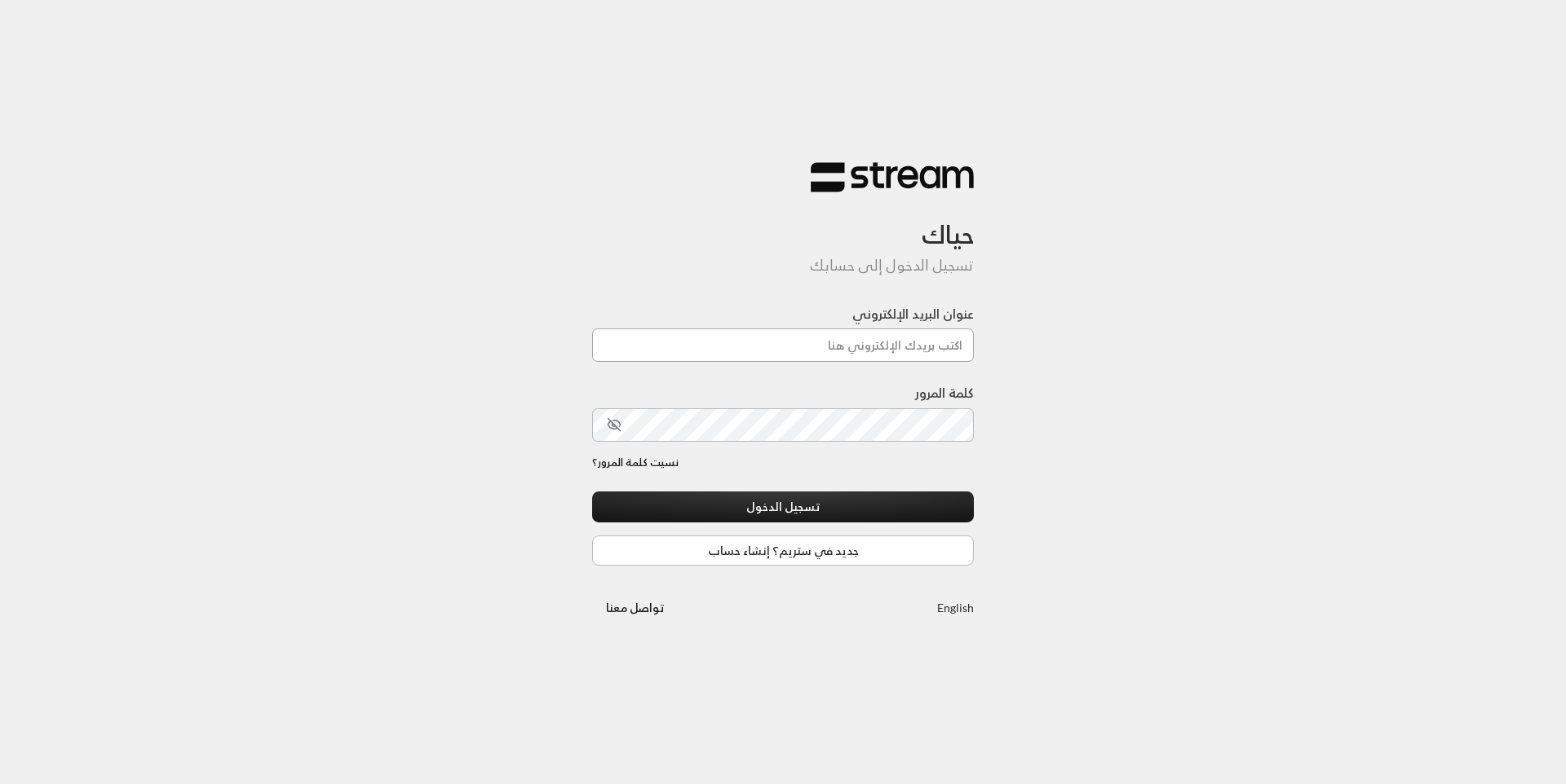
click at [836, 348] on input "عنوان البريد الإلكتروني" at bounding box center [783, 345] width 382 height 33
type input "[EMAIL_ADDRESS][DOMAIN_NAME]"
click at [839, 501] on button "تسجيل الدخول" at bounding box center [783, 506] width 382 height 30
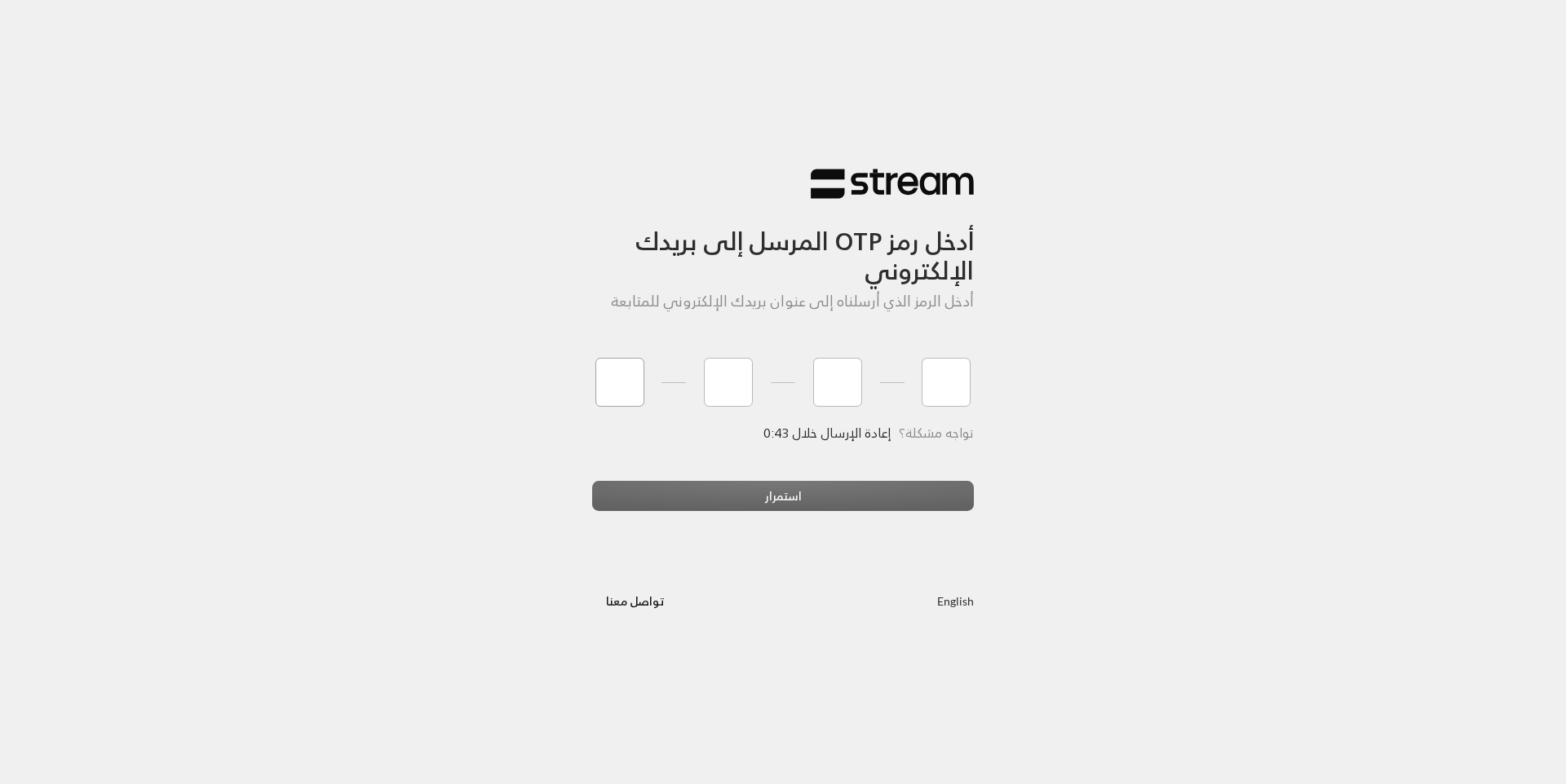
type input "6"
type input "1"
type input "3"
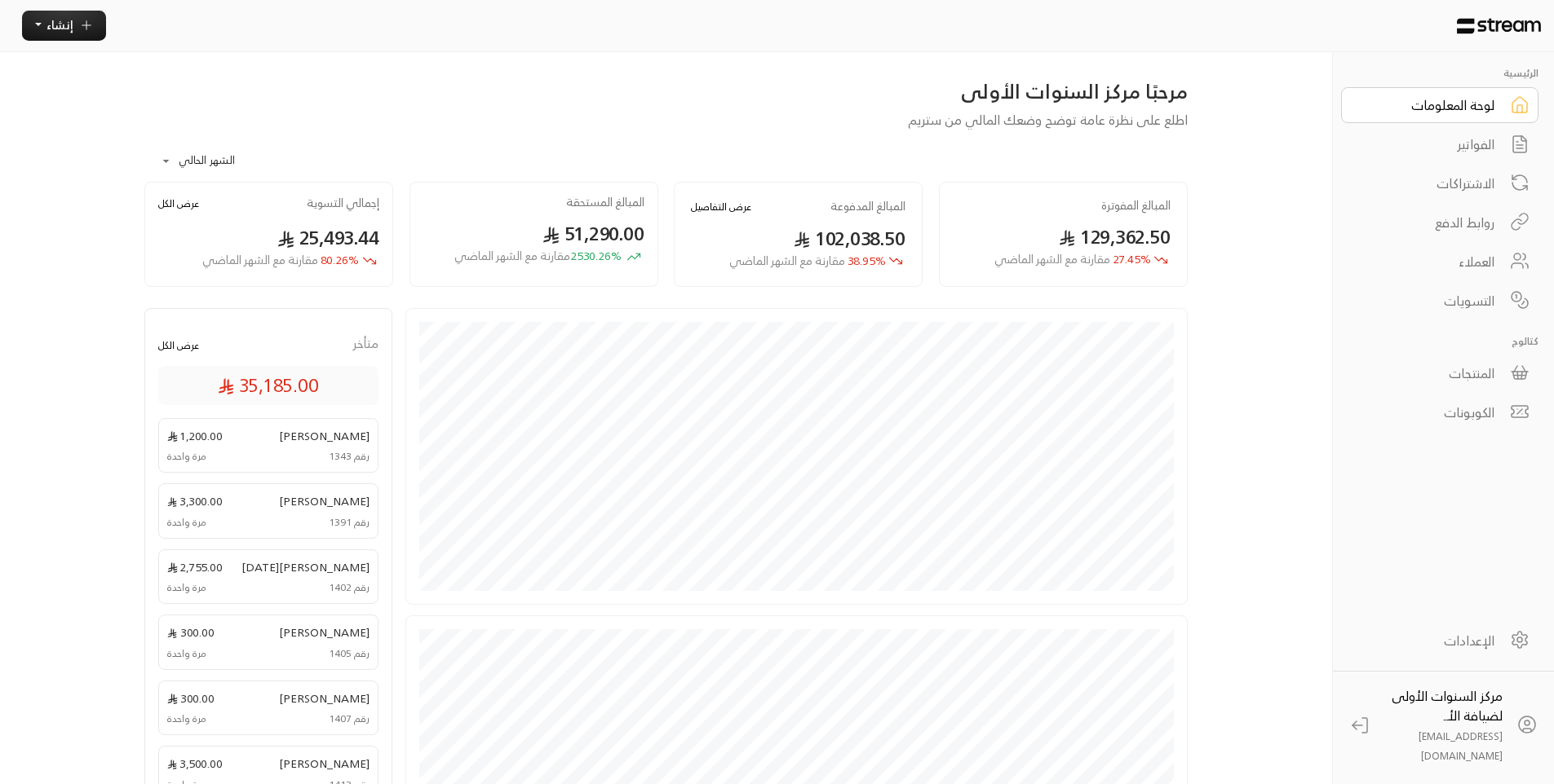
click at [1471, 146] on div "الفواتير" at bounding box center [1428, 144] width 132 height 19
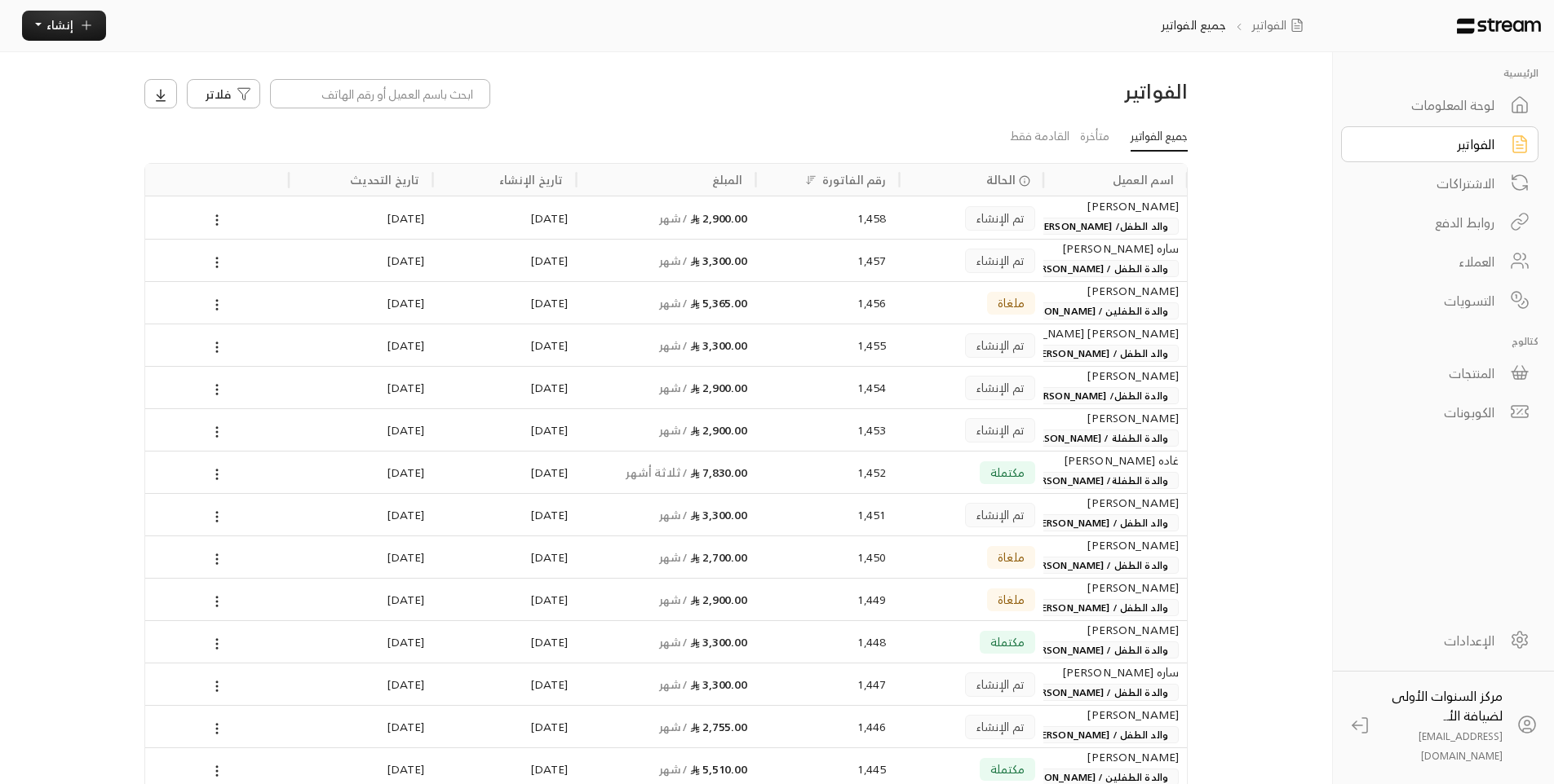
click at [835, 266] on div "1,457" at bounding box center [827, 260] width 118 height 42
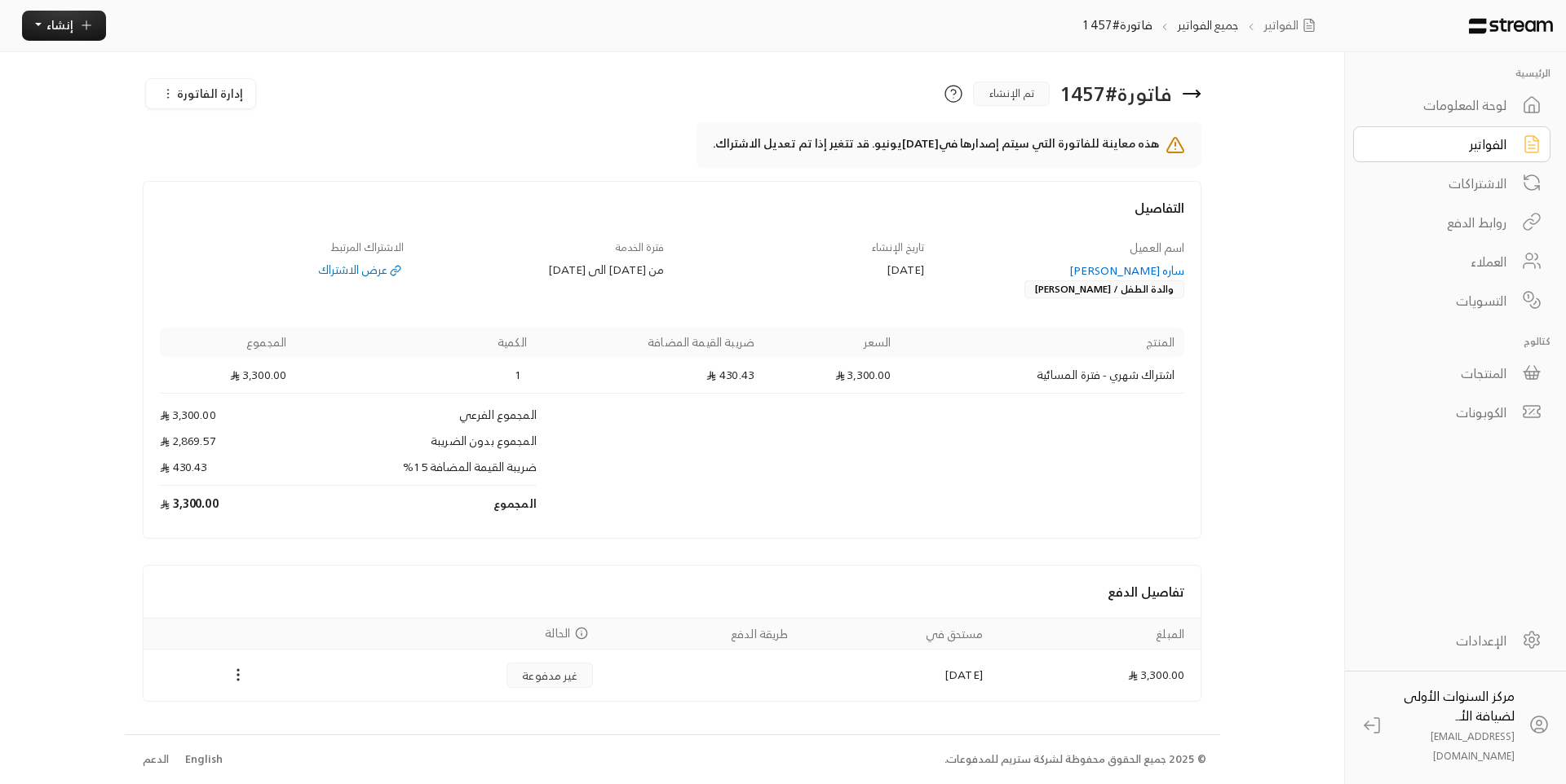
click at [1071, 271] on div "ساره [PERSON_NAME]" at bounding box center [1062, 270] width 245 height 17
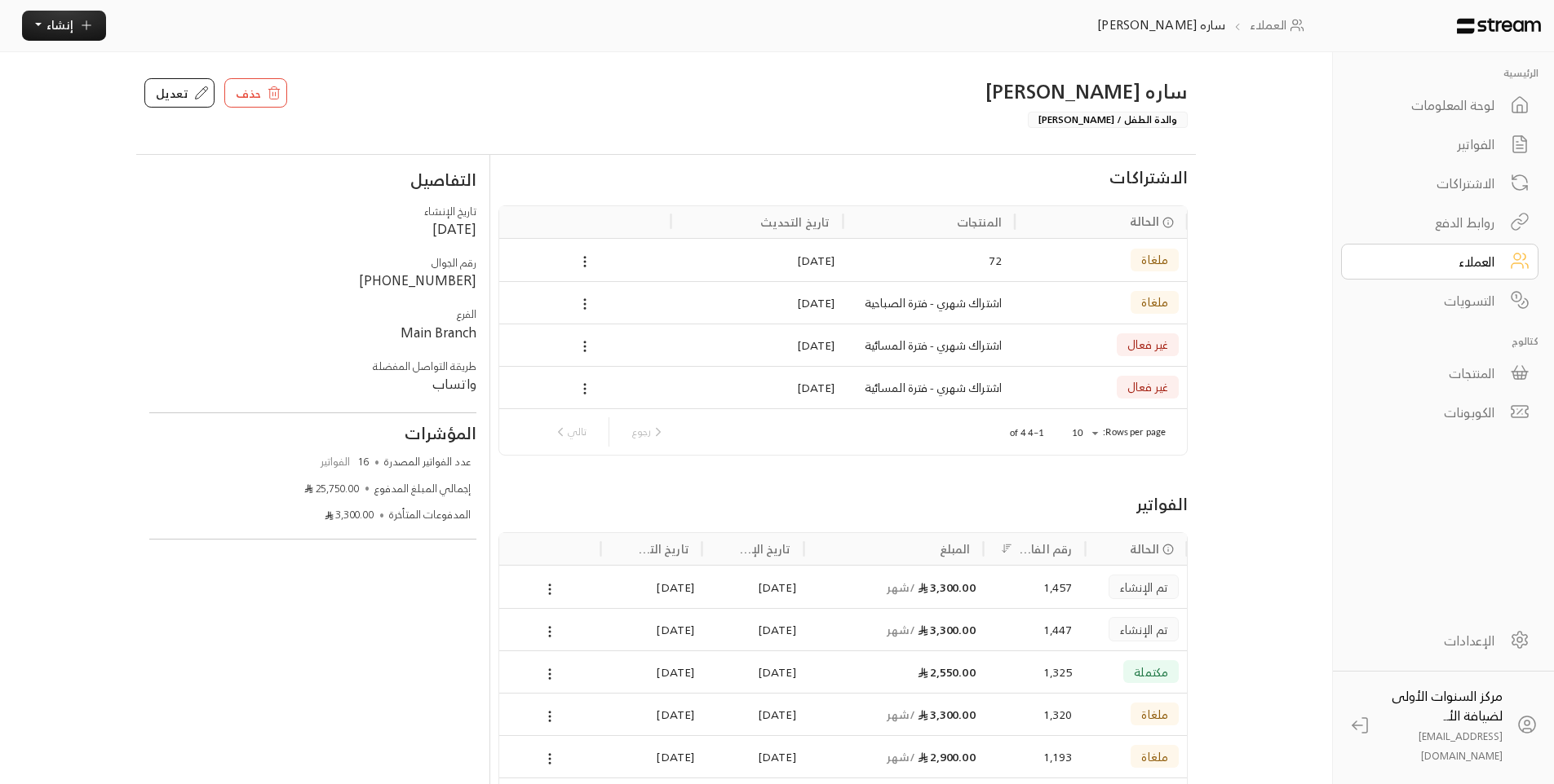
click at [883, 591] on div "3,300.00 / شهر" at bounding box center [893, 587] width 163 height 42
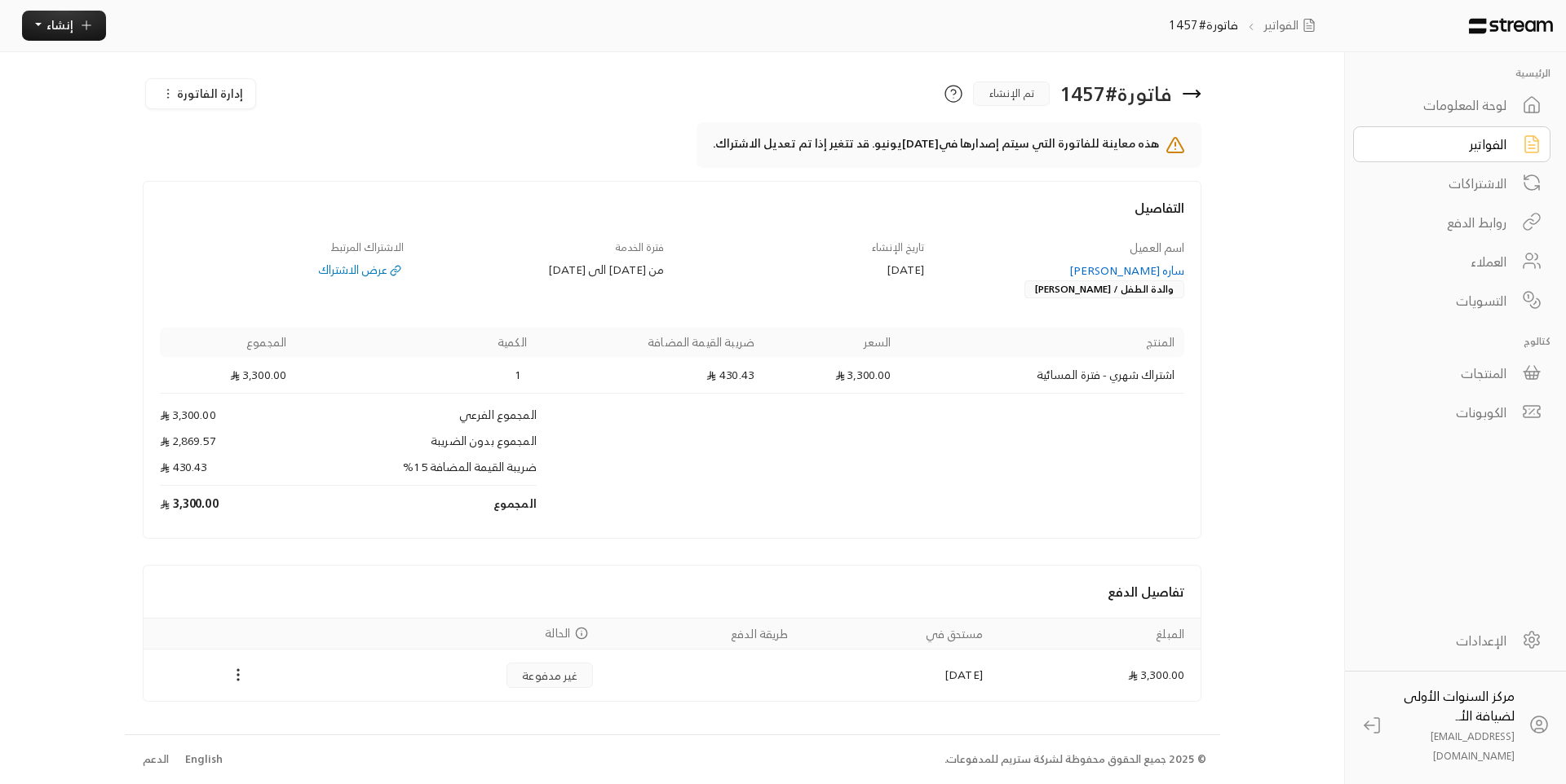
click at [1199, 94] on icon at bounding box center [1191, 94] width 17 height 0
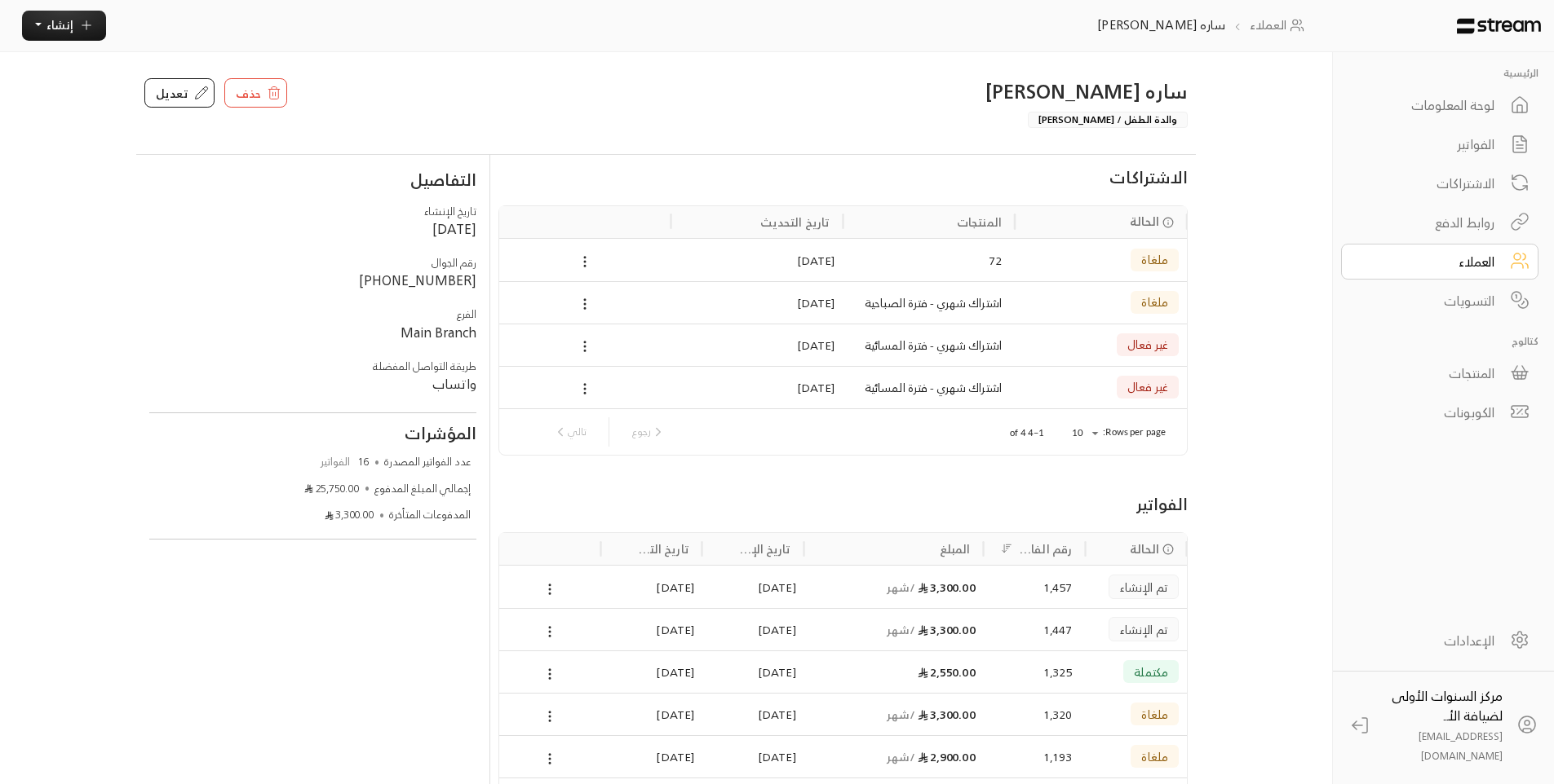
click at [976, 626] on div "3,300.00 / شهر" at bounding box center [894, 629] width 180 height 43
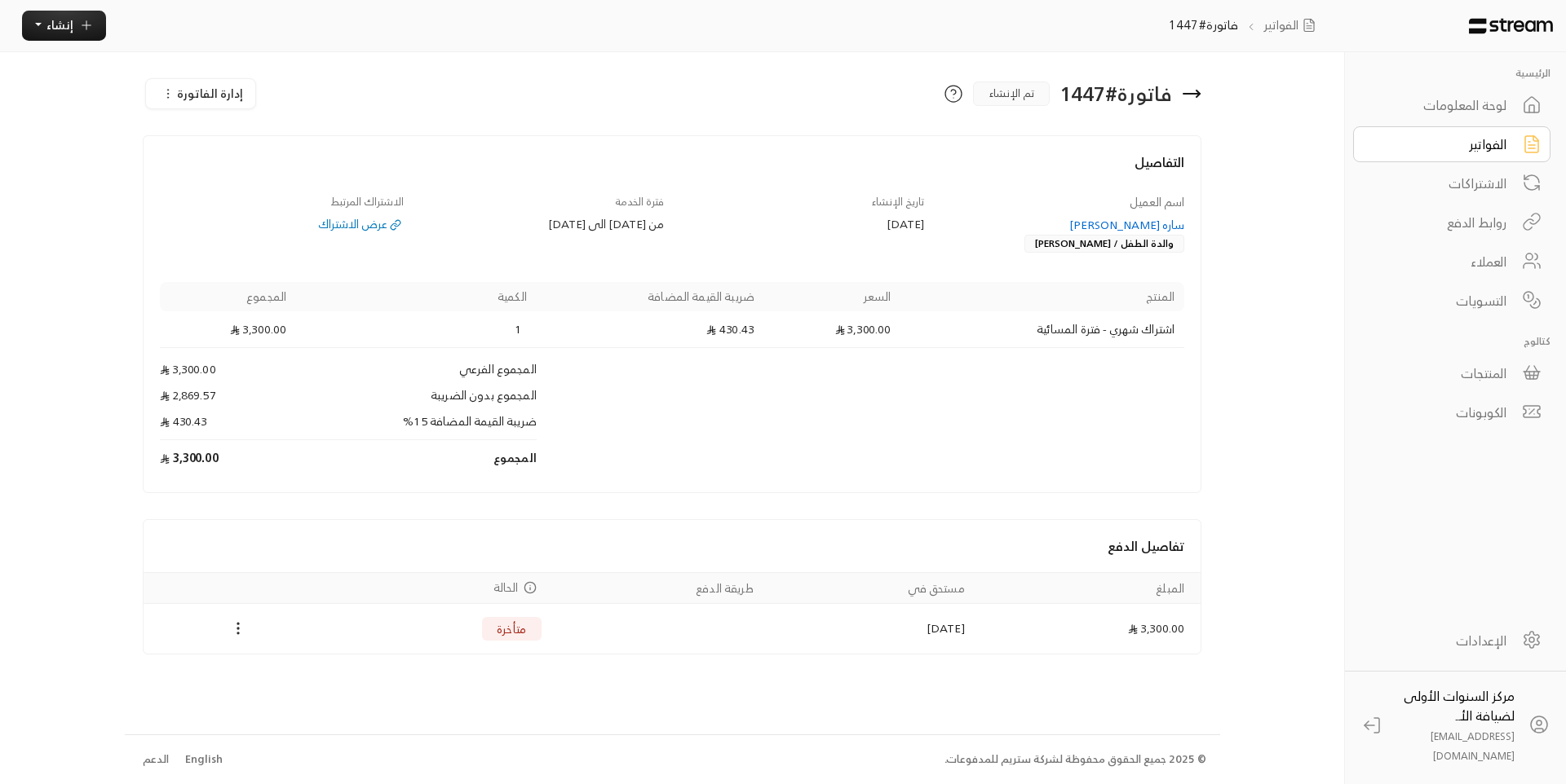
click at [1191, 96] on icon at bounding box center [1191, 93] width 19 height 19
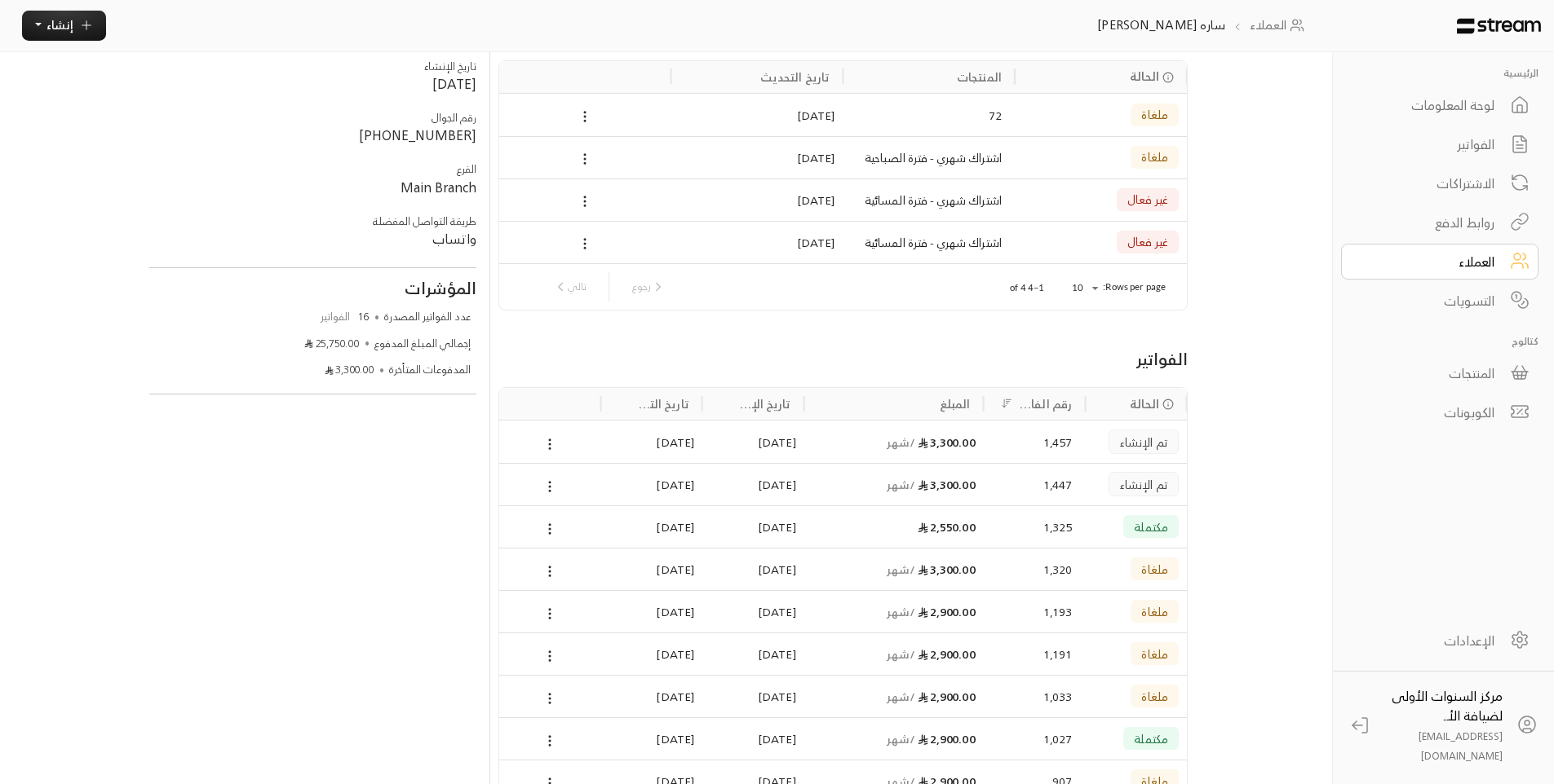
scroll to position [163, 0]
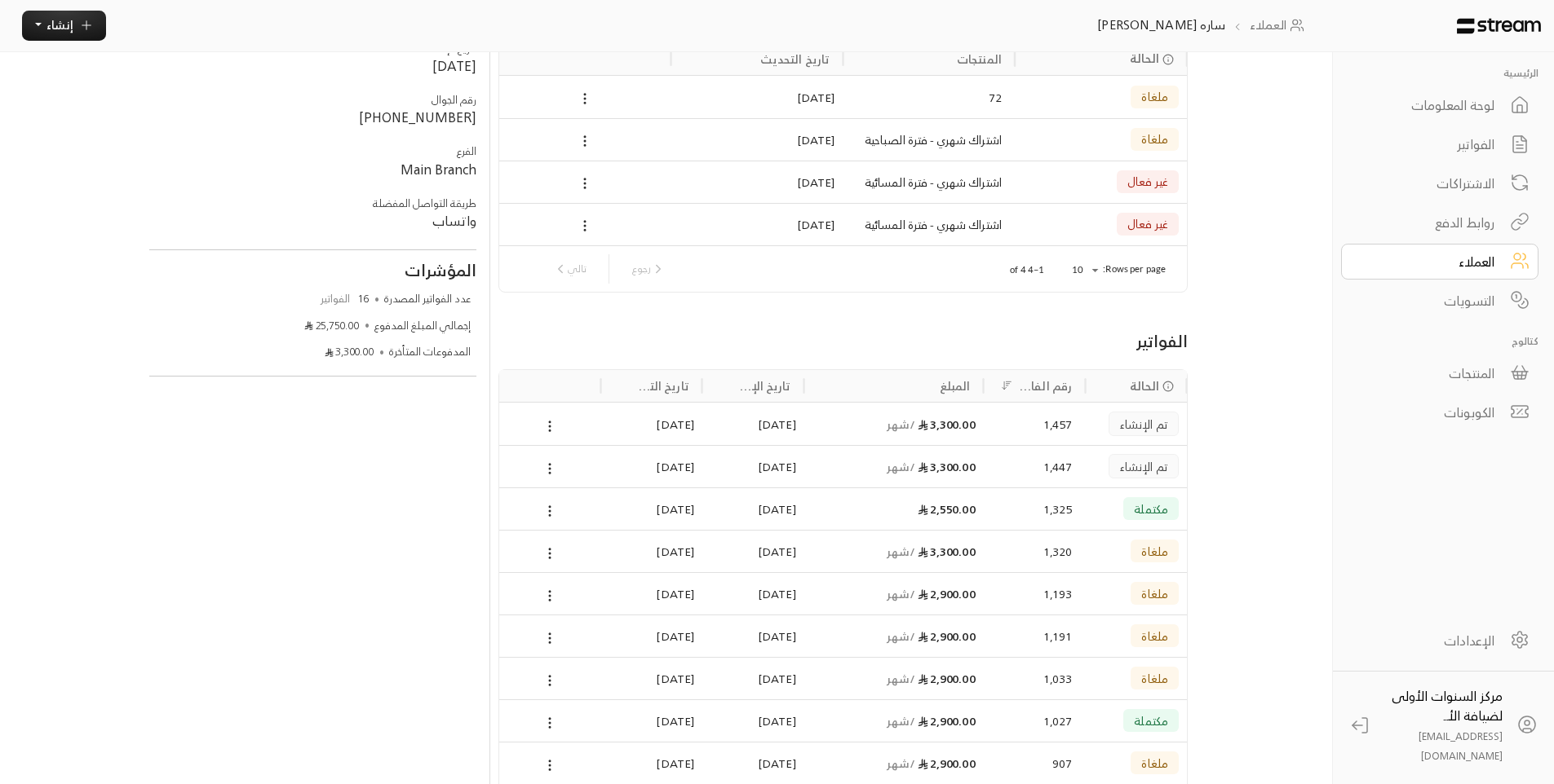
click at [1041, 493] on div "1,325" at bounding box center [1034, 510] width 75 height 42
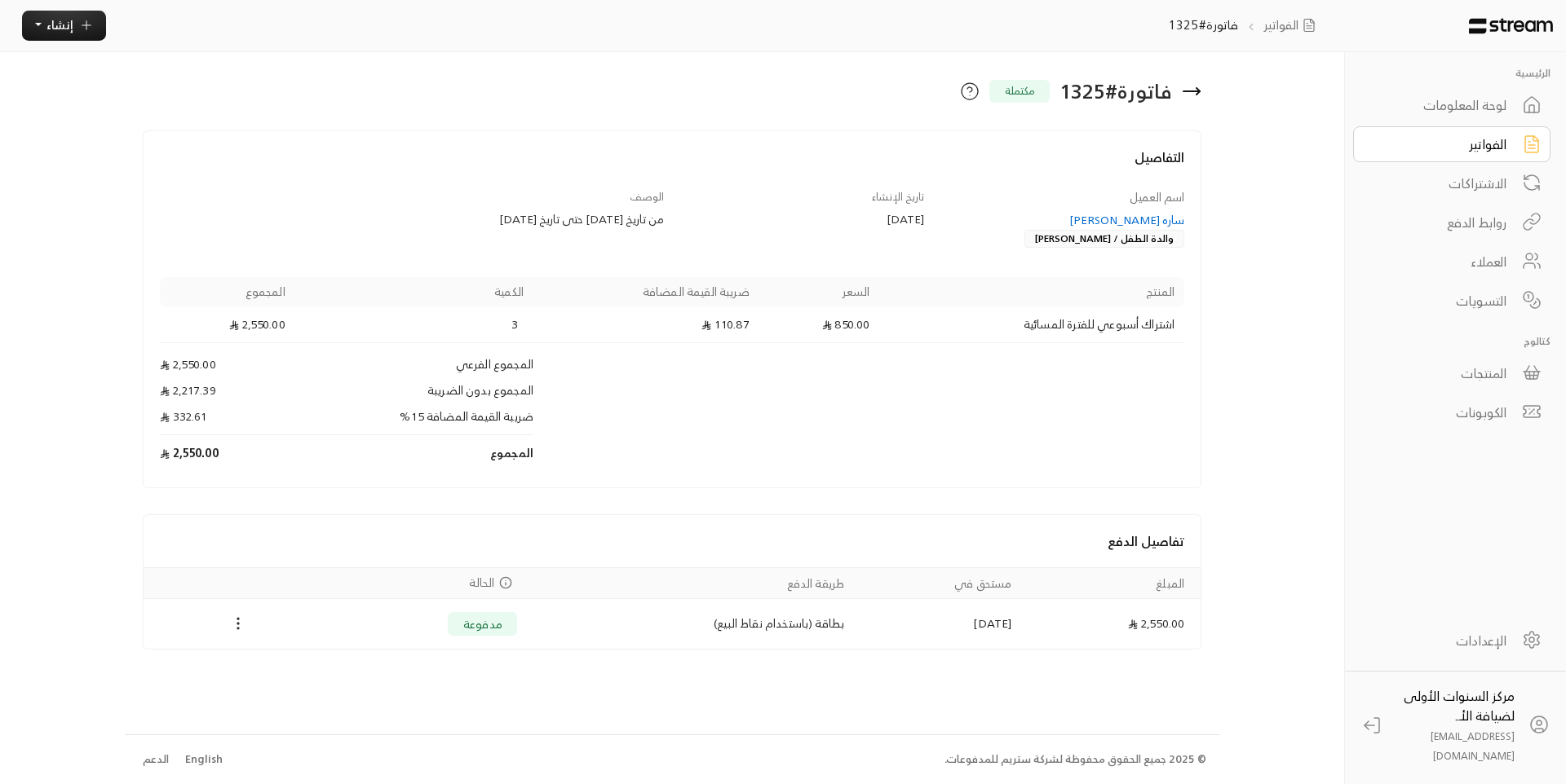
click at [1183, 95] on icon at bounding box center [1191, 91] width 19 height 19
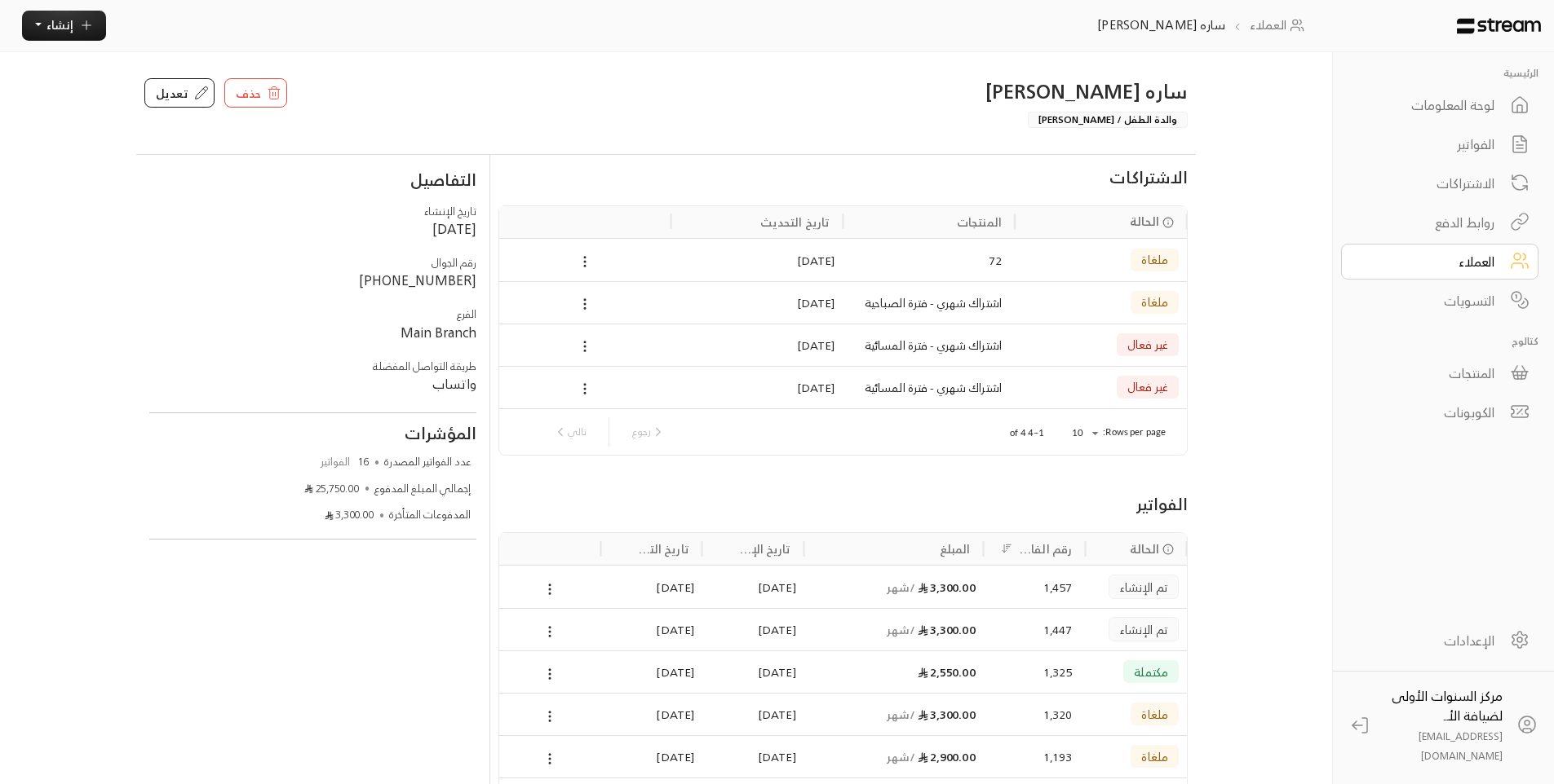
click at [1001, 627] on div "1,447" at bounding box center [1034, 630] width 75 height 42
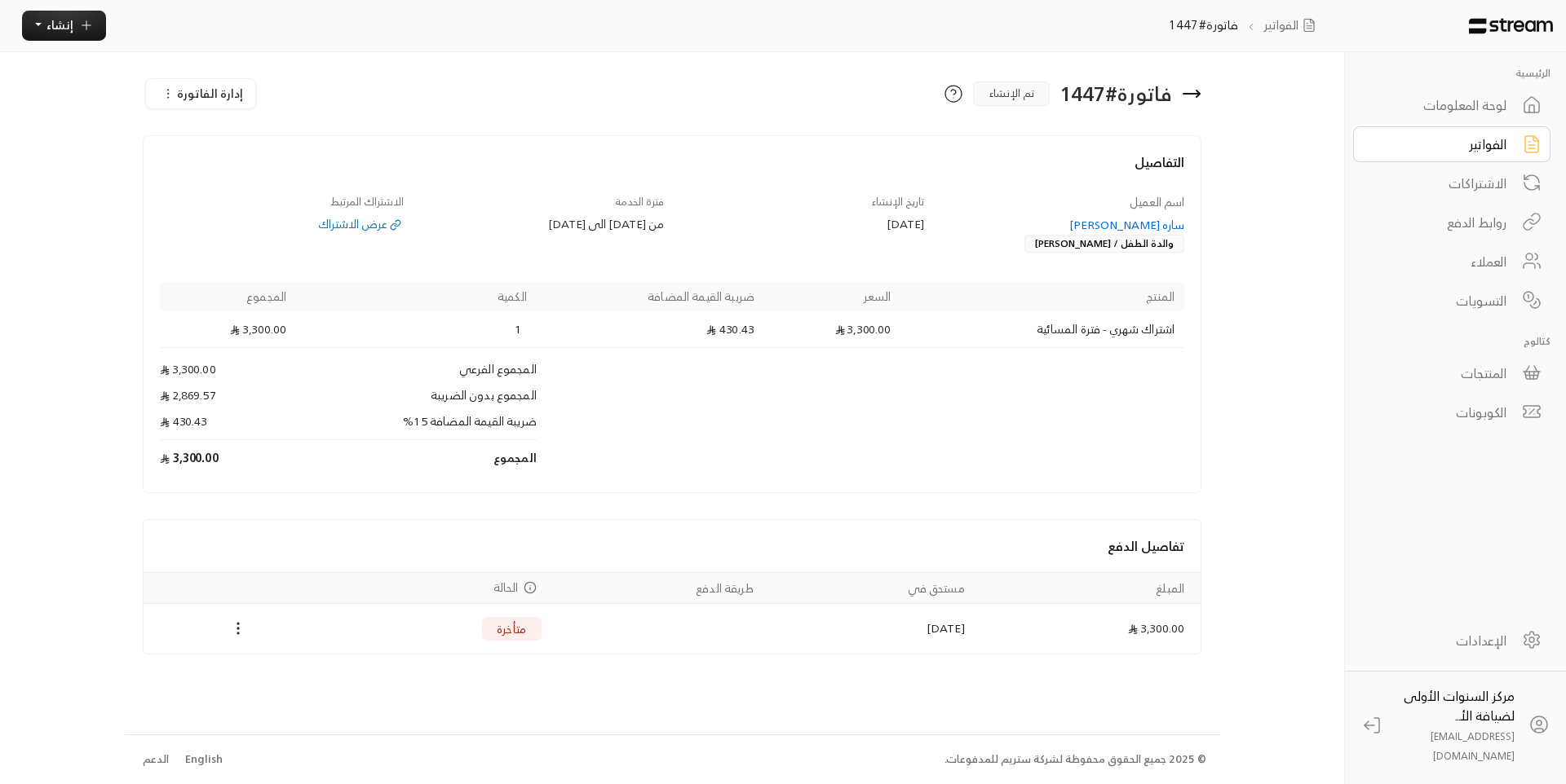
click at [231, 105] on button "إدارة الفاتورة" at bounding box center [200, 94] width 109 height 30
click at [255, 172] on div "إلغاء" at bounding box center [227, 167] width 132 height 17
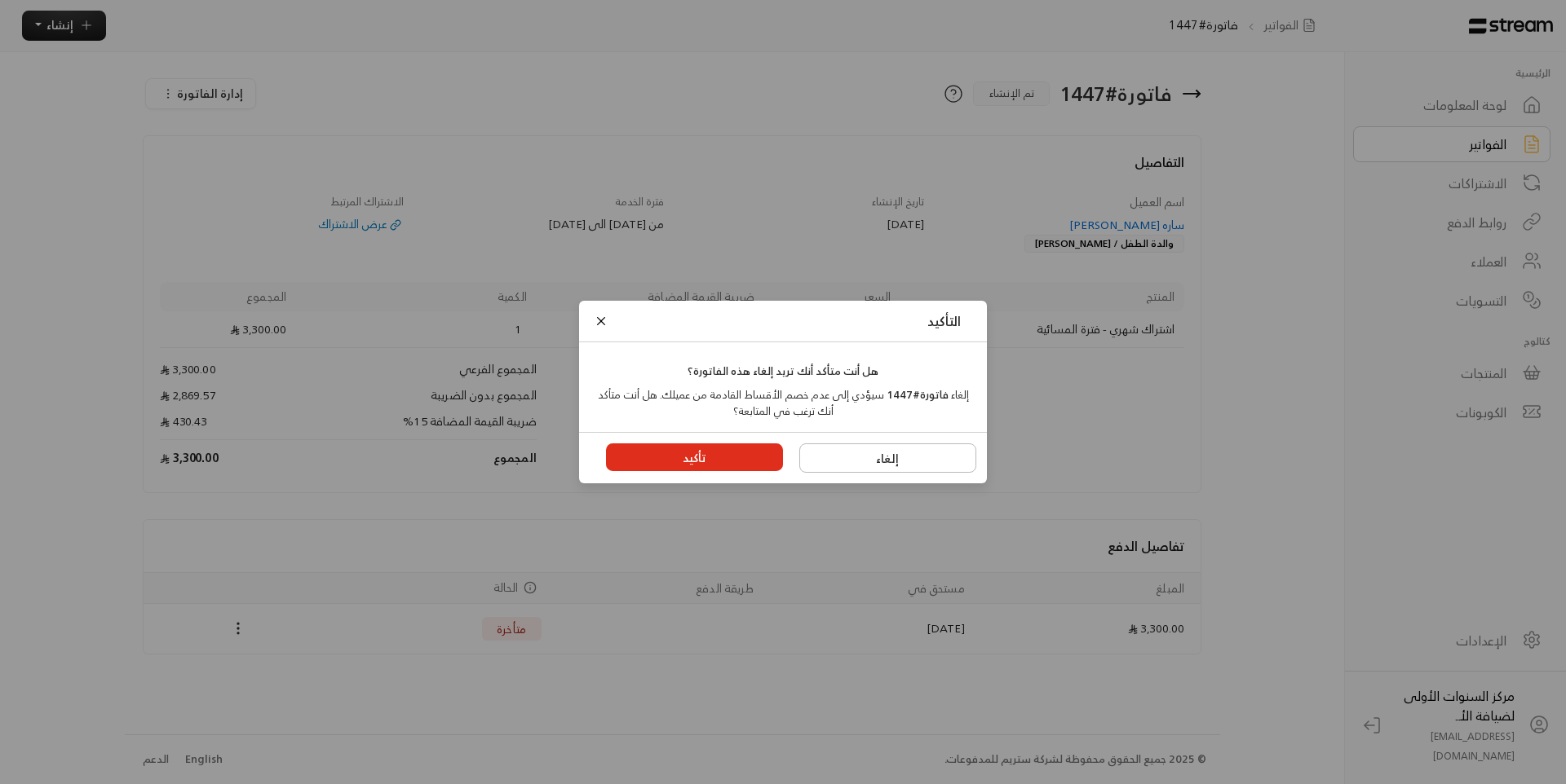
click at [694, 456] on button "تأكيد" at bounding box center [695, 457] width 178 height 28
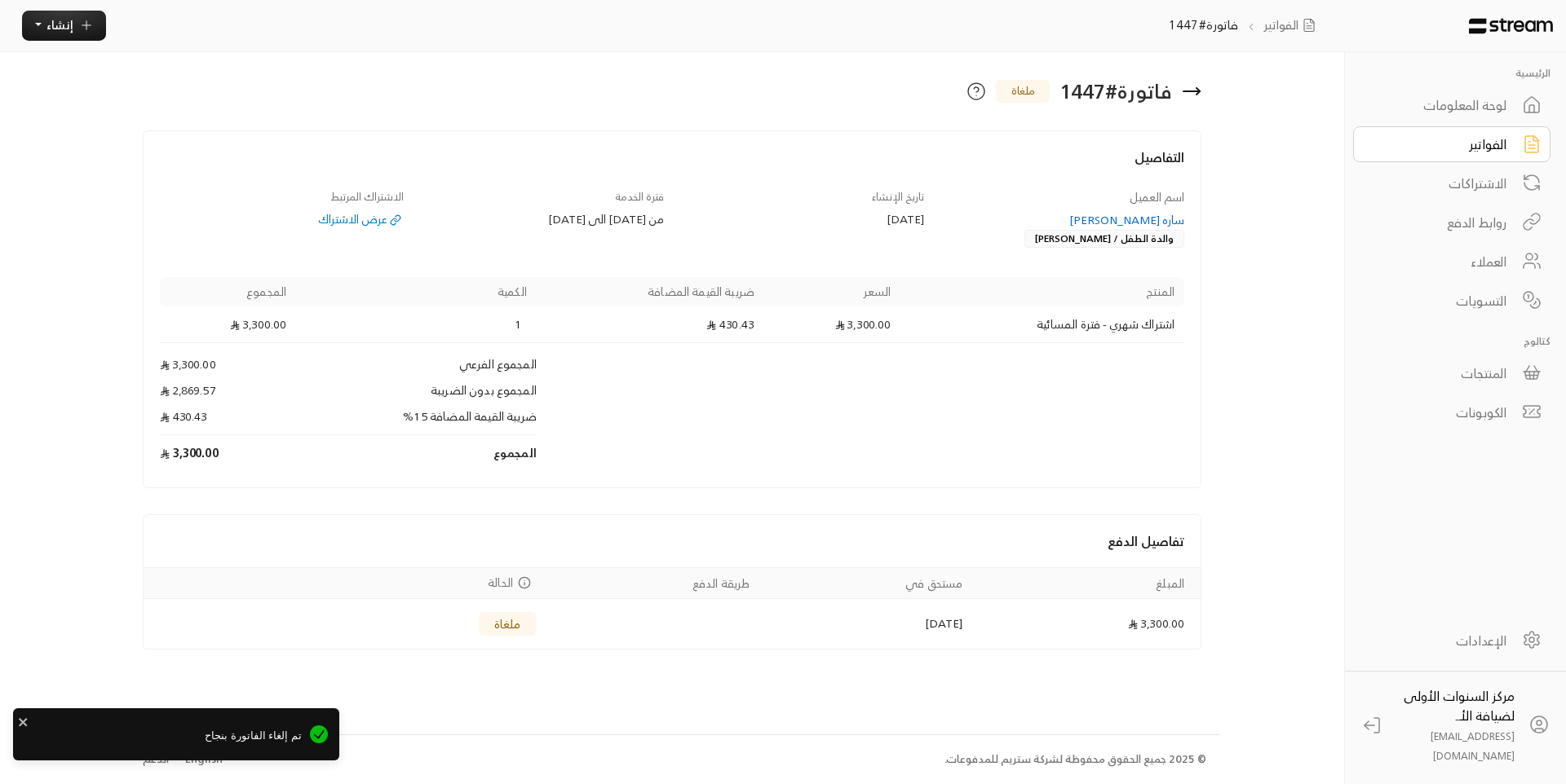
click at [1160, 222] on div "ساره [PERSON_NAME]" at bounding box center [1062, 220] width 245 height 17
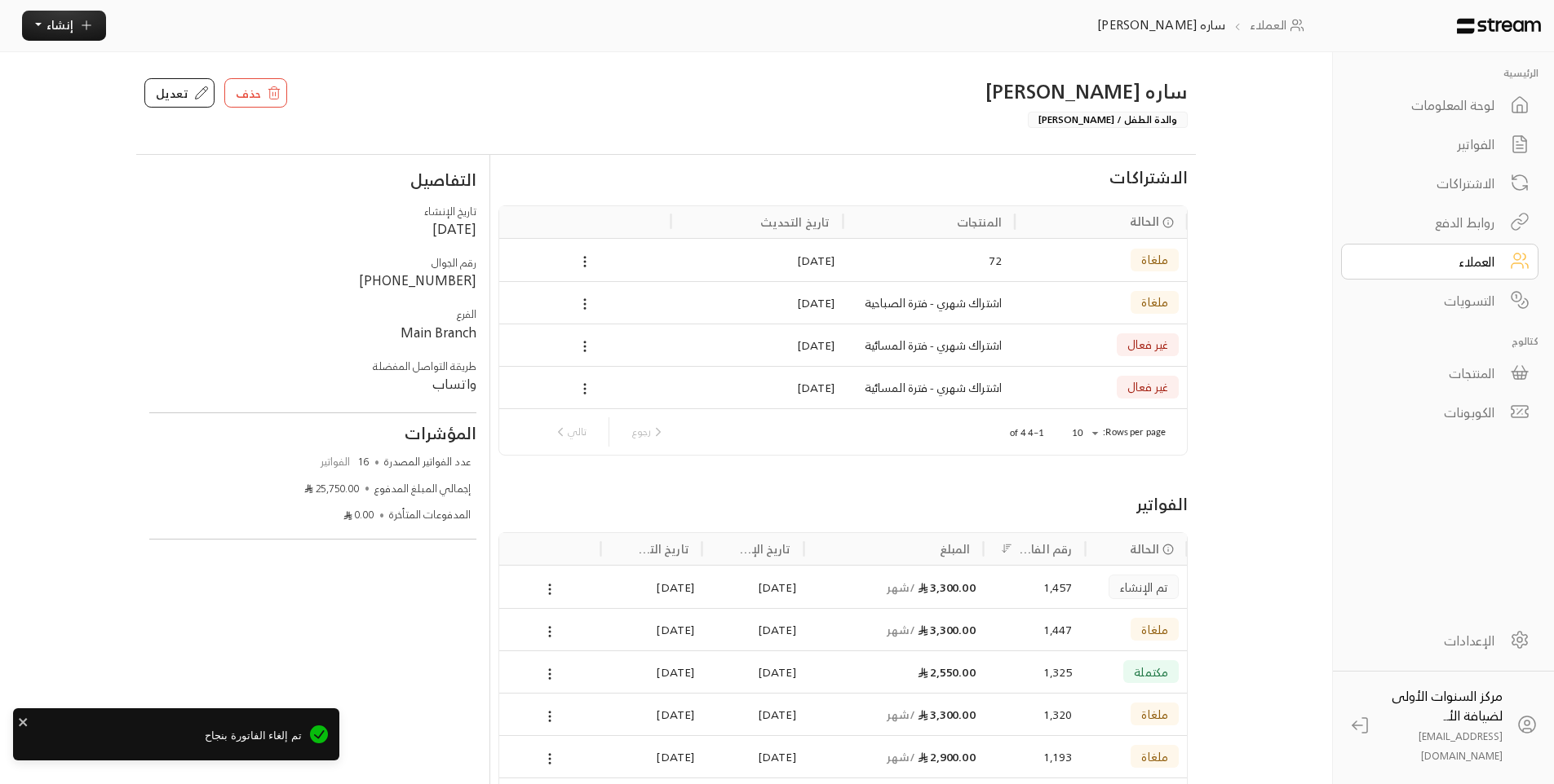
click at [897, 588] on span "/ شهر" at bounding box center [900, 587] width 29 height 20
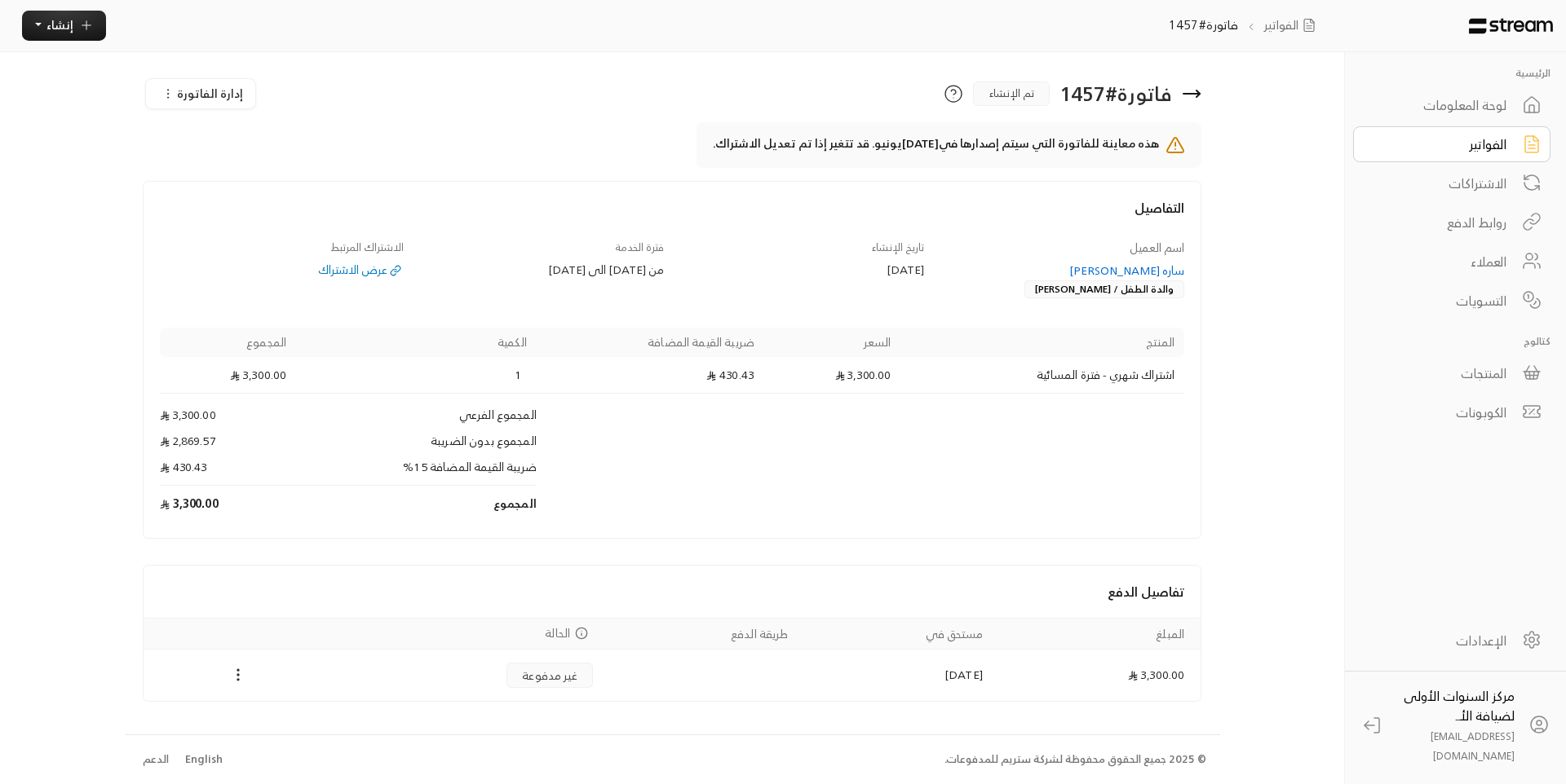
click at [220, 83] on span "إدارة الفاتورة" at bounding box center [210, 92] width 66 height 20
click at [260, 170] on div "إلغاء" at bounding box center [227, 167] width 132 height 17
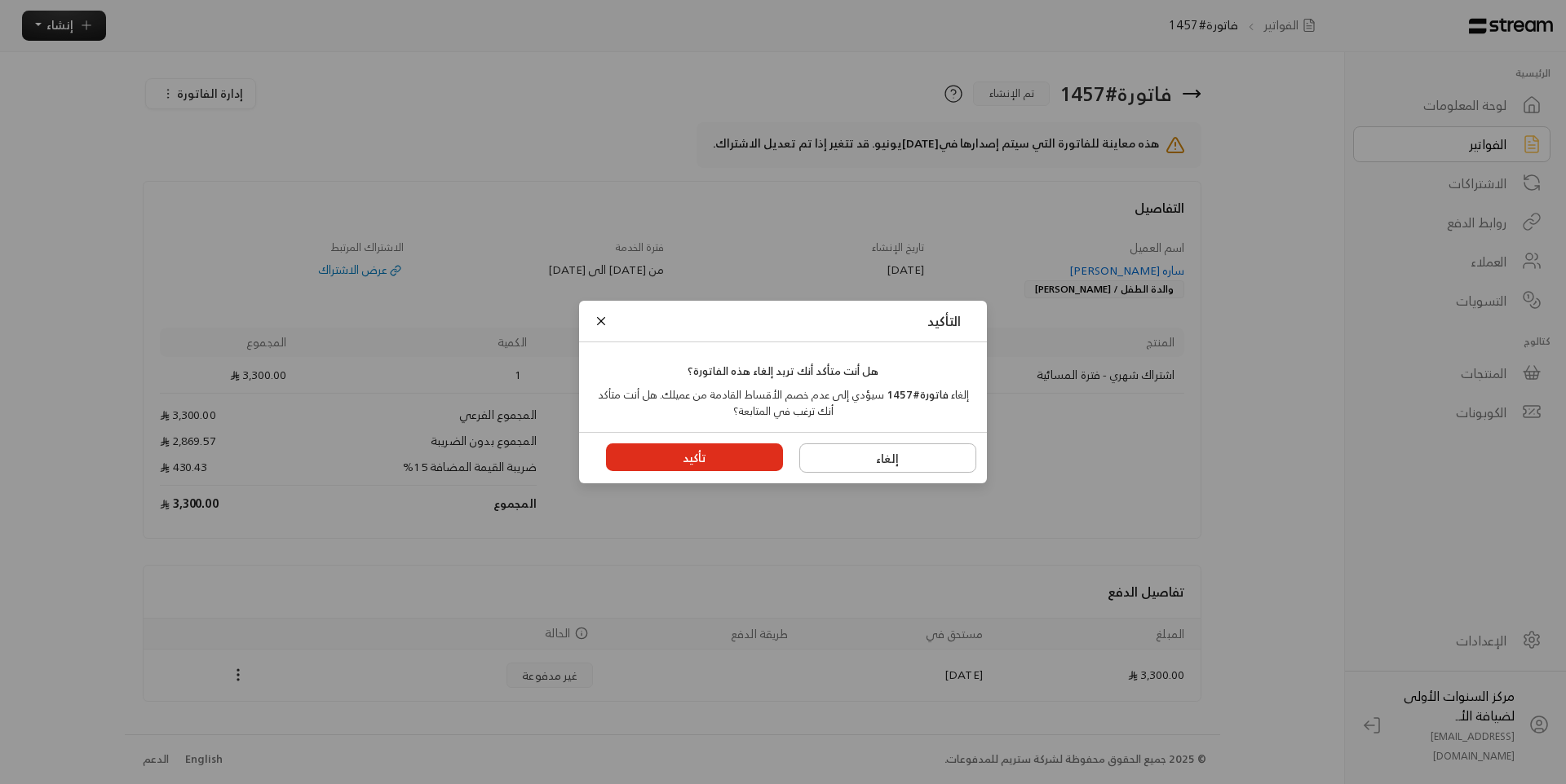
click at [707, 457] on button "تأكيد" at bounding box center [695, 457] width 178 height 28
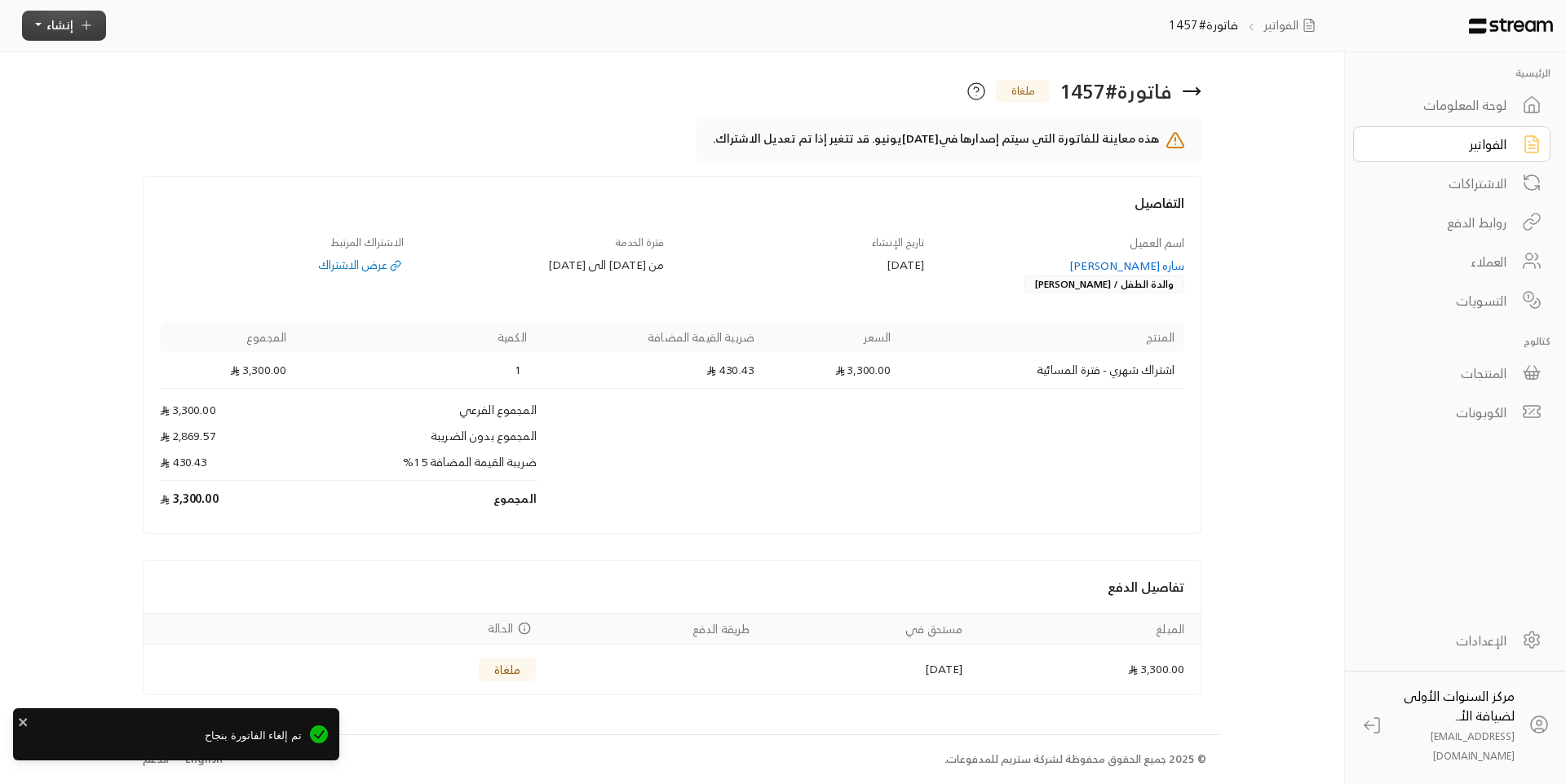
click at [68, 18] on span "إنشاء" at bounding box center [59, 24] width 27 height 20
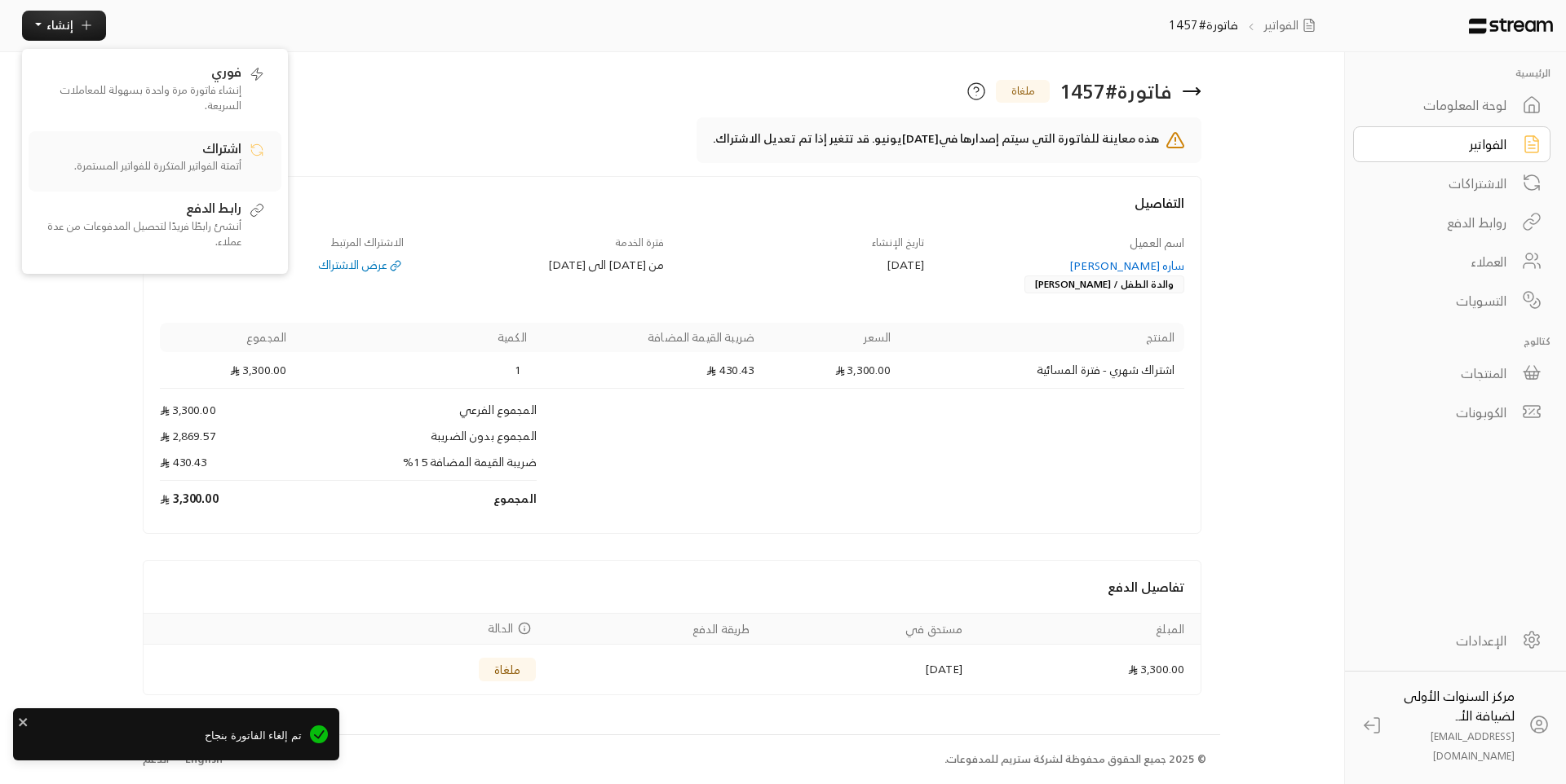
click at [194, 161] on p "أتمتة الفواتير المتكررة للفواتير المستمرة." at bounding box center [139, 166] width 204 height 17
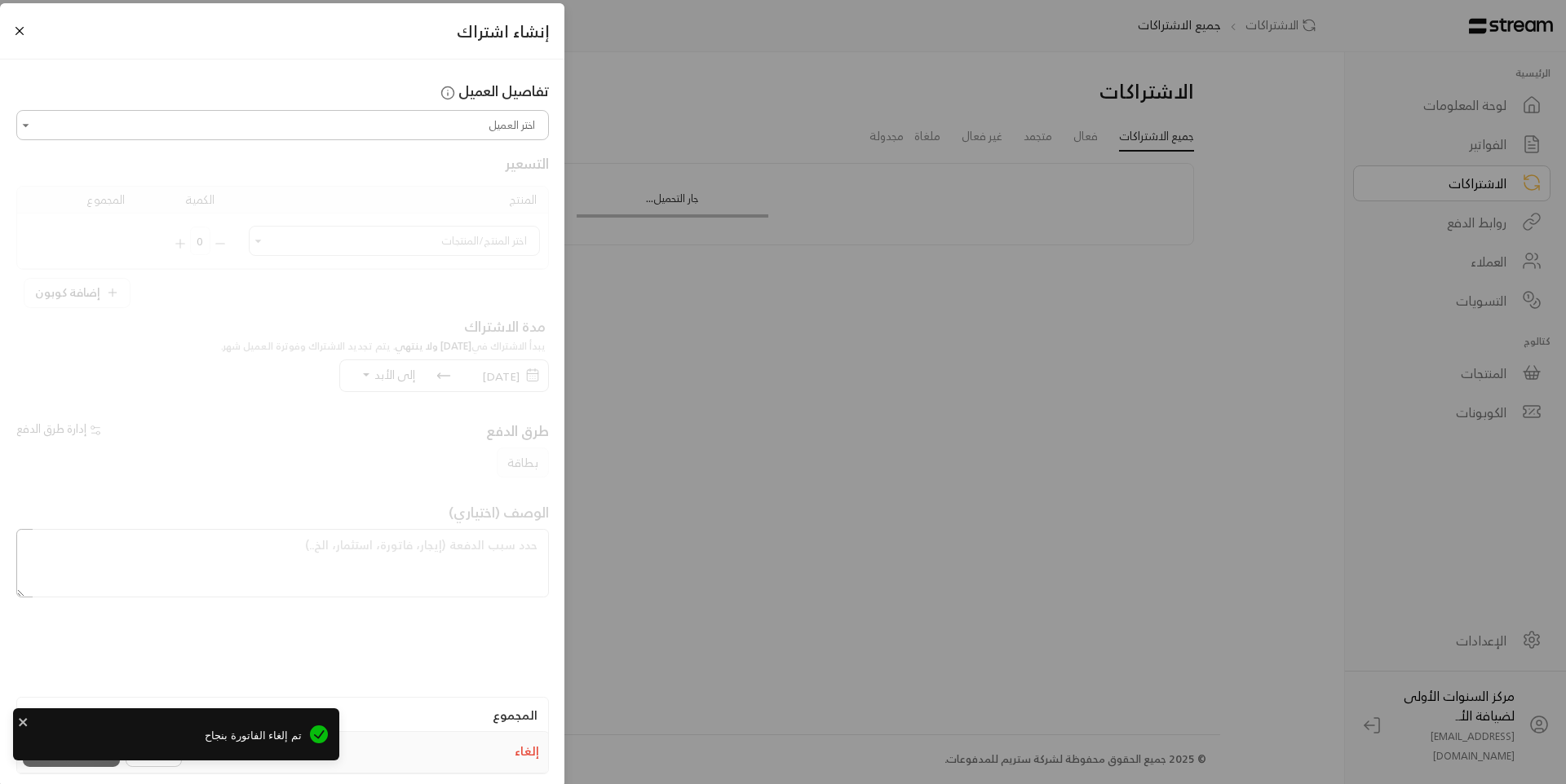
click at [424, 131] on input "اختر العميل" at bounding box center [282, 125] width 527 height 25
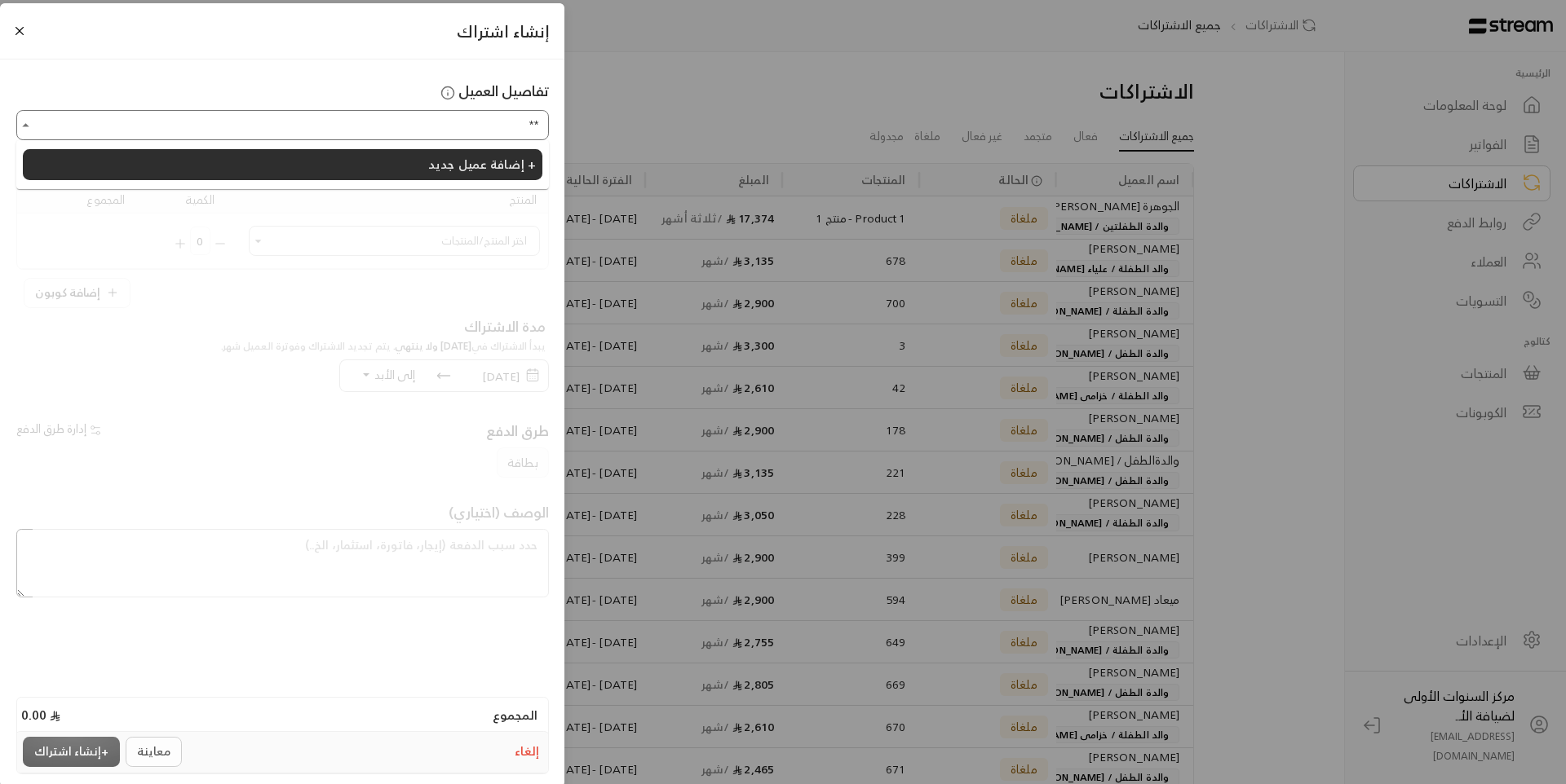
type input "*"
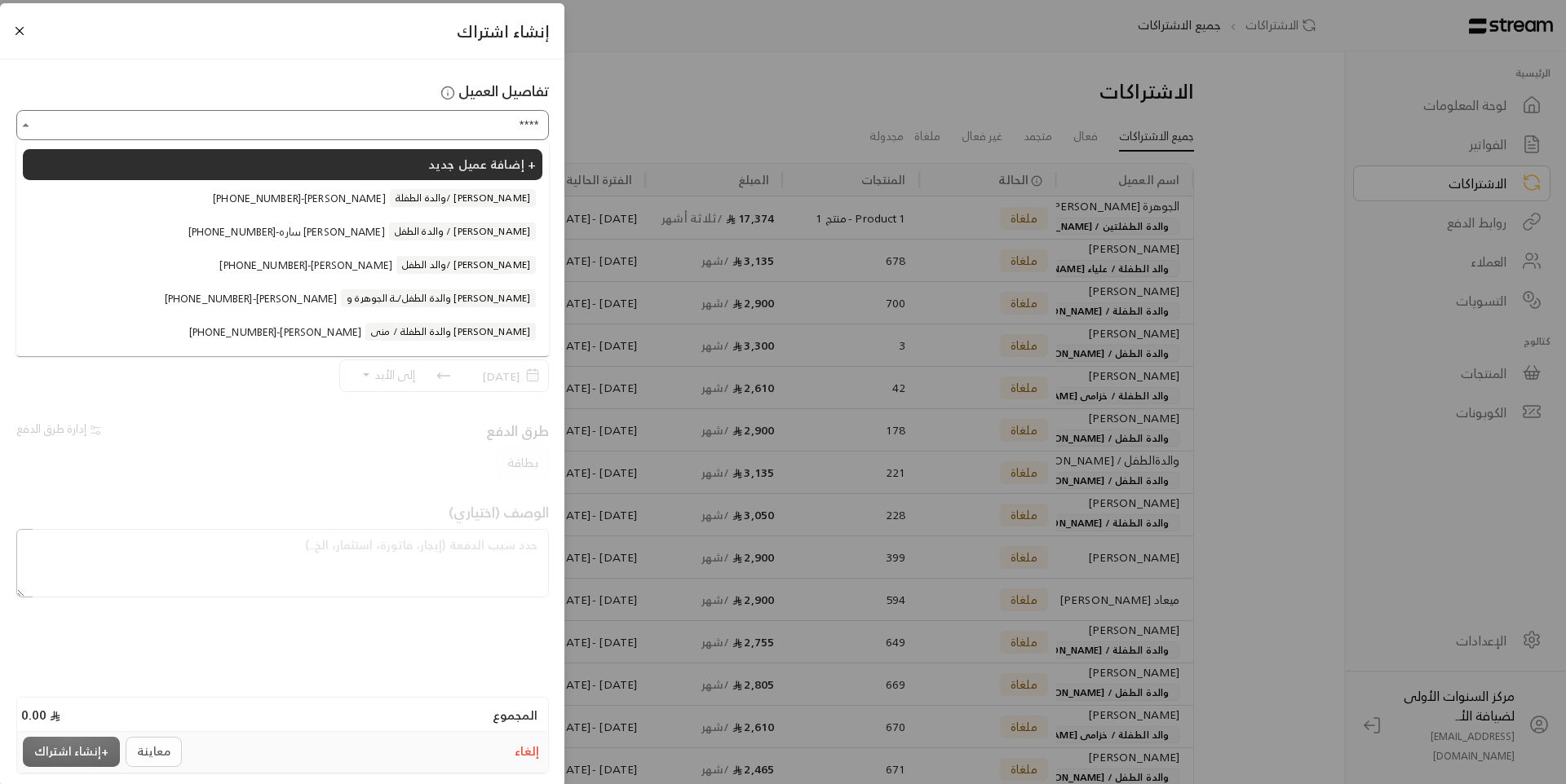
click at [408, 224] on span "والدة الطفل / [PERSON_NAME]" at bounding box center [462, 231] width 146 height 18
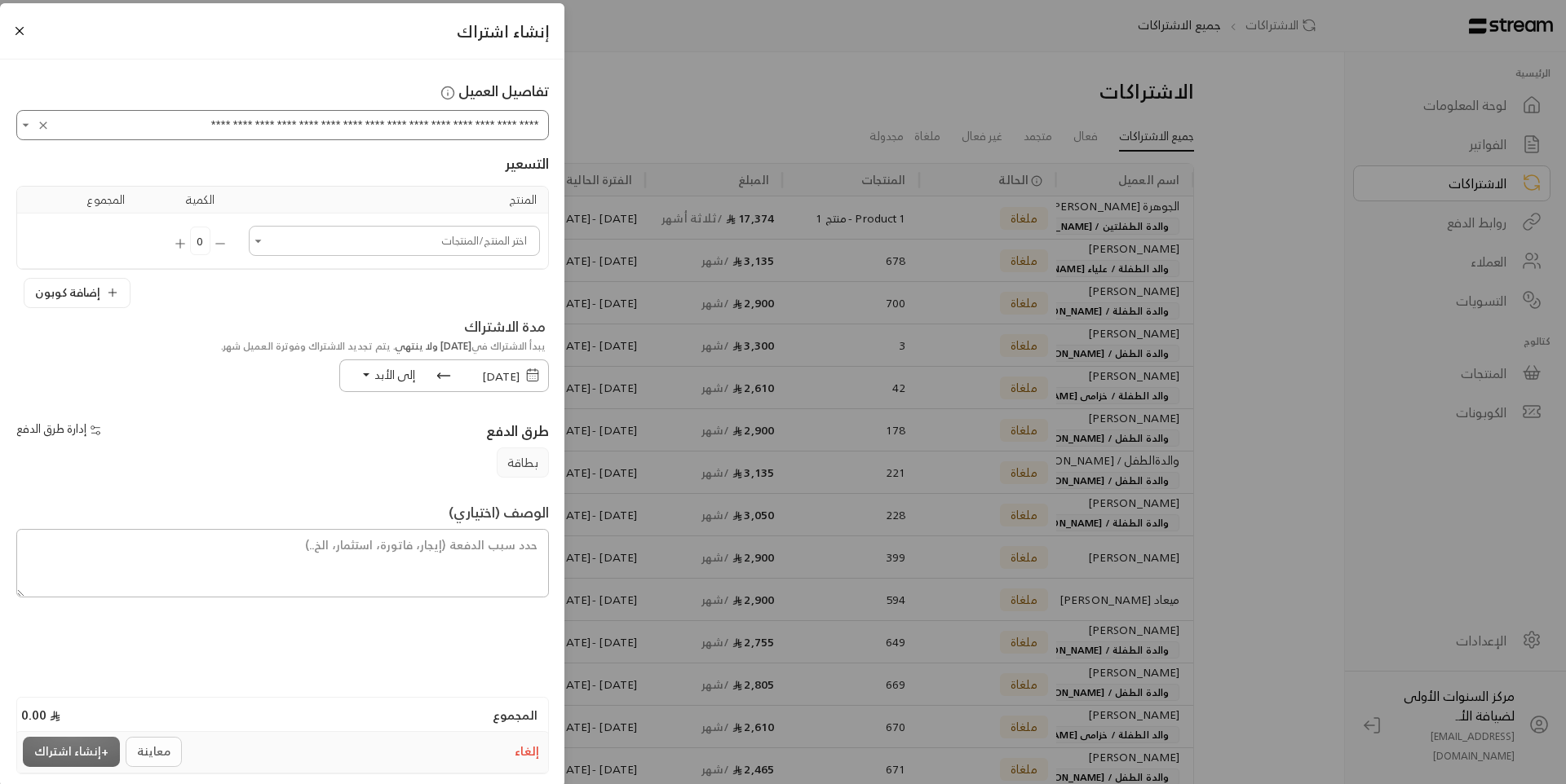
type input "**********"
click at [431, 250] on input "اختر العميل" at bounding box center [394, 240] width 286 height 25
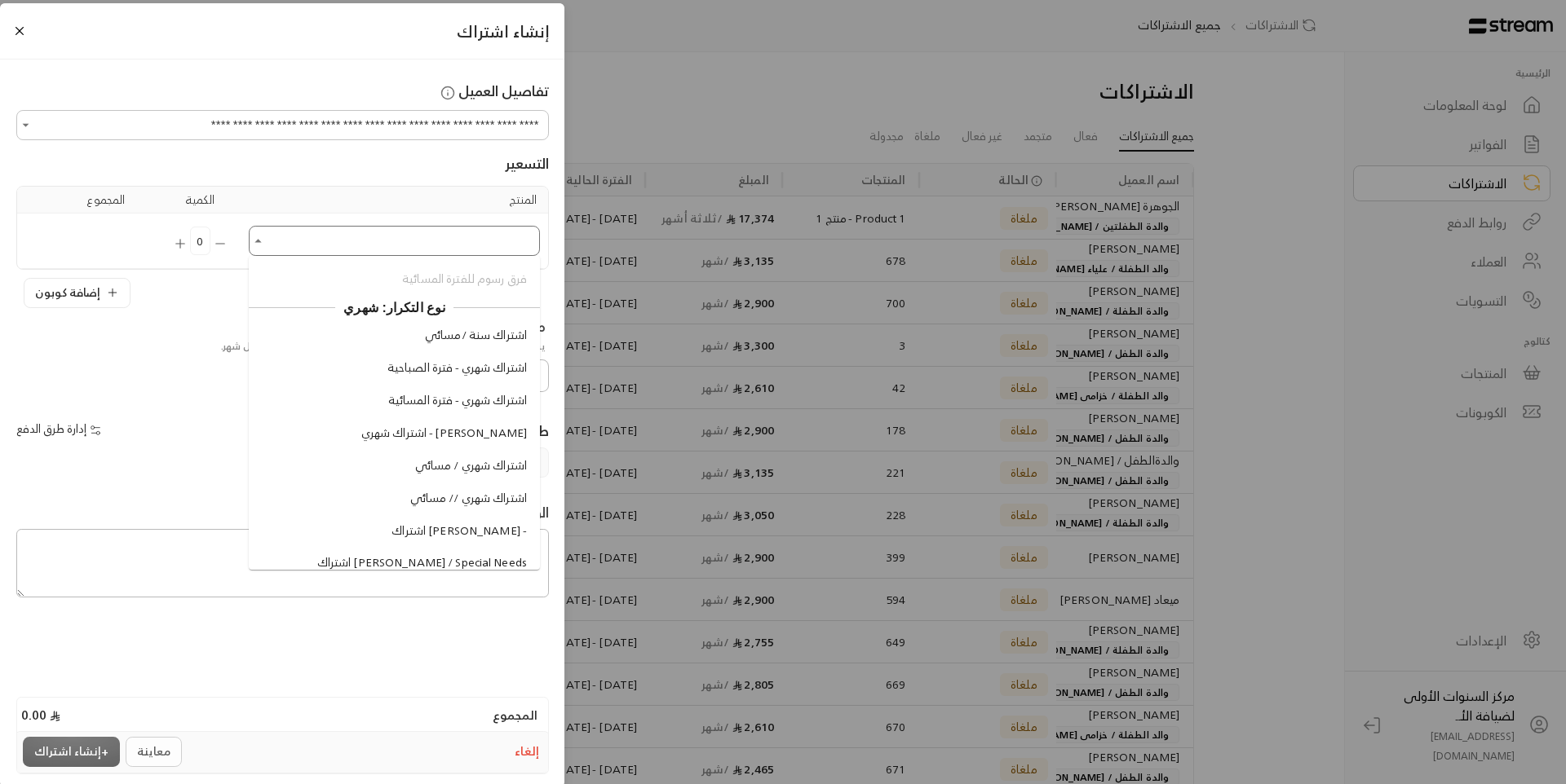
scroll to position [1304, 0]
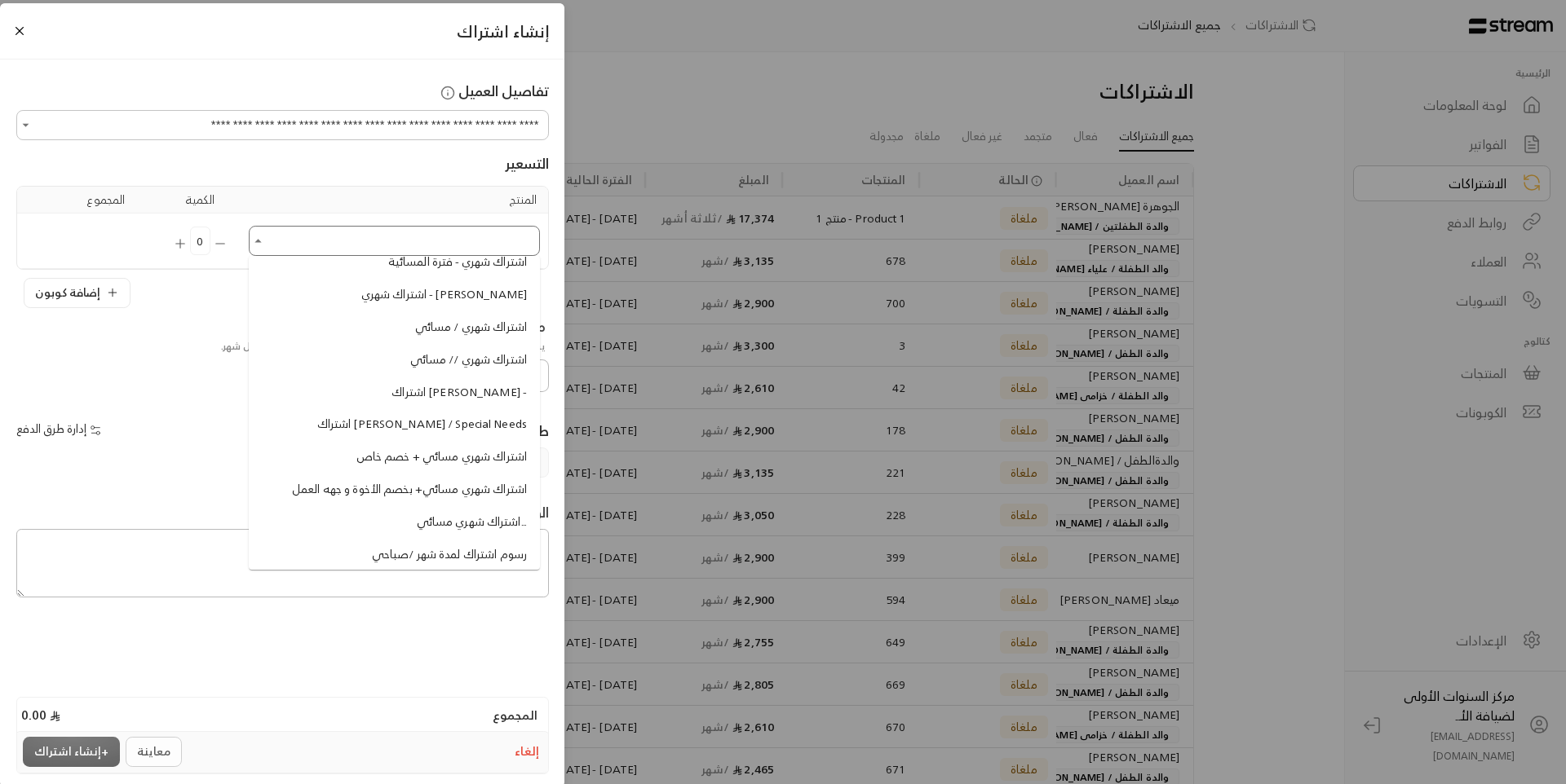
click at [444, 238] on span "اشتراك شهري - فترة الصباحية" at bounding box center [457, 230] width 139 height 17
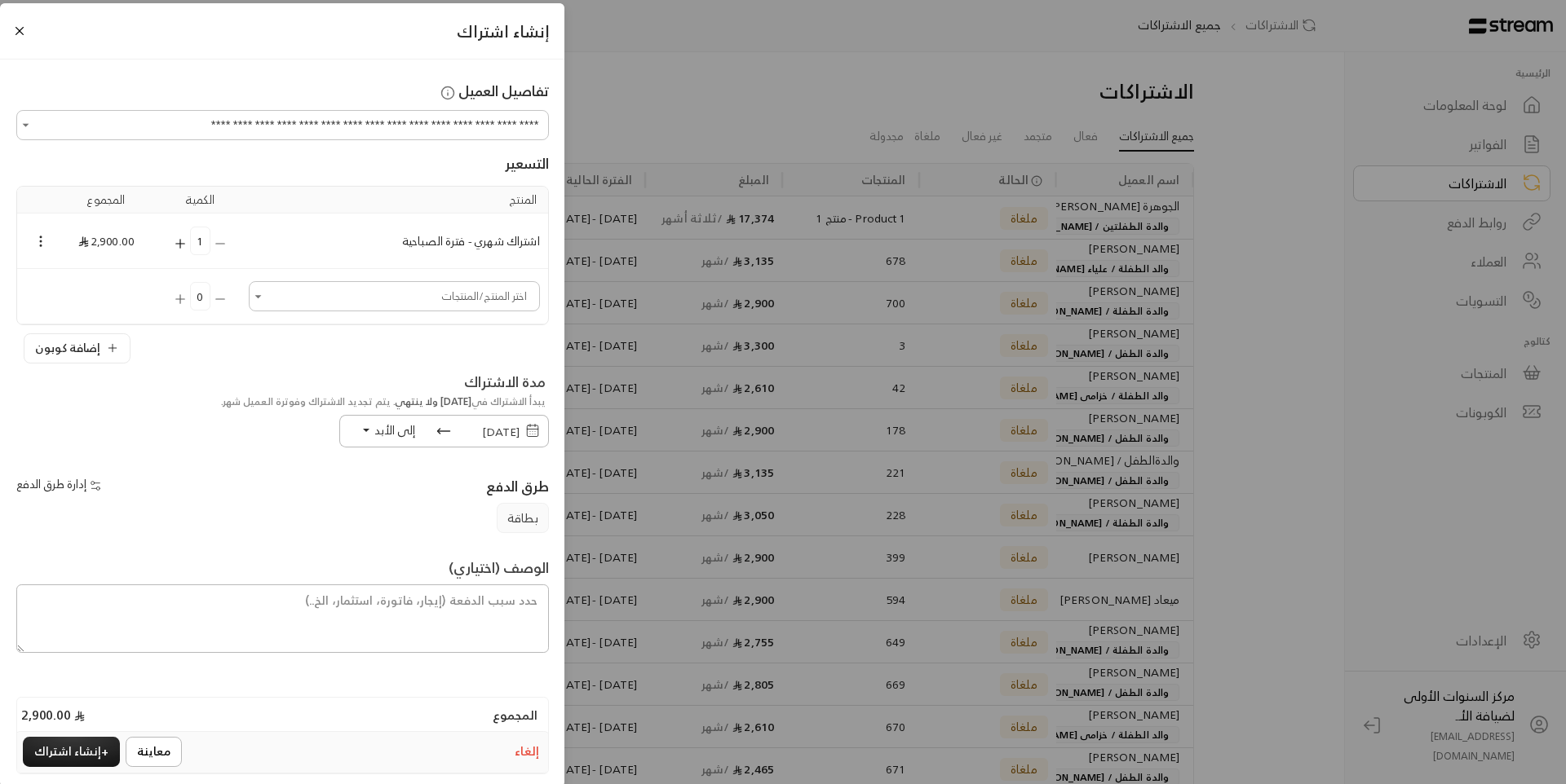
click at [482, 433] on span "[DATE]" at bounding box center [500, 431] width 37 height 20
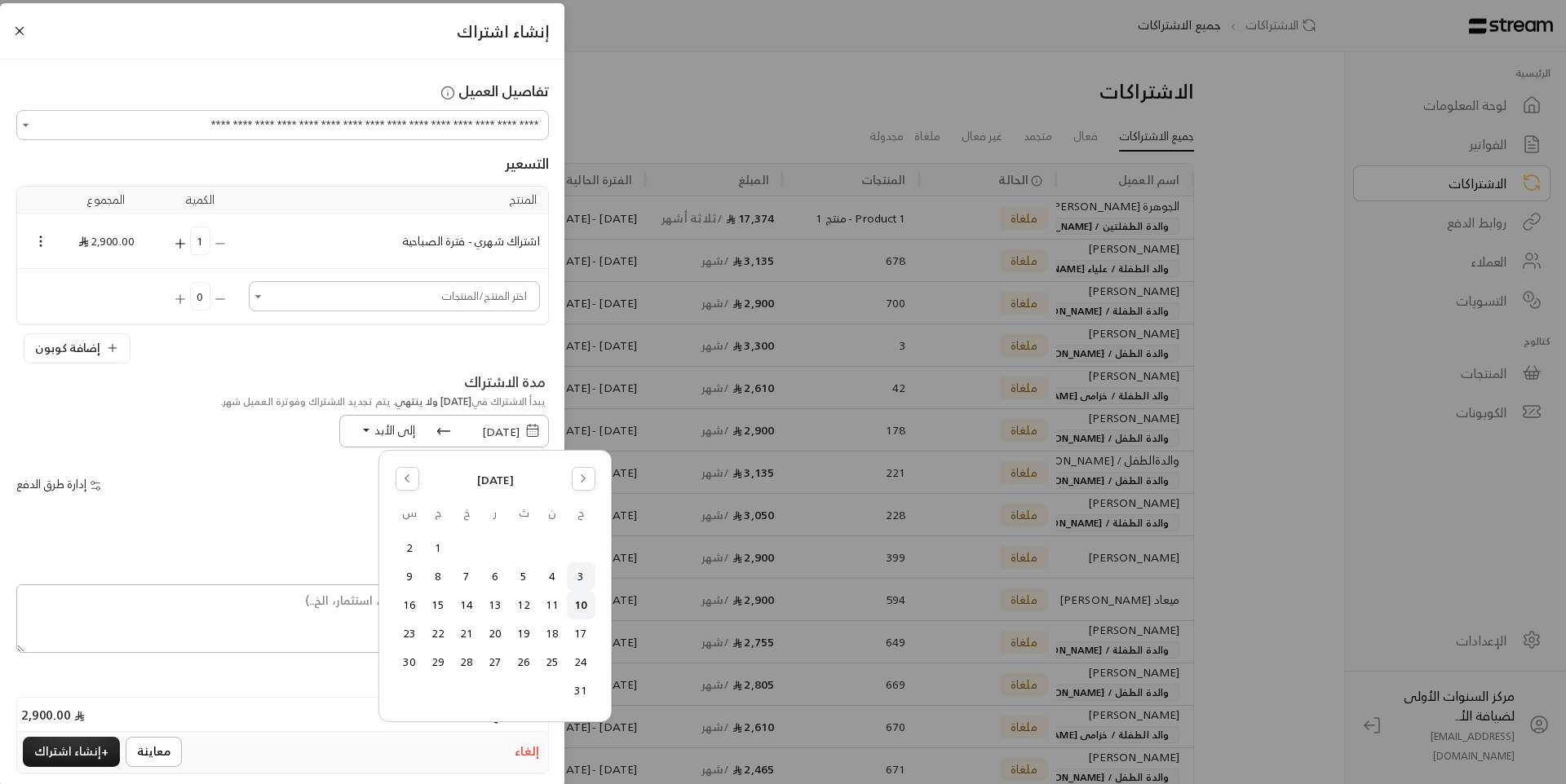
click at [585, 578] on button "3" at bounding box center [580, 577] width 27 height 27
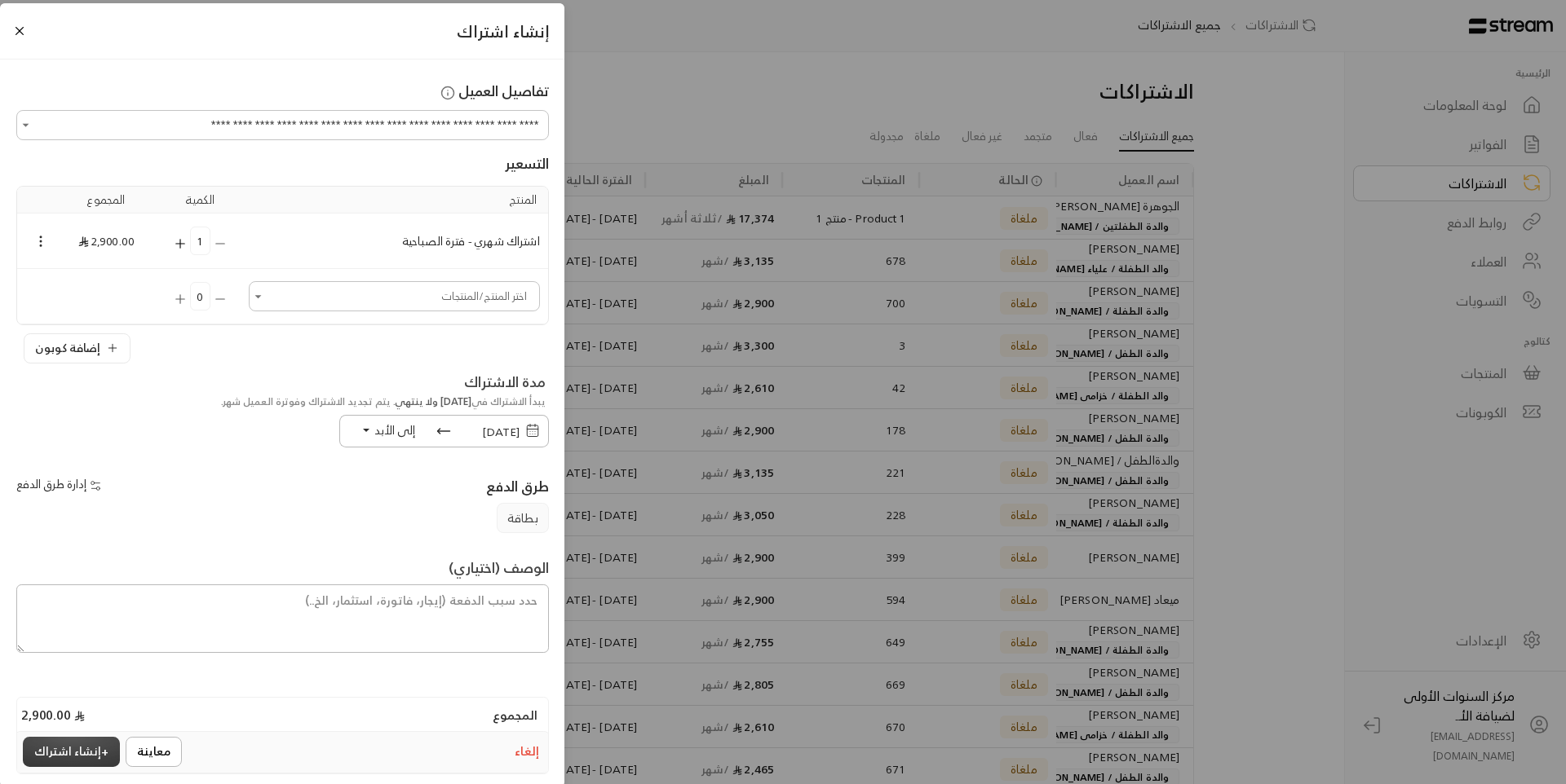
click at [72, 750] on button "+ إنشاء اشتراك" at bounding box center [71, 752] width 97 height 30
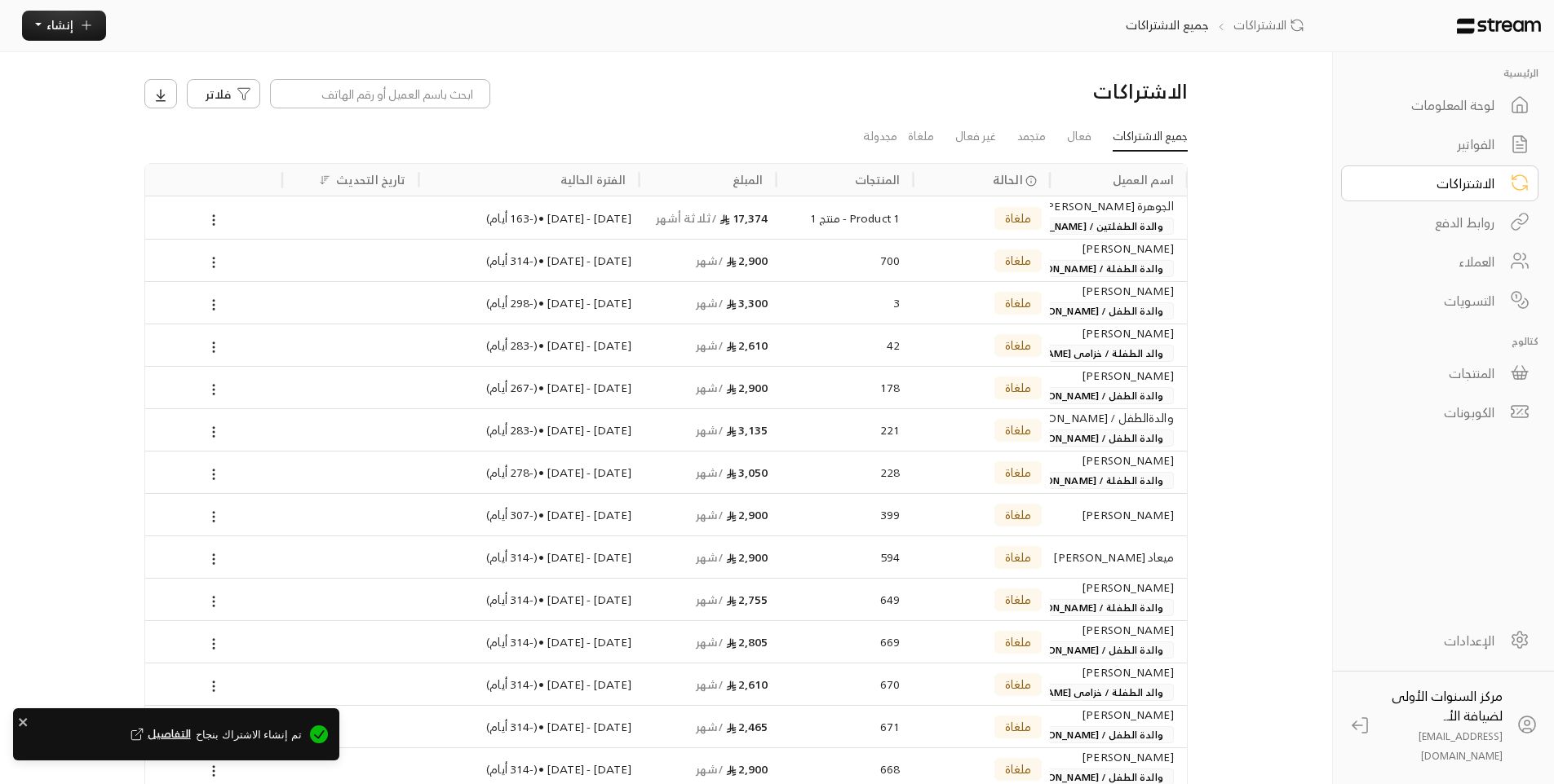
click at [1445, 149] on div "الفواتير" at bounding box center [1428, 144] width 132 height 19
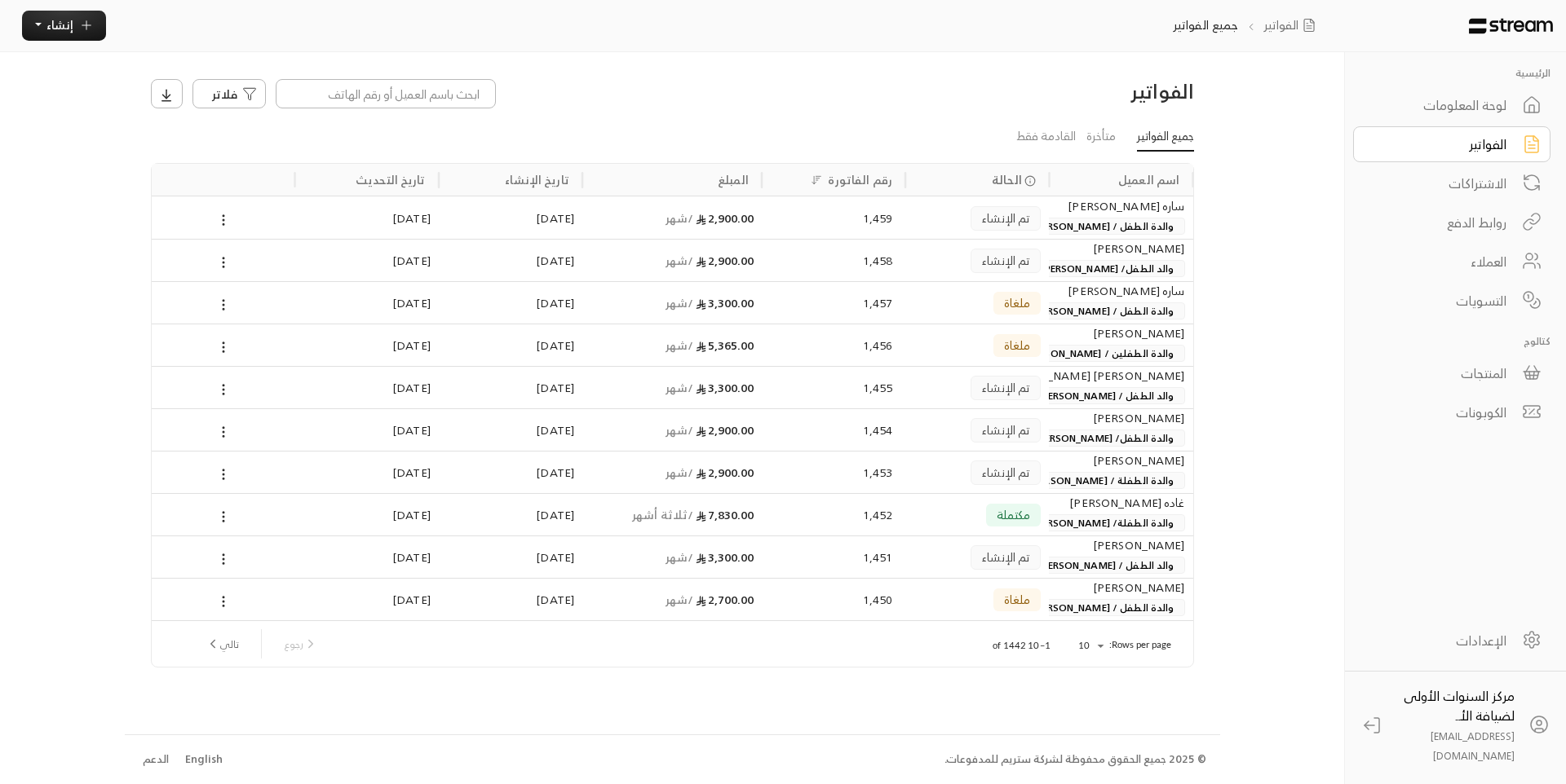
click at [1056, 398] on span "والد الطفل / [PERSON_NAME]" at bounding box center [1106, 395] width 157 height 17
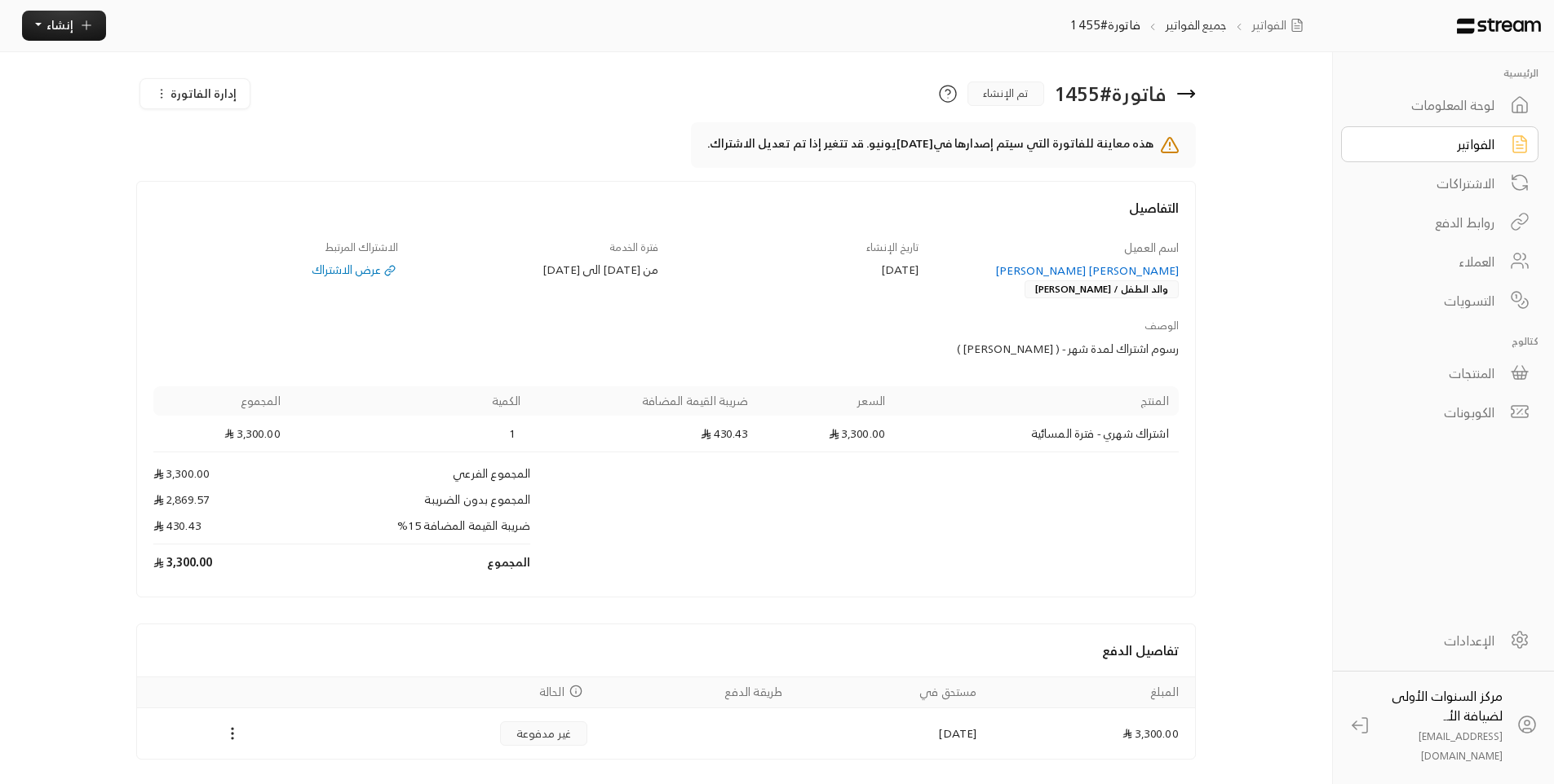
click at [201, 98] on span "إدارة الفاتورة" at bounding box center [204, 92] width 66 height 20
click at [251, 172] on div "إلغاء" at bounding box center [222, 167] width 132 height 17
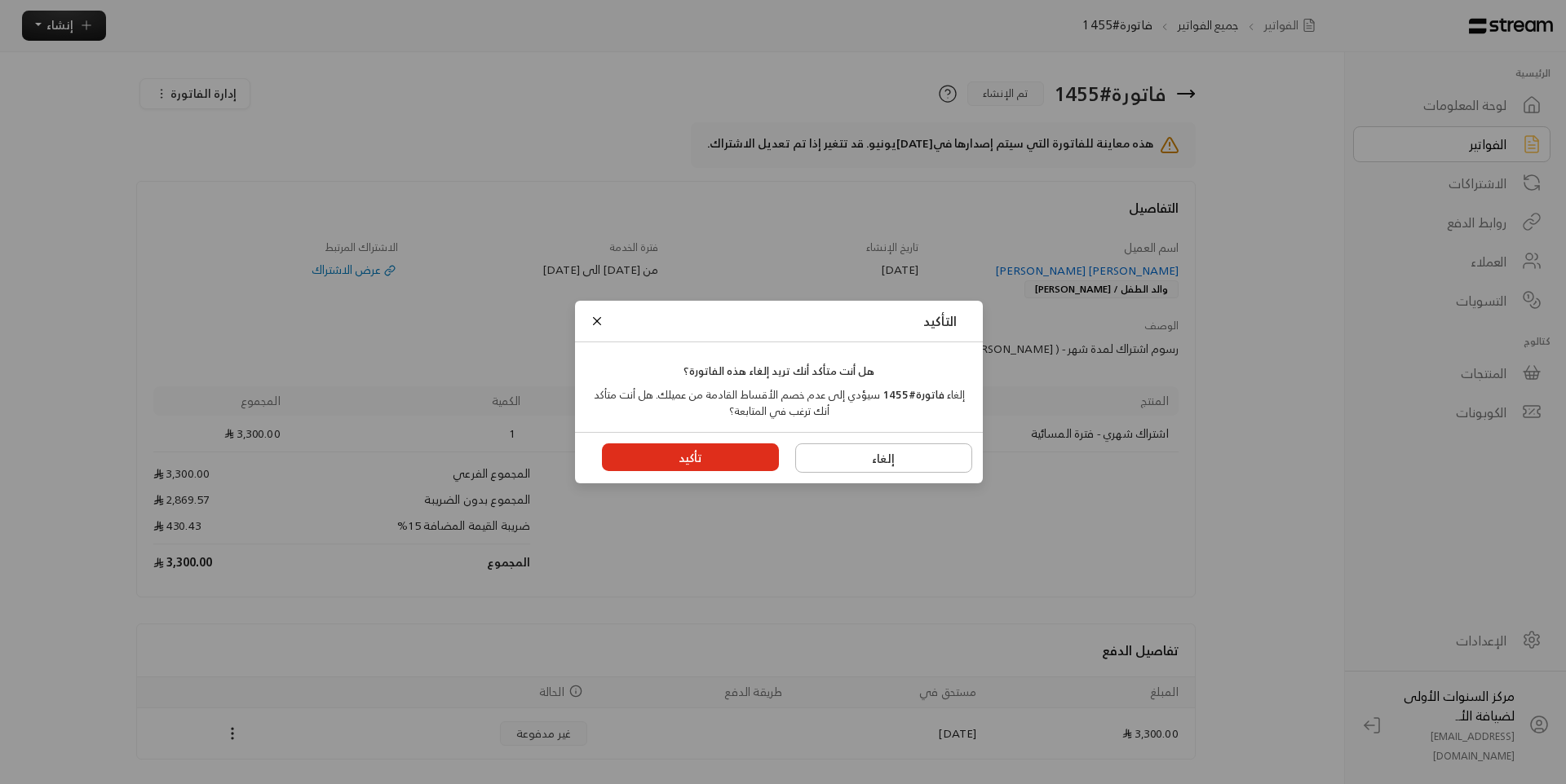
click at [699, 451] on button "تأكيد" at bounding box center [691, 457] width 178 height 28
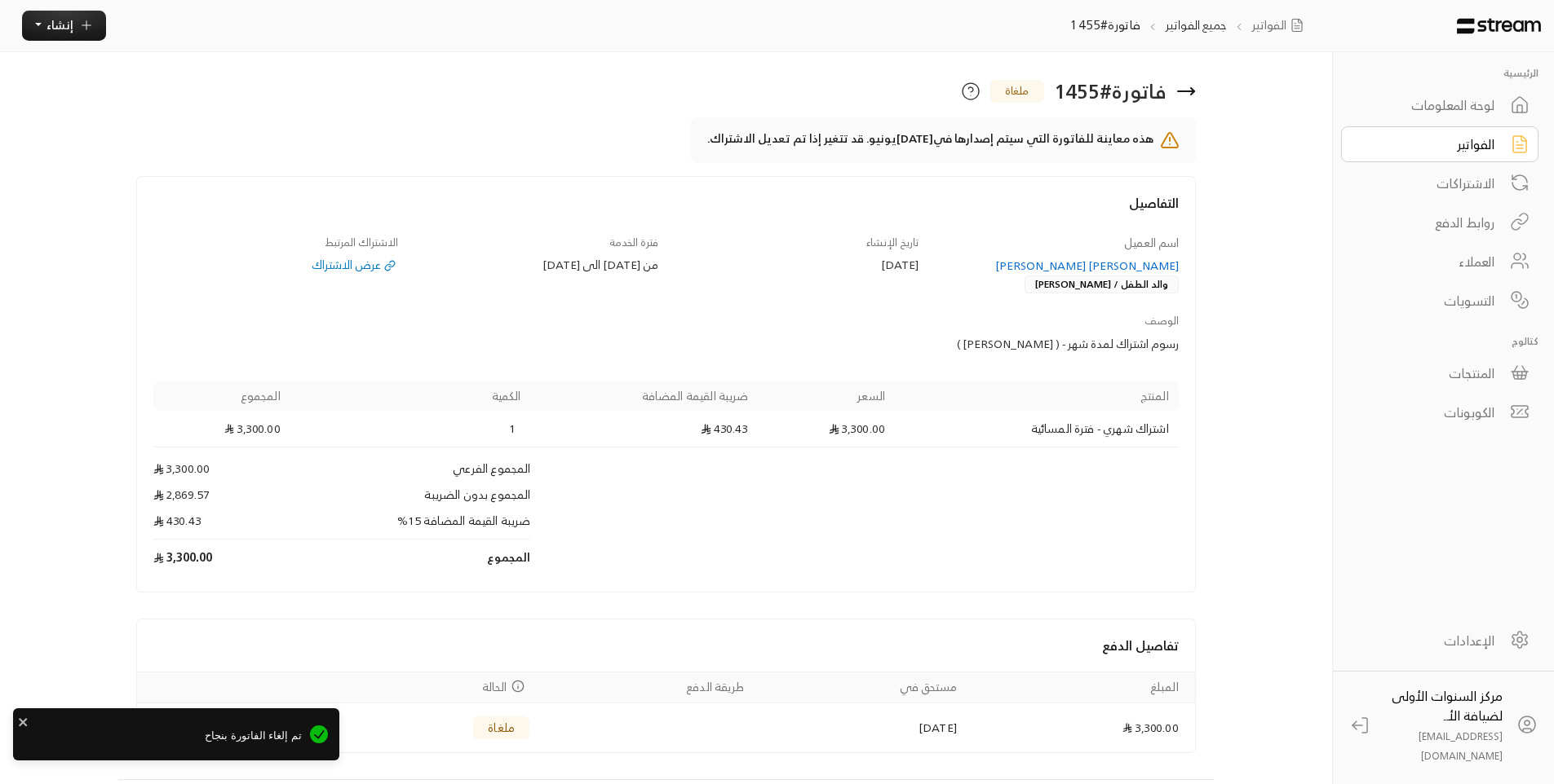
click at [1188, 84] on icon at bounding box center [1185, 91] width 19 height 19
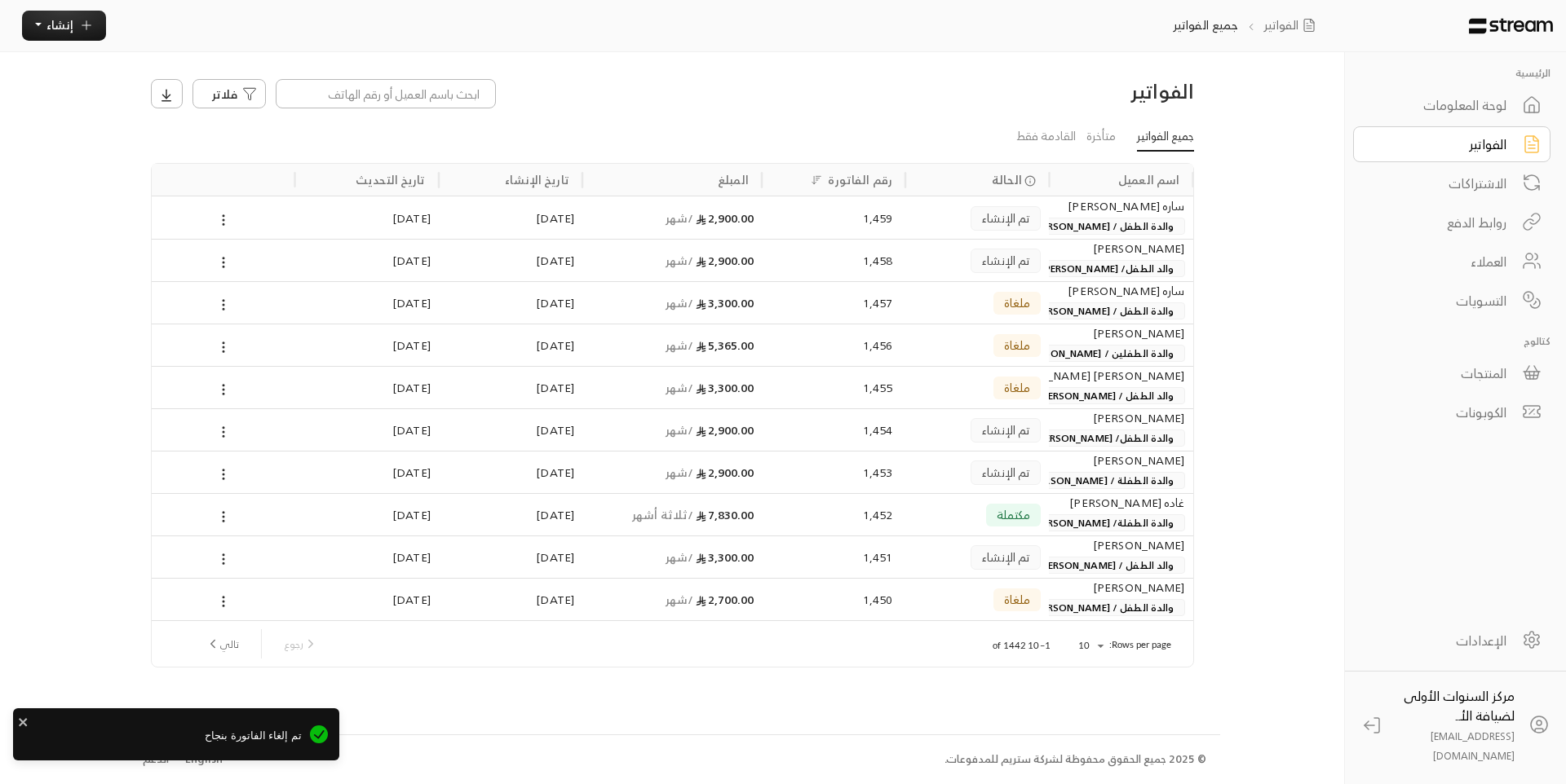
click at [968, 436] on div "تم الإنشاء" at bounding box center [977, 430] width 127 height 42
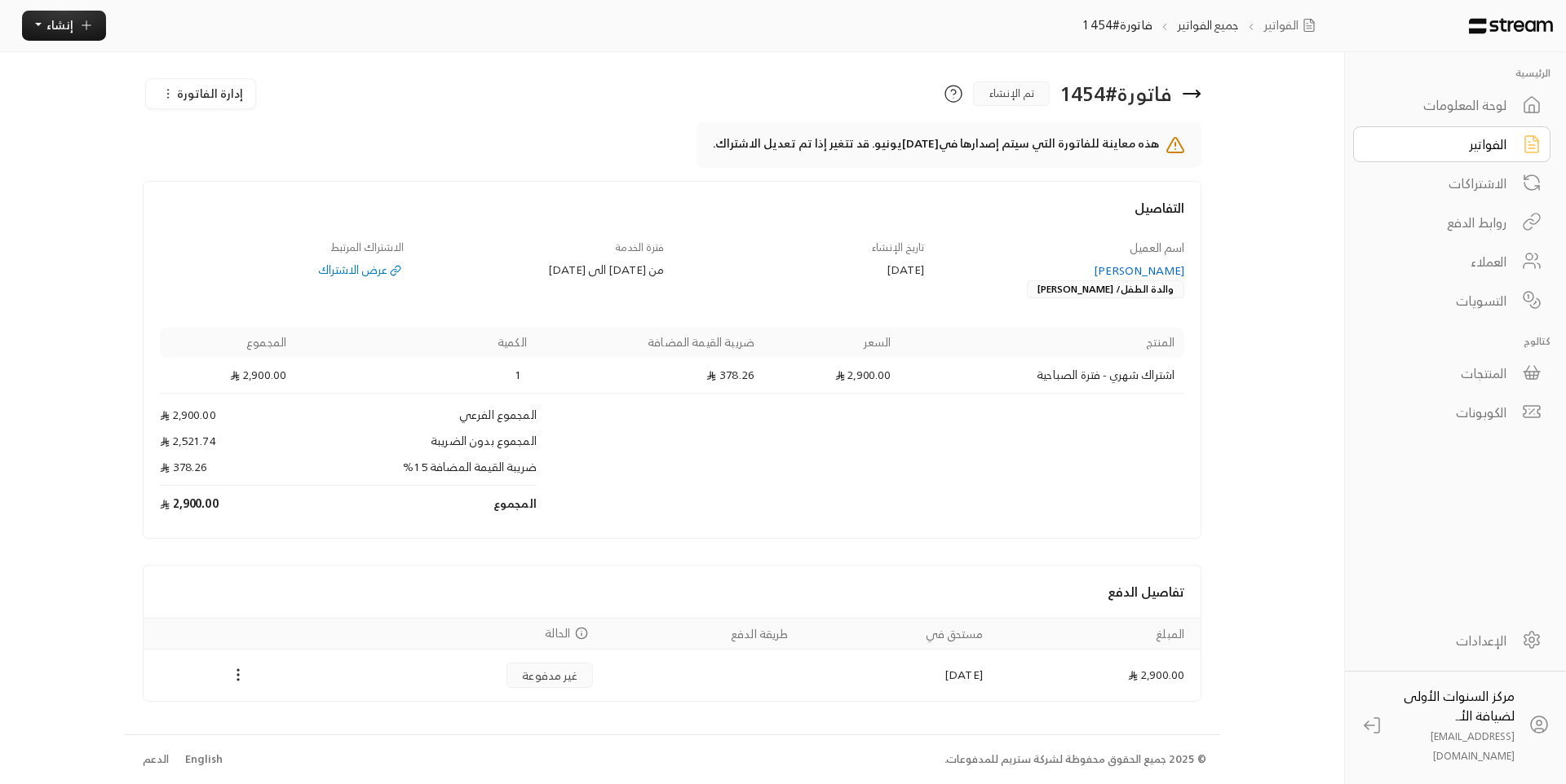
click at [217, 90] on span "إدارة الفاتورة" at bounding box center [210, 92] width 66 height 20
click at [290, 179] on link "إلغاء" at bounding box center [227, 167] width 150 height 30
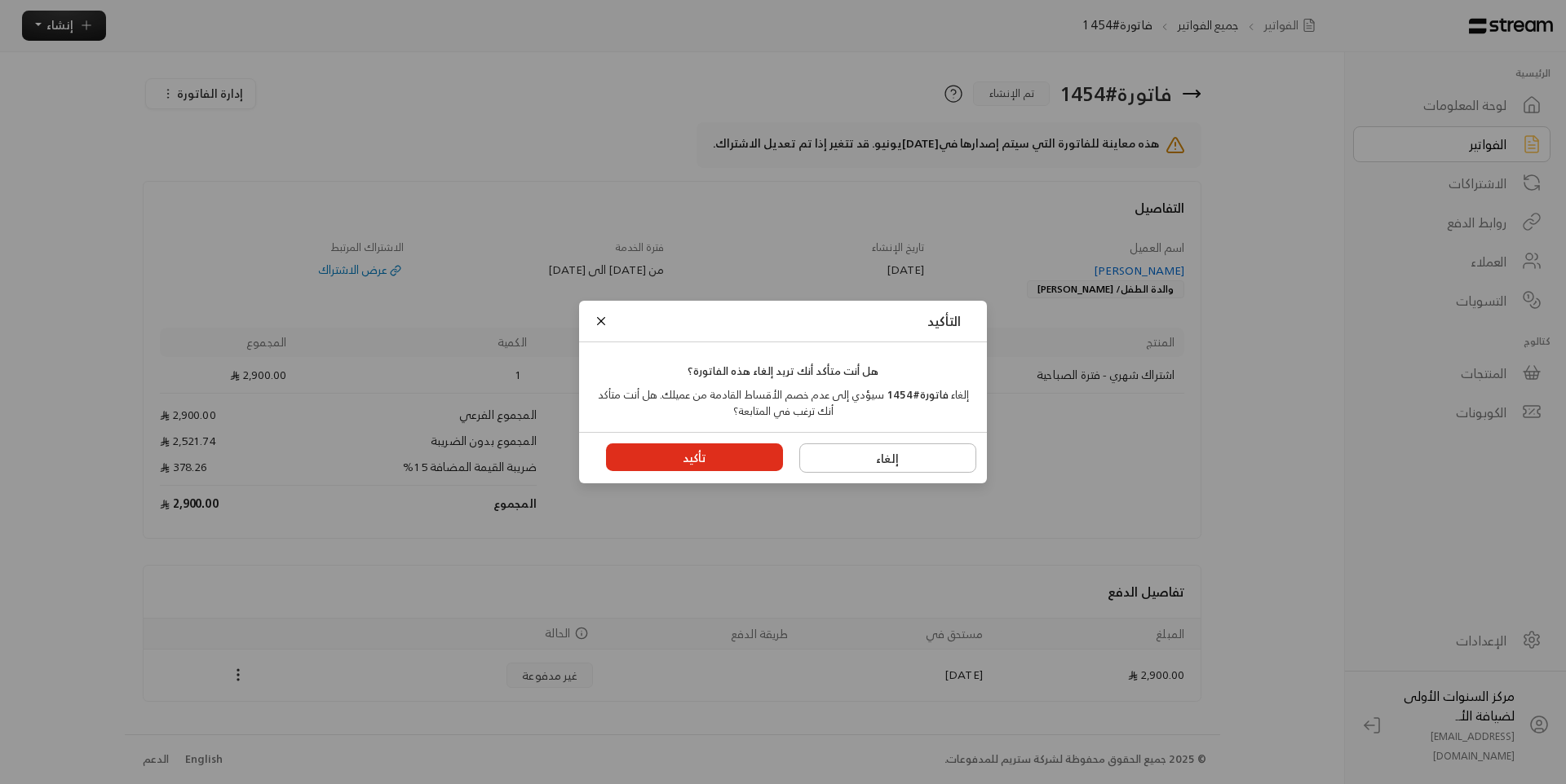
click at [702, 445] on button "تأكيد" at bounding box center [695, 457] width 178 height 28
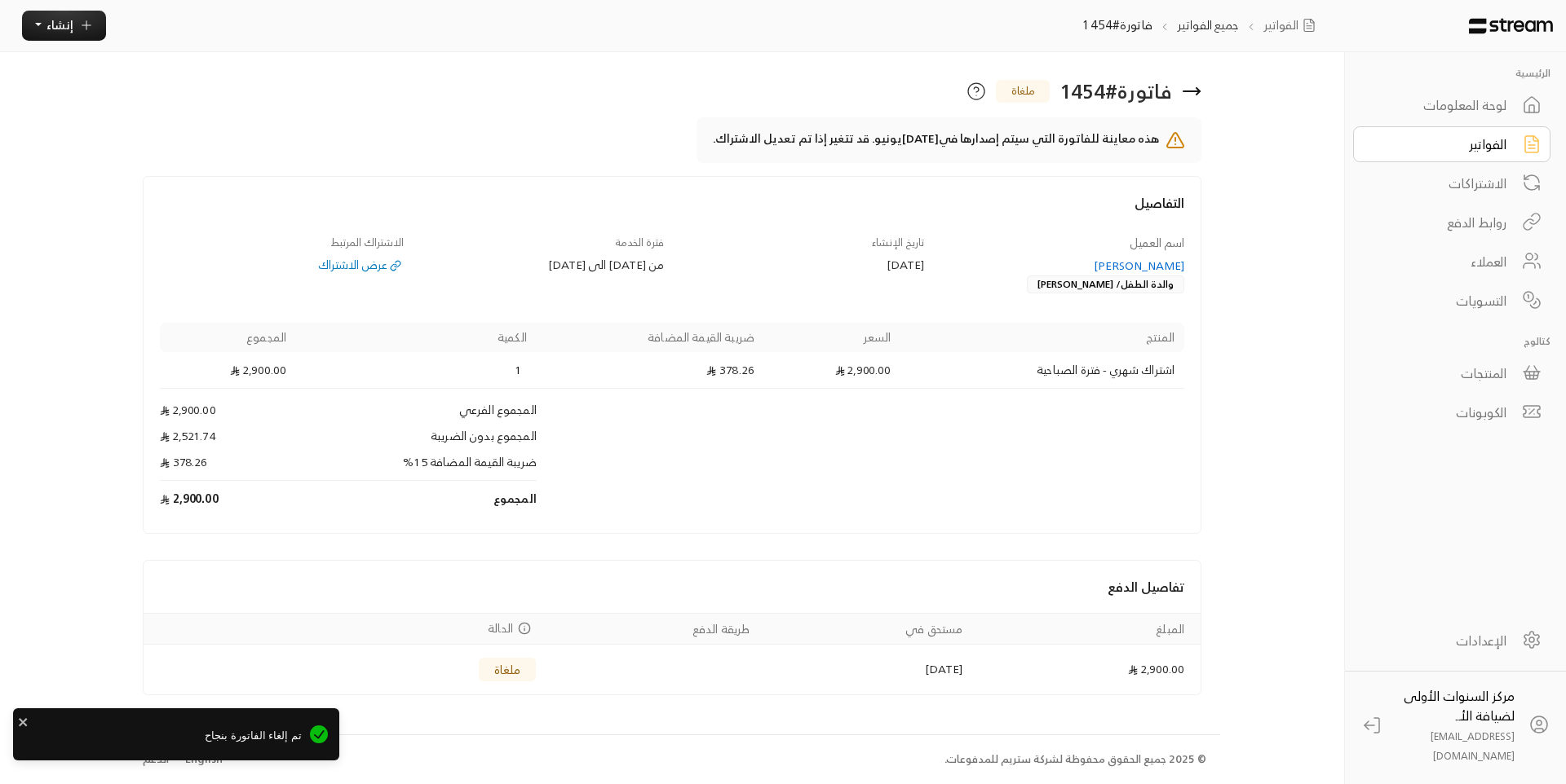
click at [1129, 262] on div "[PERSON_NAME]" at bounding box center [1062, 266] width 245 height 17
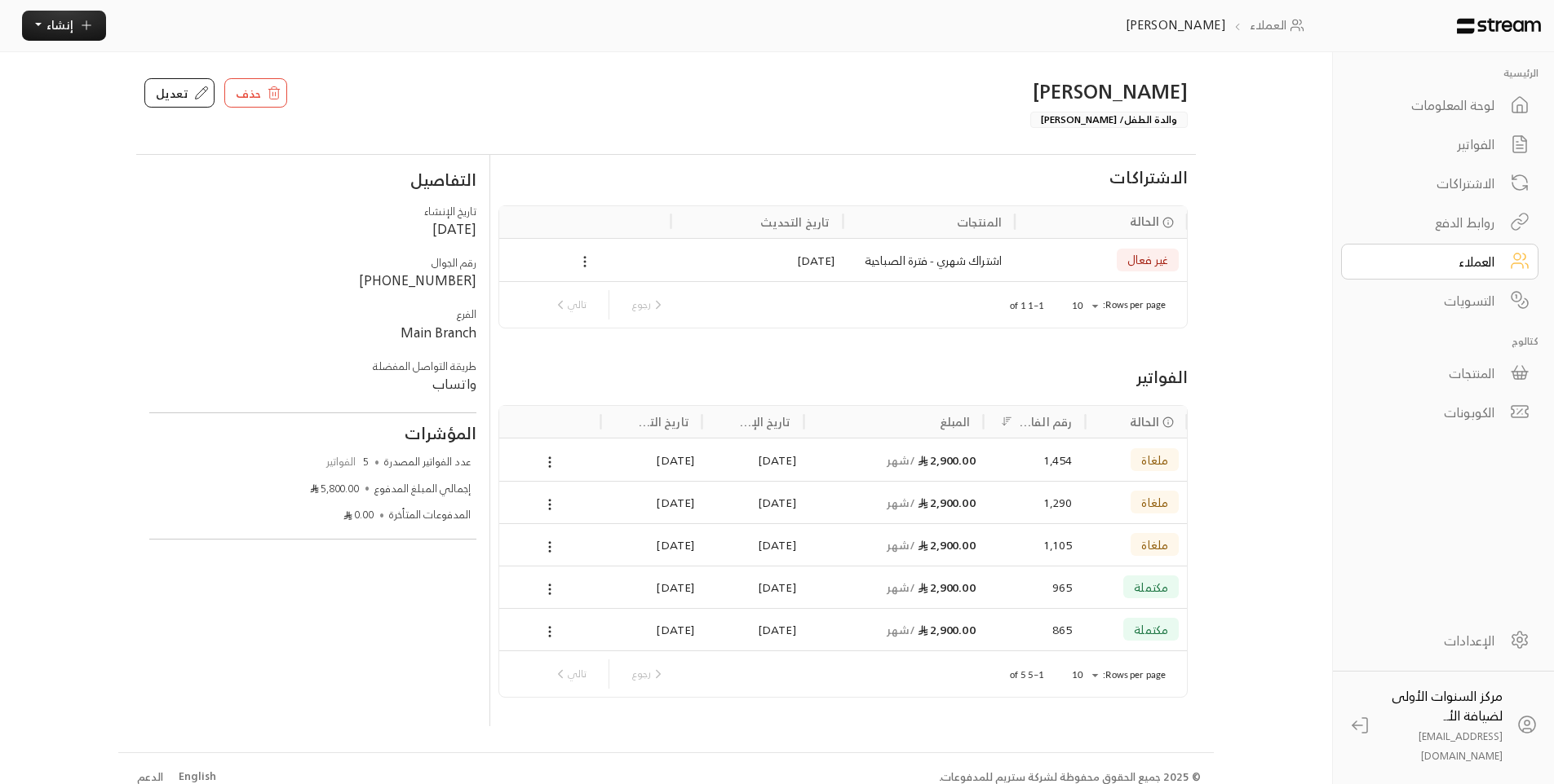
click at [588, 260] on icon at bounding box center [585, 261] width 15 height 15
click at [604, 323] on li "إلغاء" at bounding box center [607, 318] width 51 height 26
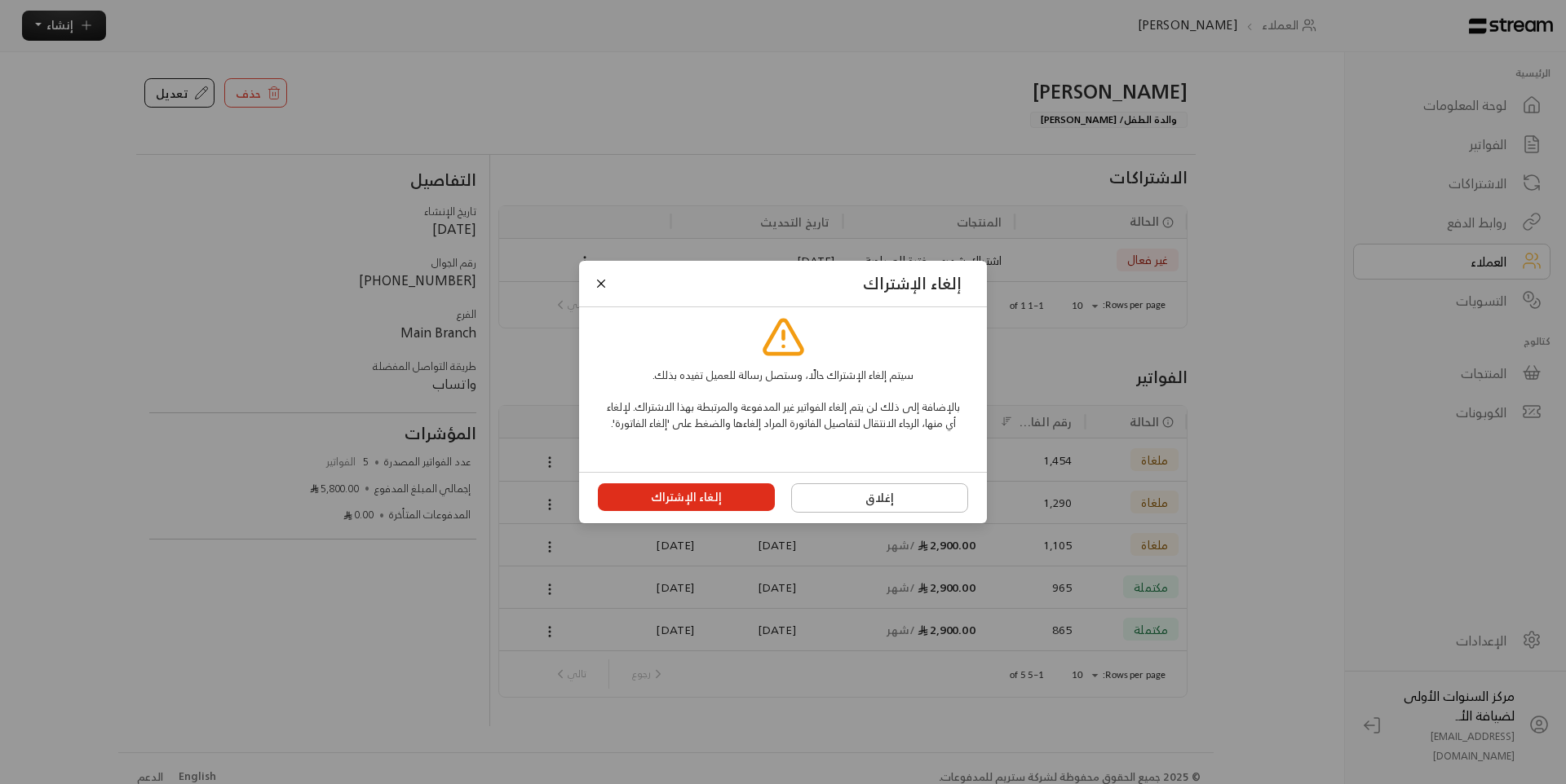
click at [729, 506] on button "إلغاء الإشتراك" at bounding box center [687, 497] width 178 height 28
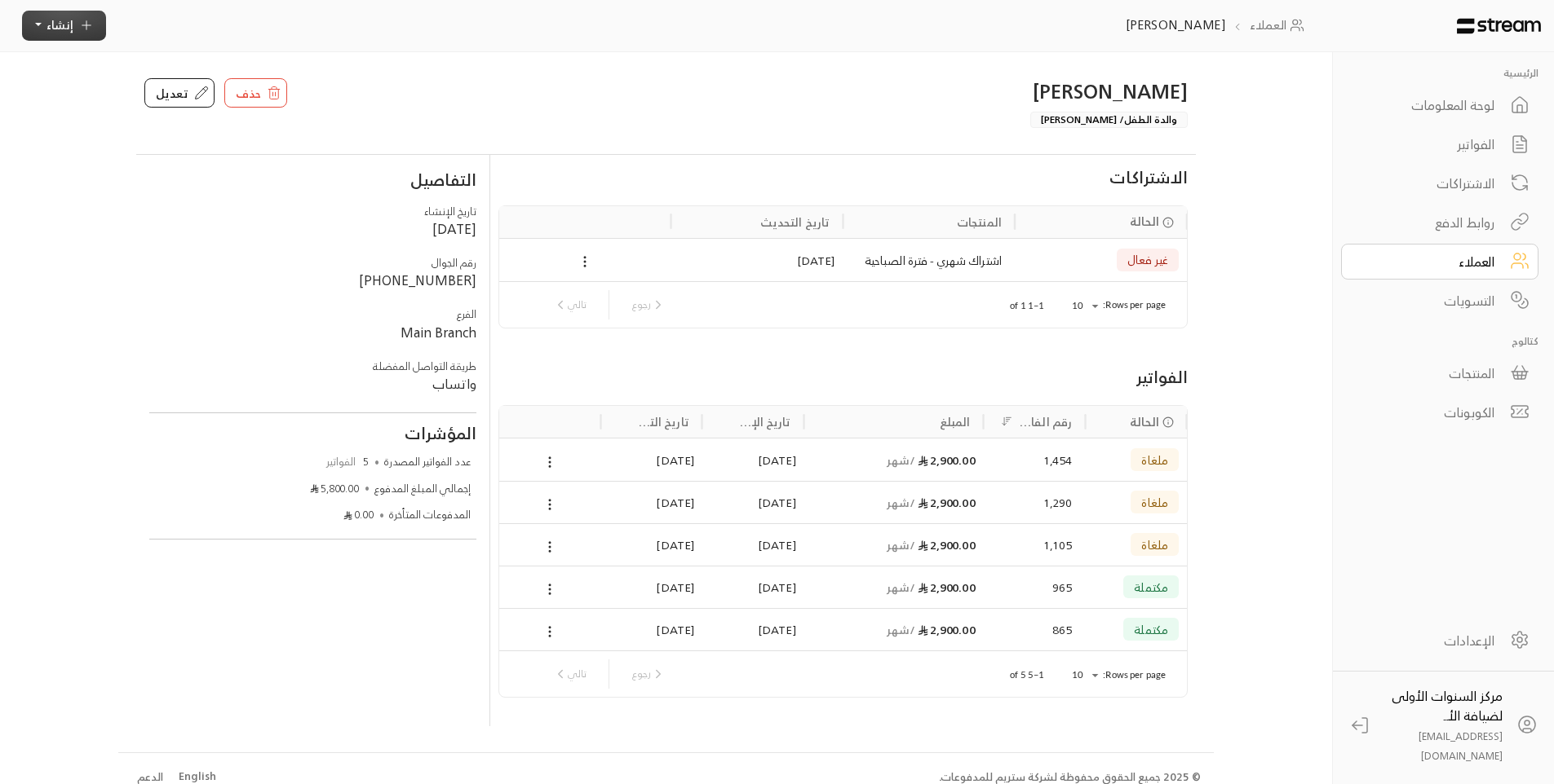
click at [87, 31] on icon "button" at bounding box center [86, 25] width 15 height 15
click at [218, 88] on p "إنشاء فاتورة مرة واحدة بسهولة للمعاملات السريعة." at bounding box center [139, 98] width 204 height 31
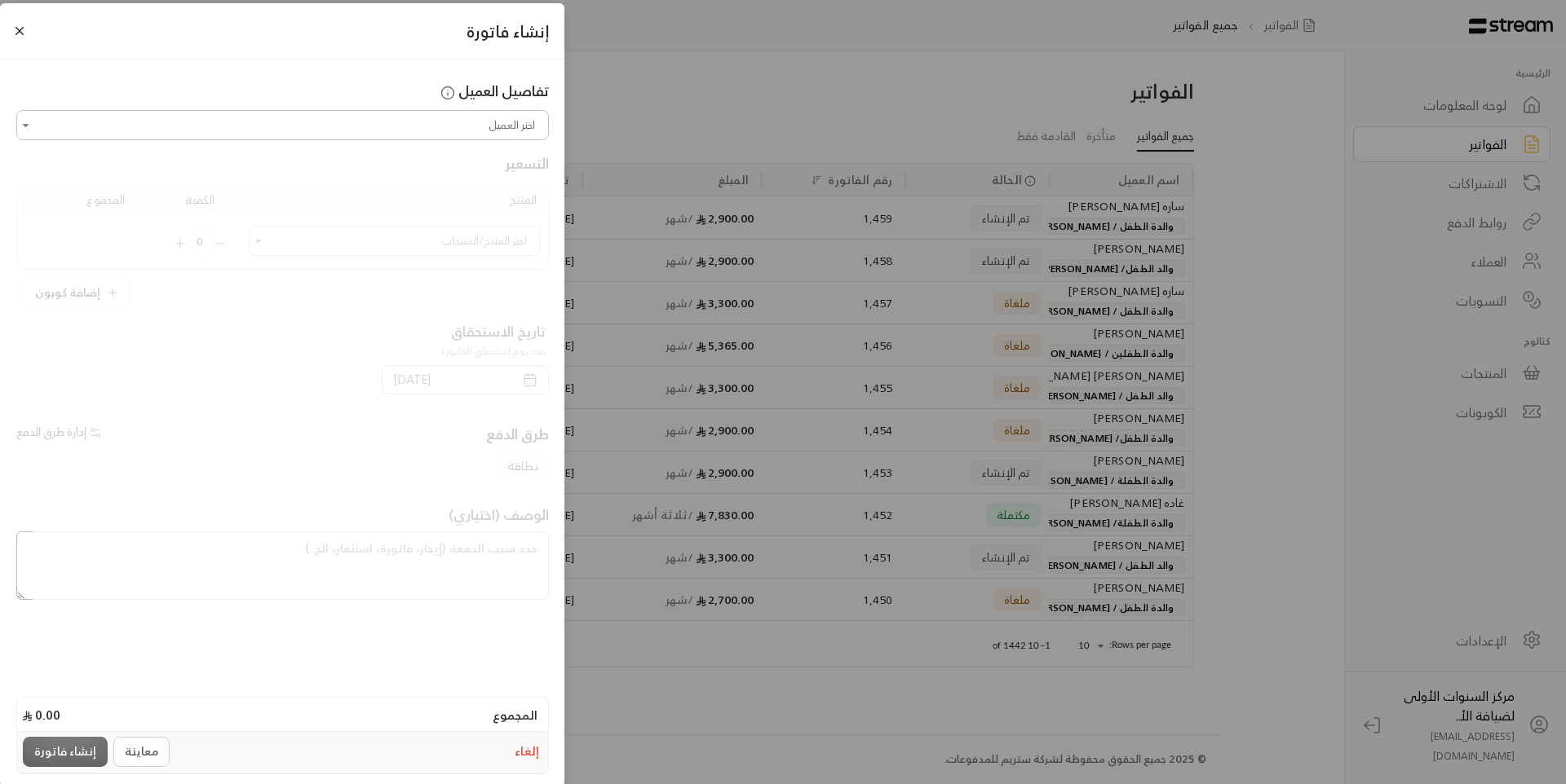
click at [390, 128] on input "اختر العميل" at bounding box center [282, 125] width 527 height 25
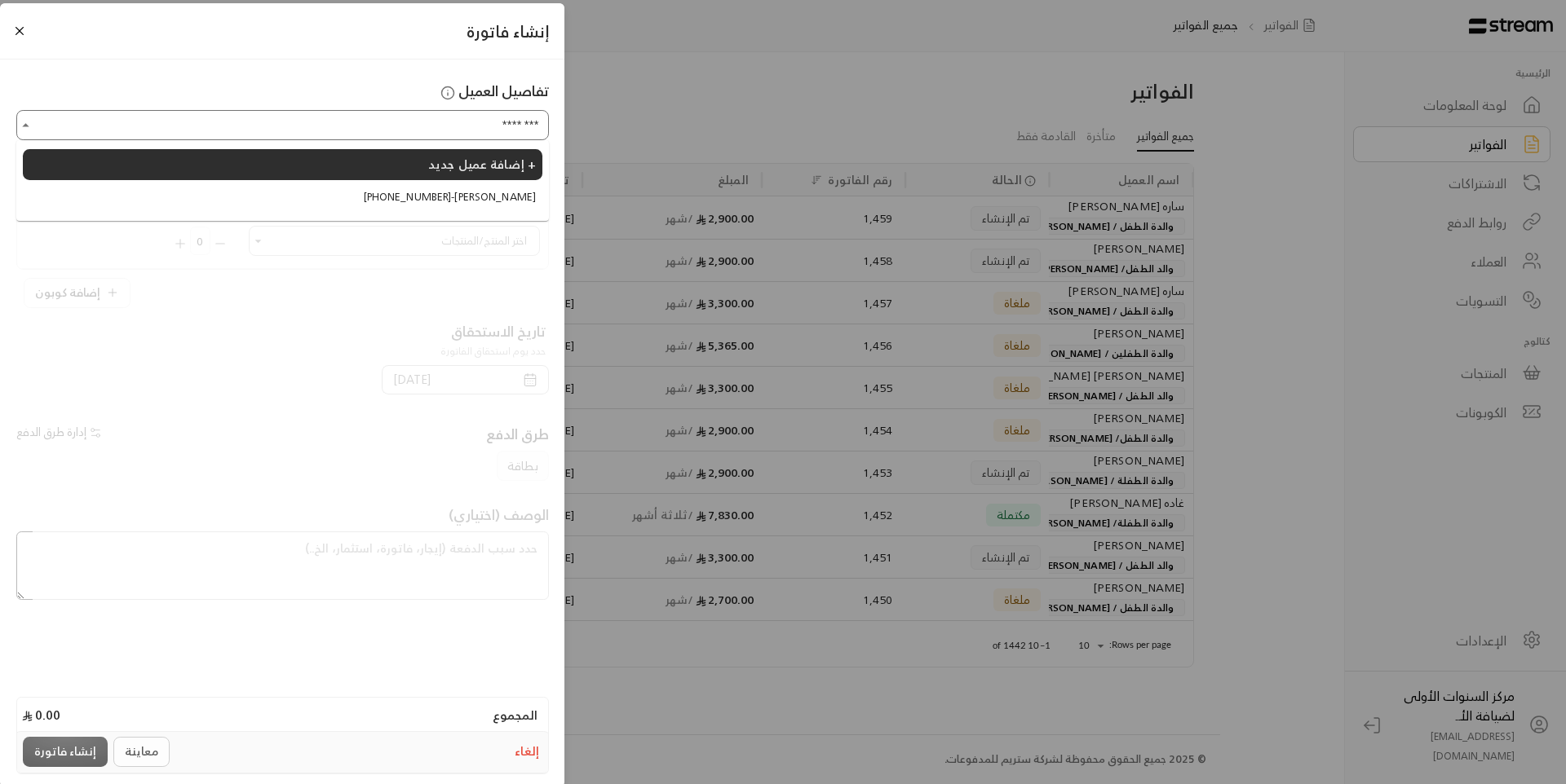
click at [437, 189] on span "+966548616288 - سلمان ابو نيان وسعد ابو نيان" at bounding box center [449, 197] width 172 height 17
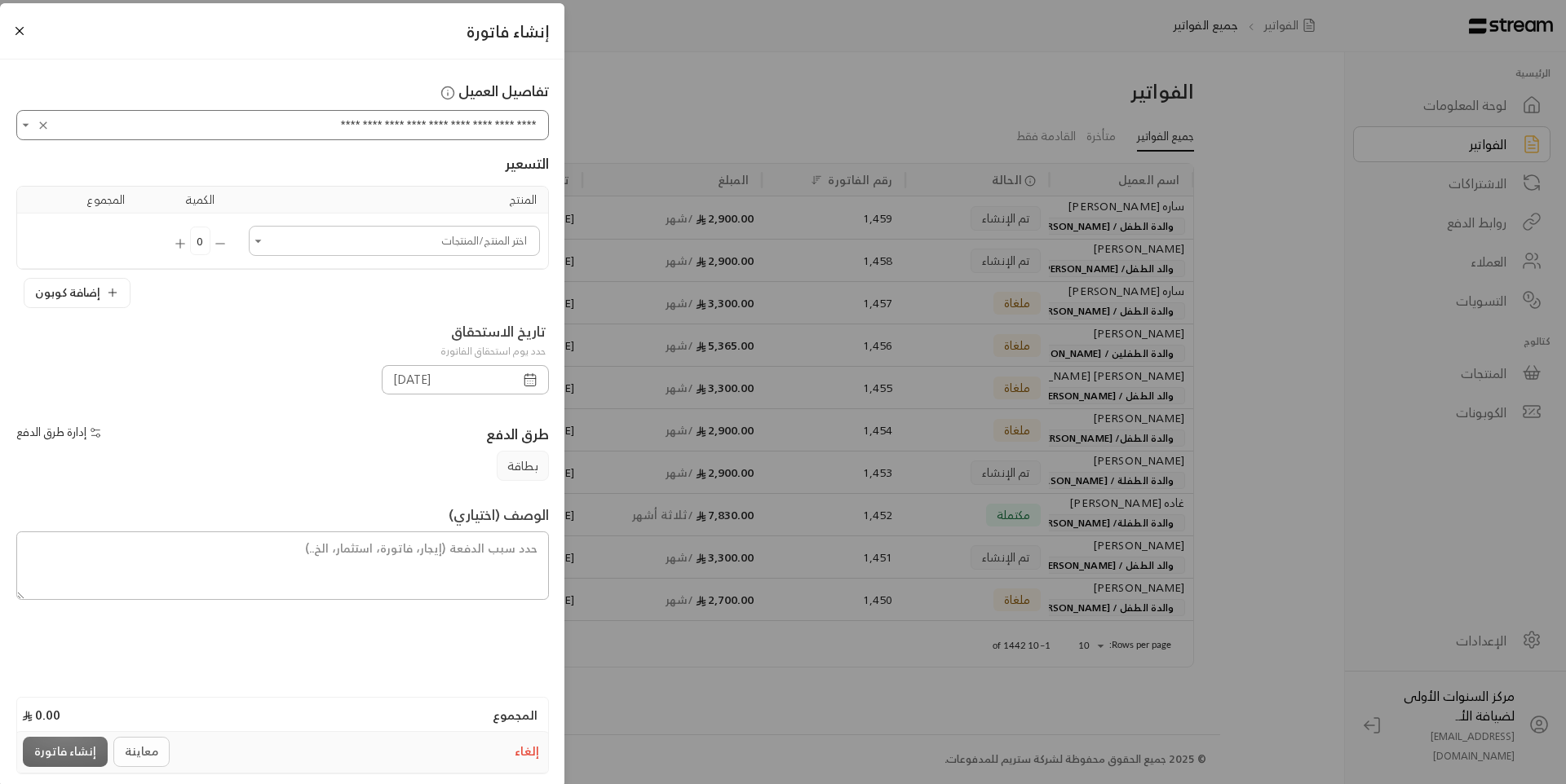
type input "**********"
click at [447, 244] on input "اختر العميل" at bounding box center [394, 240] width 286 height 25
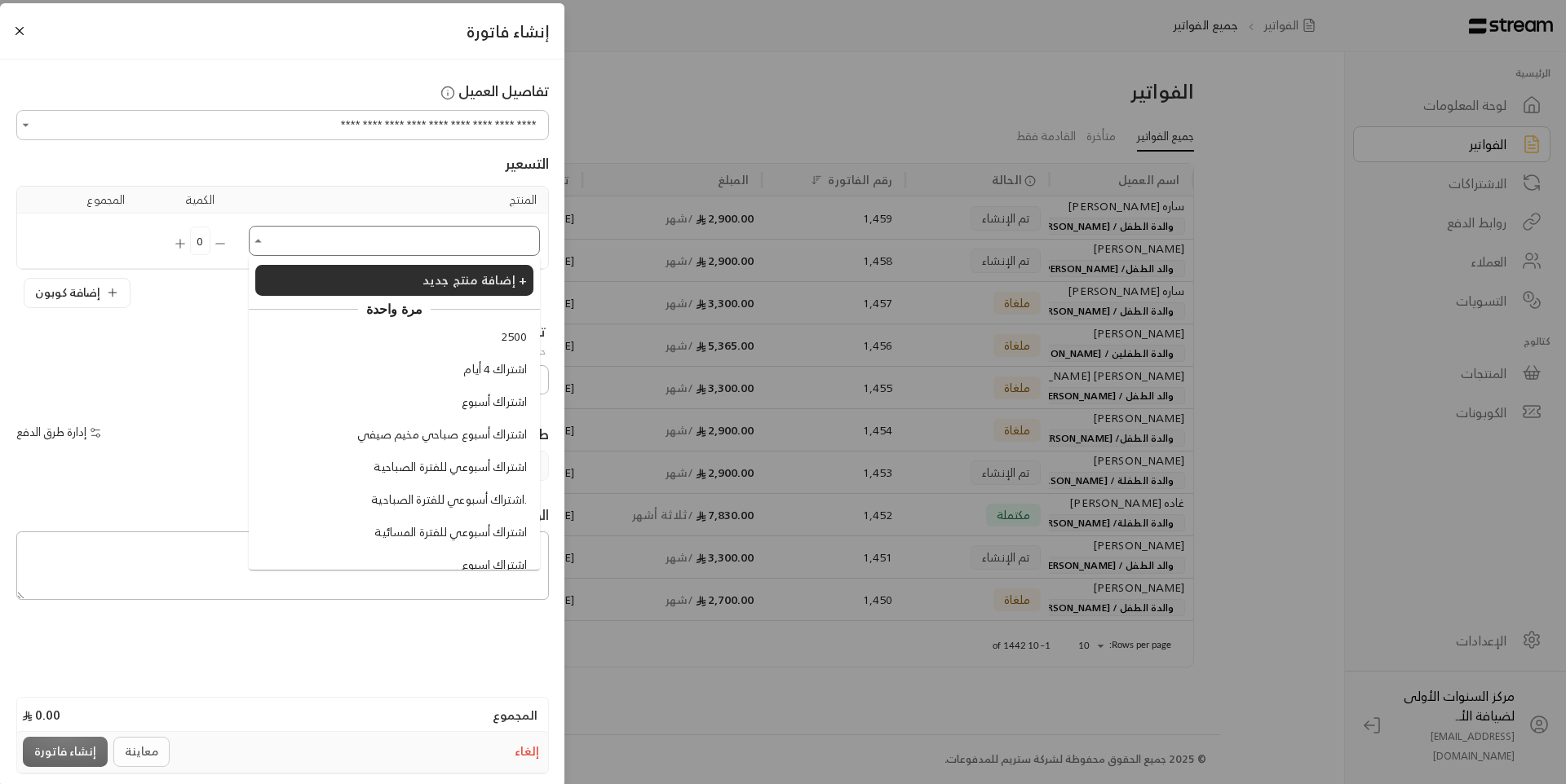
click at [448, 441] on span "اشتراك أسبوع صباحي مخيم صيفي" at bounding box center [442, 435] width 170 height 17
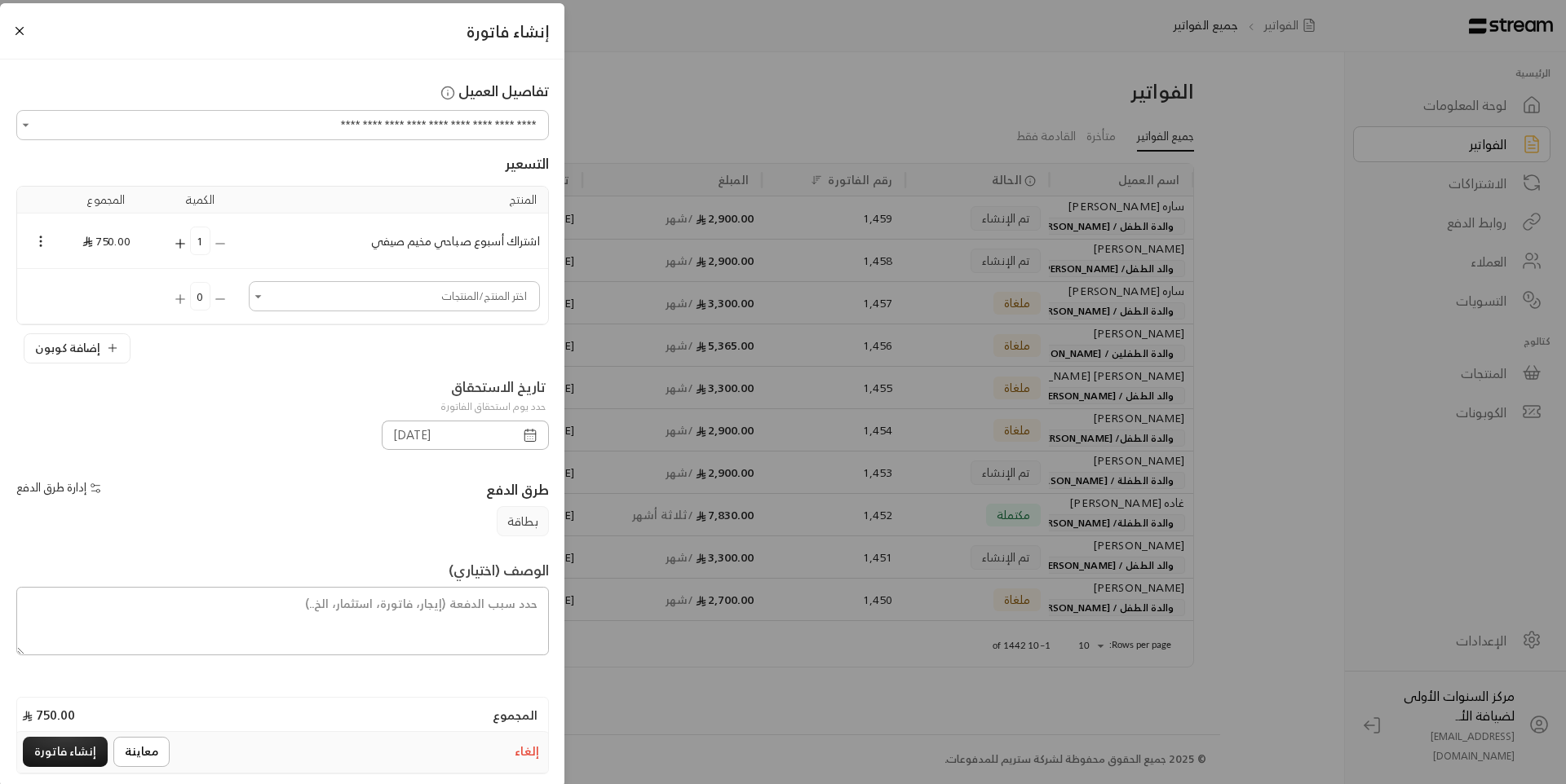
click at [180, 246] on icon "Selected Products" at bounding box center [180, 243] width 15 height 15
click at [267, 297] on icon "Open" at bounding box center [258, 296] width 17 height 17
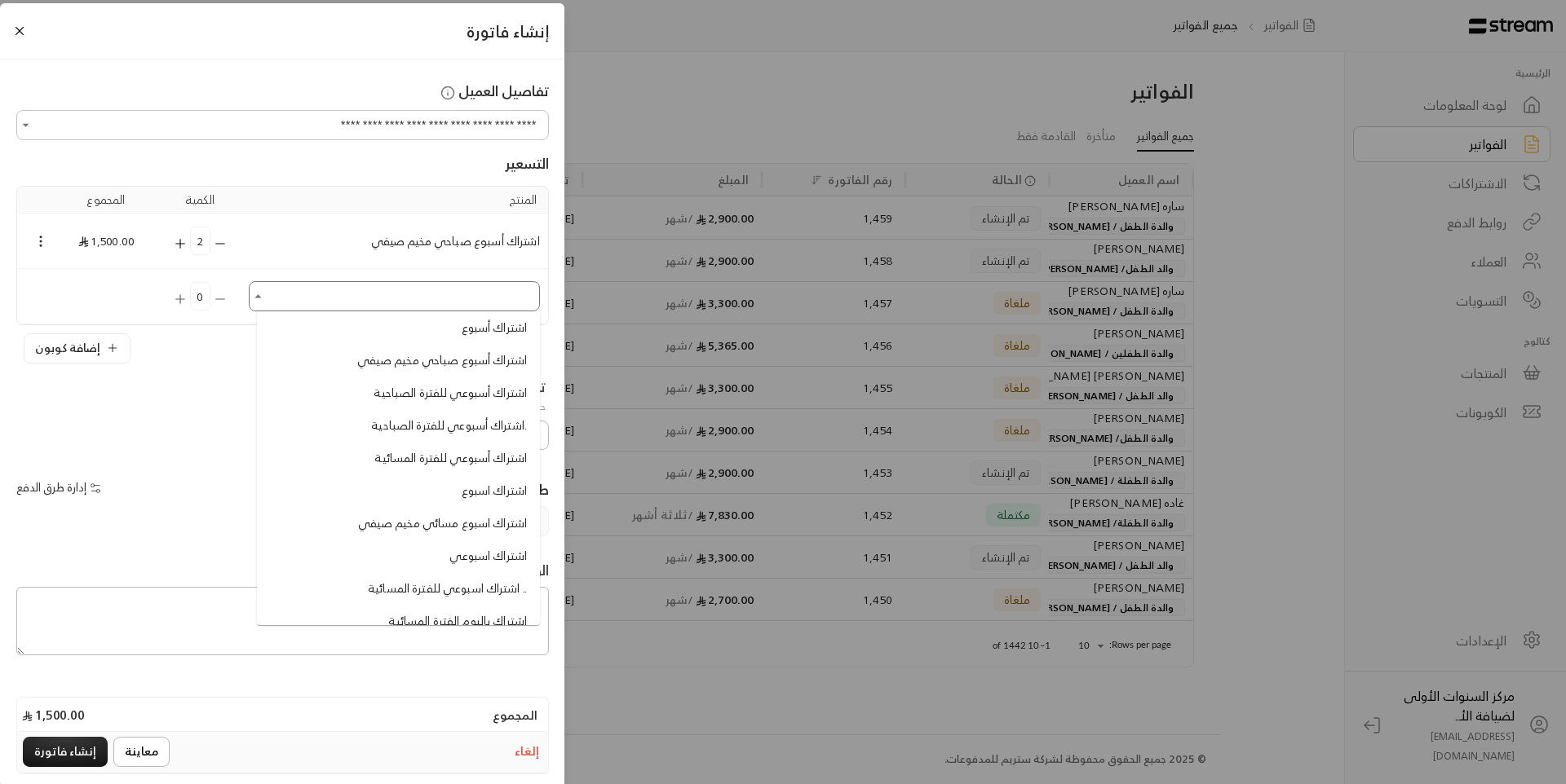
scroll to position [163, 0]
click at [417, 335] on span "اشتراك أسبوع صباحي مخيم صيفي" at bounding box center [442, 328] width 170 height 17
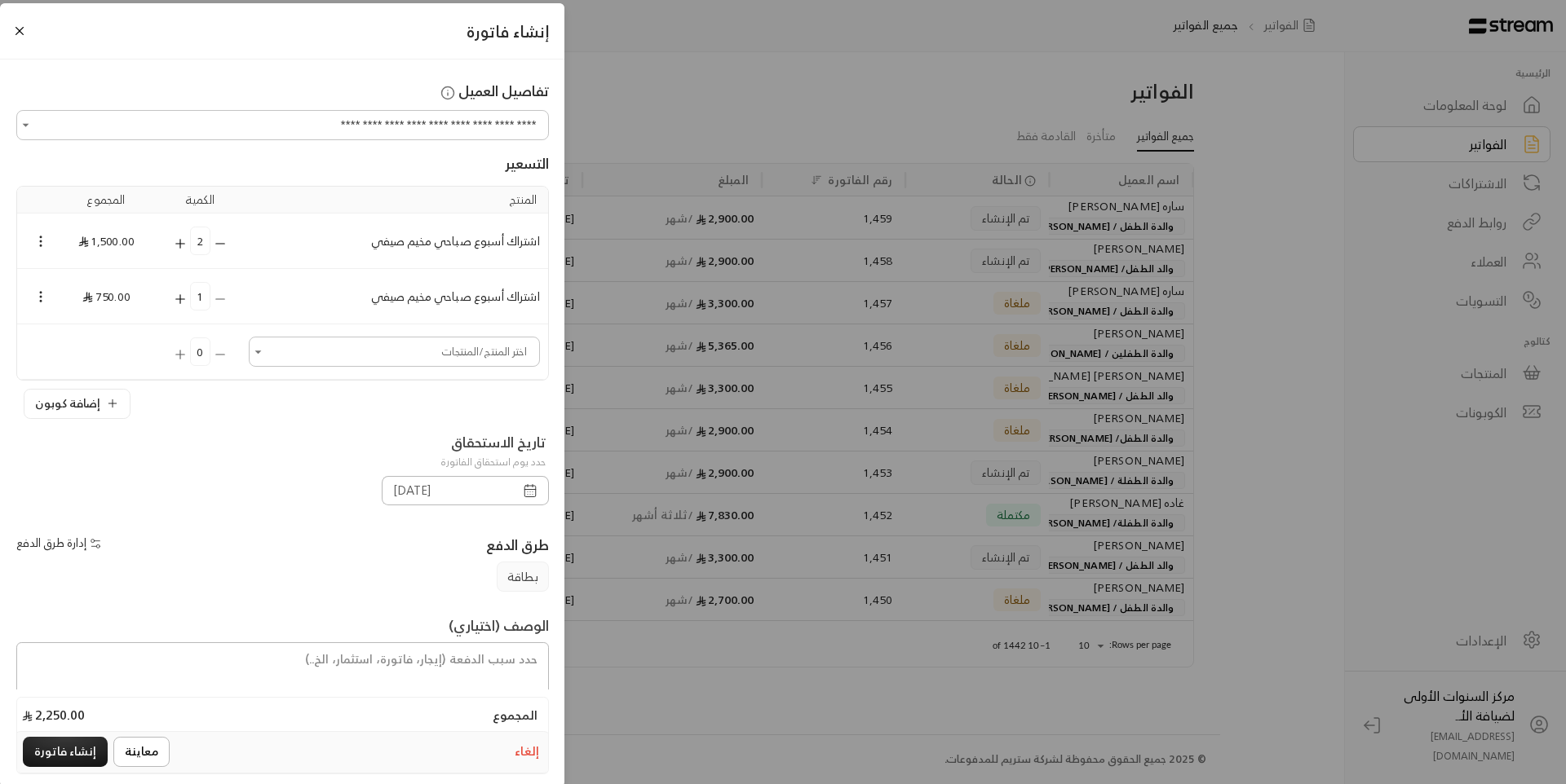
click at [184, 298] on icon "Selected Products" at bounding box center [180, 299] width 15 height 15
click at [488, 657] on textarea at bounding box center [282, 676] width 532 height 69
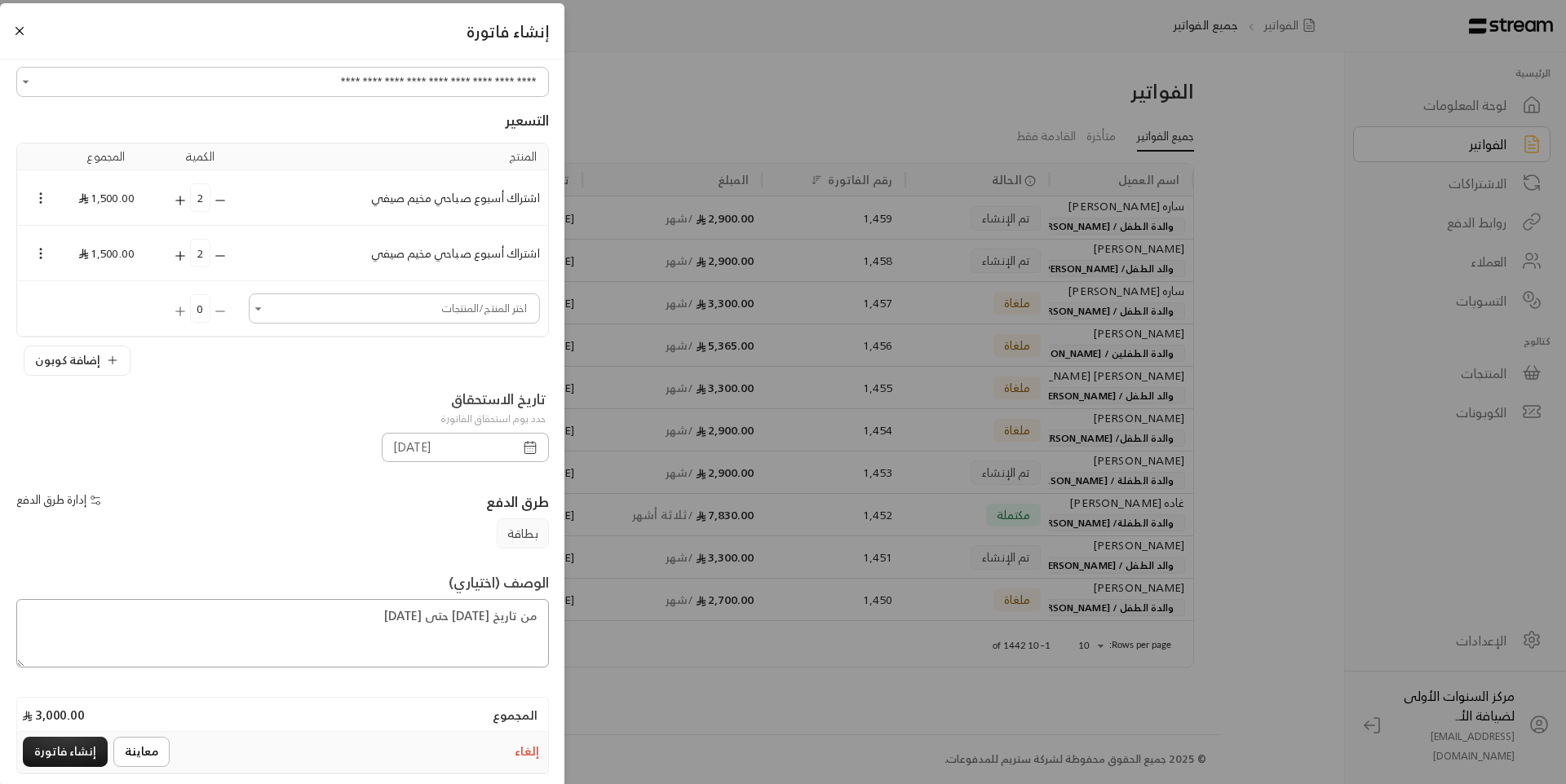
scroll to position [66, 0]
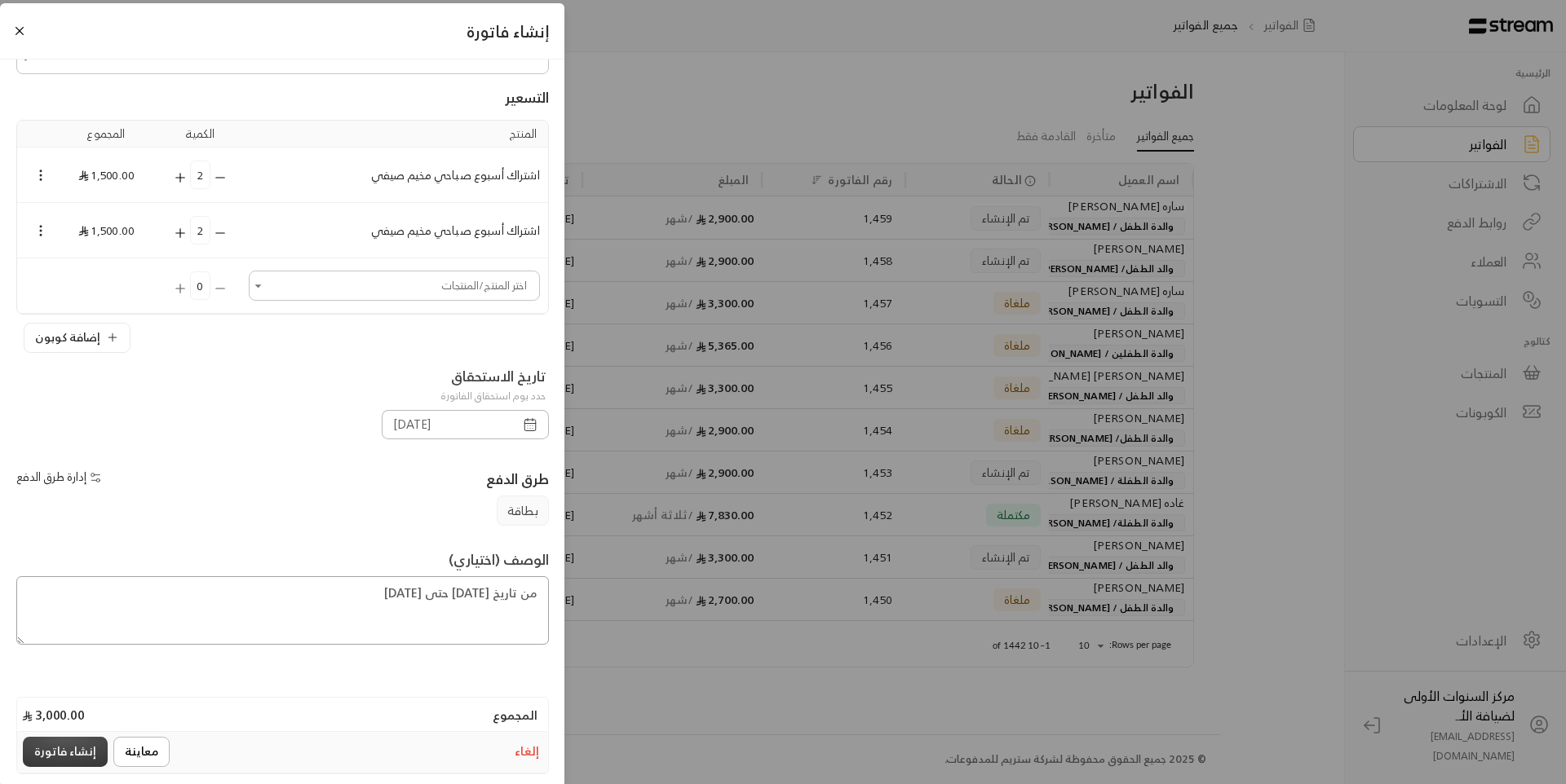
type textarea "من تاريخ 10 /8 /2025 حتى 21 /10 /2025"
click at [81, 744] on button "إنشاء فاتورة" at bounding box center [64, 752] width 85 height 30
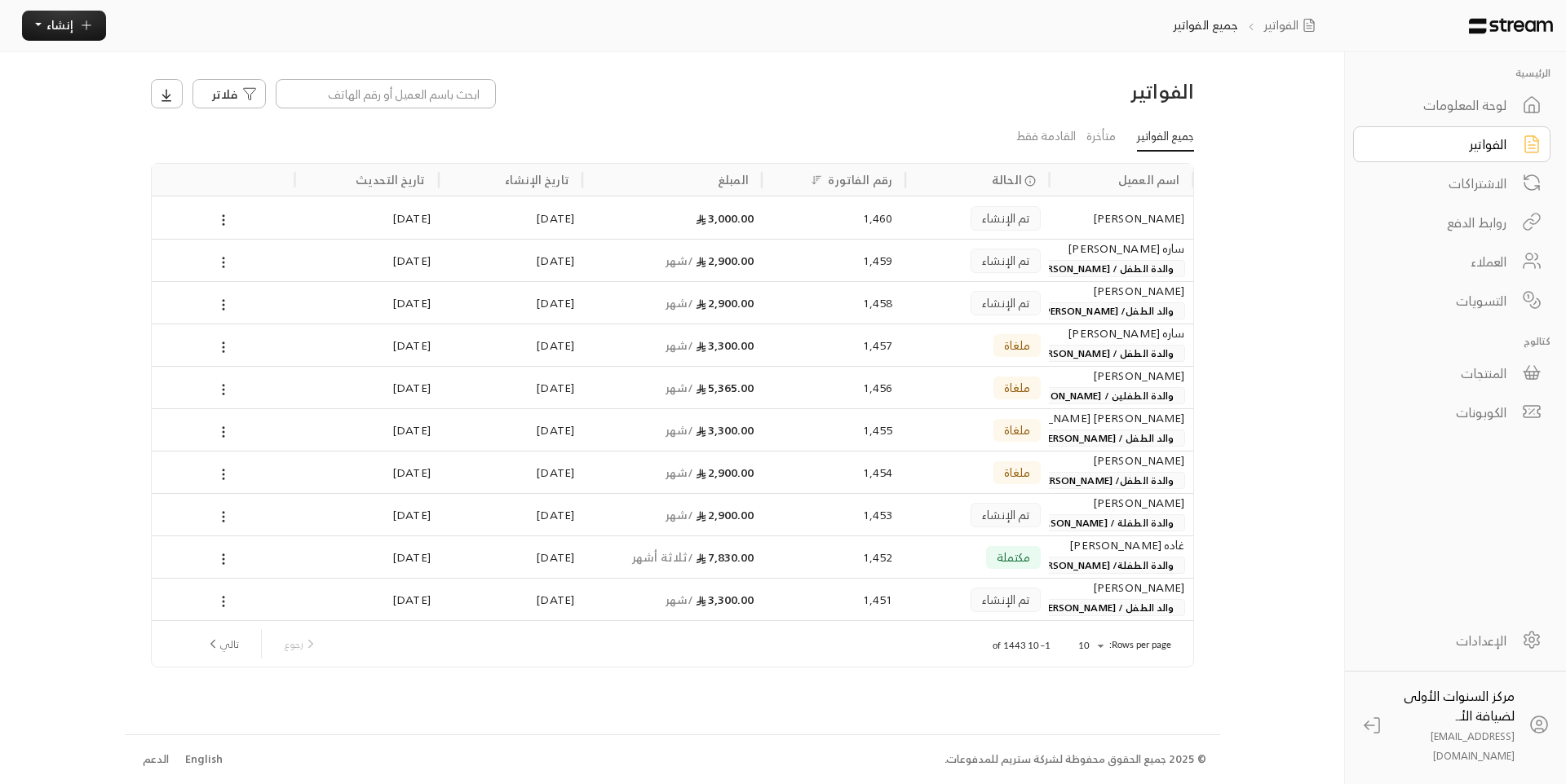
click at [933, 516] on div "تم الإنشاء" at bounding box center [977, 515] width 127 height 42
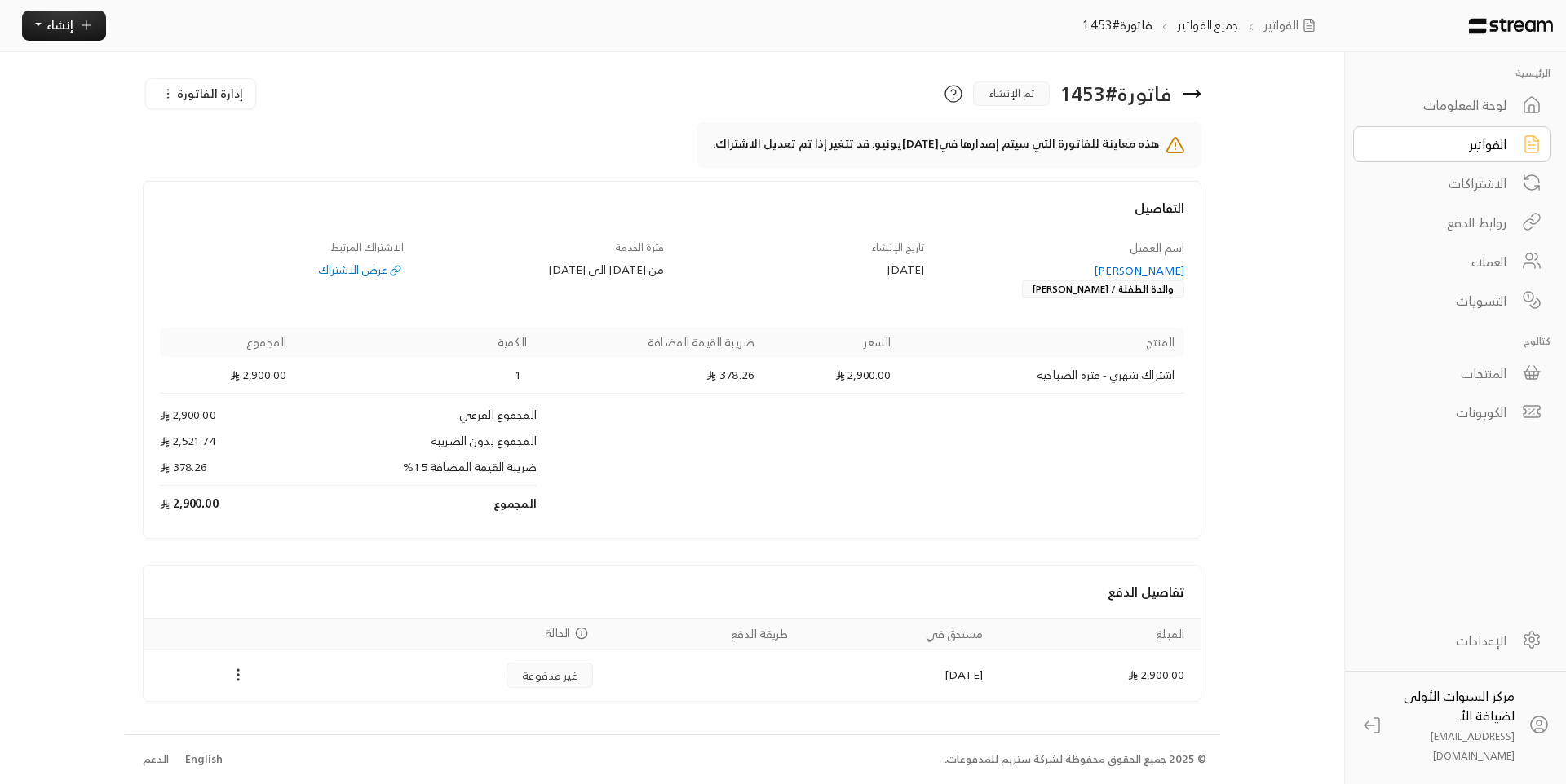
click at [1431, 137] on div "الفواتير" at bounding box center [1441, 144] width 132 height 19
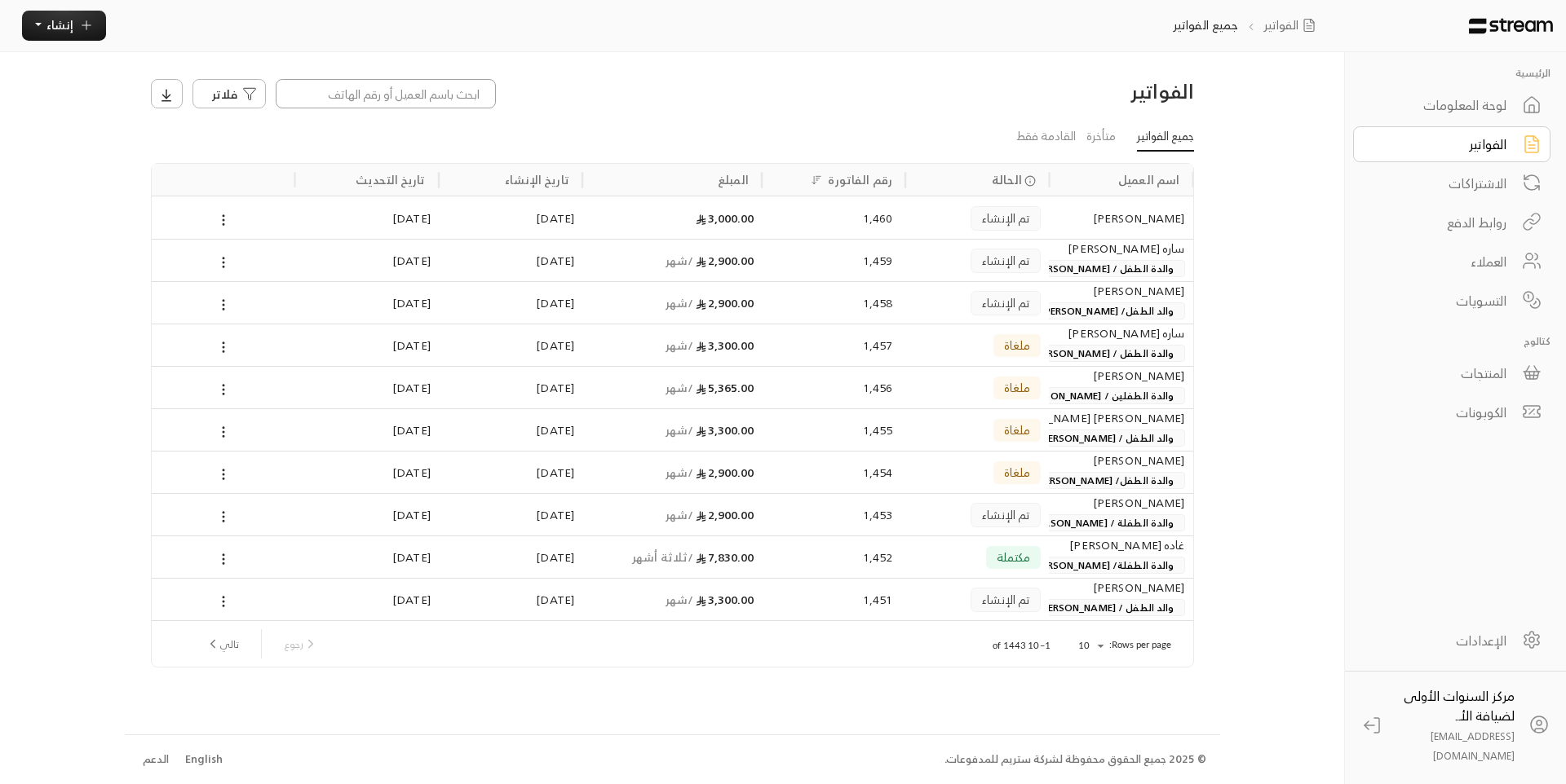
click at [400, 97] on input at bounding box center [385, 94] width 220 height 30
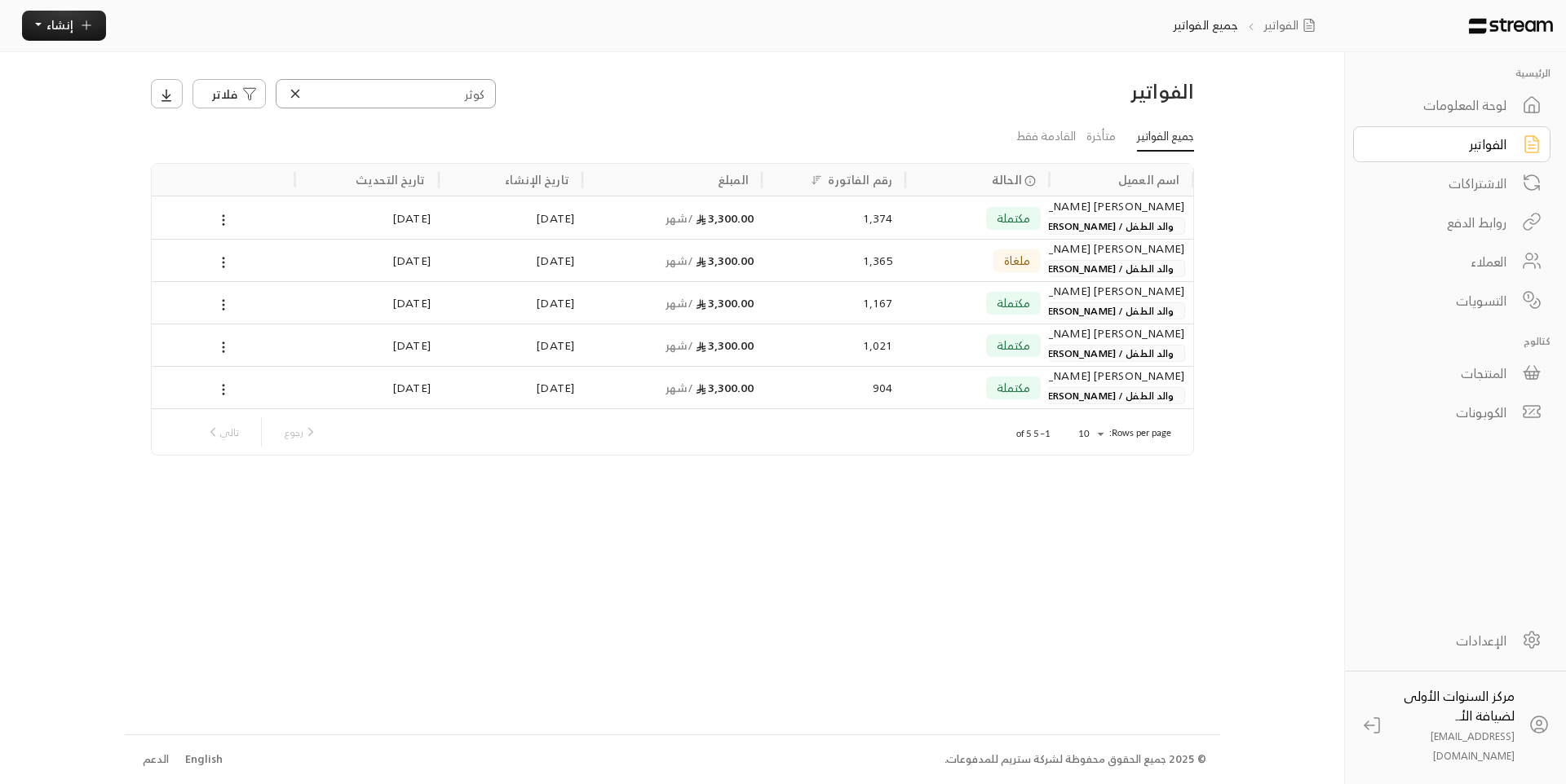
type input "كوثر"
click at [970, 220] on div "مكتملة" at bounding box center [977, 218] width 127 height 42
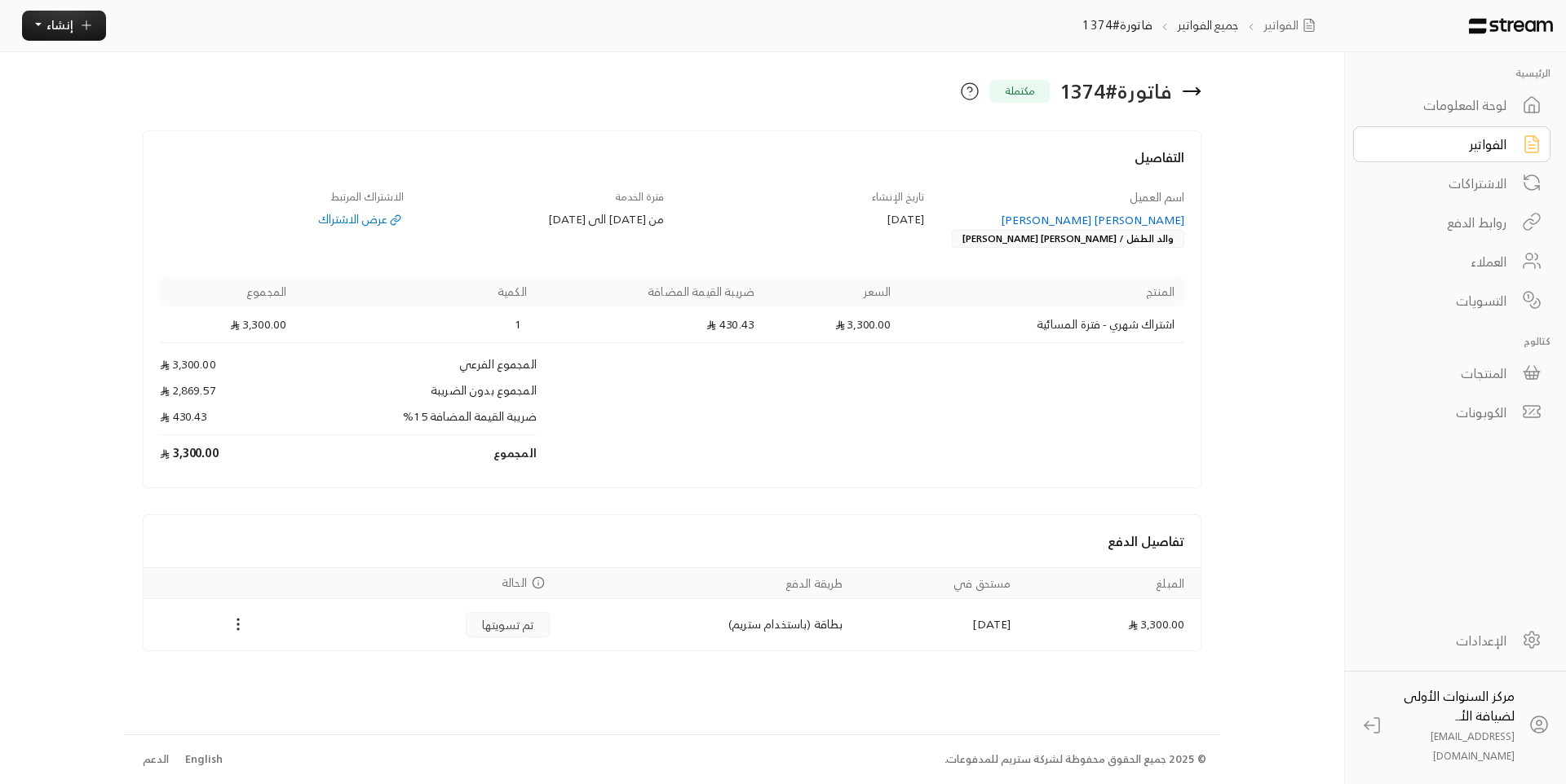
click at [1201, 96] on icon at bounding box center [1191, 91] width 19 height 19
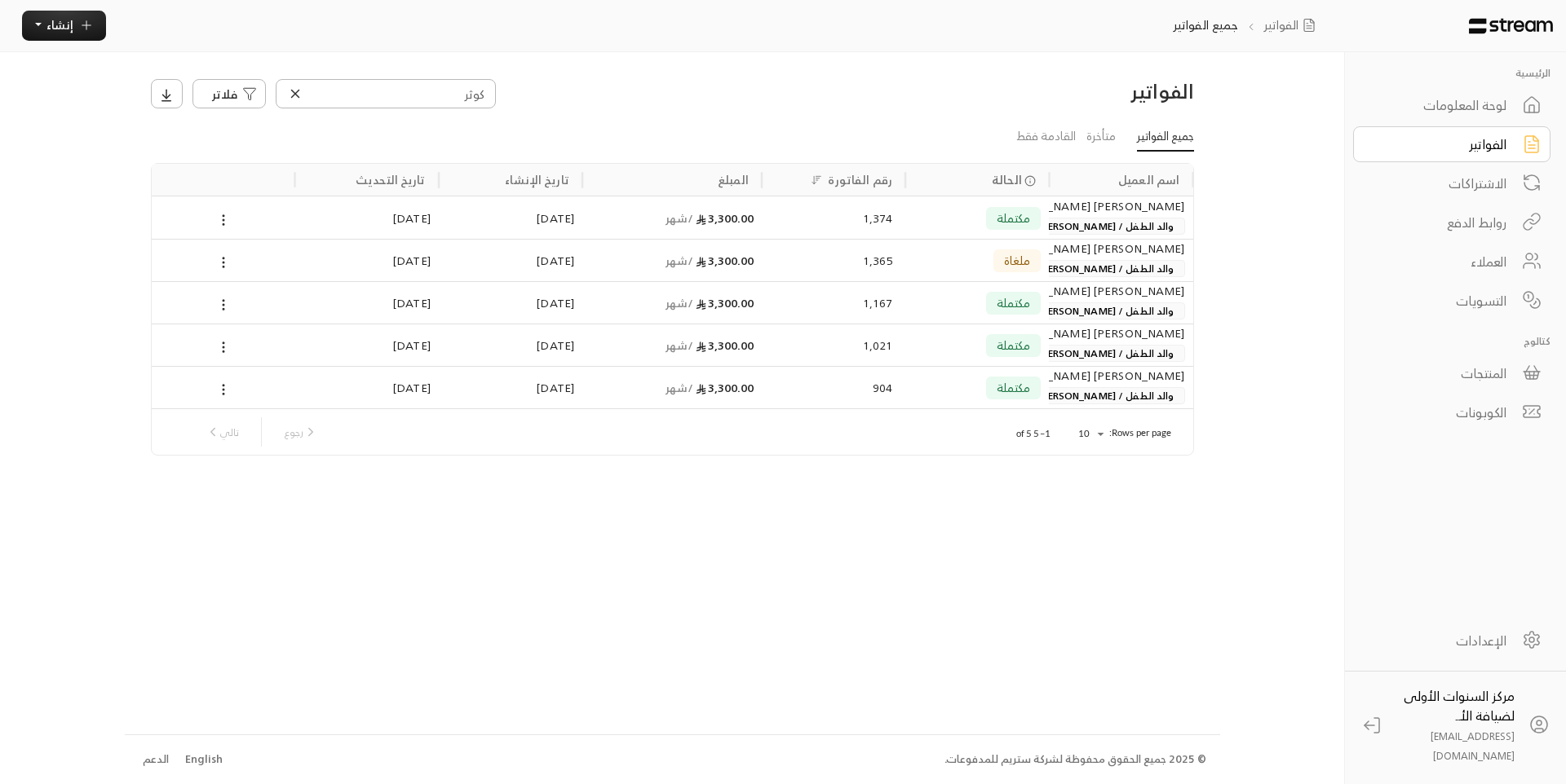
click at [1497, 113] on div "لوحة المعلومات" at bounding box center [1441, 105] width 132 height 19
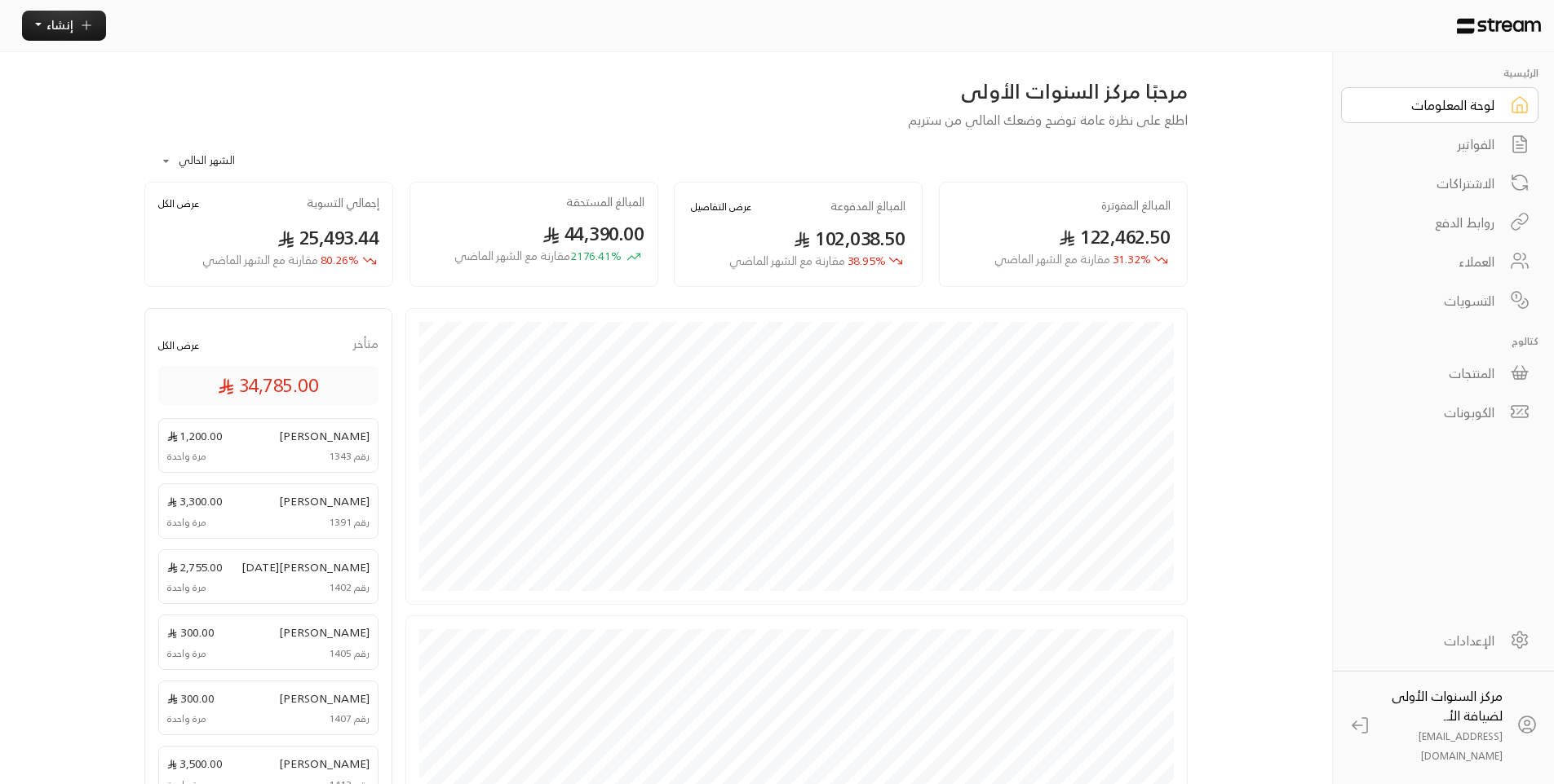
click at [1490, 149] on div "الفواتير" at bounding box center [1428, 144] width 132 height 19
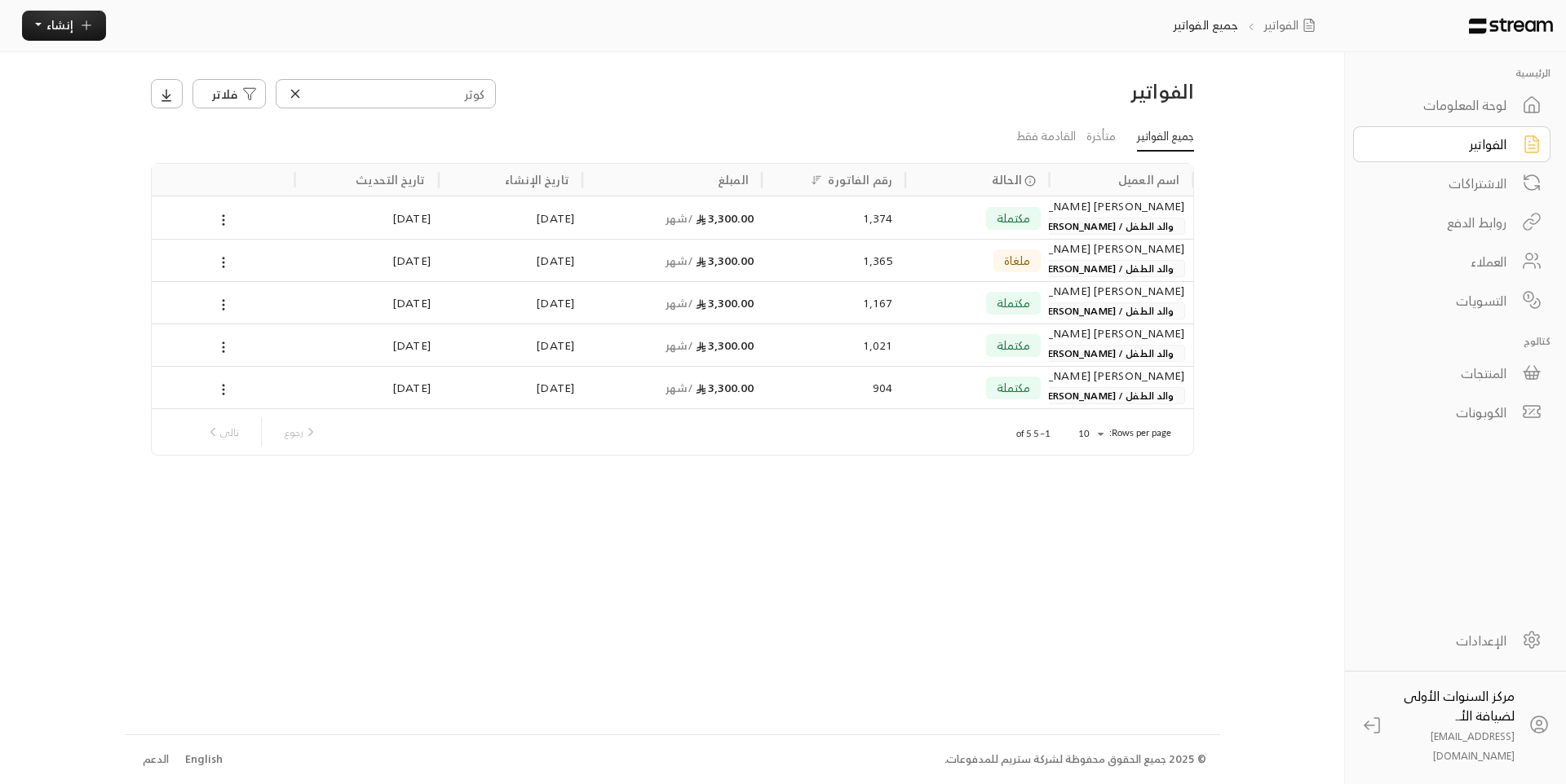
click at [289, 87] on icon at bounding box center [295, 93] width 15 height 15
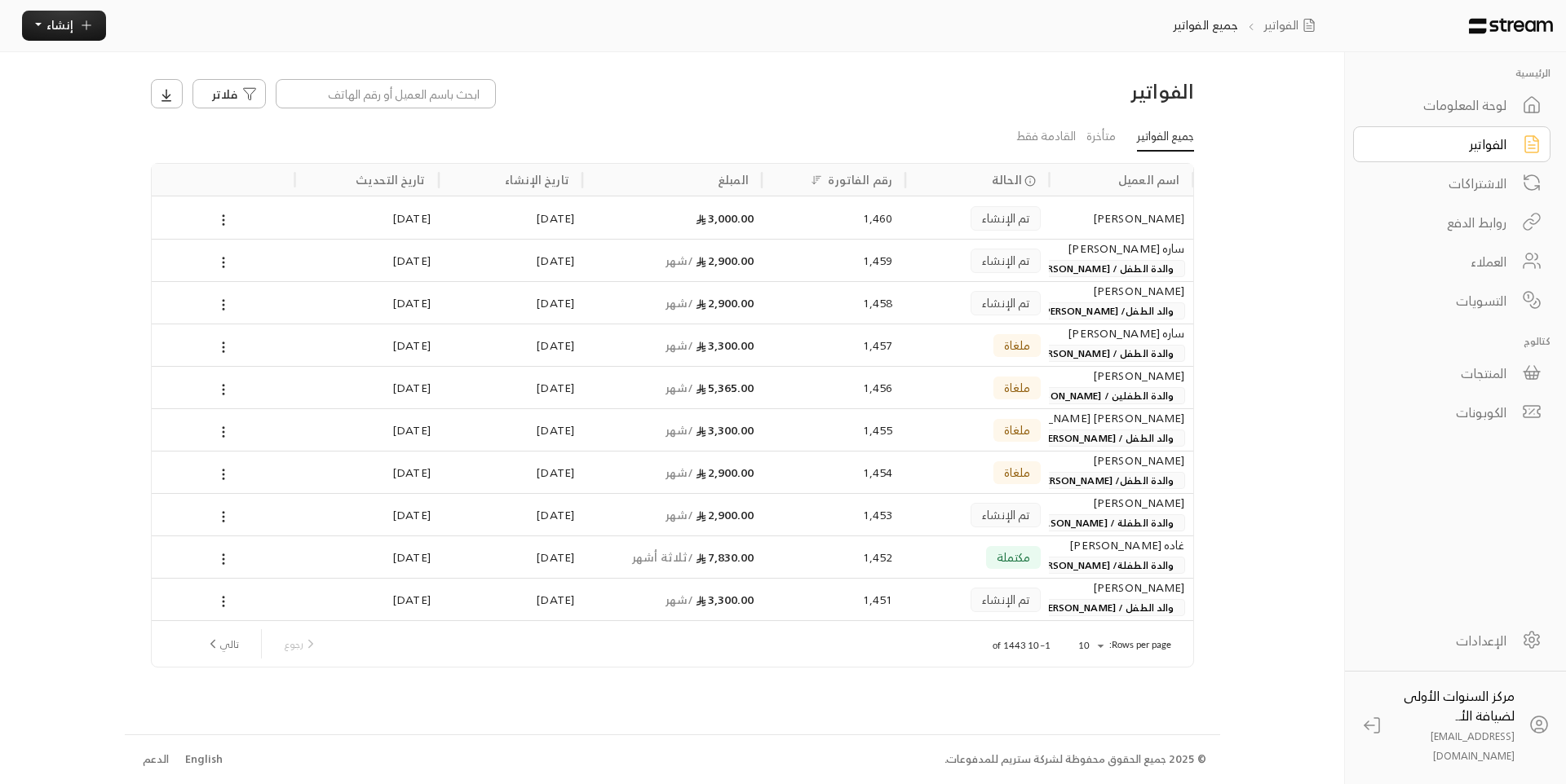
click at [1057, 557] on span "والدة الطفلة/ [PERSON_NAME]" at bounding box center [1102, 565] width 162 height 17
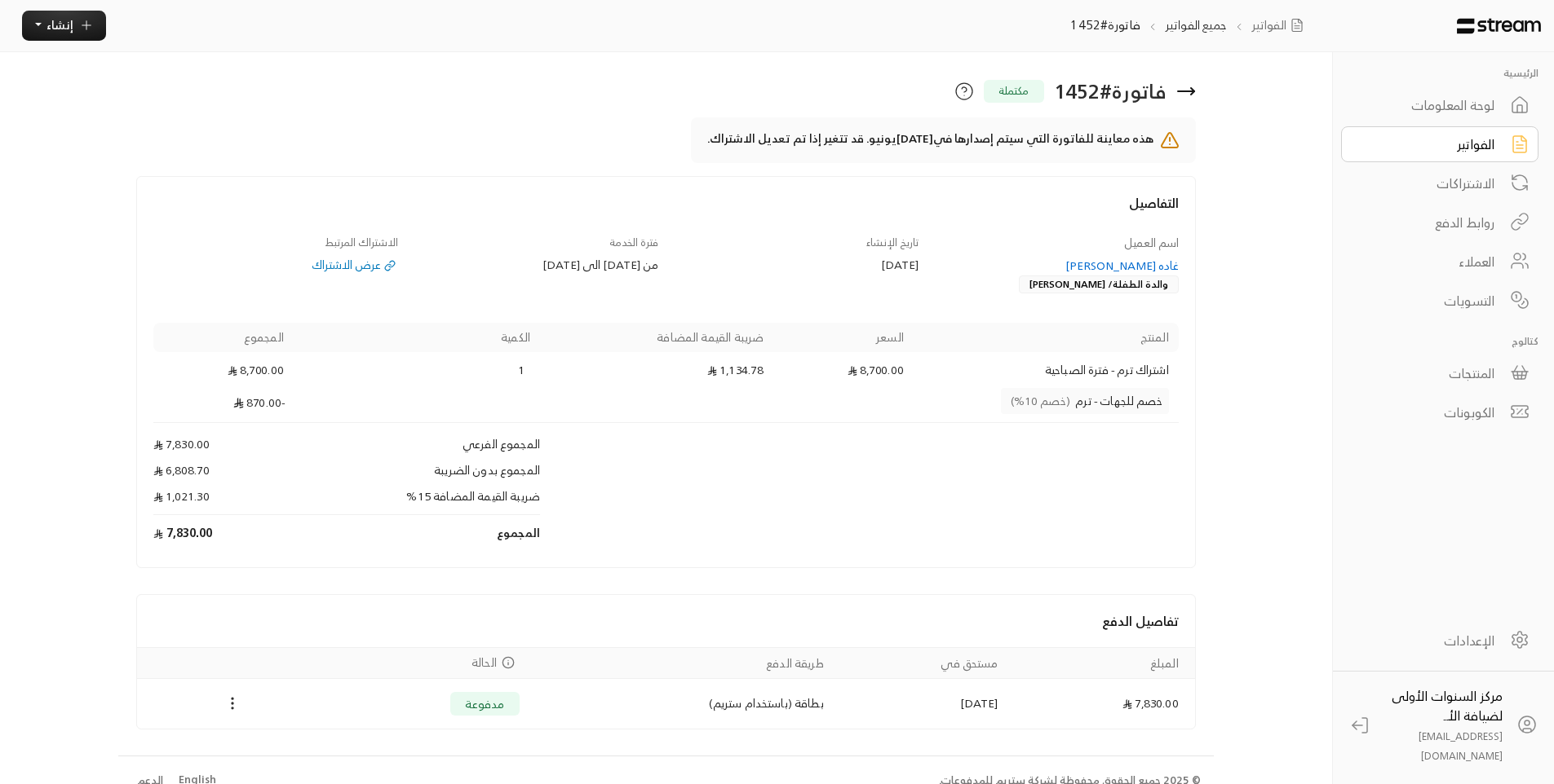
click at [1490, 112] on div "لوحة المعلومات" at bounding box center [1428, 105] width 132 height 19
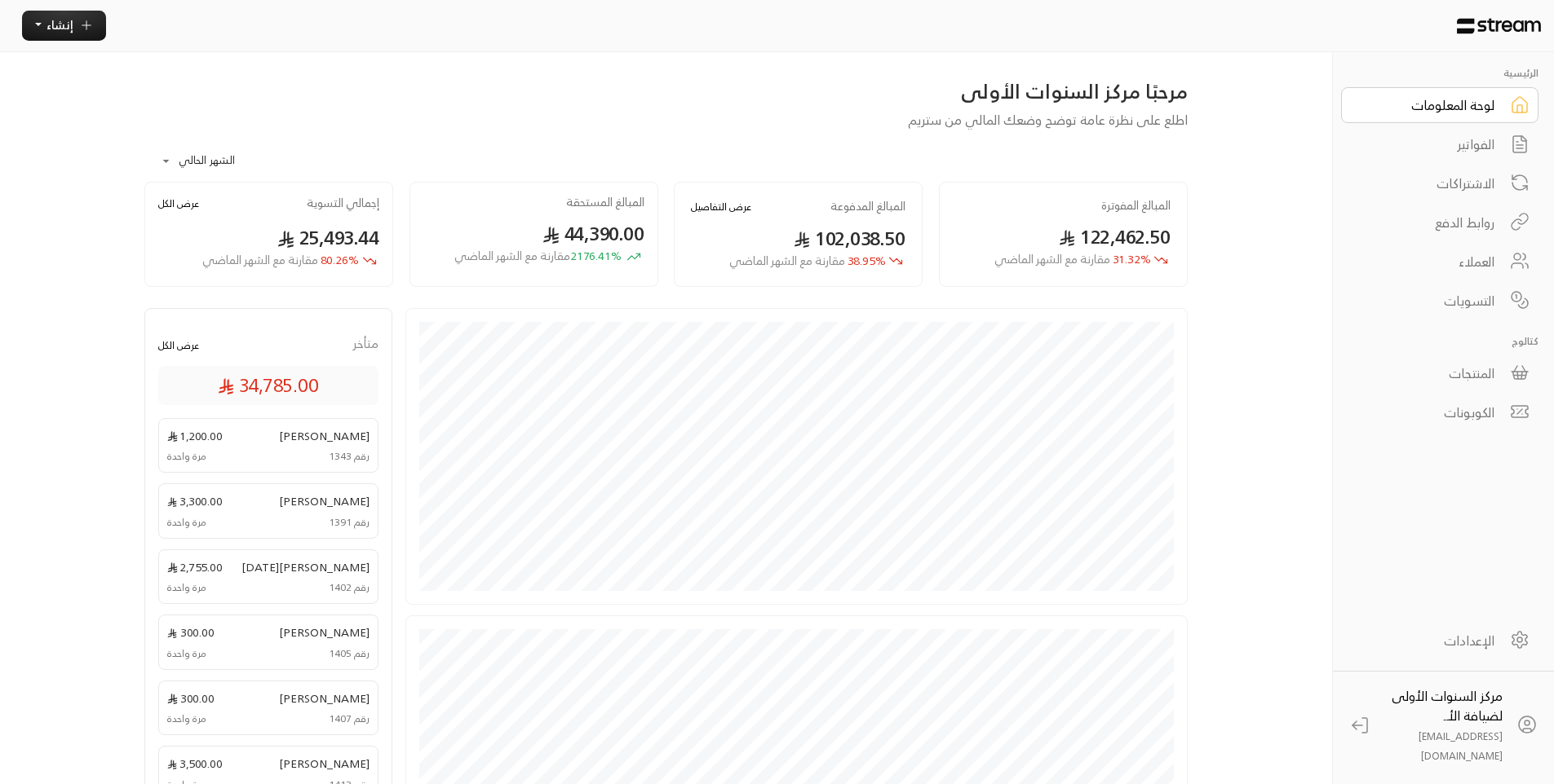
click at [1474, 151] on div "الفواتير" at bounding box center [1428, 144] width 132 height 19
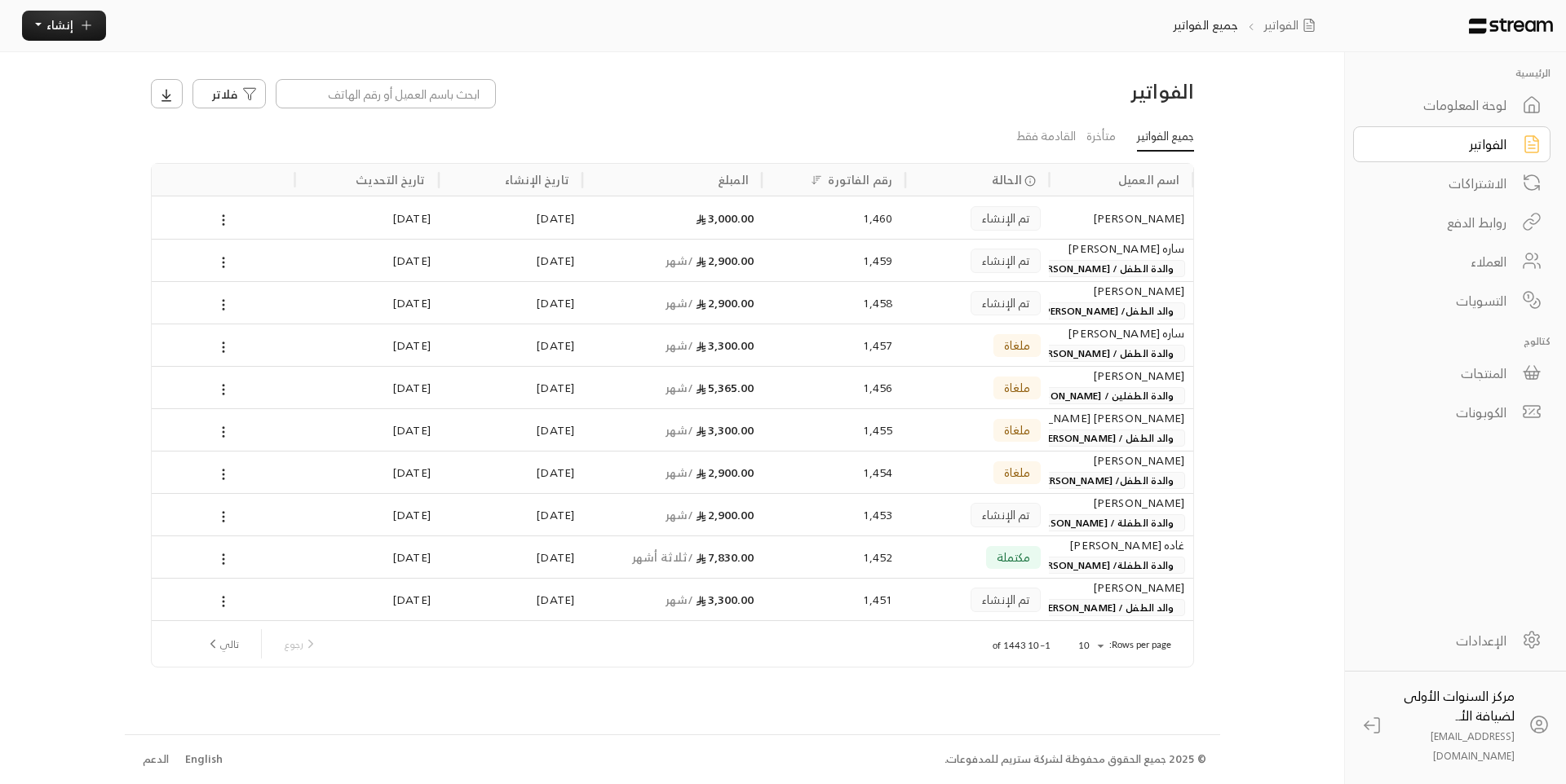
click at [190, 66] on div "الفواتير فلاتر جميع الفواتير متأخرة القادمة فقط اسم العميل الحالة رقم الفاتورة …" at bounding box center [672, 393] width 1095 height 681
click at [1508, 110] on link "لوحة المعلومات" at bounding box center [1451, 105] width 197 height 36
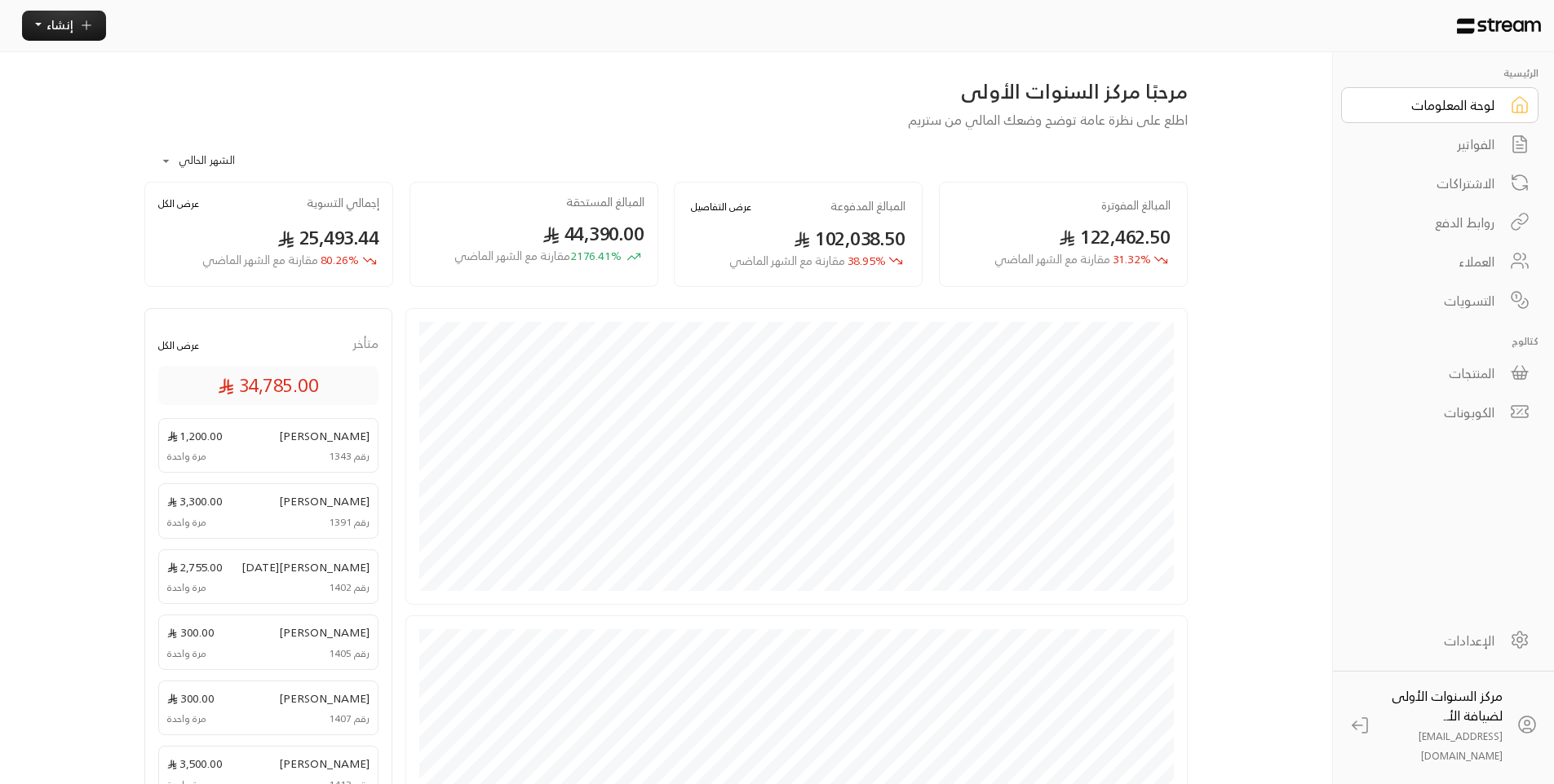
click at [1463, 136] on div "الفواتير" at bounding box center [1428, 144] width 132 height 19
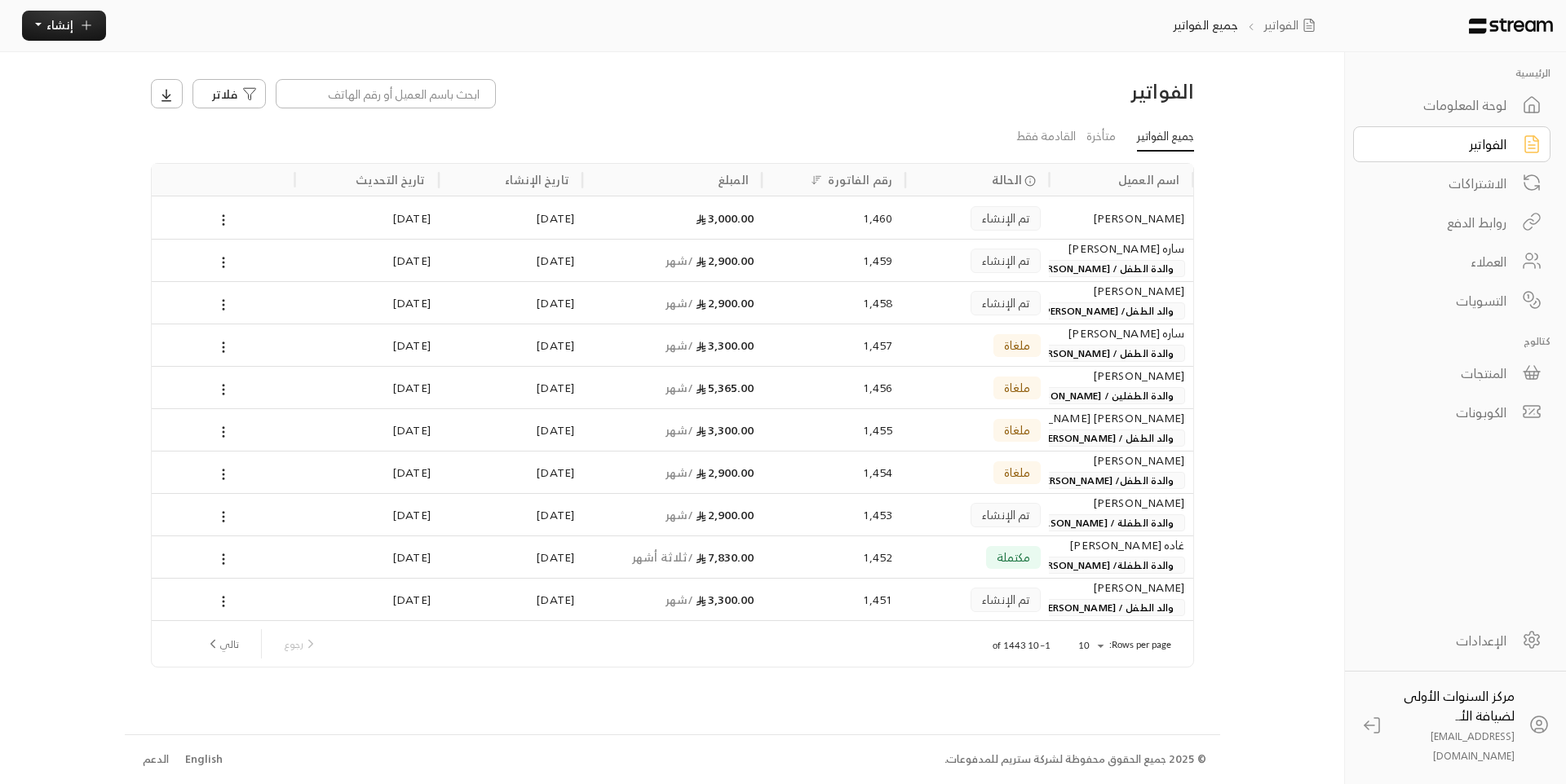
click at [1441, 95] on div "لوحة المعلومات" at bounding box center [1441, 105] width 132 height 19
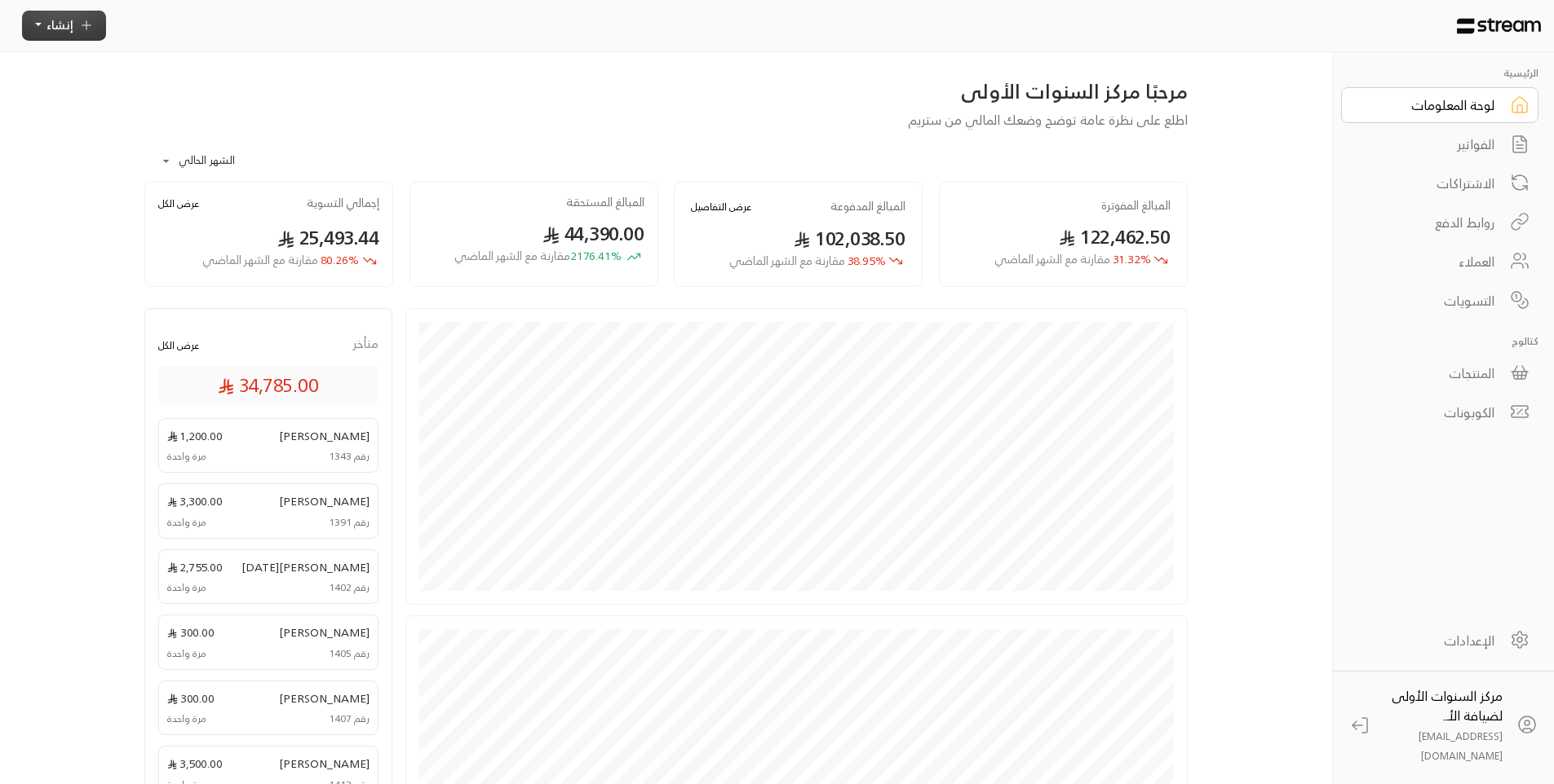
click at [55, 29] on span "إنشاء" at bounding box center [59, 24] width 27 height 20
click at [624, 114] on div "مرحبًا مركز السنوات الأولى اطلع على نظرة عامة توضح وضعك المالي من ستريم" at bounding box center [666, 104] width 1060 height 51
click at [1457, 144] on div "الفواتير" at bounding box center [1428, 144] width 132 height 19
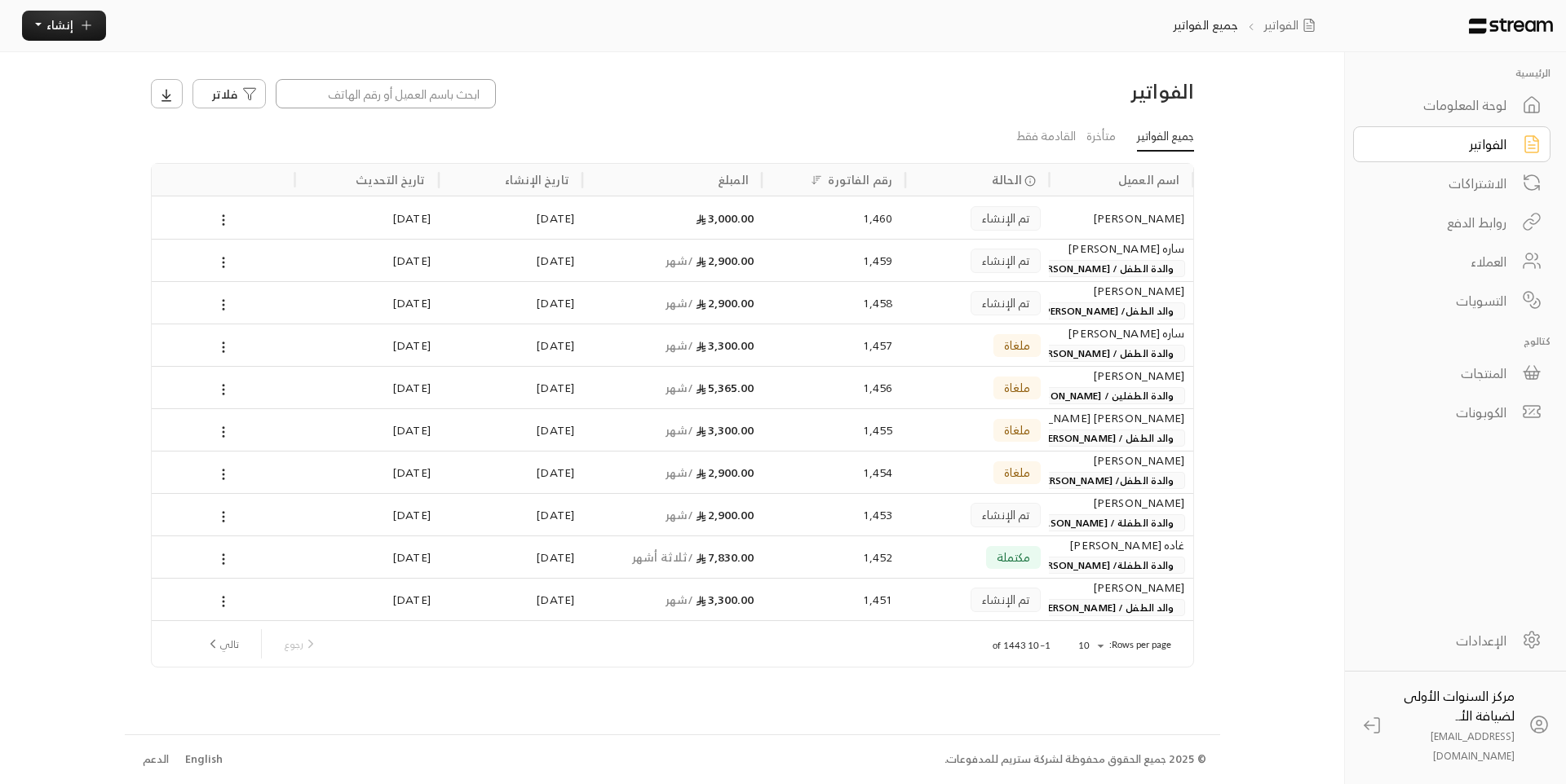
click at [412, 98] on input at bounding box center [385, 94] width 220 height 30
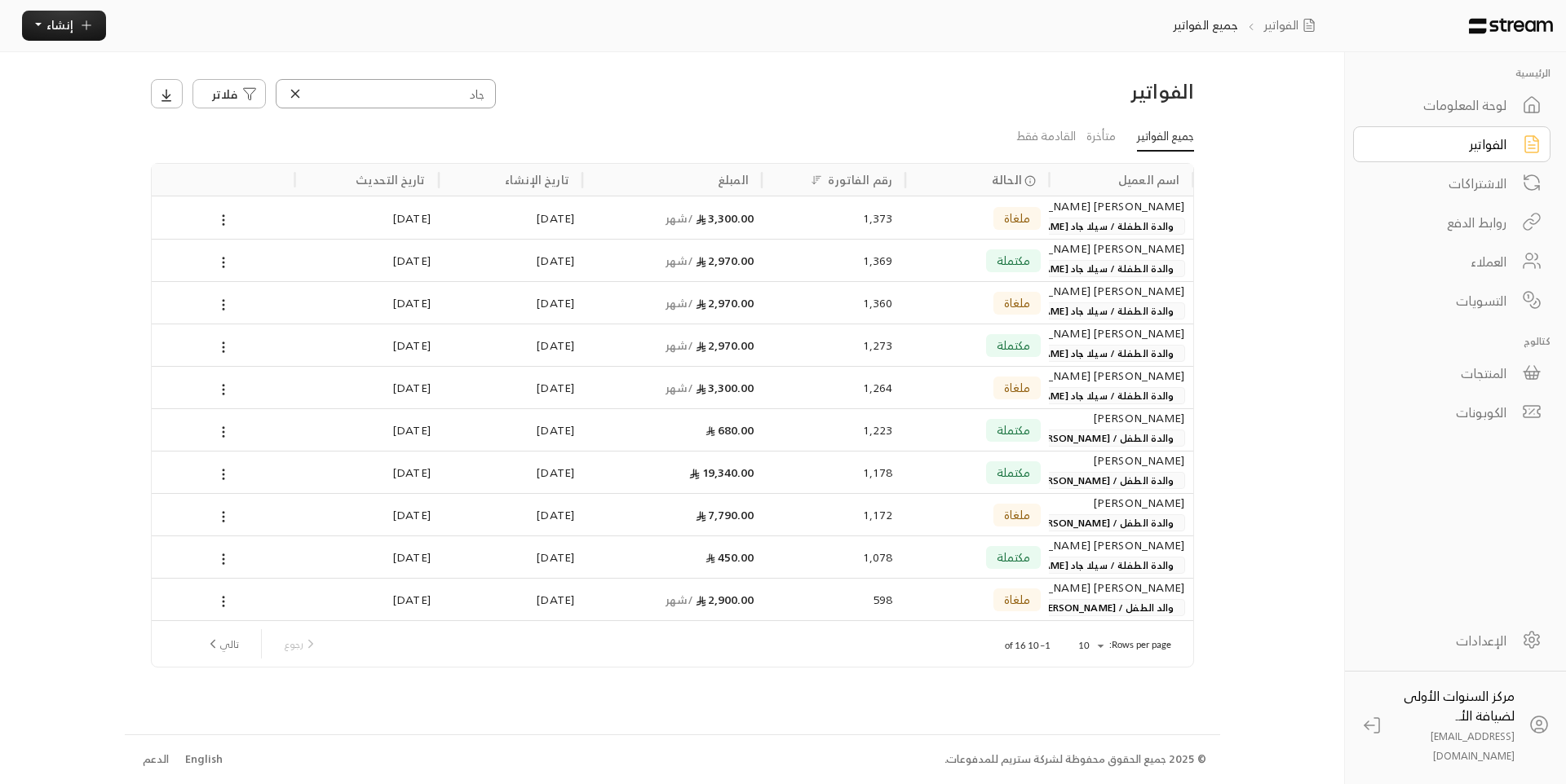
type input "جاد"
click at [1003, 468] on span "مكتملة" at bounding box center [1013, 472] width 34 height 12
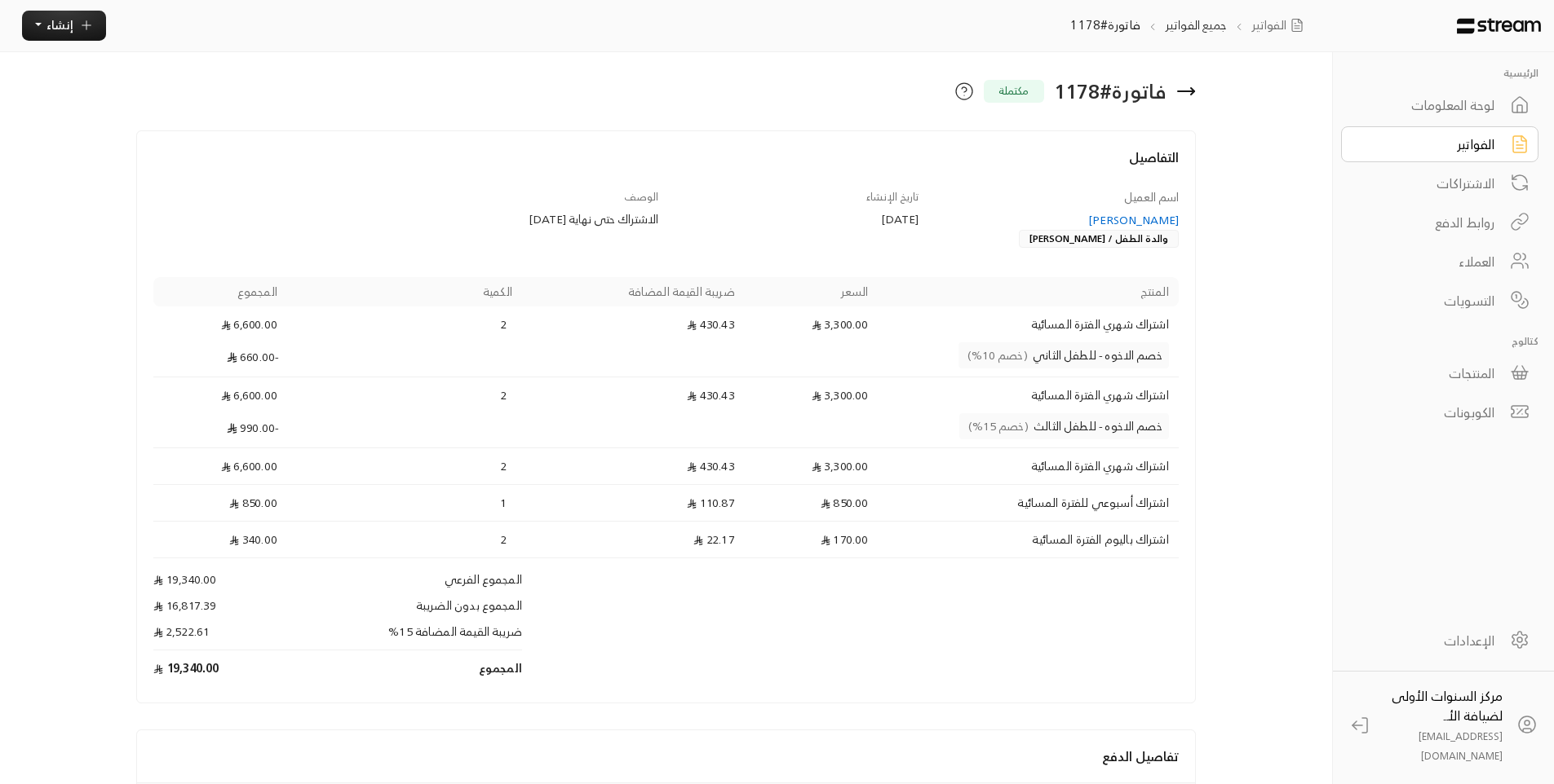
click at [1116, 217] on div "[PERSON_NAME]" at bounding box center [1055, 220] width 245 height 17
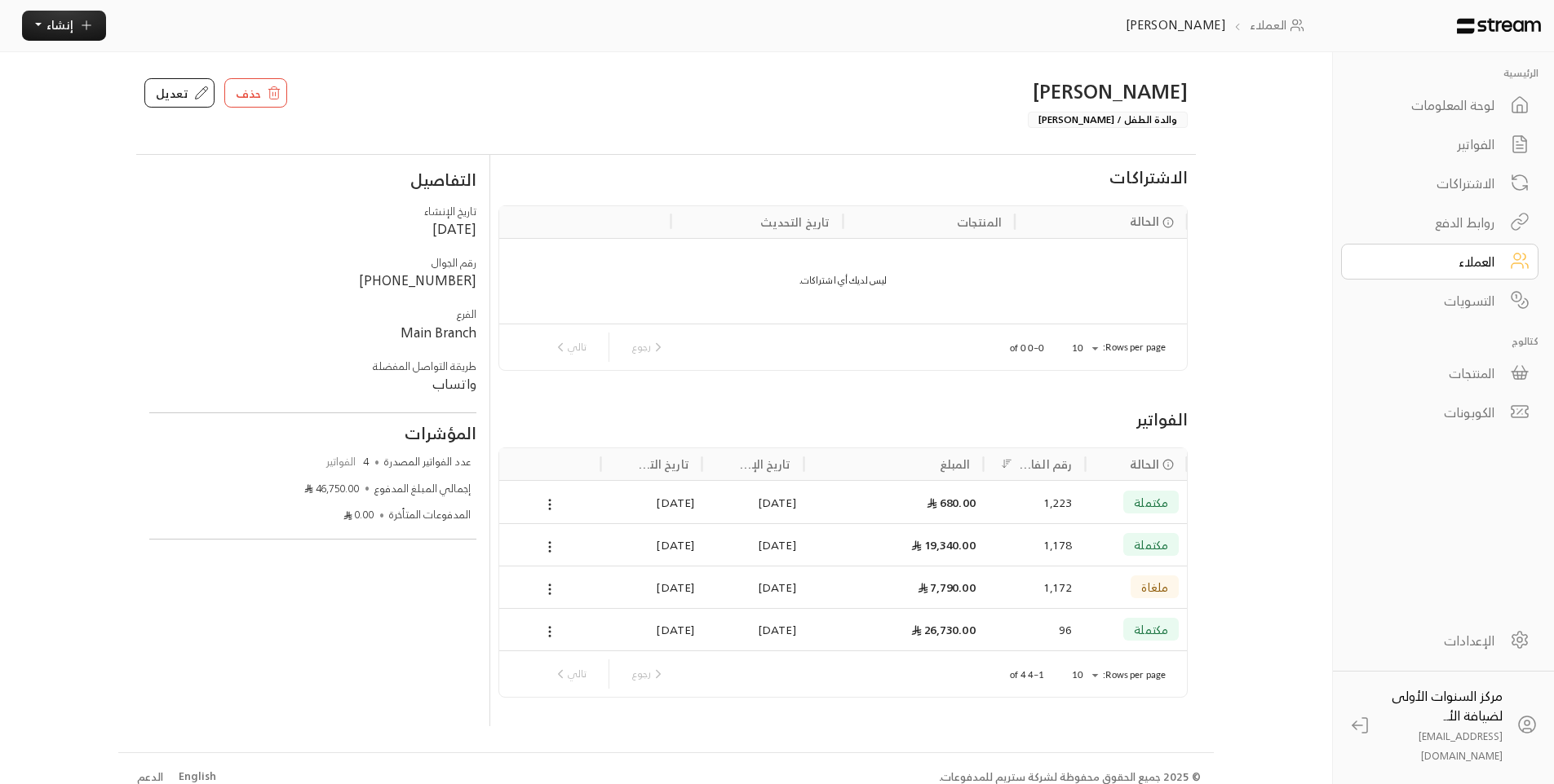
click at [1468, 111] on div "لوحة المعلومات" at bounding box center [1428, 105] width 132 height 19
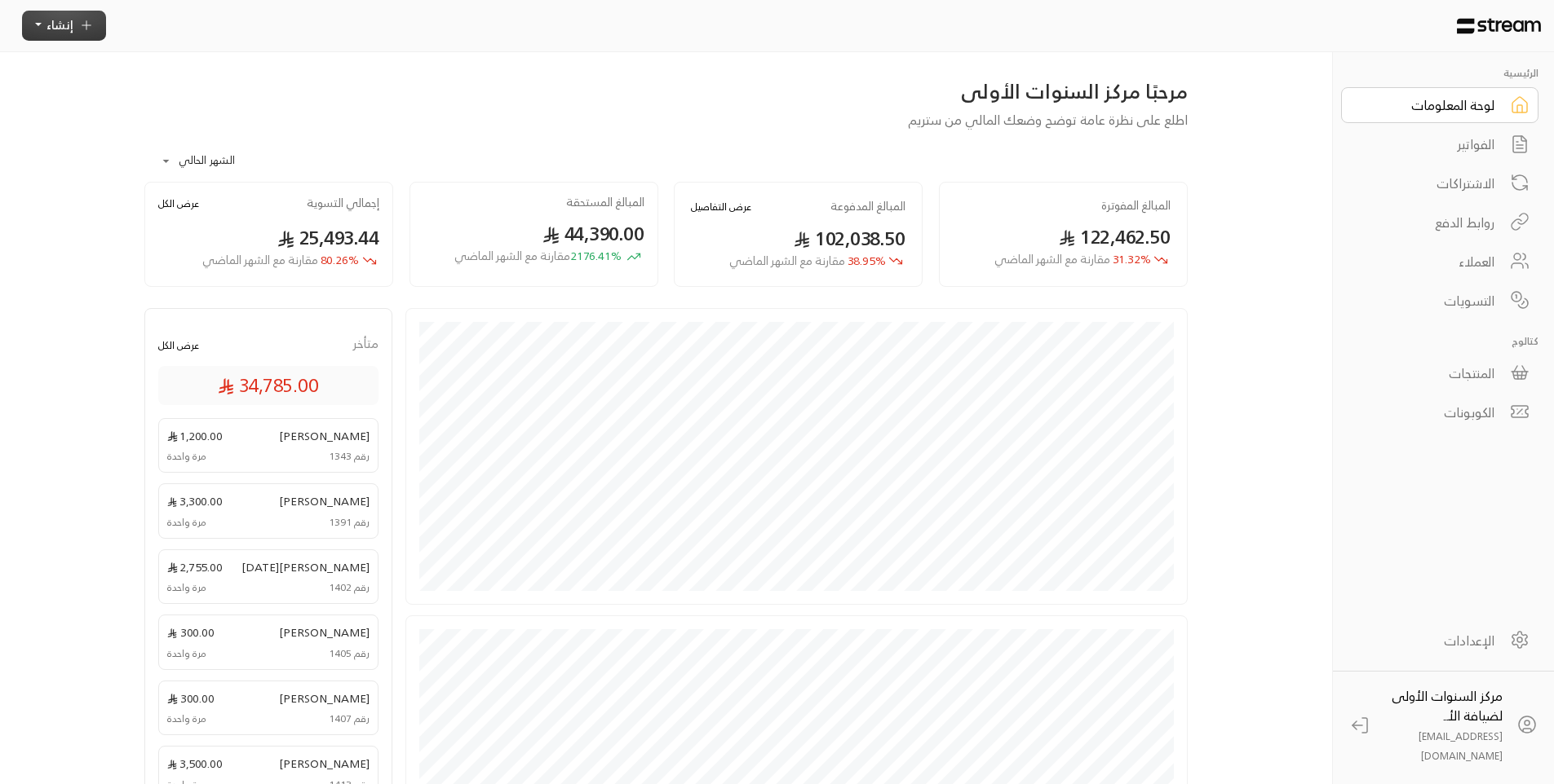
click at [61, 29] on span "إنشاء" at bounding box center [59, 24] width 27 height 20
click at [216, 96] on p "إنشاء فاتورة مرة واحدة بسهولة للمعاملات السريعة." at bounding box center [139, 98] width 204 height 31
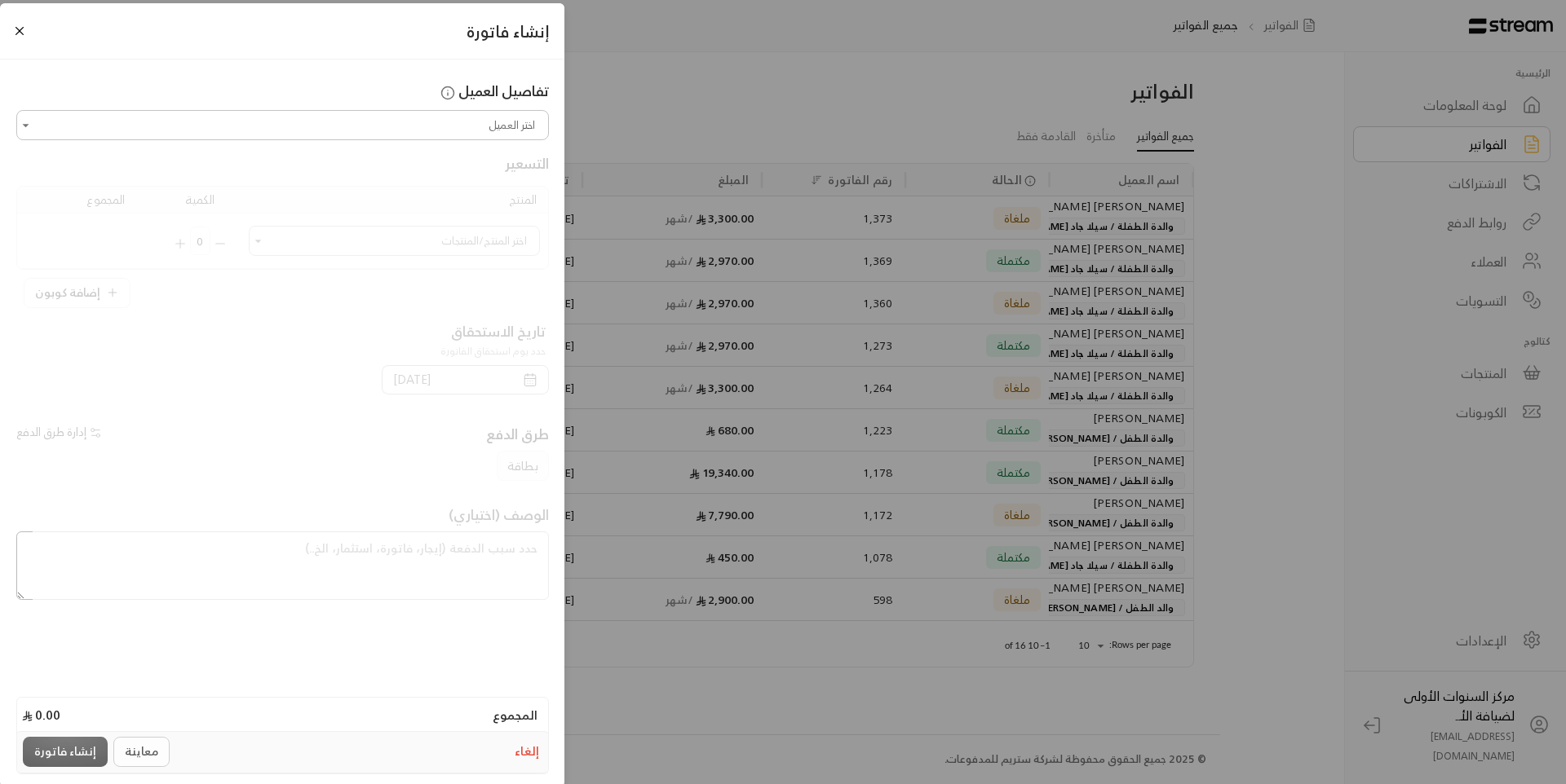
click at [530, 749] on button "إلغاء" at bounding box center [527, 752] width 31 height 24
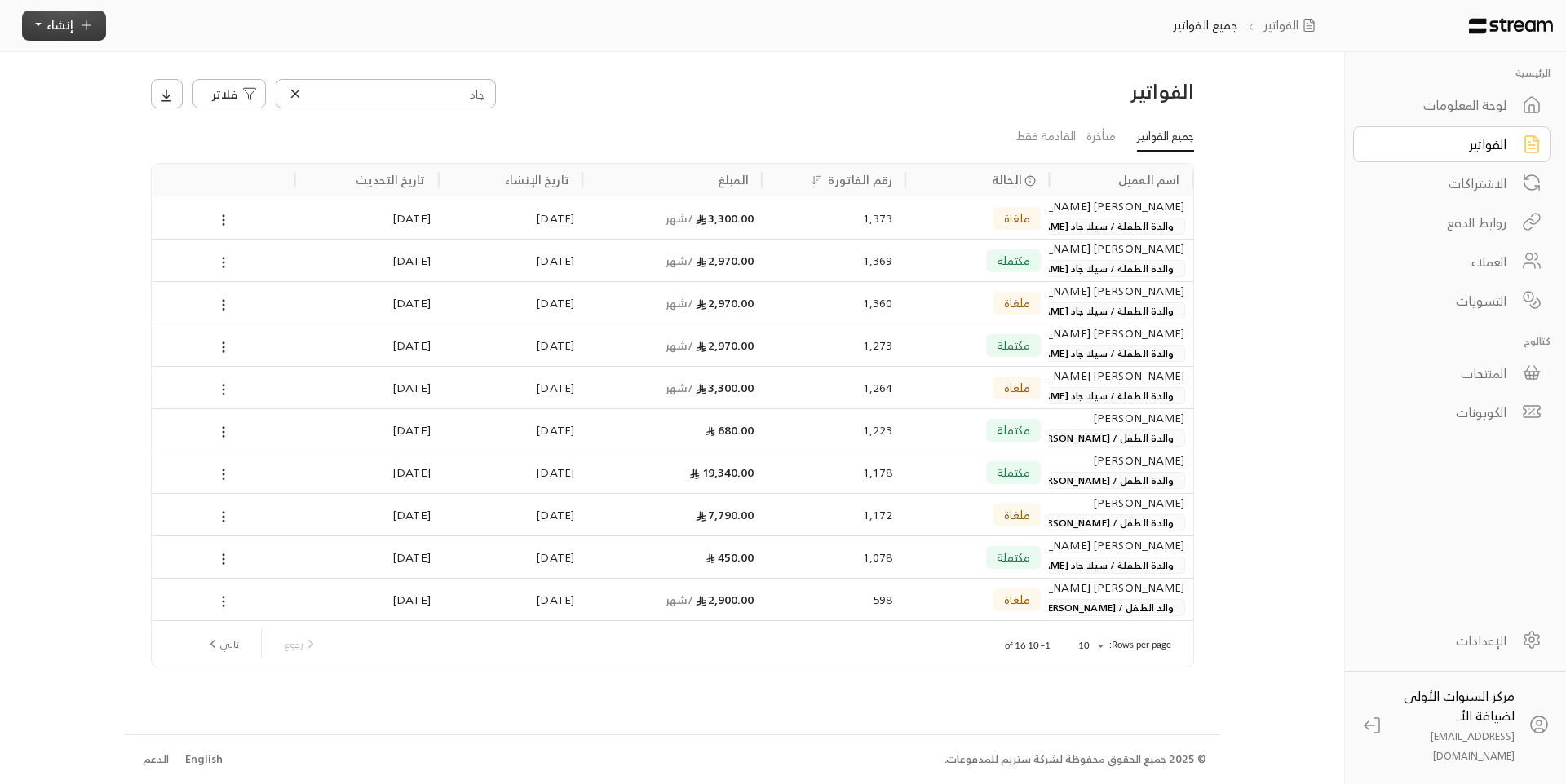
click at [49, 29] on span "إنشاء" at bounding box center [59, 24] width 27 height 20
click at [216, 157] on div "اشتراك أتمتة الفواتير المتكررة للفواتير المستمرة." at bounding box center [139, 161] width 204 height 46
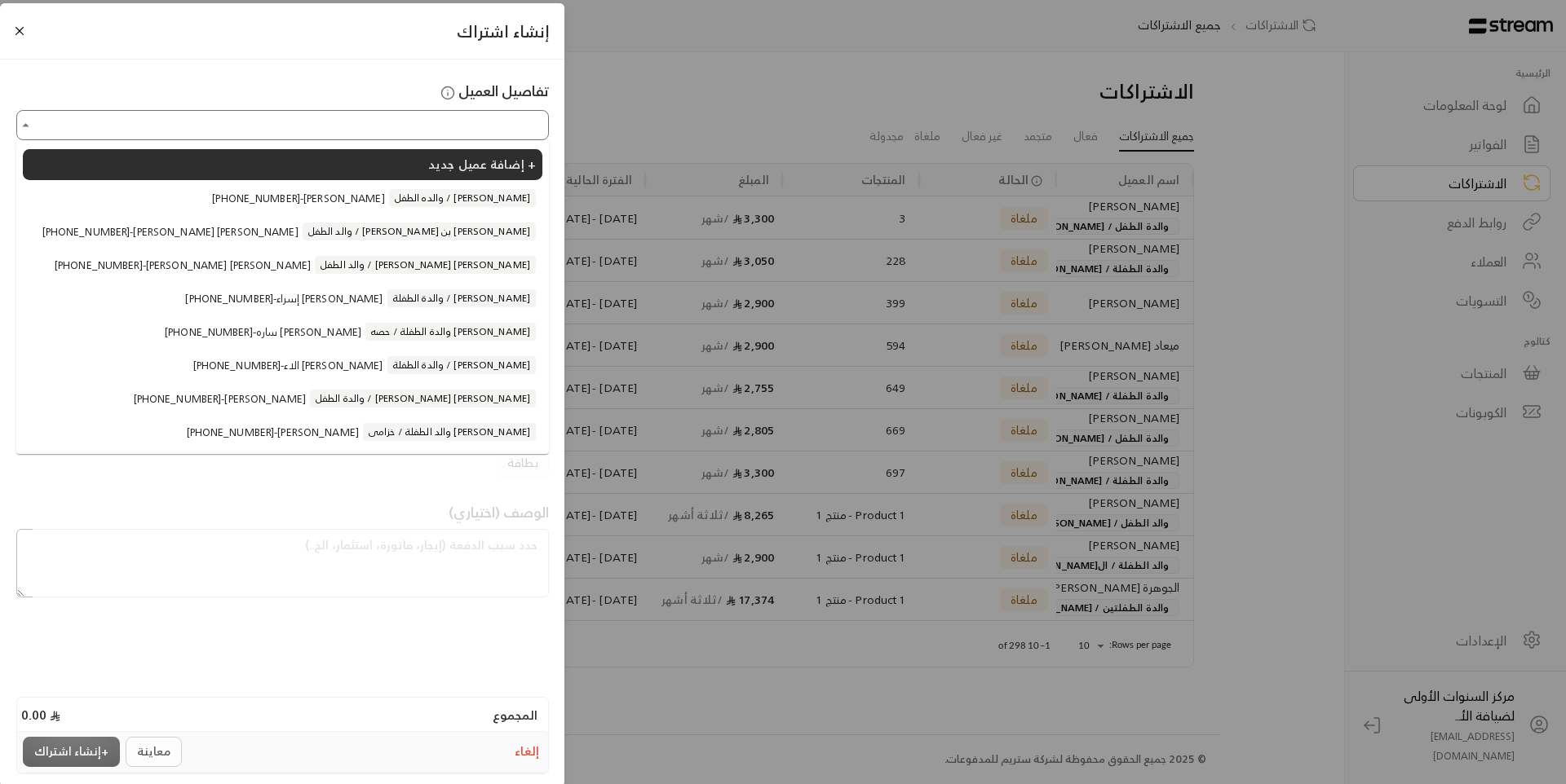
click at [507, 127] on input "اختر العميل" at bounding box center [282, 125] width 527 height 25
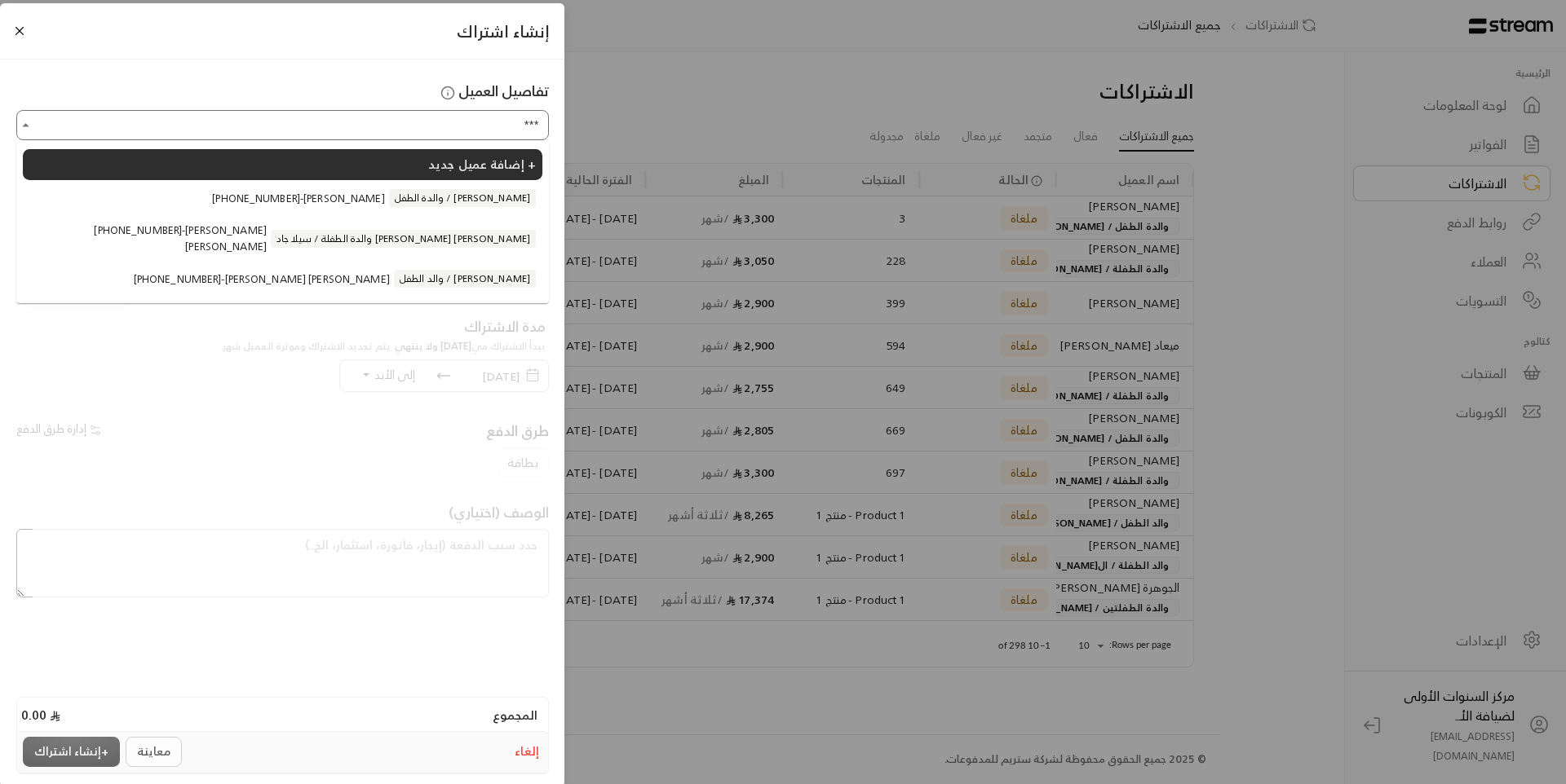
click at [412, 193] on span "والدة الطفل / [PERSON_NAME]" at bounding box center [462, 198] width 146 height 18
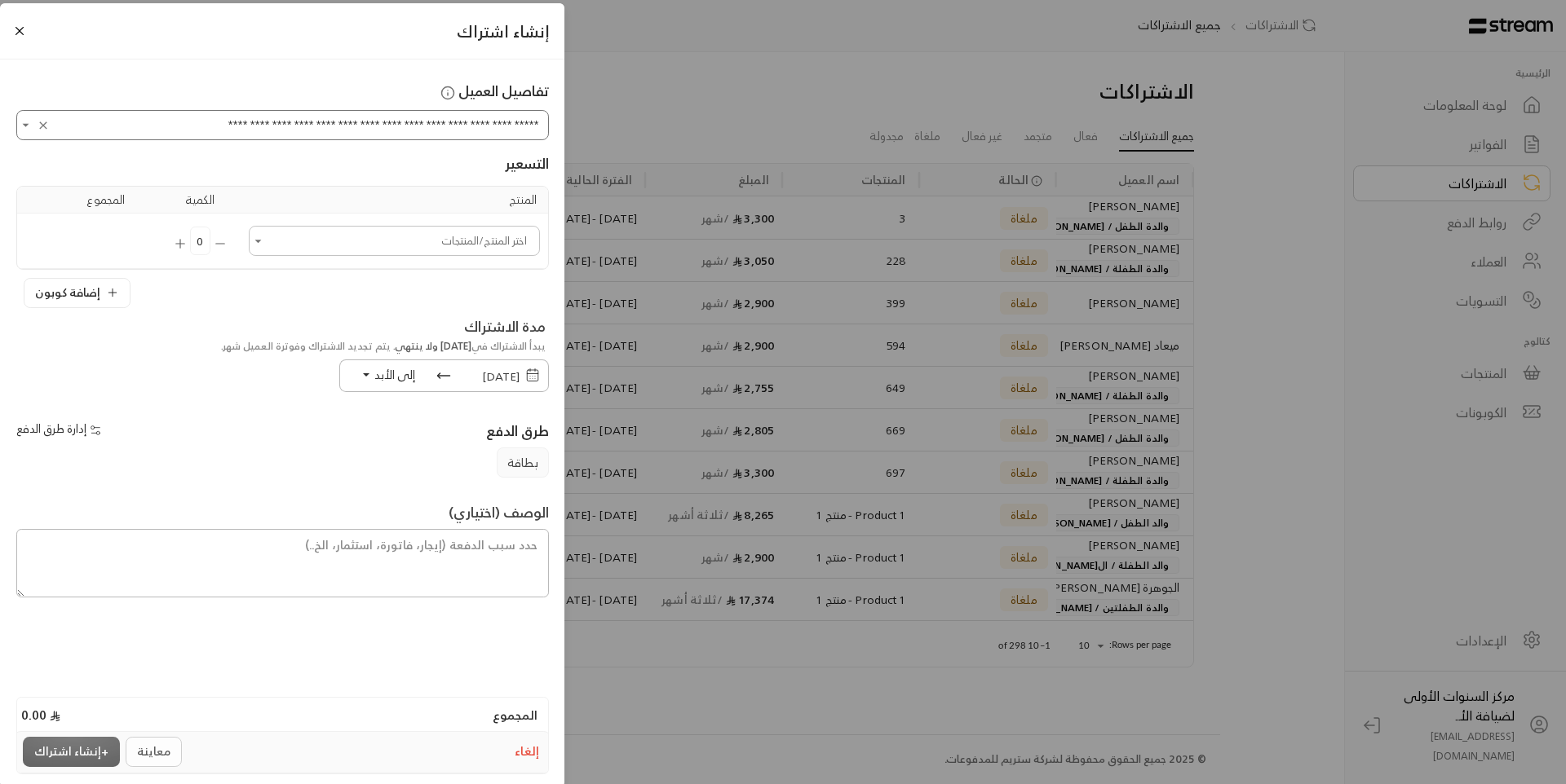
type input "**********"
click at [498, 371] on span "[DATE]" at bounding box center [500, 375] width 37 height 20
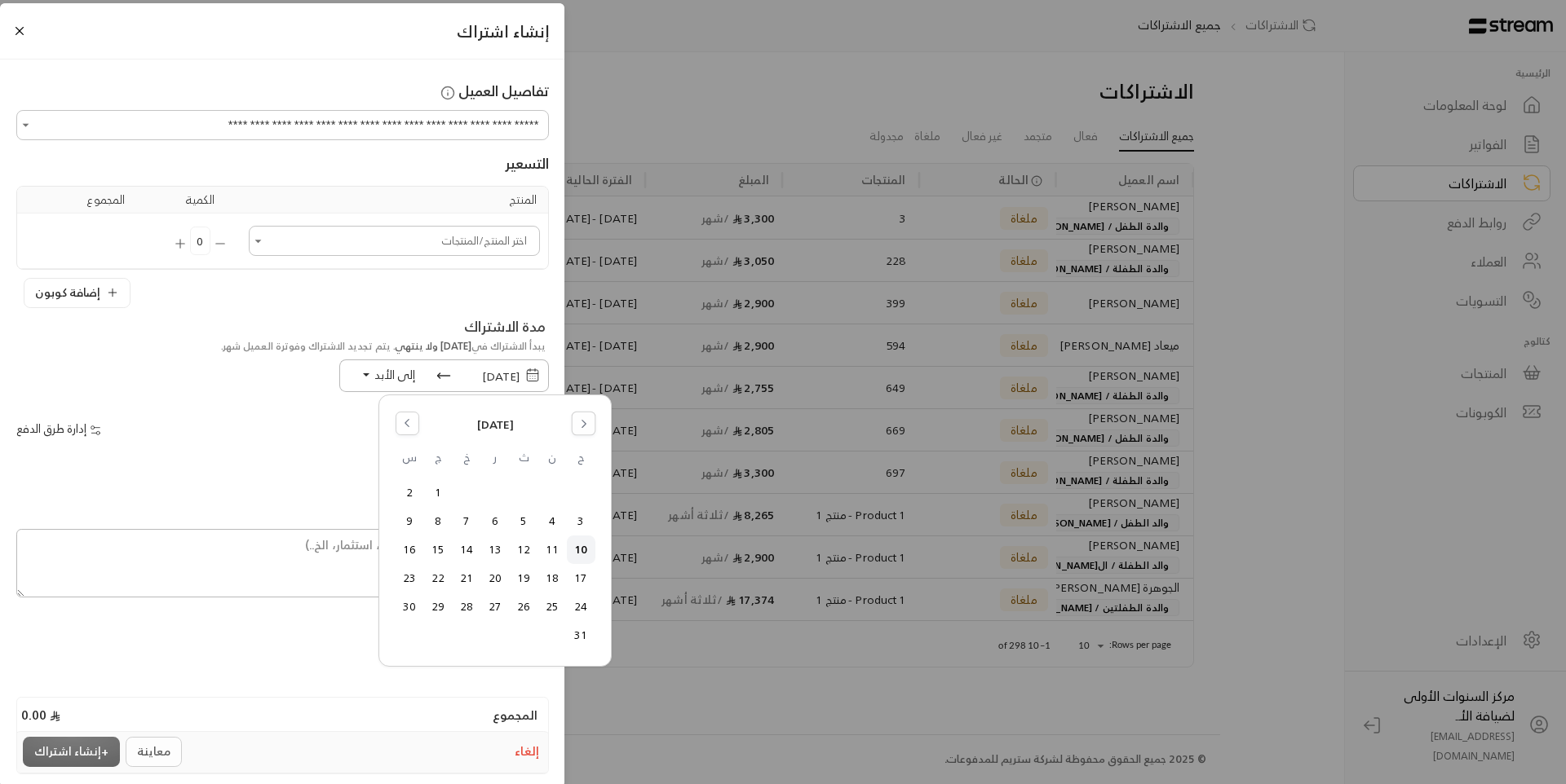
click at [585, 417] on icon "Go to the Next Month" at bounding box center [583, 422] width 11 height 11
click at [544, 497] on button "1" at bounding box center [553, 492] width 27 height 27
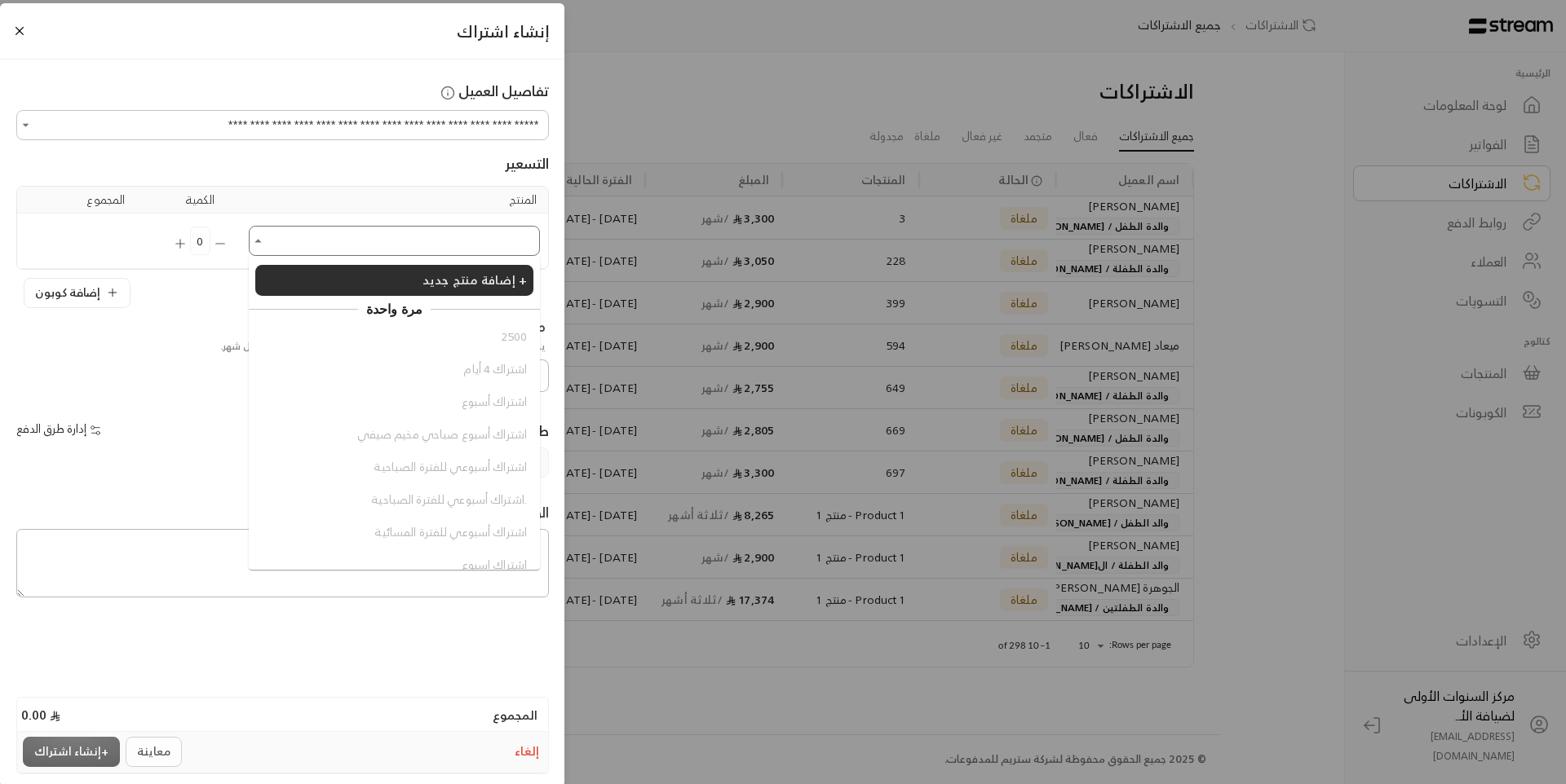
click at [445, 239] on input "اختر العميل" at bounding box center [394, 240] width 286 height 25
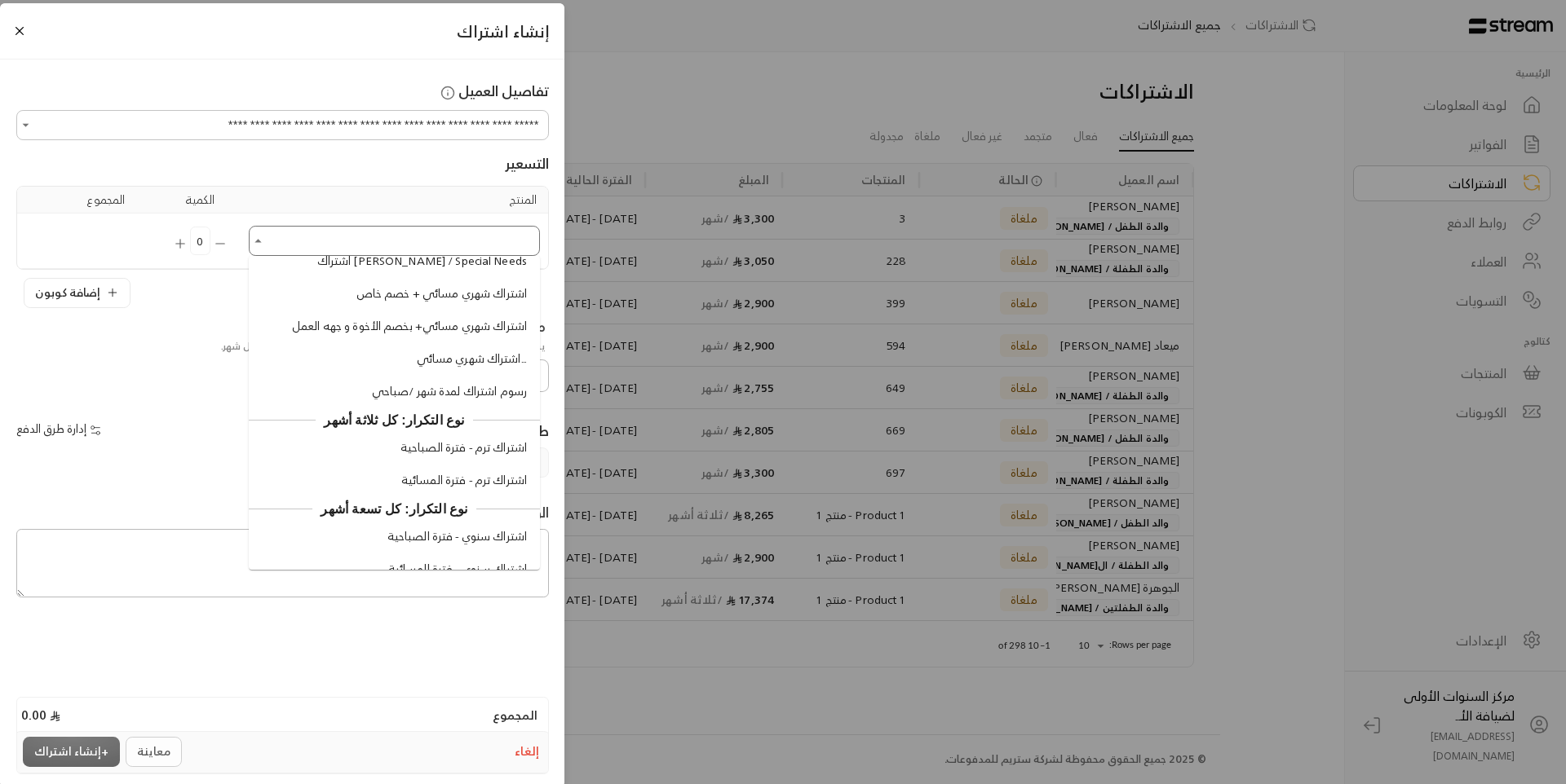
scroll to position [1581, 0]
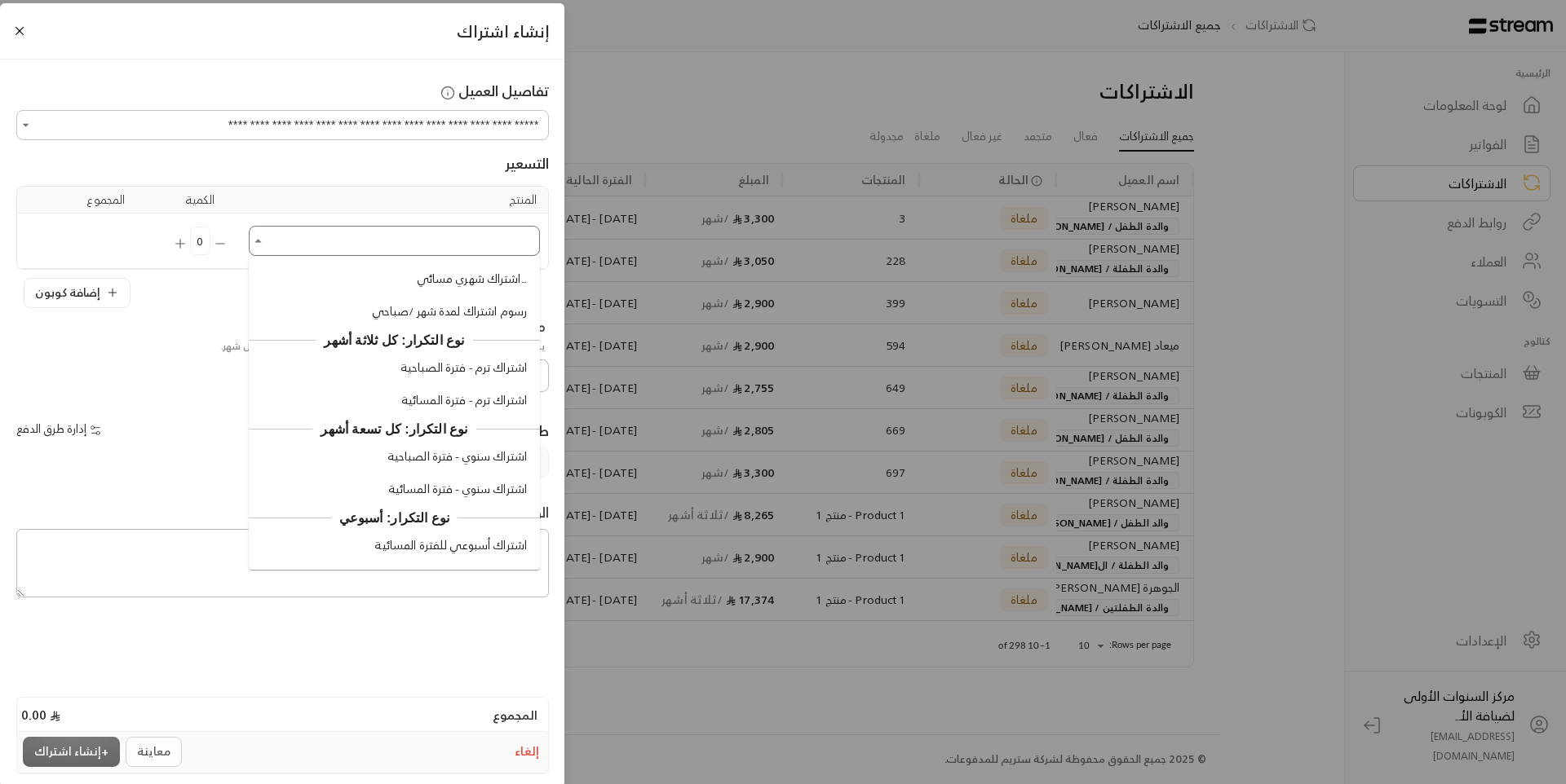
click at [451, 483] on span "اشتراك سنوي - فترة المسائية" at bounding box center [457, 490] width 139 height 17
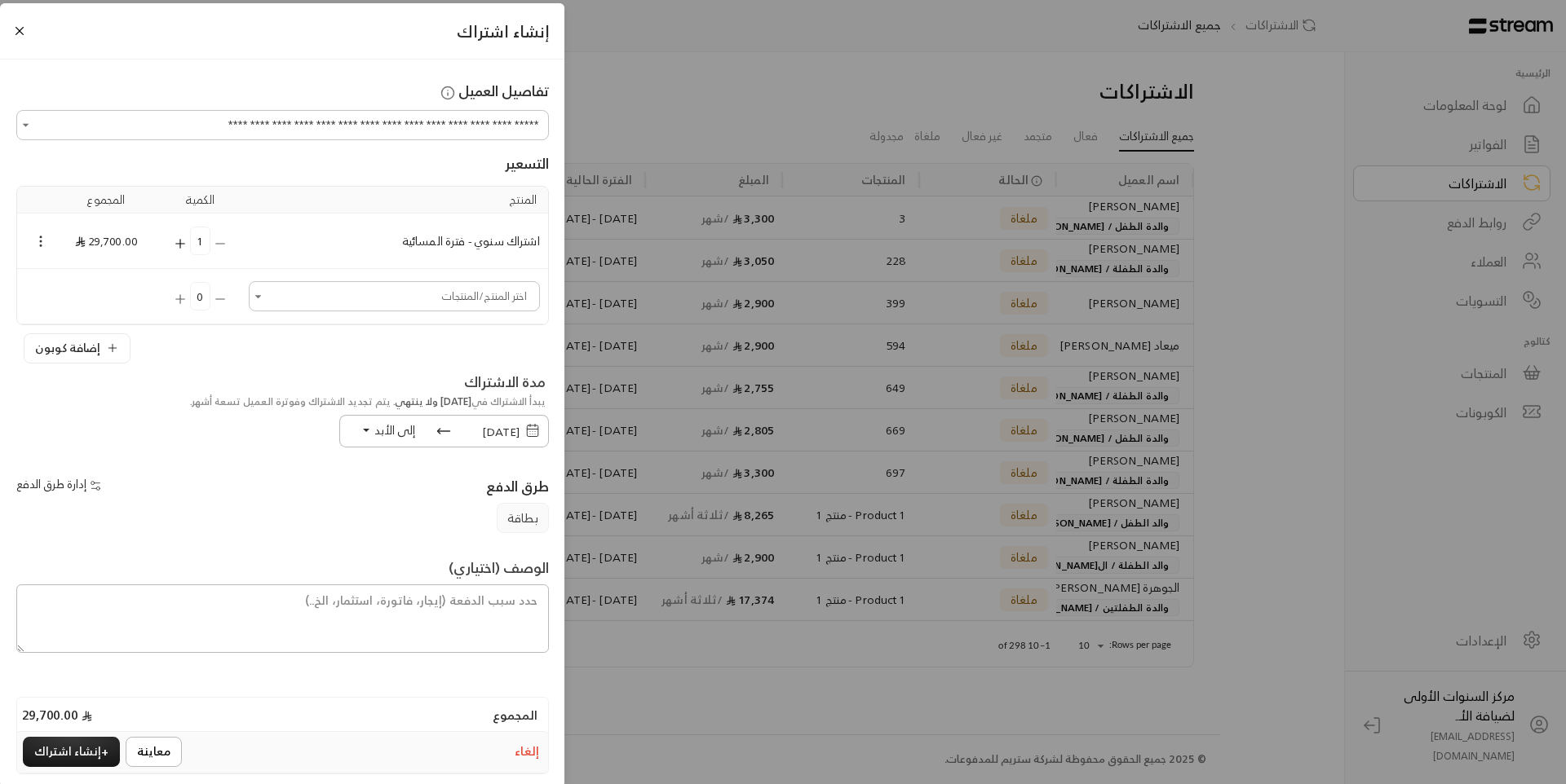
click at [48, 244] on icon "Selected Products" at bounding box center [40, 241] width 15 height 15
click at [80, 269] on li "إضافة كوبون" at bounding box center [87, 271] width 84 height 26
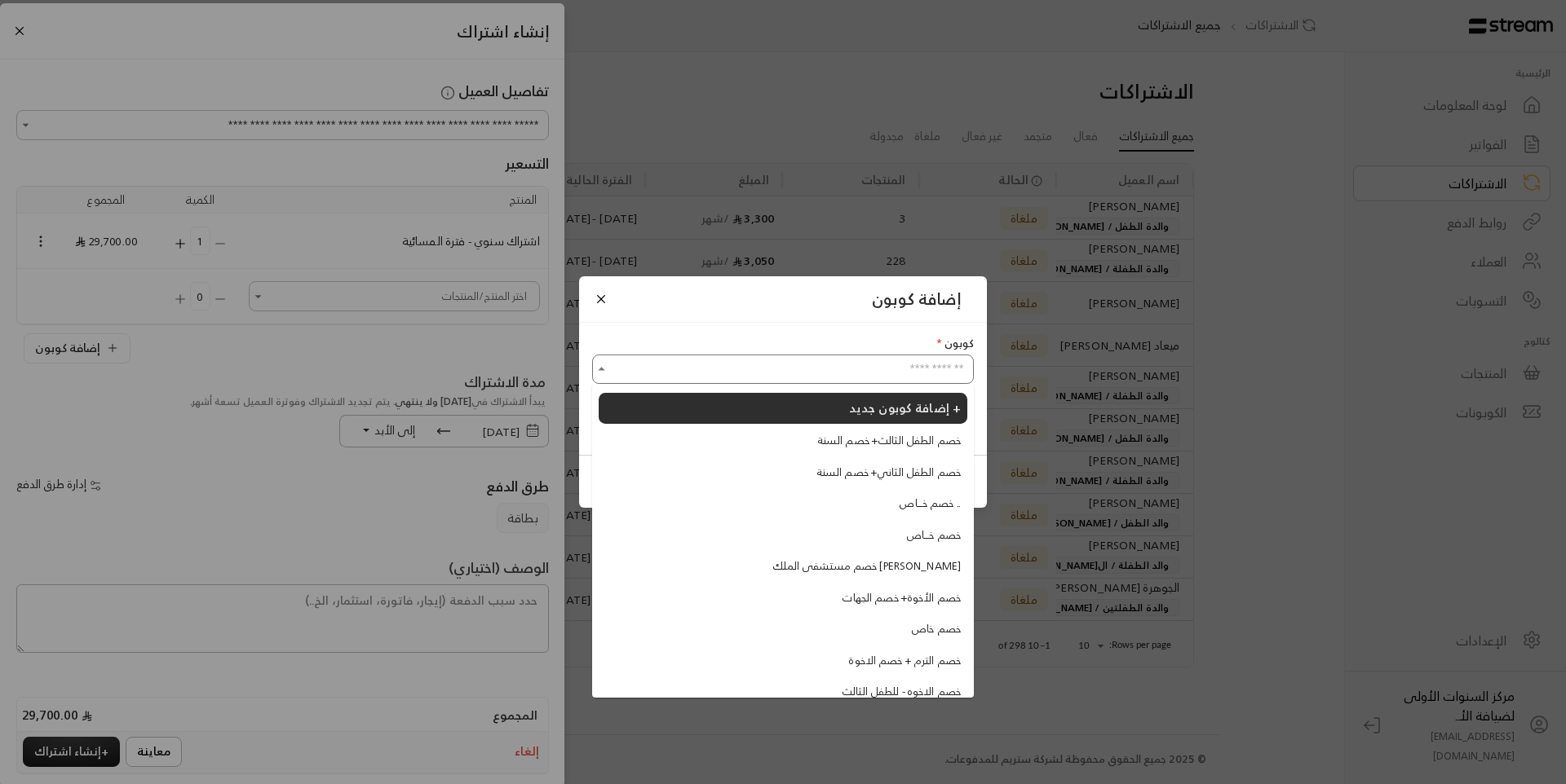
click at [678, 363] on input "اختر الكوبون" at bounding box center [783, 369] width 376 height 25
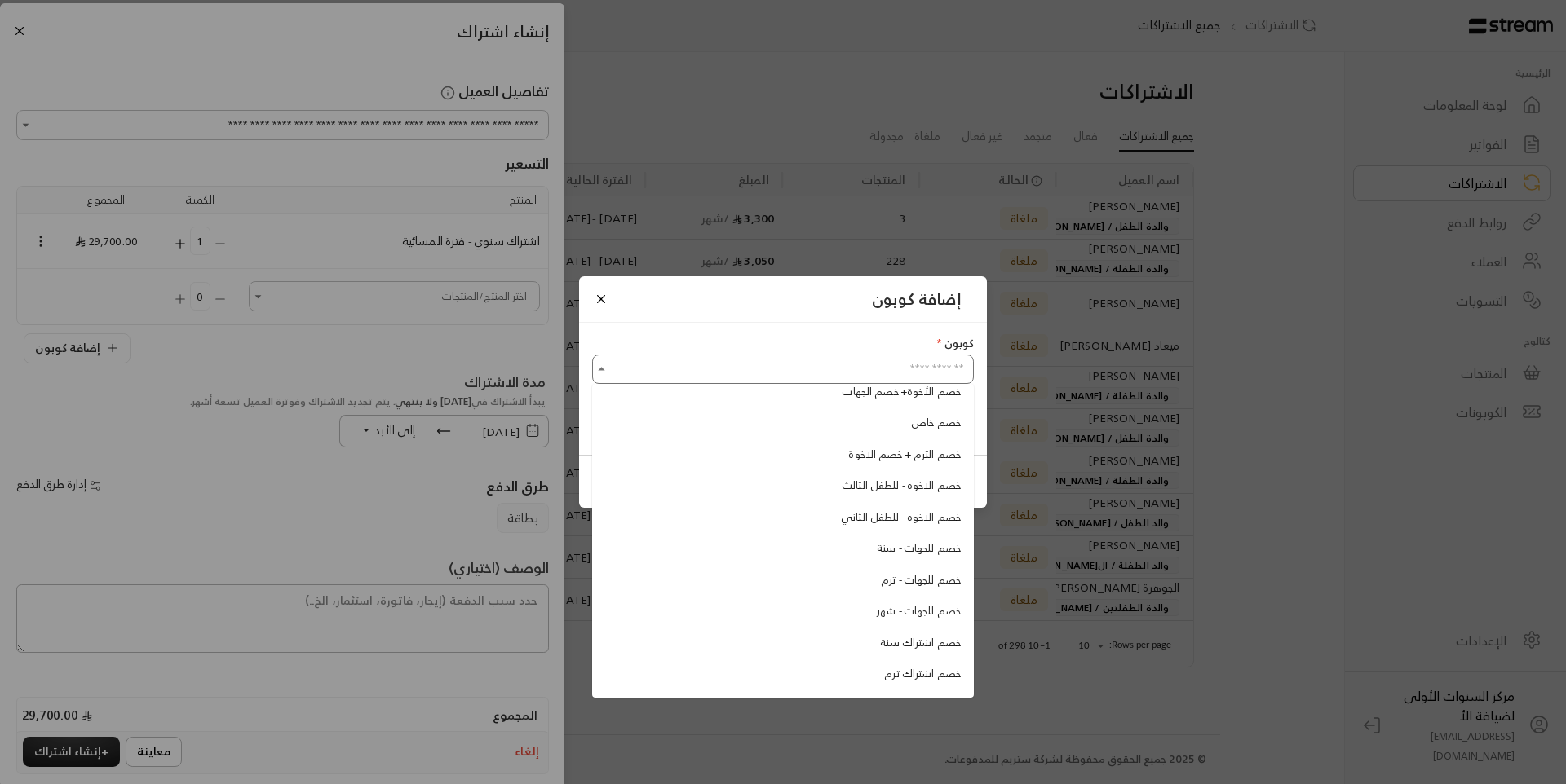
click at [846, 645] on li "خصم اشتراك سنة" at bounding box center [783, 643] width 369 height 30
type input "**********"
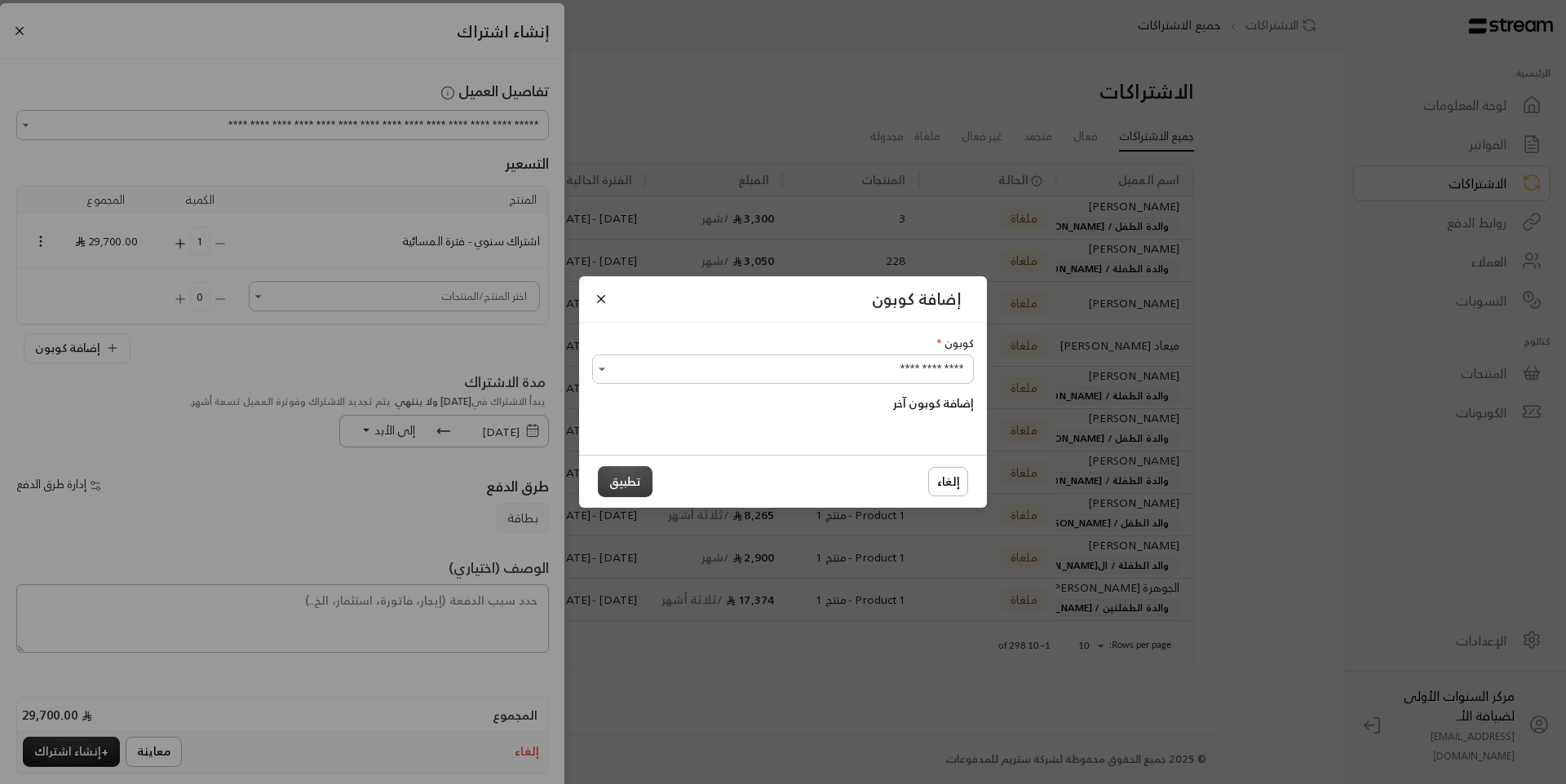
click at [628, 477] on button "تطبيق" at bounding box center [625, 481] width 55 height 30
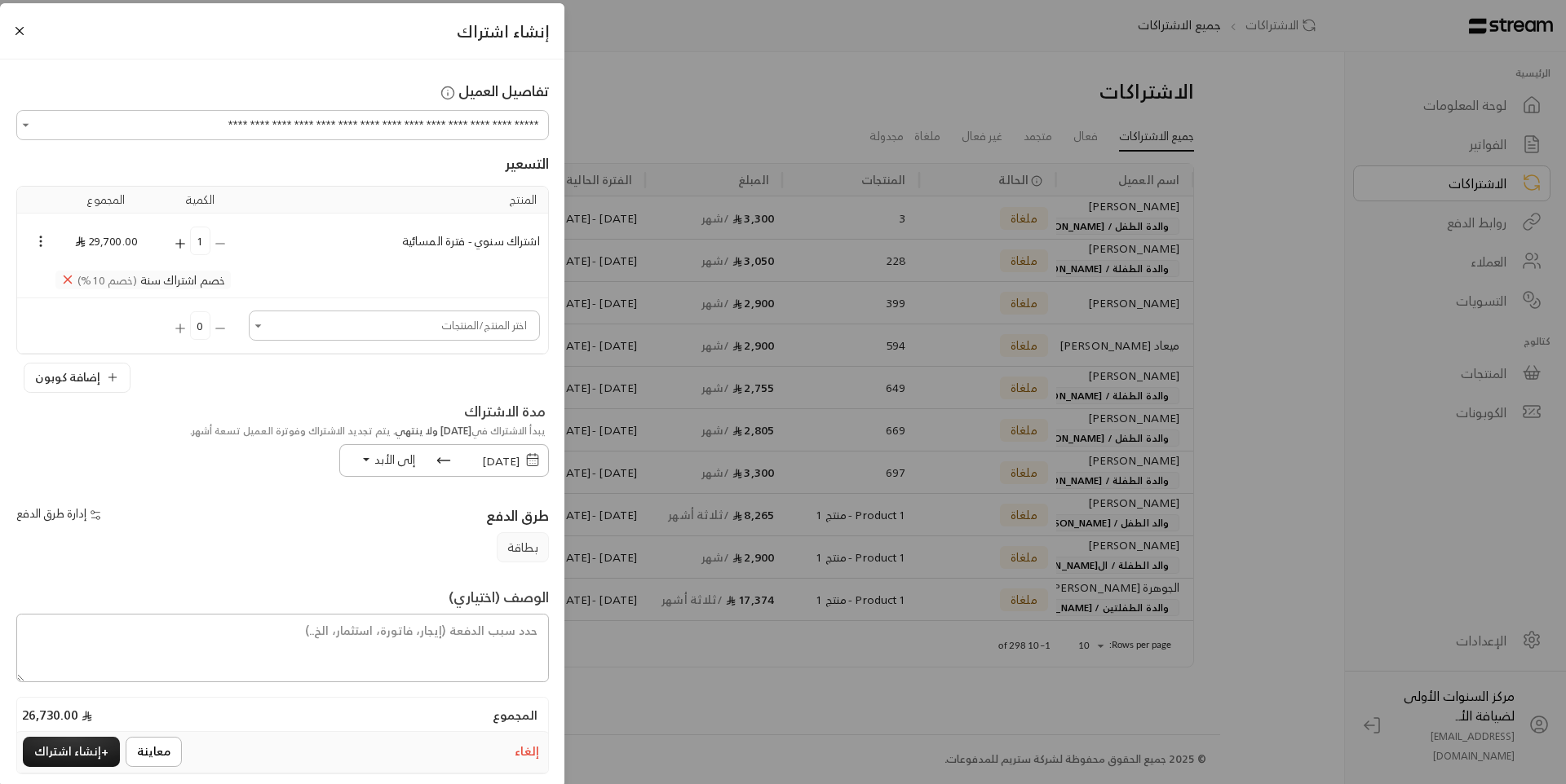
click at [309, 336] on input "اختر العميل" at bounding box center [394, 325] width 286 height 25
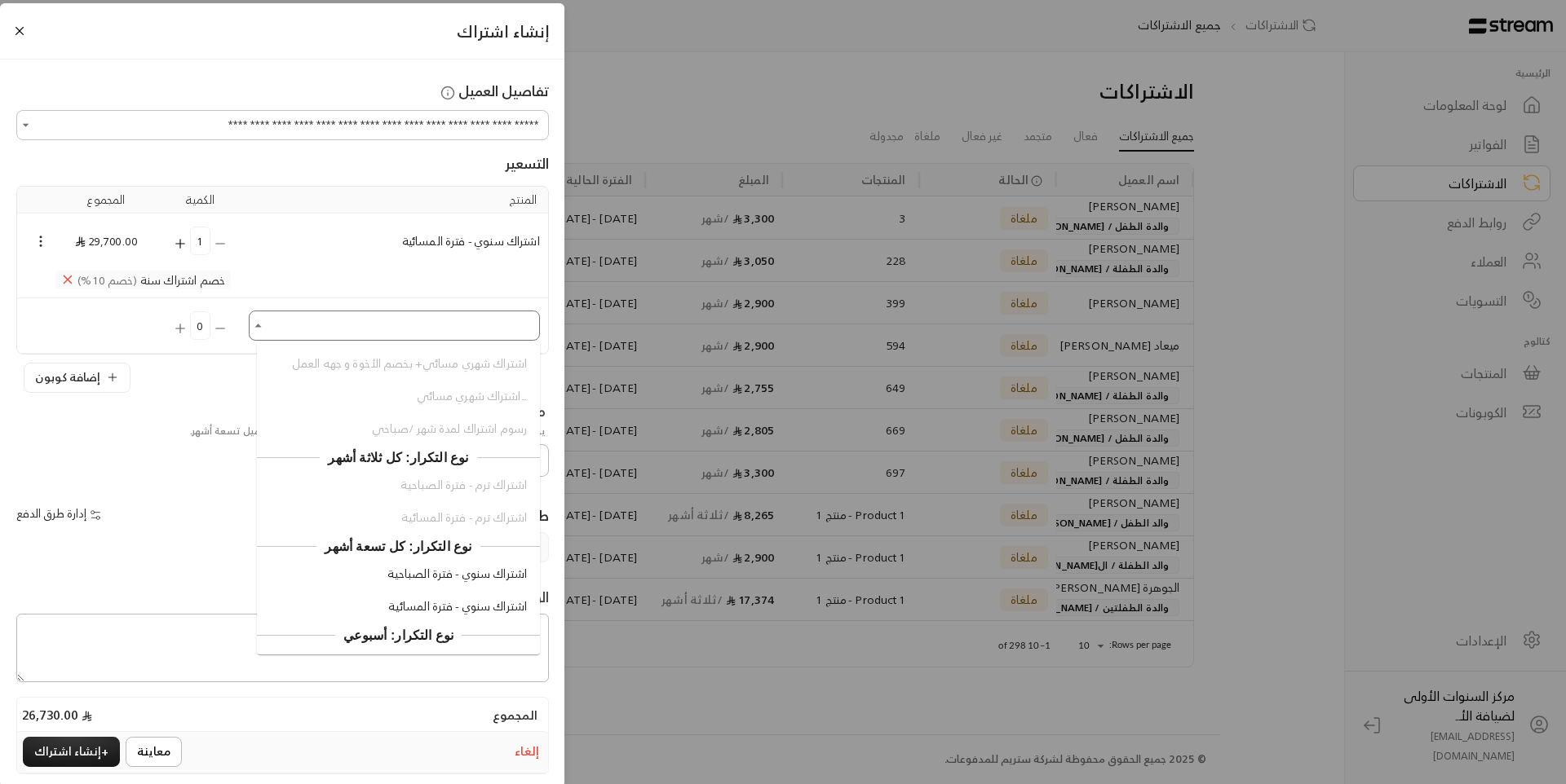
scroll to position [1581, 0]
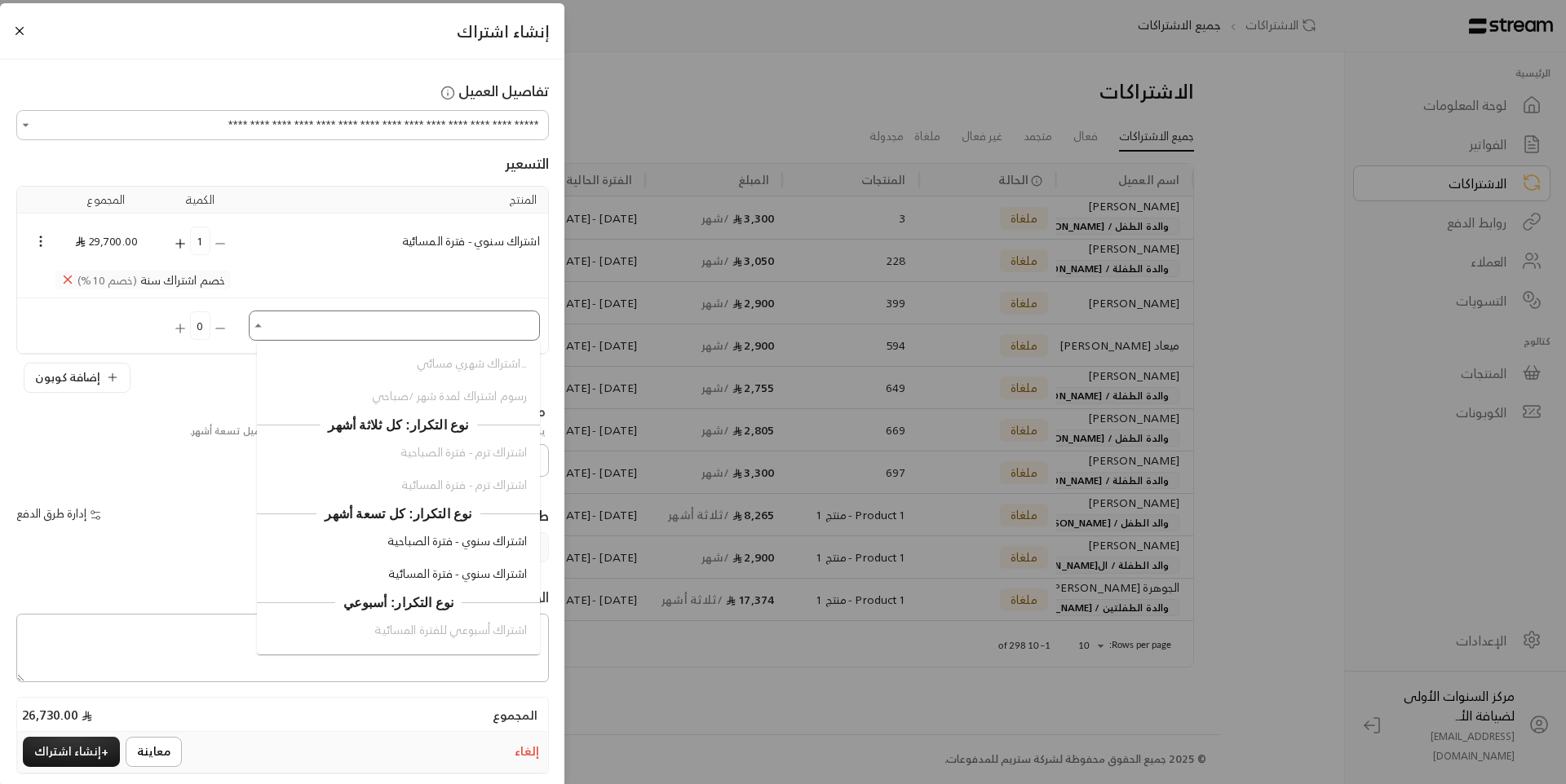
click at [442, 574] on span "اشتراك سنوي - فترة المسائية" at bounding box center [457, 574] width 139 height 17
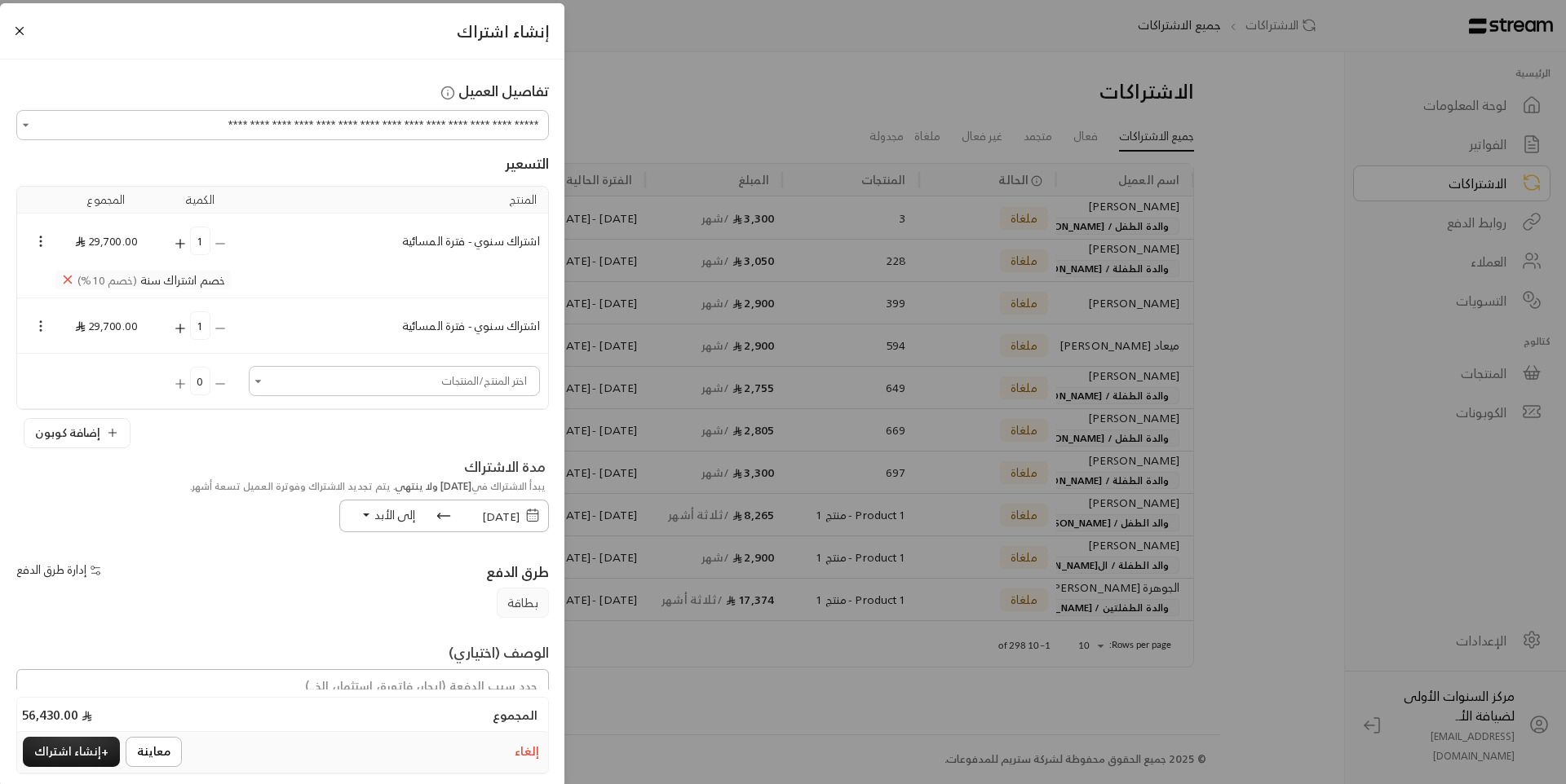
click at [46, 319] on icon "Selected Products" at bounding box center [40, 326] width 15 height 15
click at [80, 360] on li "إضافة كوبون" at bounding box center [87, 355] width 84 height 26
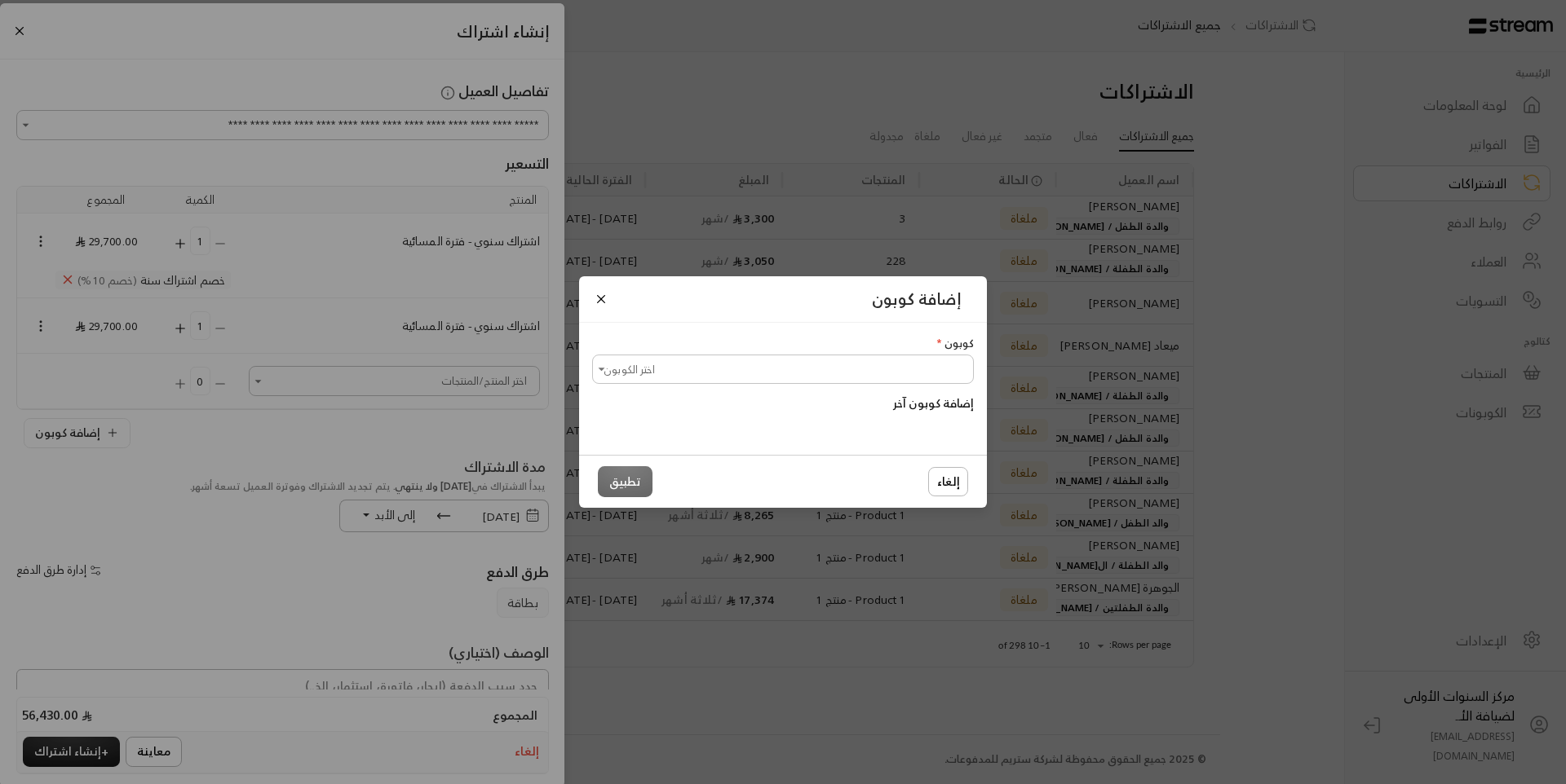
click at [864, 370] on input "اختر الكوبون" at bounding box center [783, 369] width 376 height 25
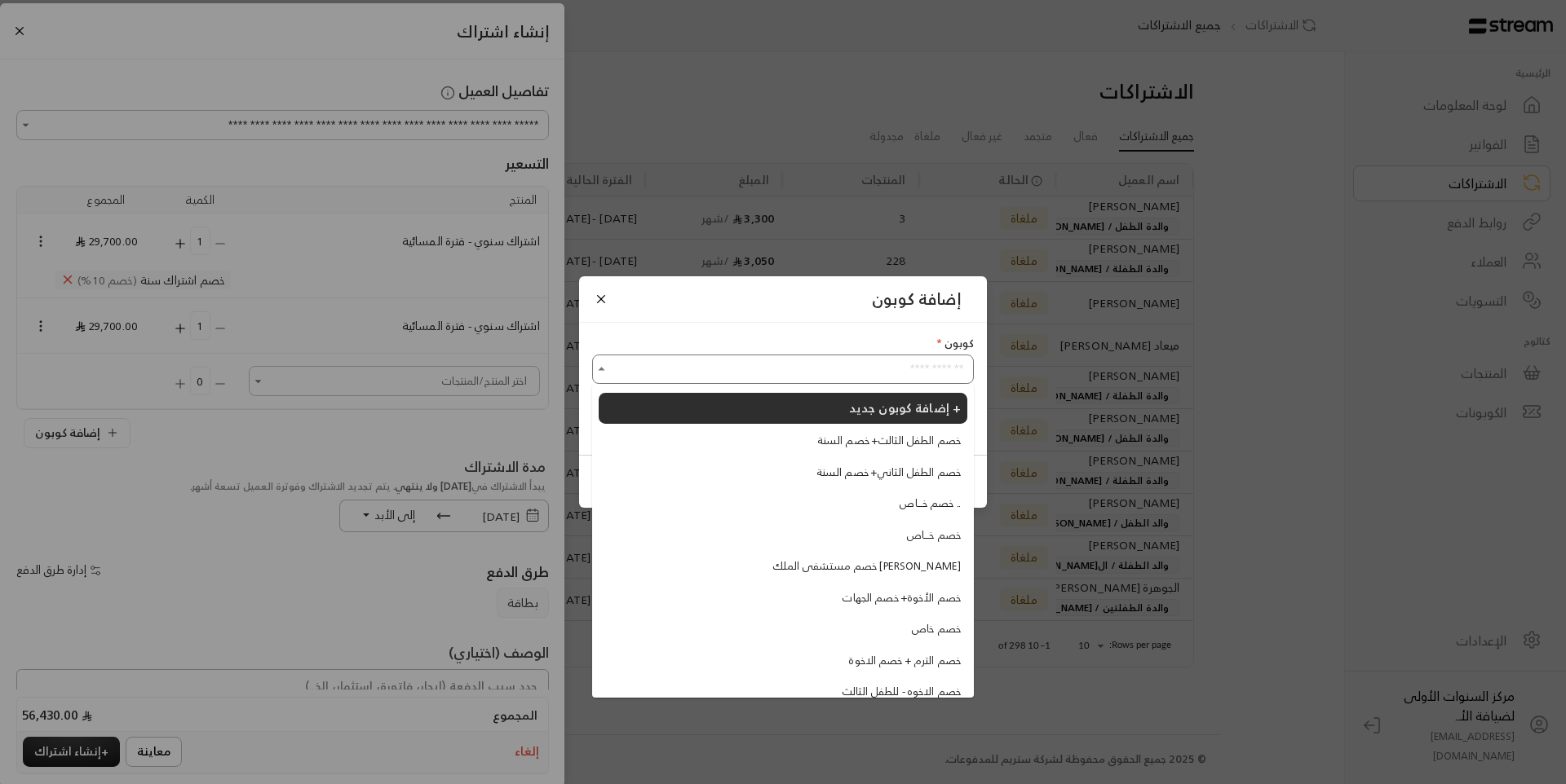
click at [879, 478] on span "خصم الطفل الثاني+ خصم السنة" at bounding box center [889, 472] width 145 height 17
type input "**********"
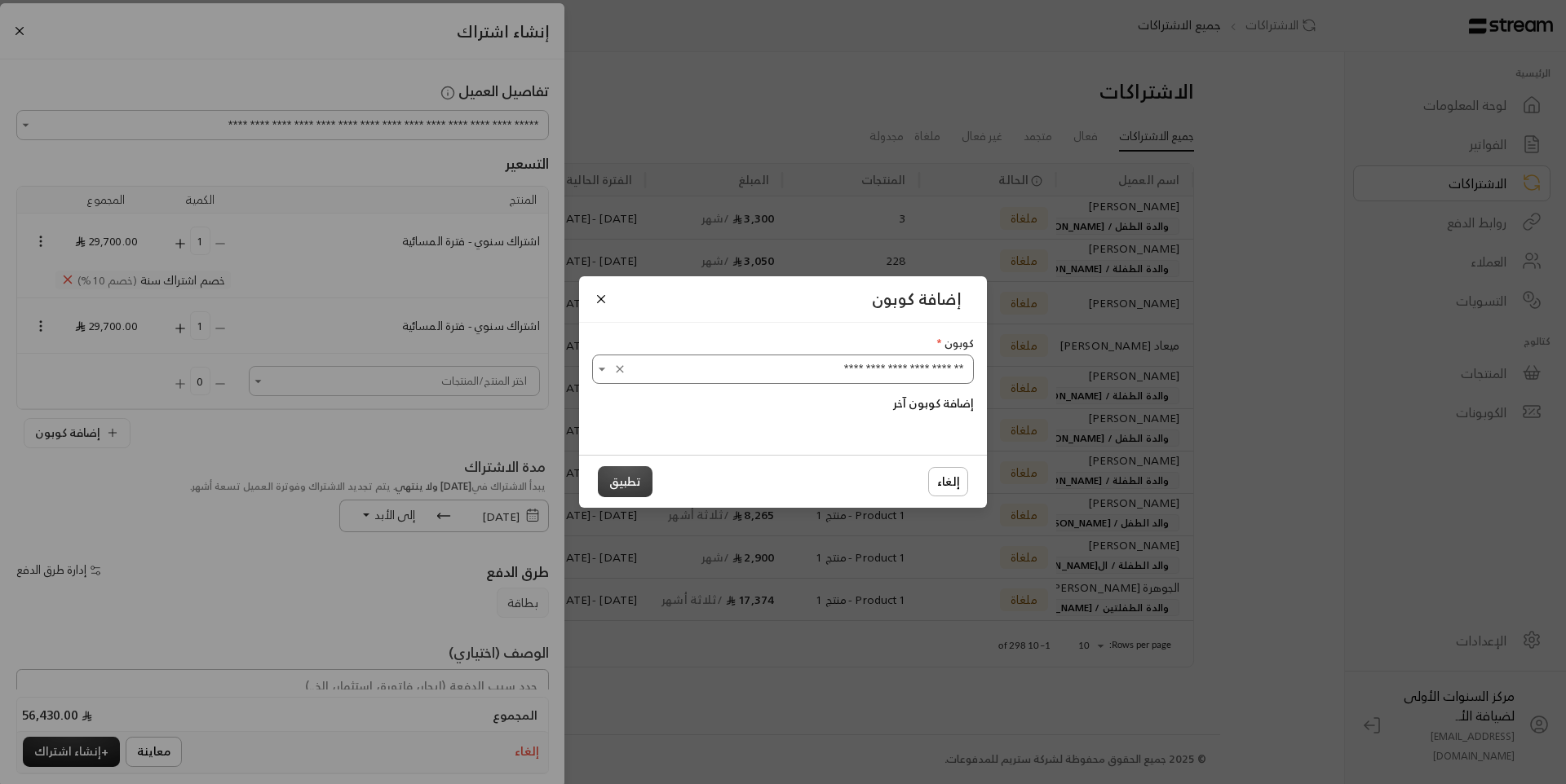
click at [601, 488] on button "تطبيق" at bounding box center [625, 481] width 55 height 30
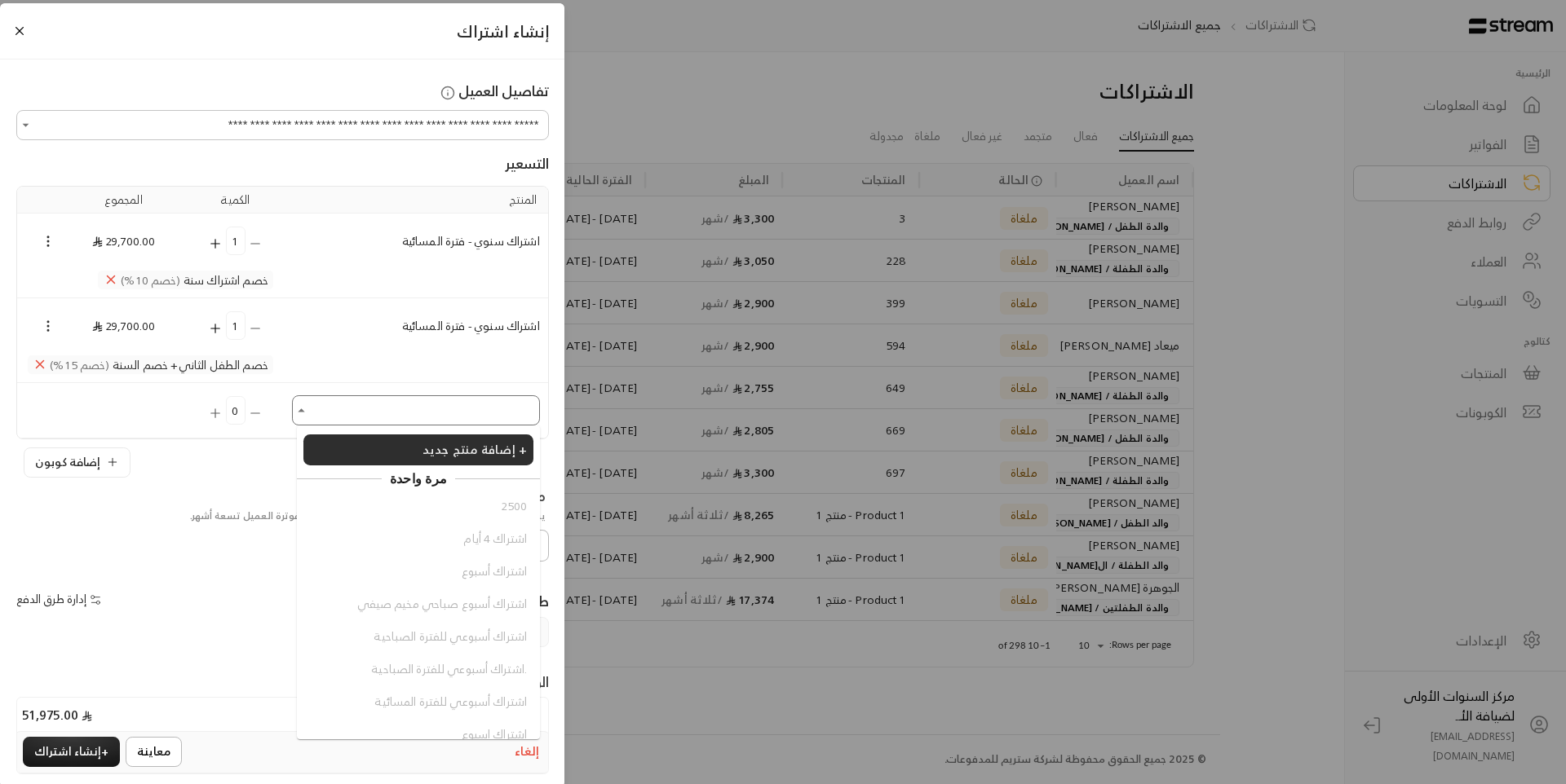
click at [362, 416] on input "اختر العميل" at bounding box center [416, 410] width 243 height 25
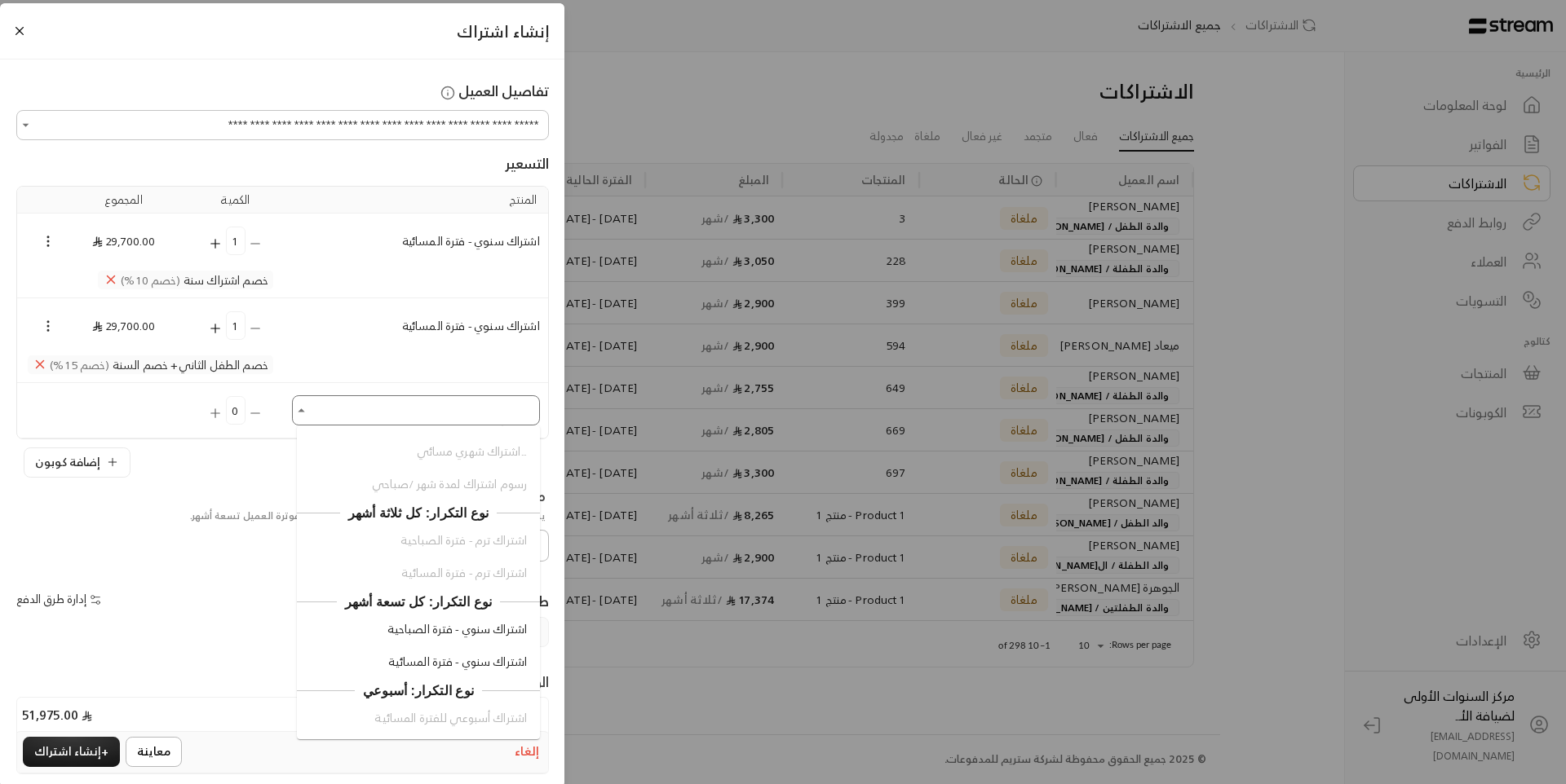
scroll to position [1598, 0]
click at [478, 659] on span "اشتراك سنوي - فترة المسائية" at bounding box center [457, 659] width 139 height 17
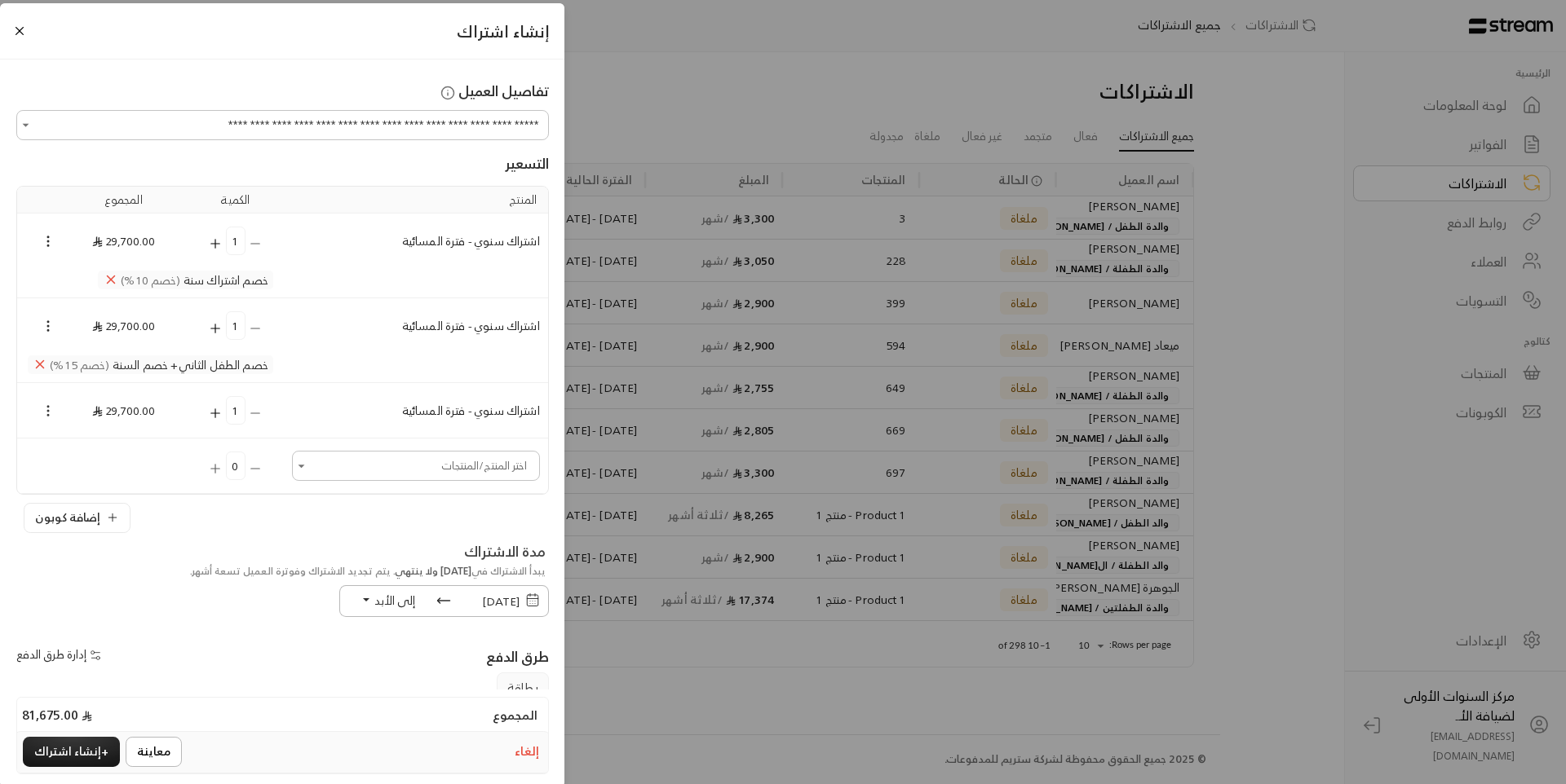
click at [54, 410] on icon "Selected Products" at bounding box center [48, 410] width 15 height 15
click at [87, 429] on li "إضافة كوبون" at bounding box center [94, 440] width 84 height 26
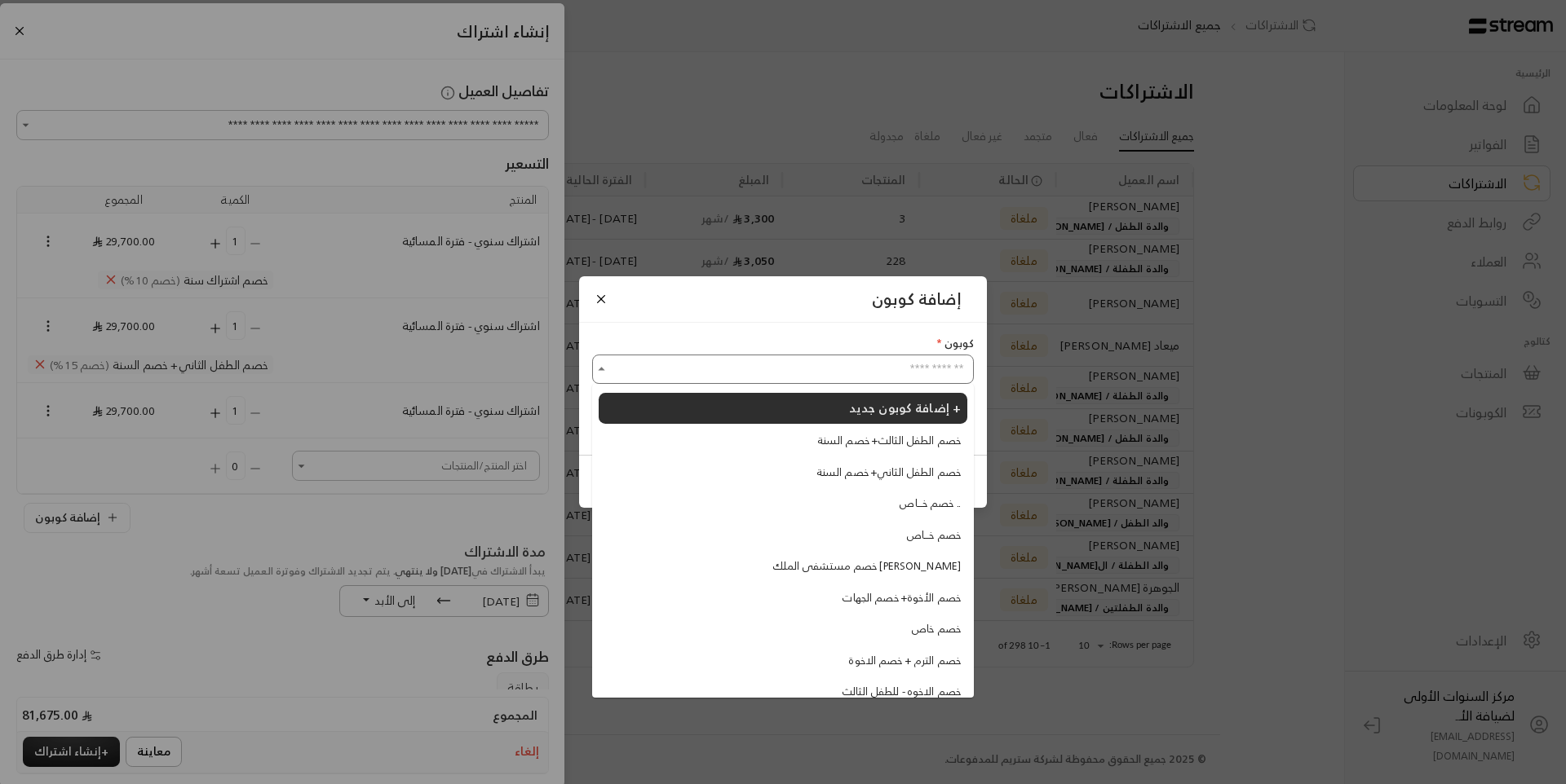
click at [702, 372] on input "اختر الكوبون" at bounding box center [783, 369] width 376 height 25
click at [762, 438] on li "خصم الطفل الثالث+ خصم السنة" at bounding box center [783, 441] width 369 height 30
type input "**********"
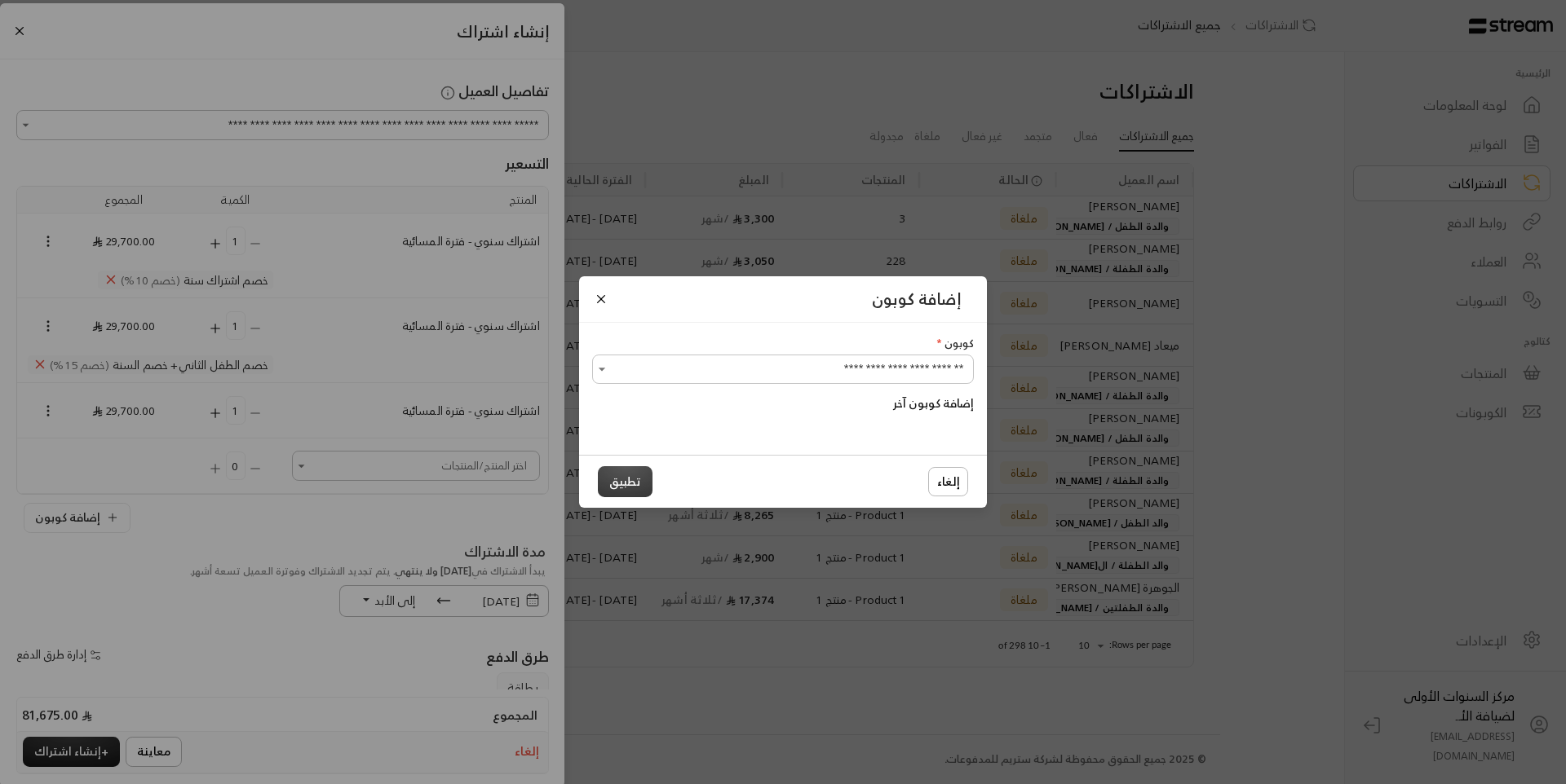
click at [639, 483] on button "تطبيق" at bounding box center [625, 481] width 55 height 30
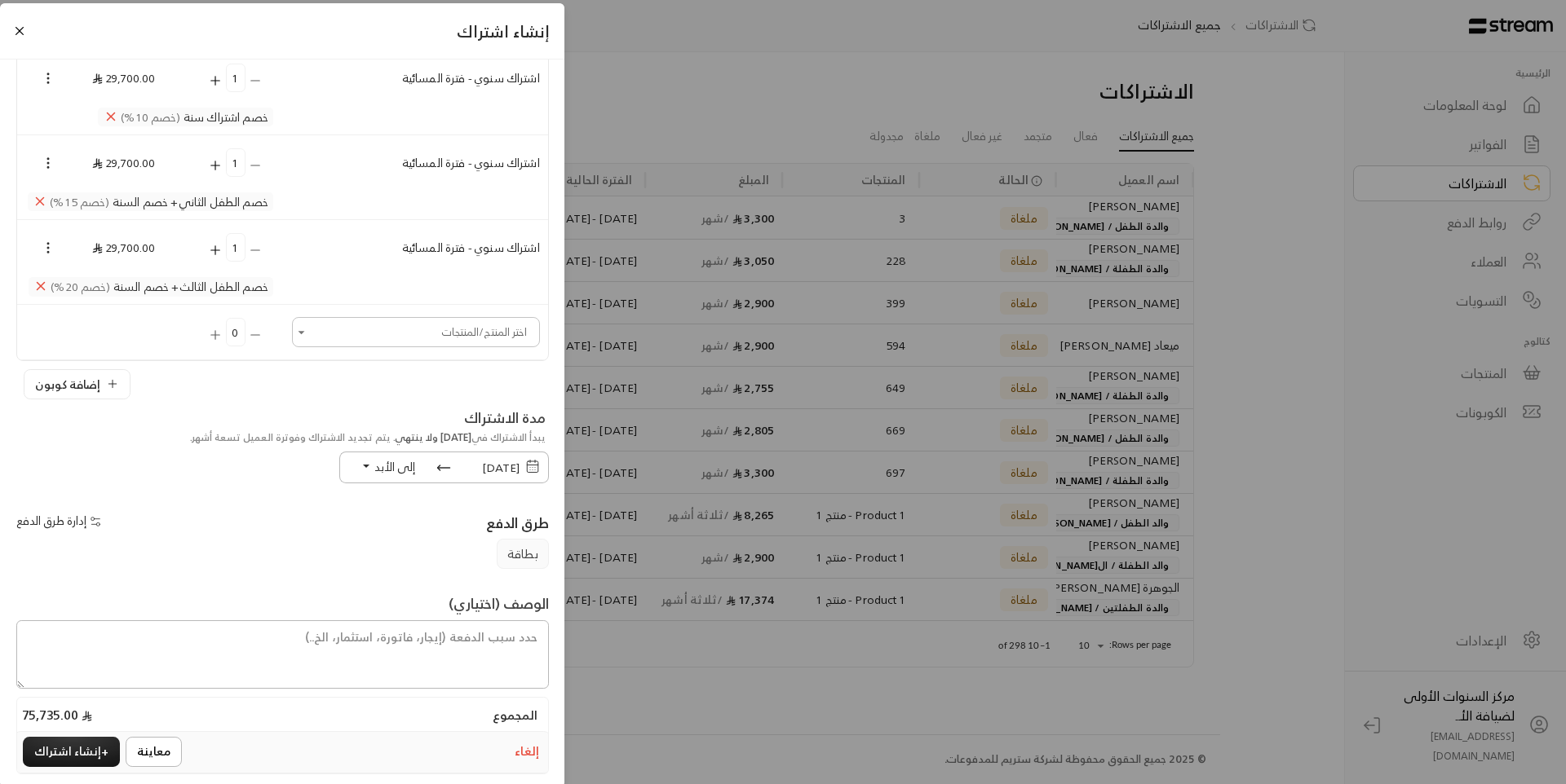
scroll to position [207, 0]
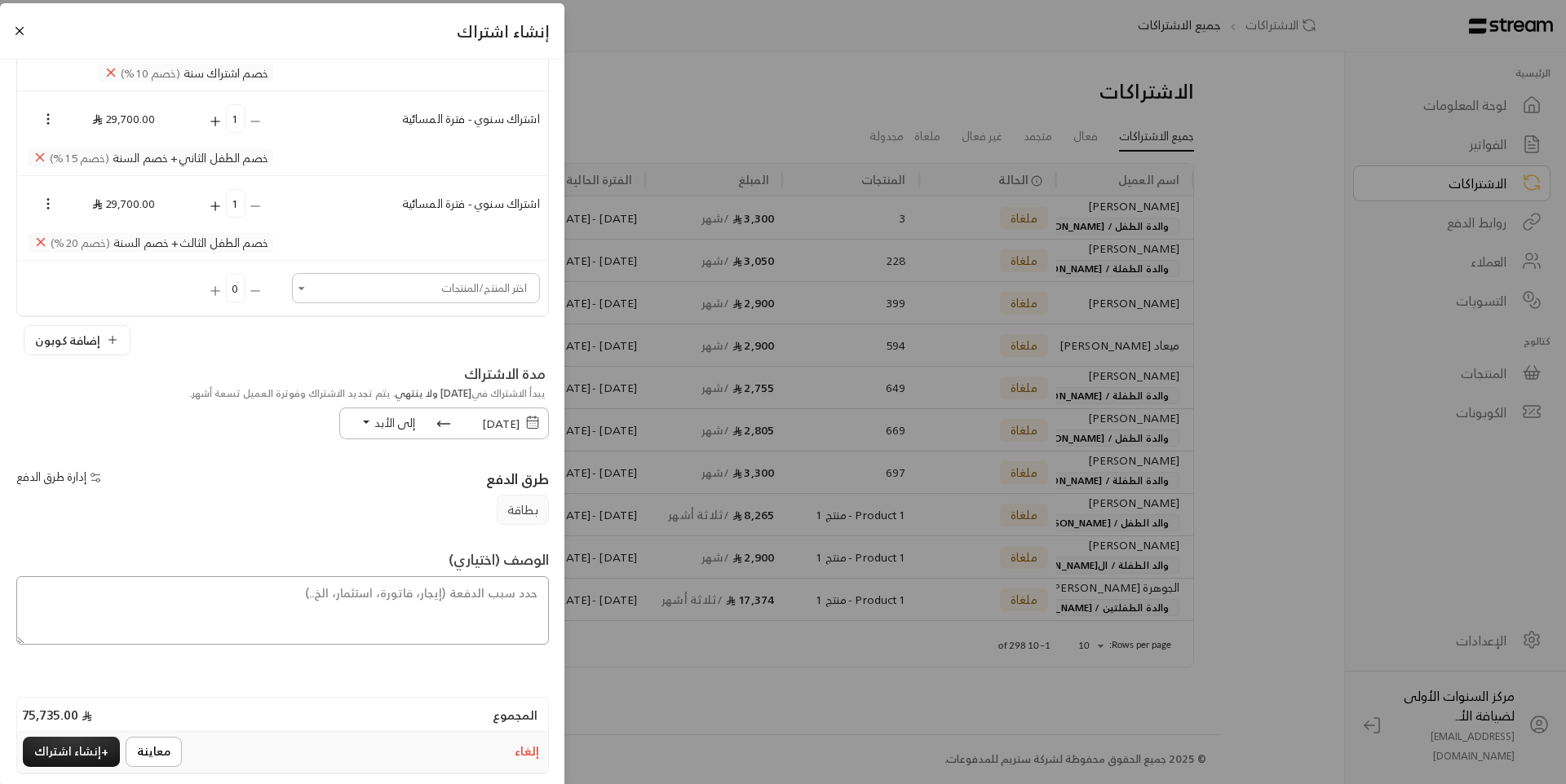
click at [517, 600] on textarea at bounding box center [282, 611] width 532 height 69
type textarea "اشتراك لمدة سنة أكاديمية ( 9 شهور) ابتداء من تاريخ 1/ 9 /2025 حتى تاريخ 28 /5 /…"
click at [52, 743] on button "+ إنشاء اشتراك" at bounding box center [71, 752] width 97 height 30
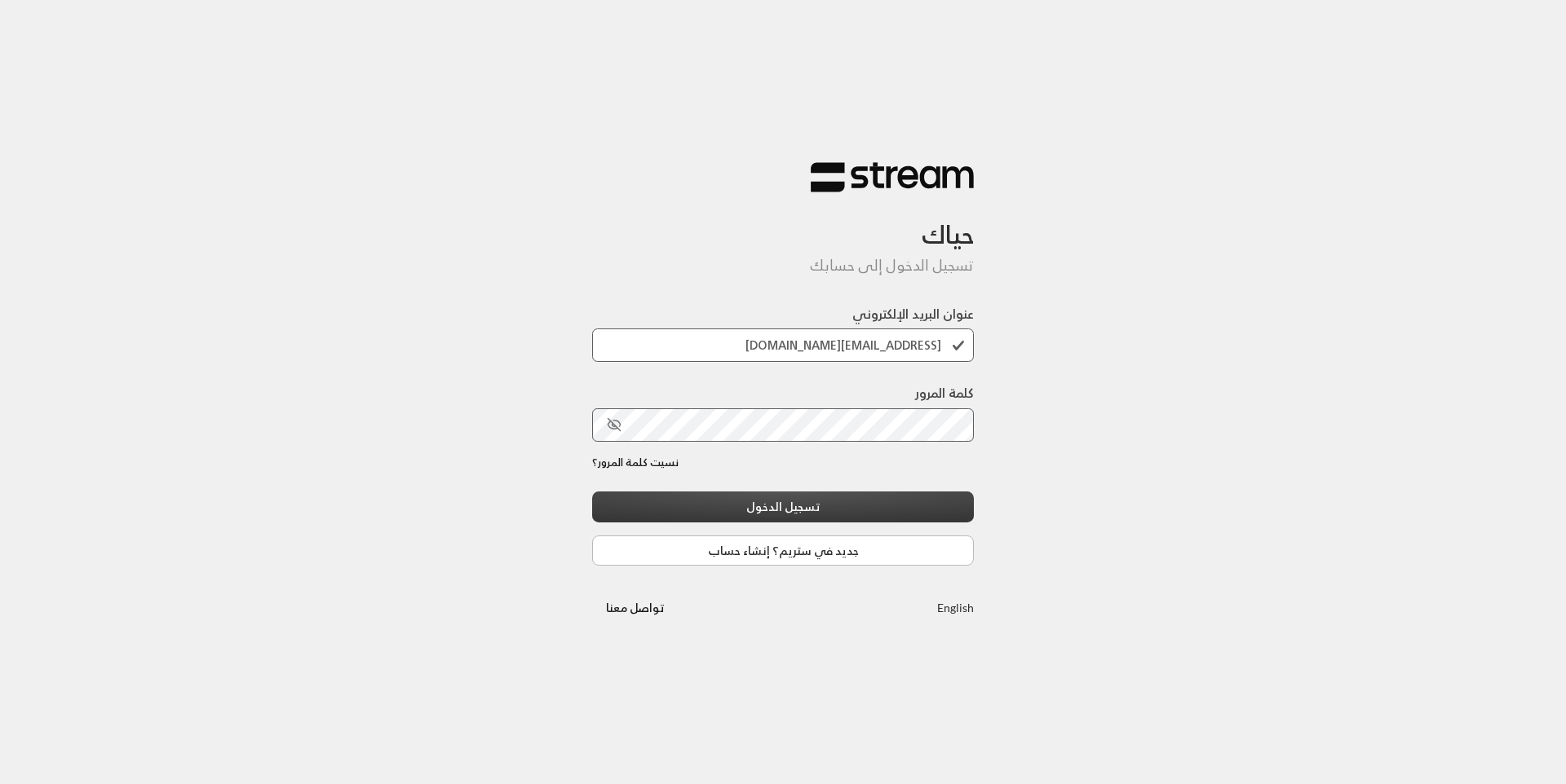
click at [813, 505] on button "تسجيل الدخول" at bounding box center [783, 506] width 382 height 30
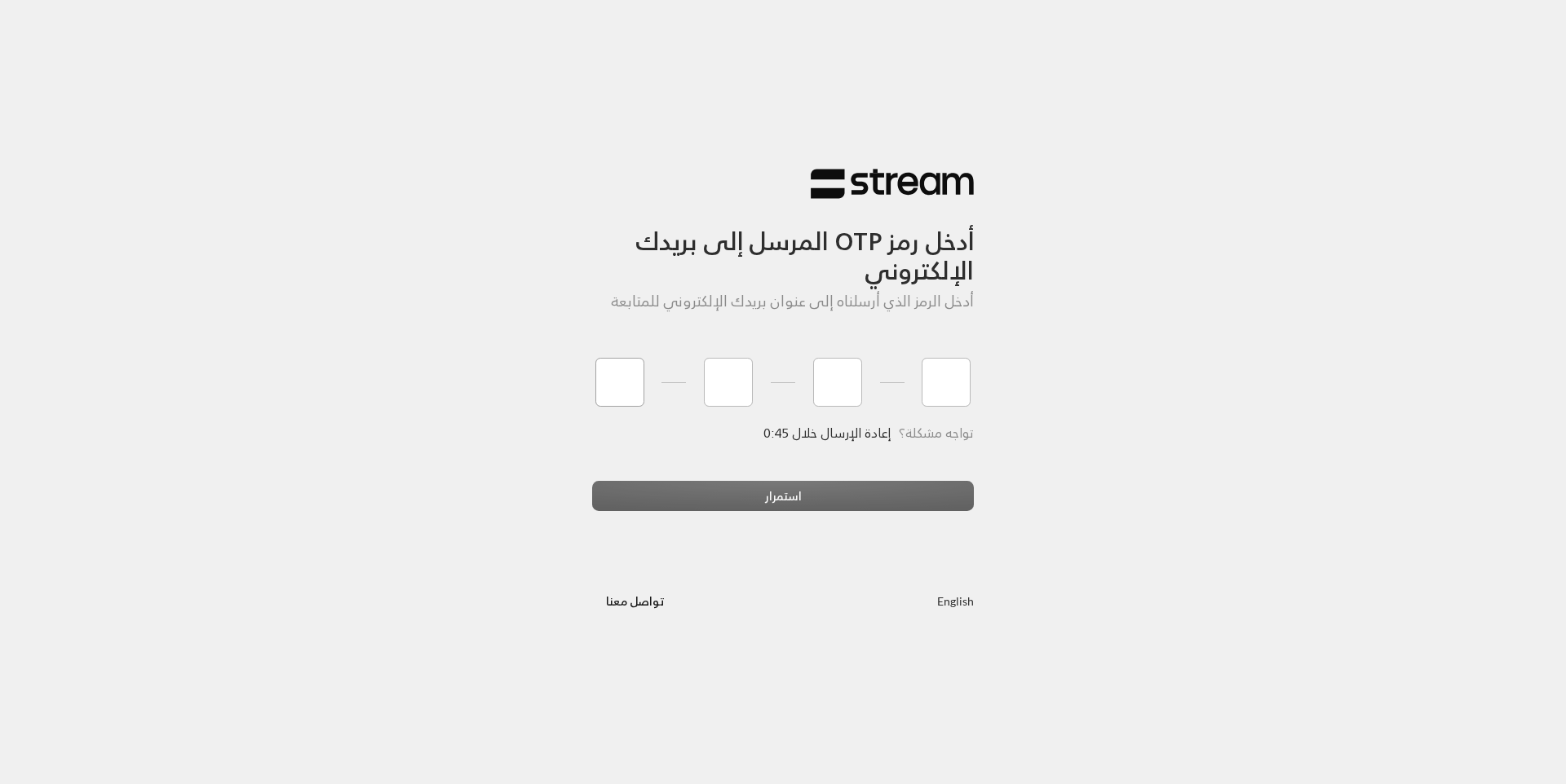
type input "3"
type input "1"
type input "6"
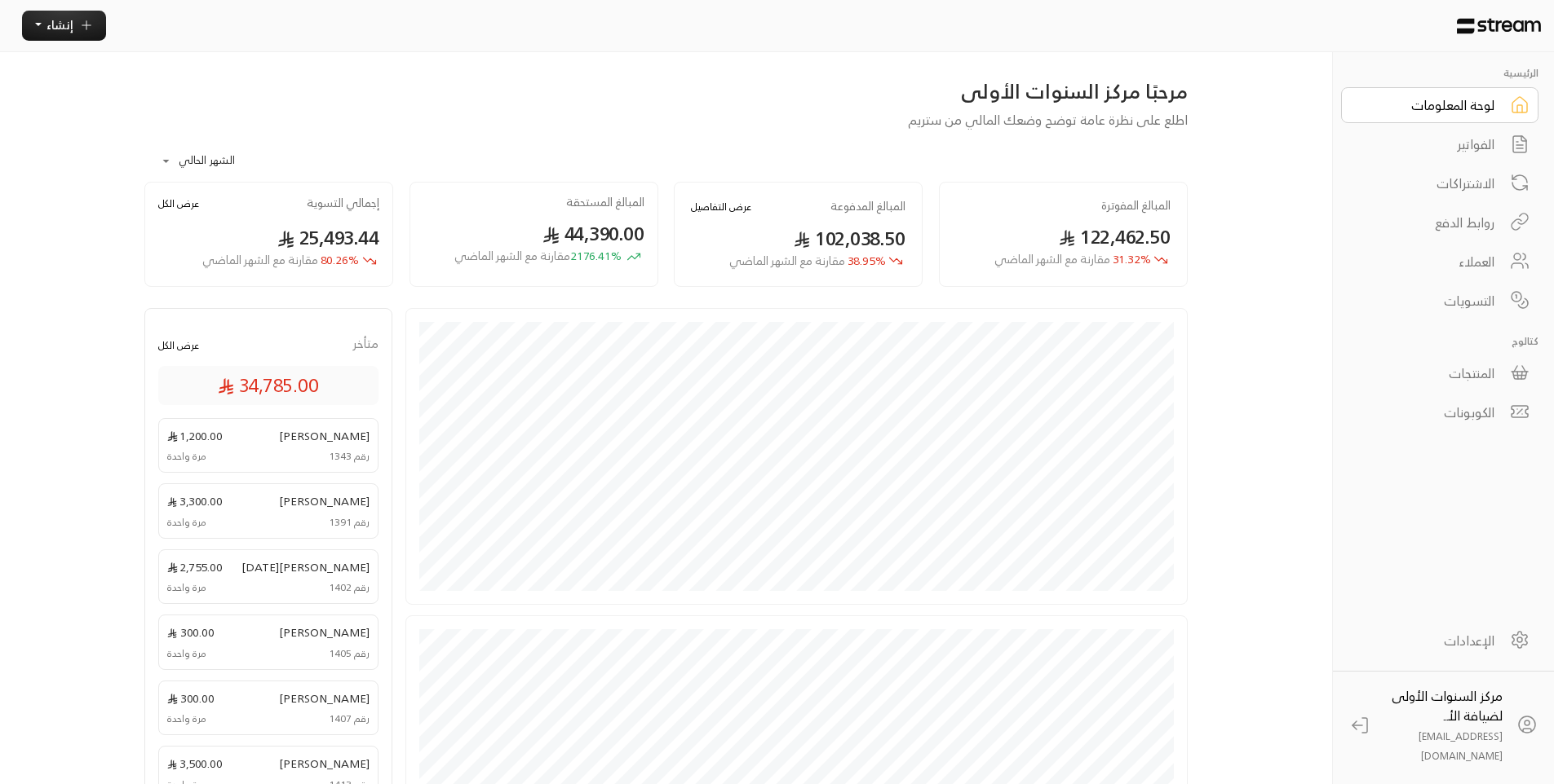
click at [1433, 152] on div "الفواتير" at bounding box center [1428, 144] width 132 height 19
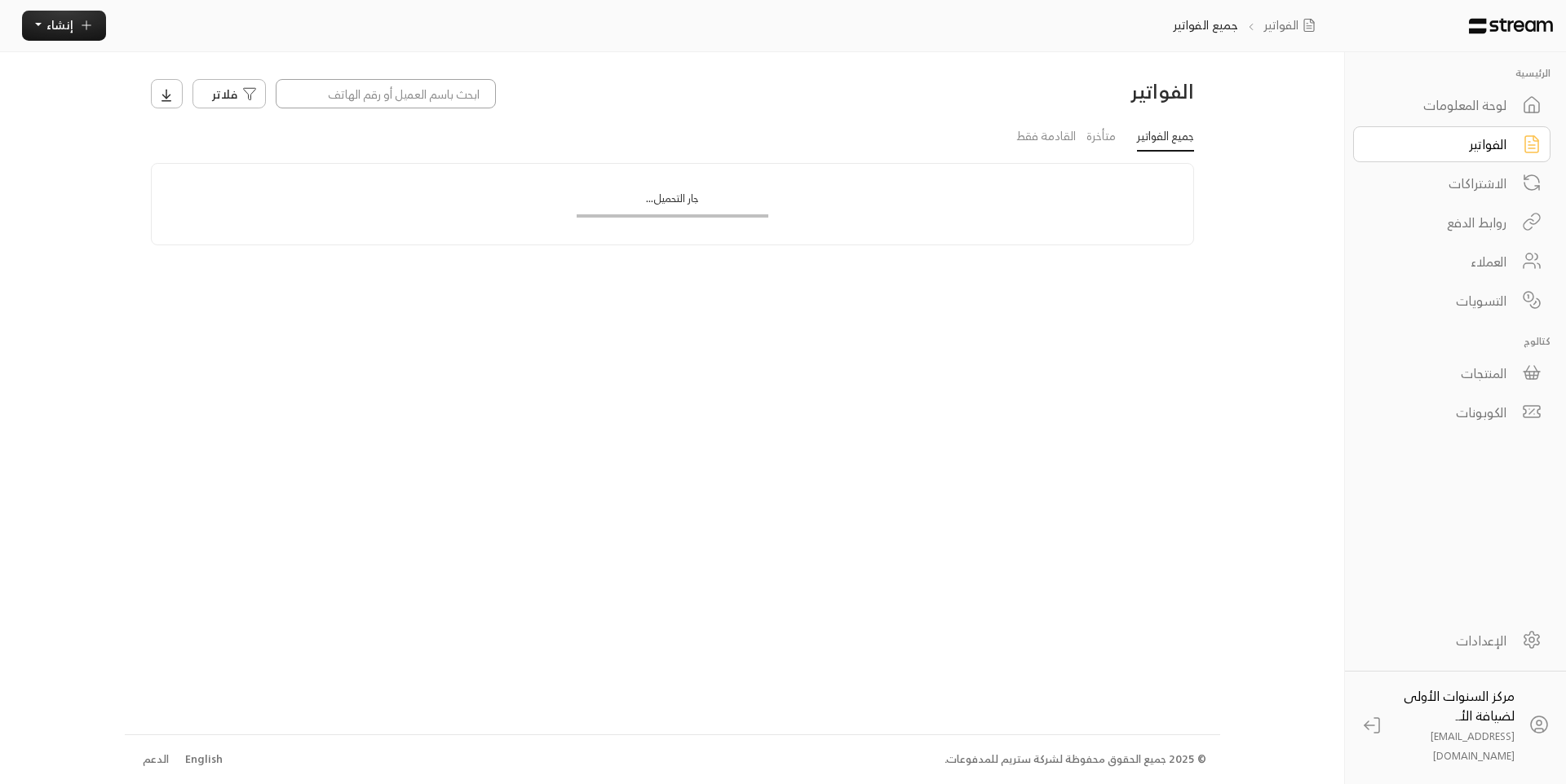
click at [458, 96] on input at bounding box center [385, 94] width 220 height 30
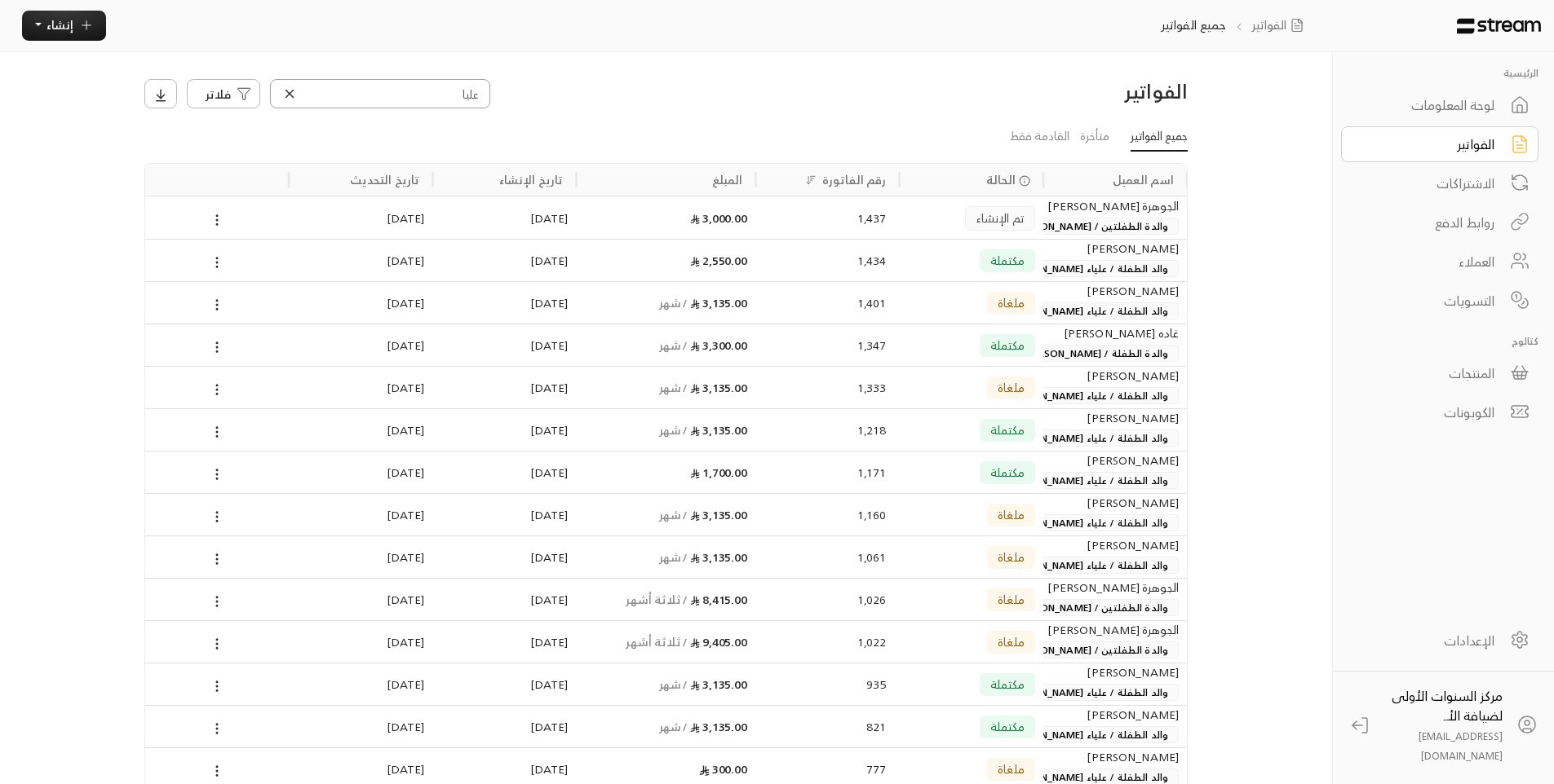
click at [457, 95] on input "عليا" at bounding box center [380, 94] width 221 height 30
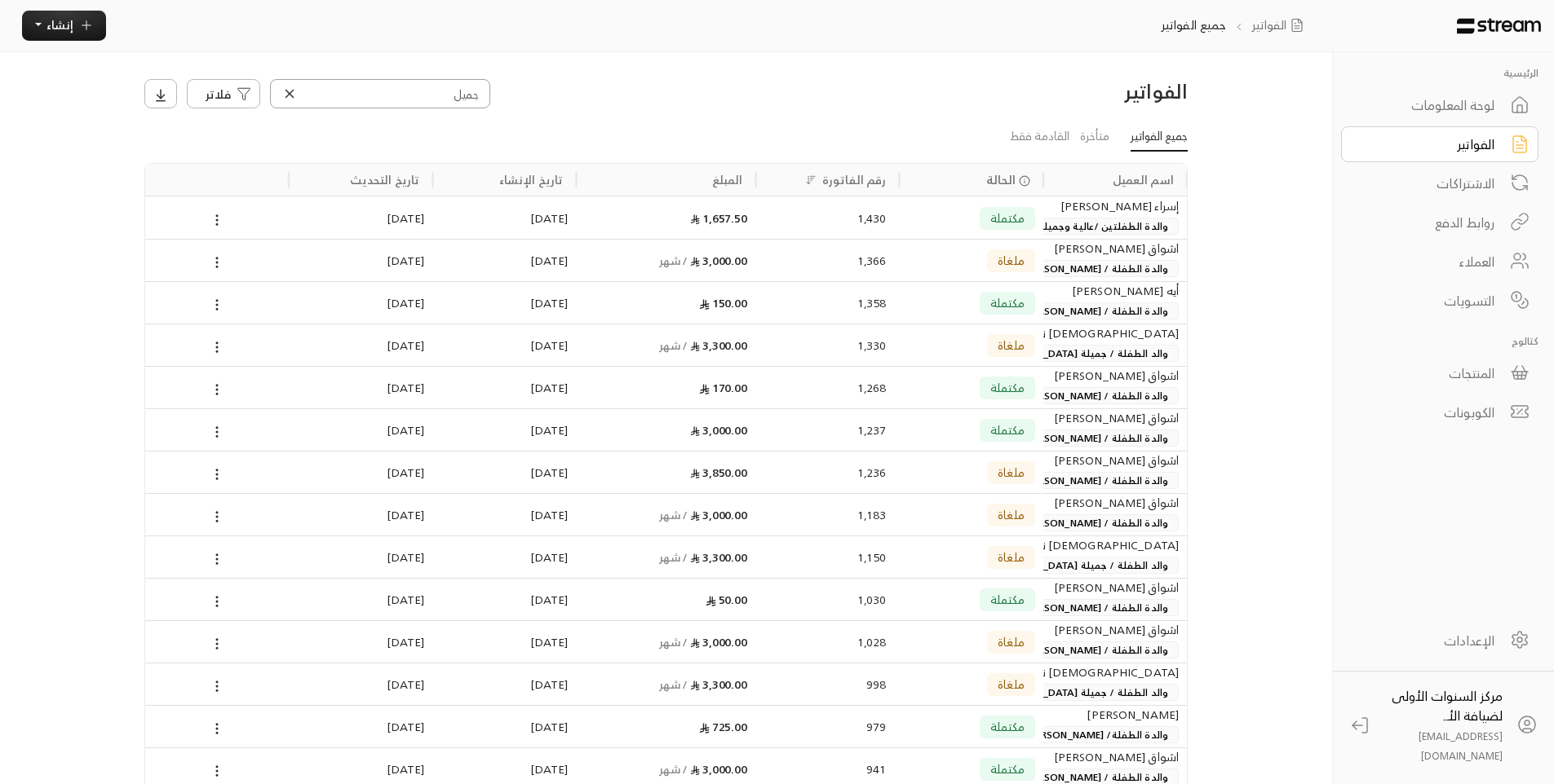
type input "جميل"
click at [827, 219] on div "1,430" at bounding box center [827, 218] width 118 height 42
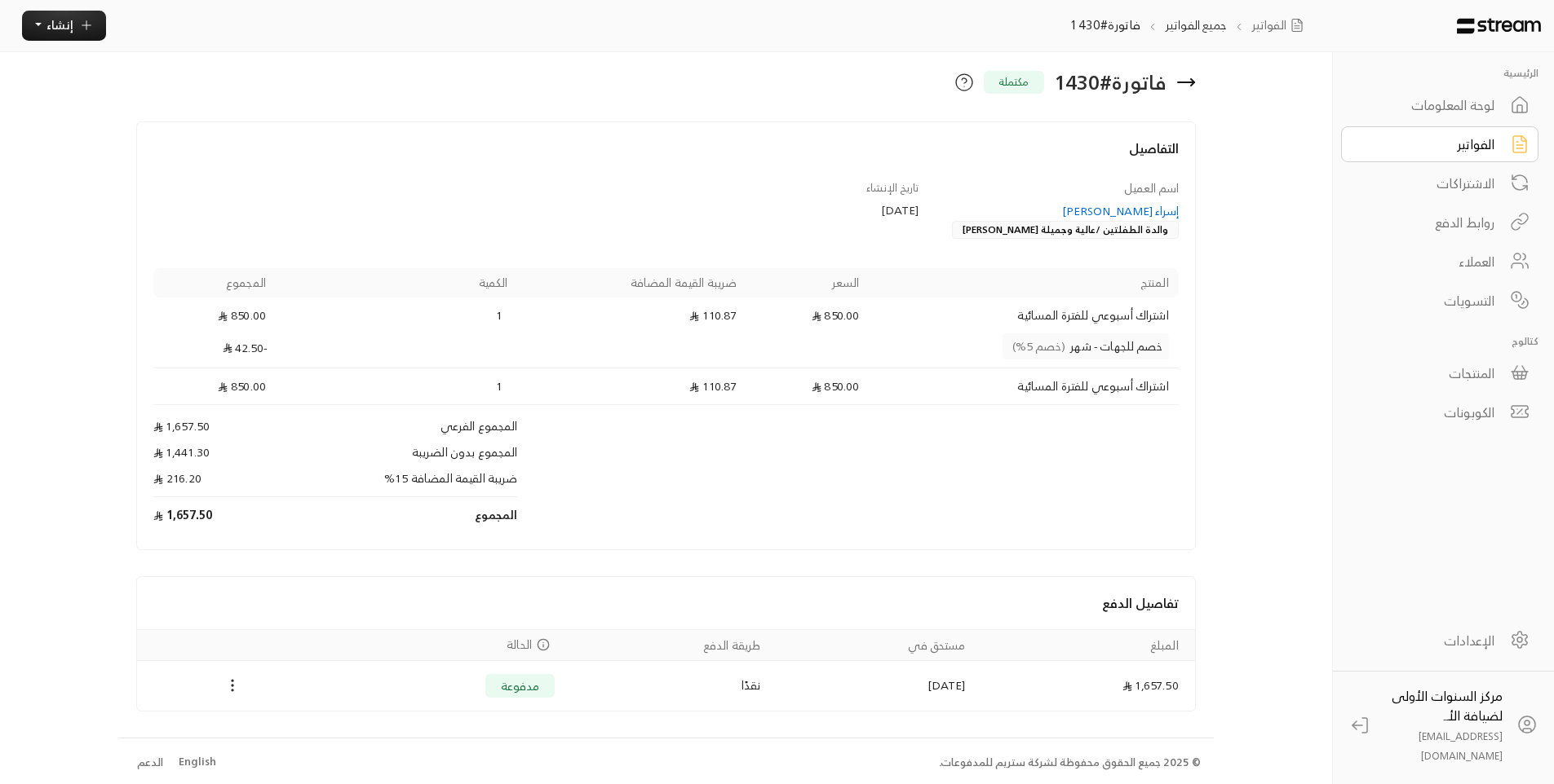
scroll to position [11, 0]
click at [1432, 105] on div "لوحة المعلومات" at bounding box center [1428, 105] width 132 height 19
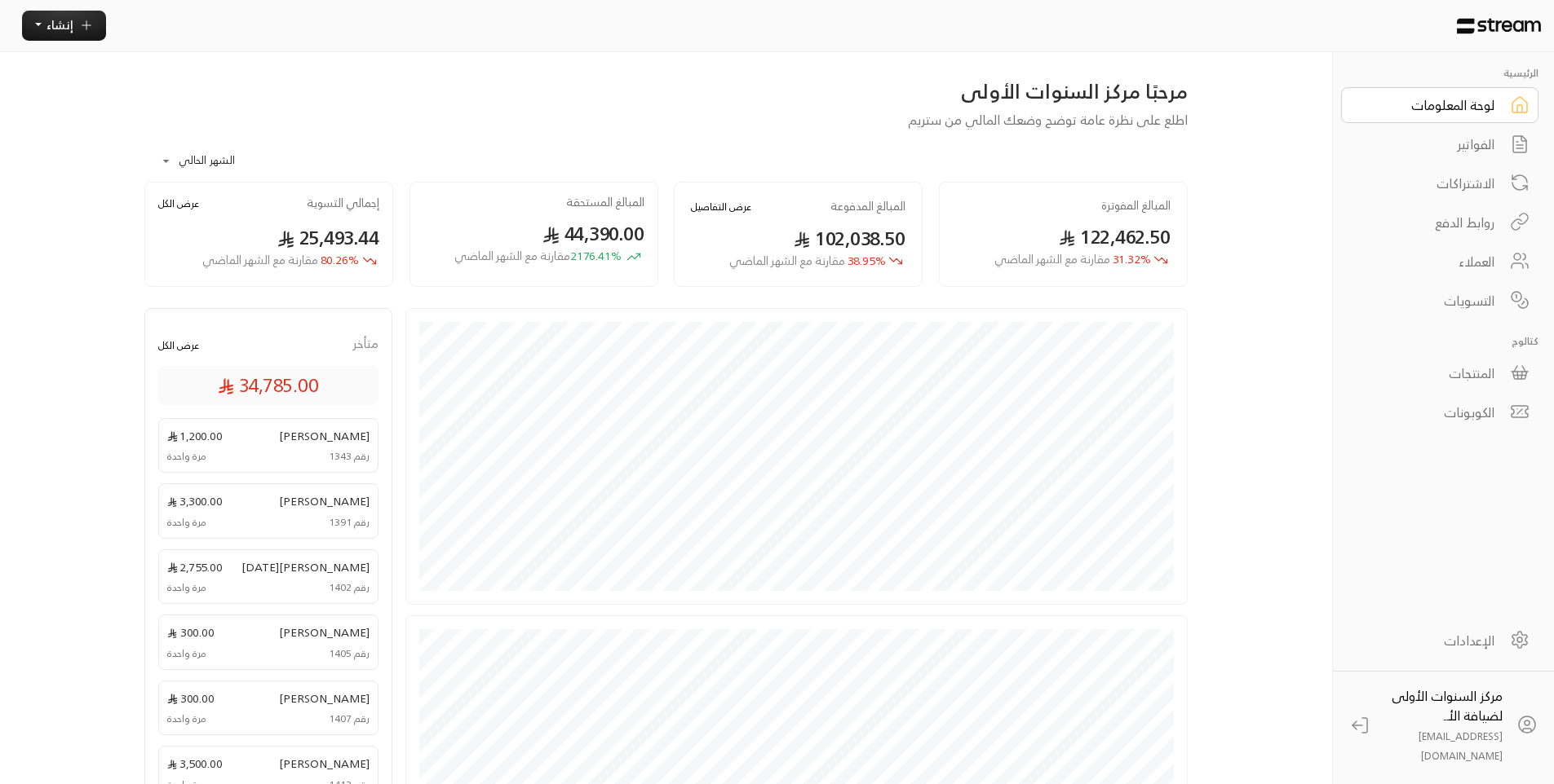
click at [1440, 145] on div "الفواتير" at bounding box center [1428, 144] width 132 height 19
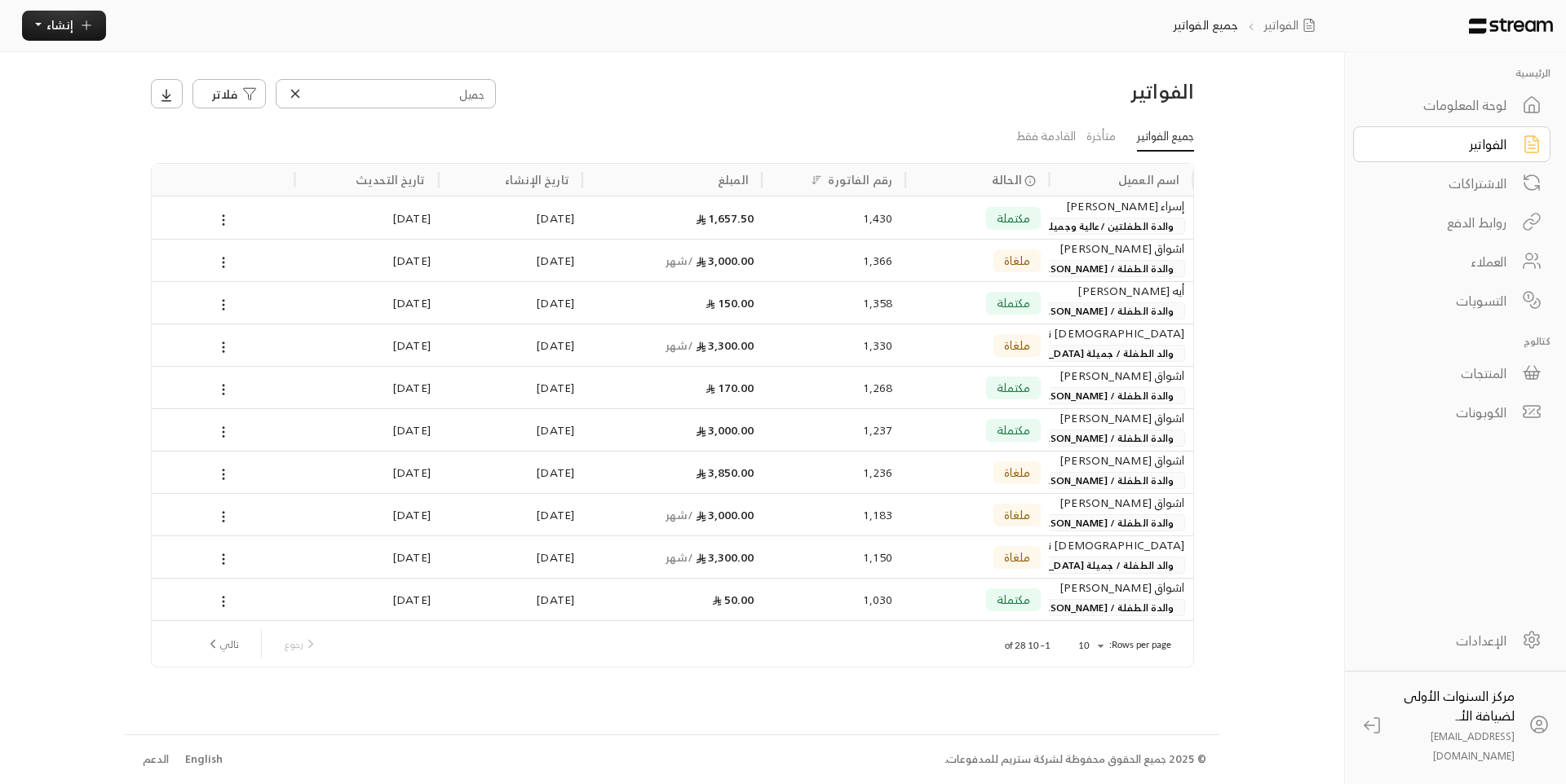
click at [1427, 111] on div "لوحة المعلومات" at bounding box center [1441, 105] width 132 height 19
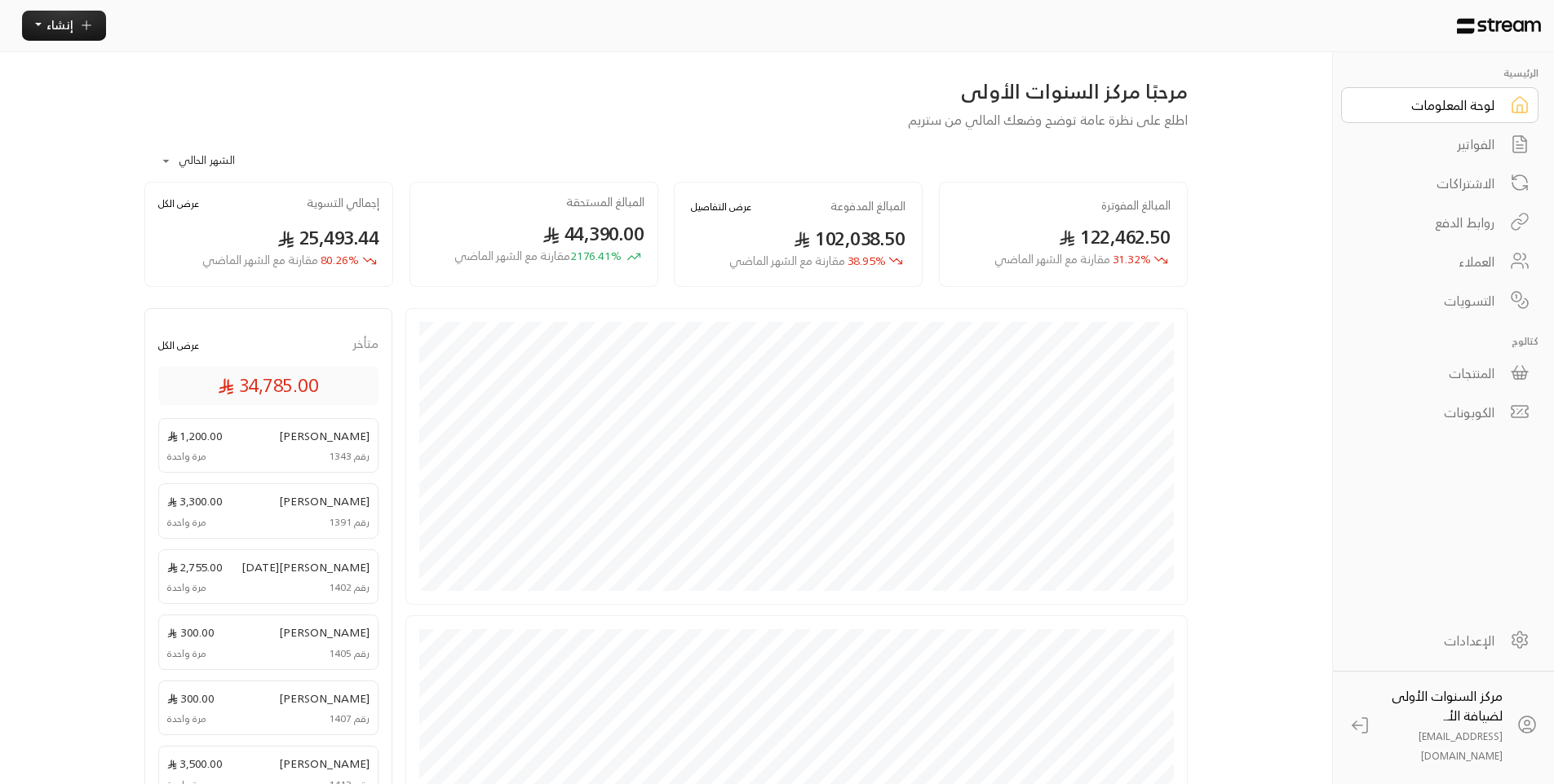
click at [1456, 149] on div "الفواتير" at bounding box center [1428, 144] width 132 height 19
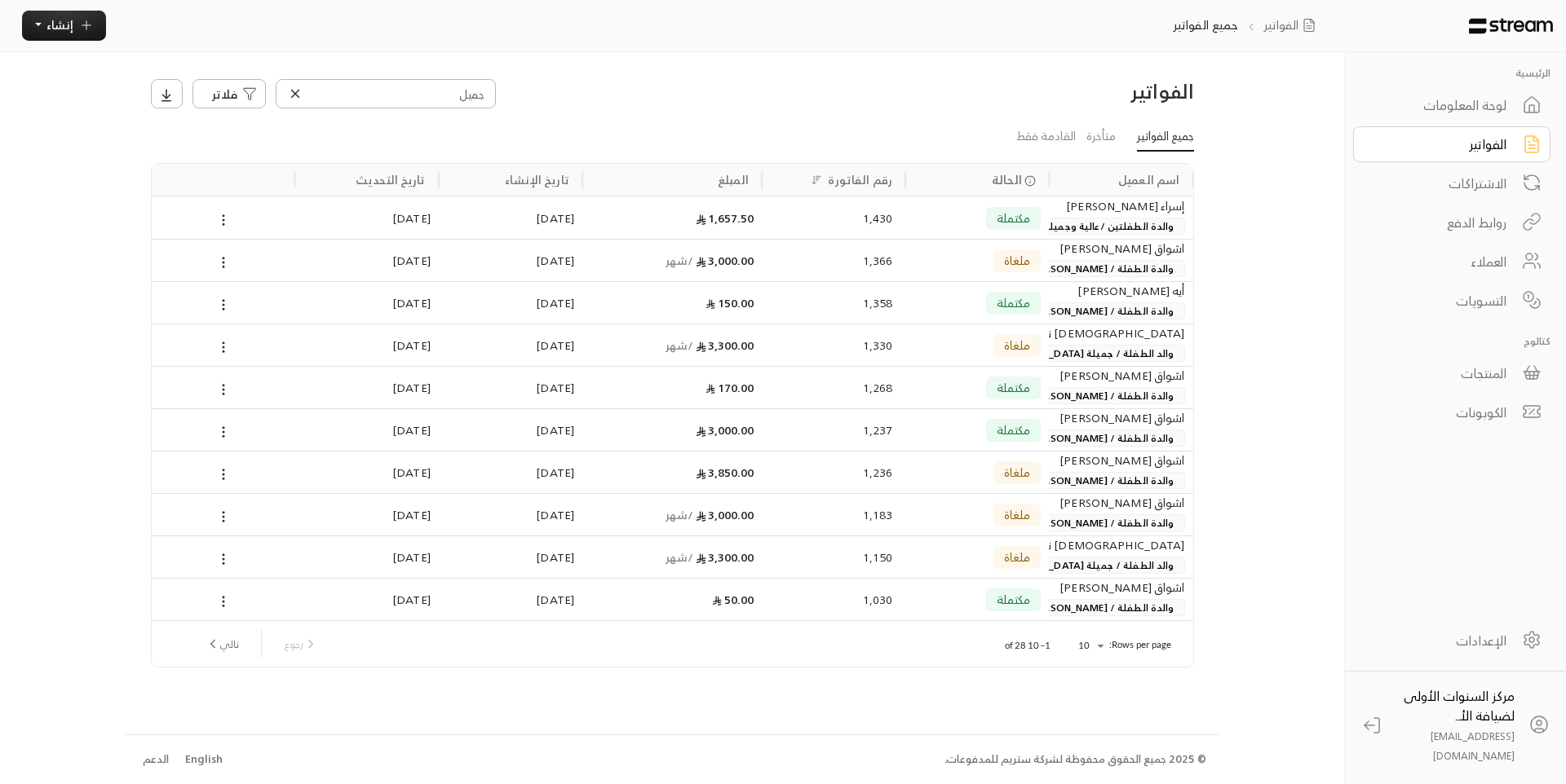
click at [1417, 109] on div "لوحة المعلومات" at bounding box center [1441, 105] width 132 height 19
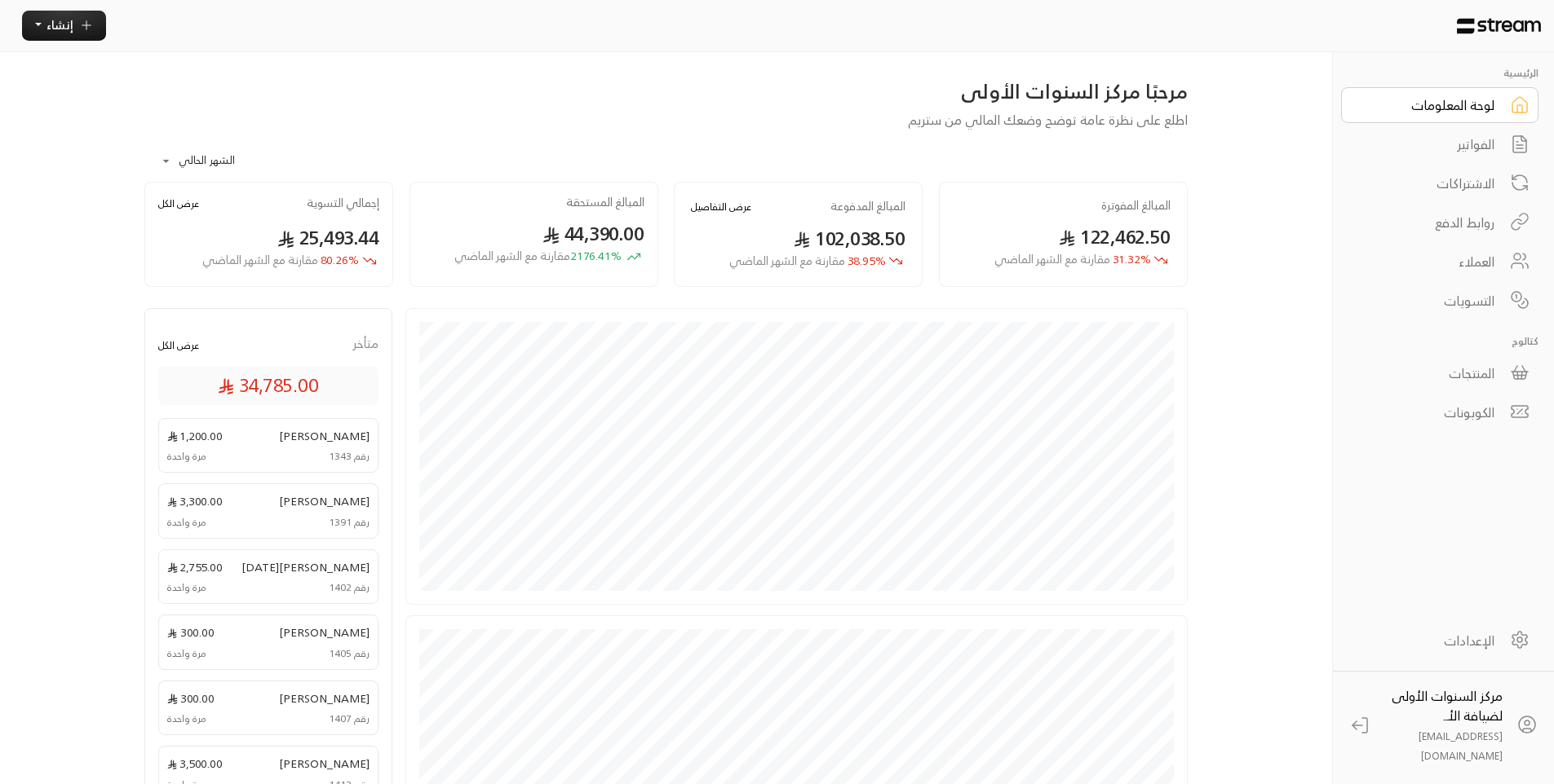
click at [467, 77] on div "**********" at bounding box center [666, 582] width 1096 height 1059
click at [1459, 140] on div "الفواتير" at bounding box center [1428, 144] width 132 height 19
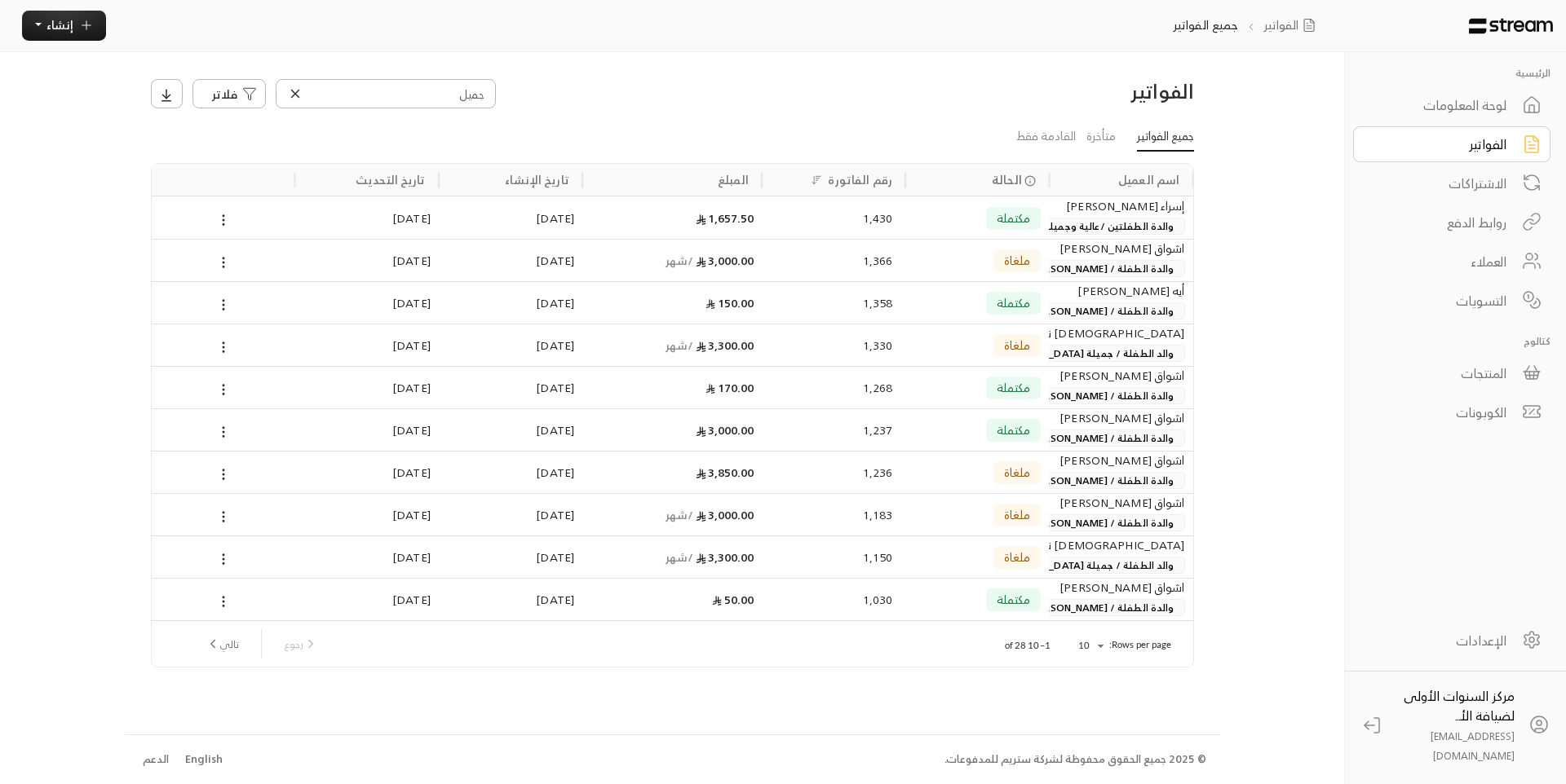
click at [302, 93] on div at bounding box center [295, 93] width 21 height 23
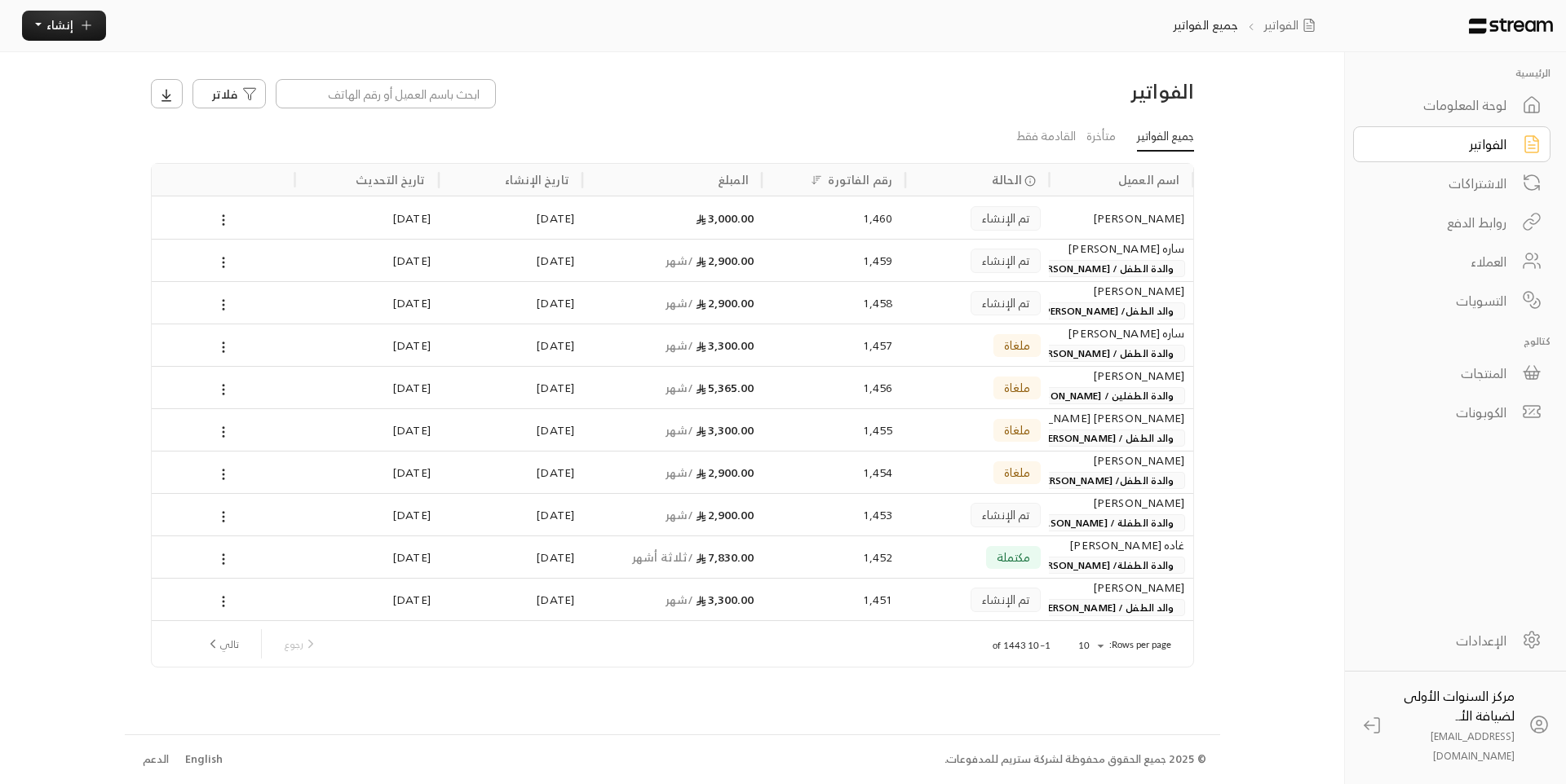
click at [1480, 110] on div "لوحة المعلومات" at bounding box center [1441, 105] width 132 height 19
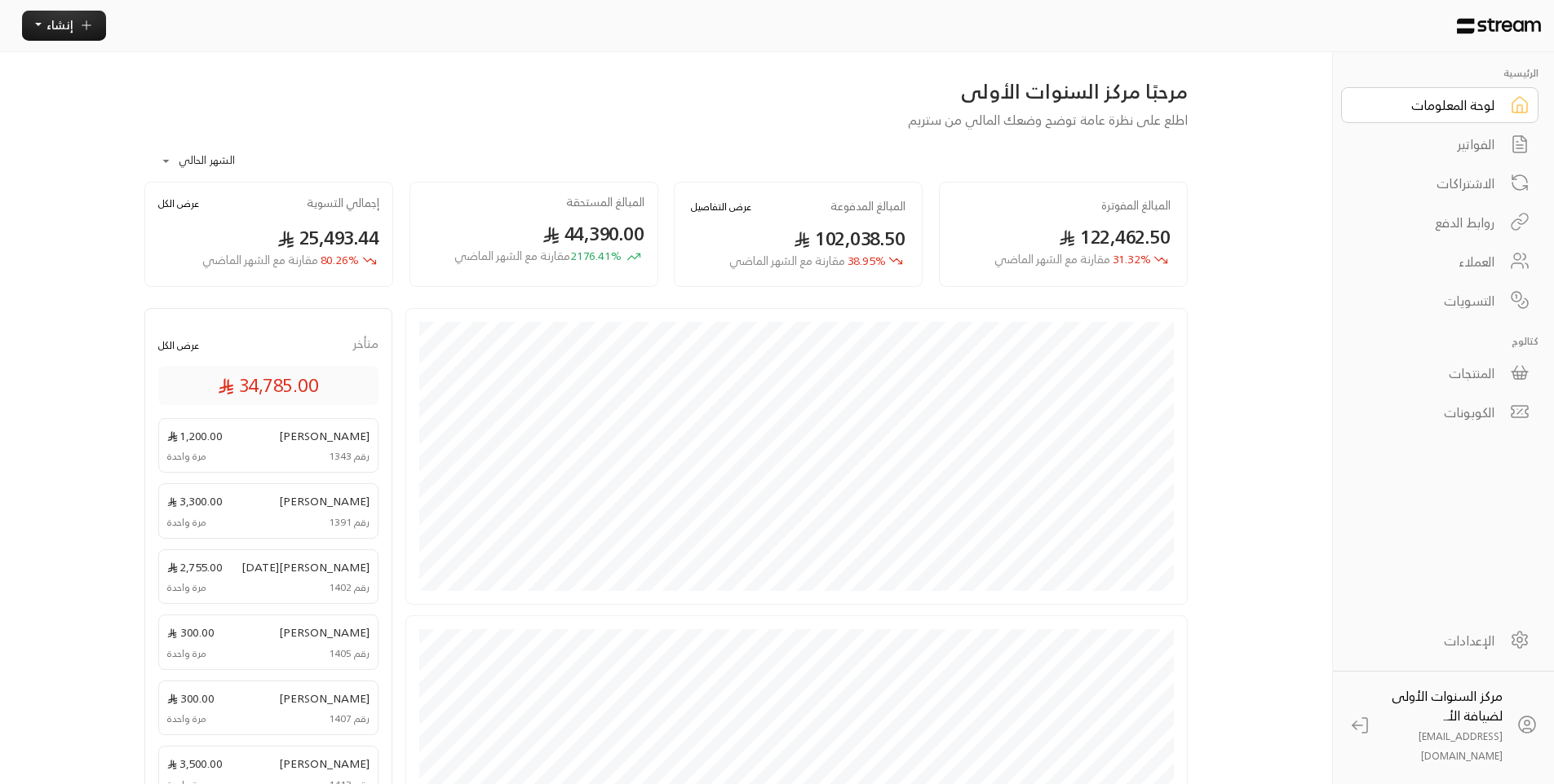
click at [1476, 141] on div "الفواتير" at bounding box center [1428, 144] width 132 height 19
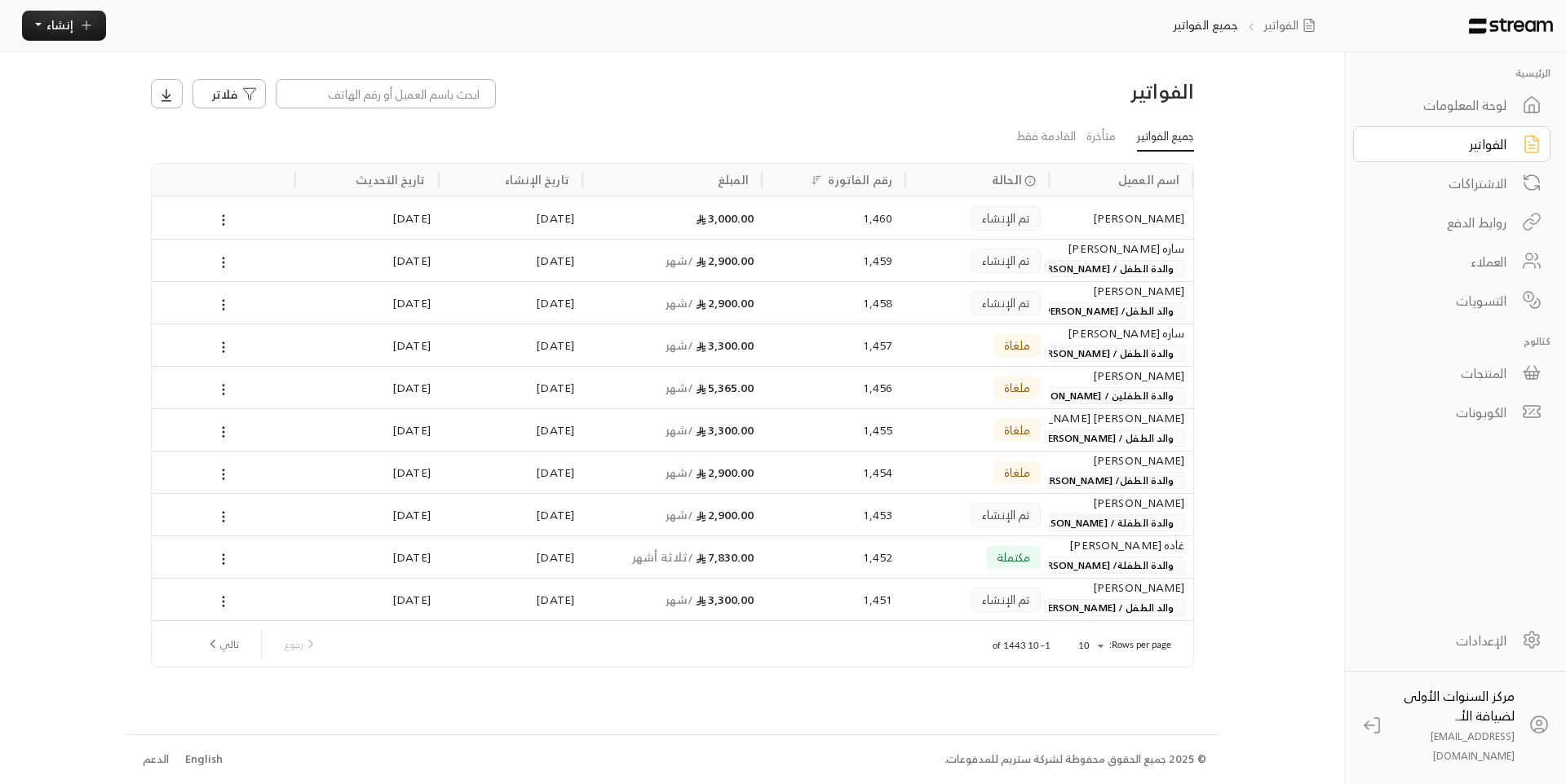
click at [1095, 295] on div "[PERSON_NAME]" at bounding box center [1121, 291] width 127 height 18
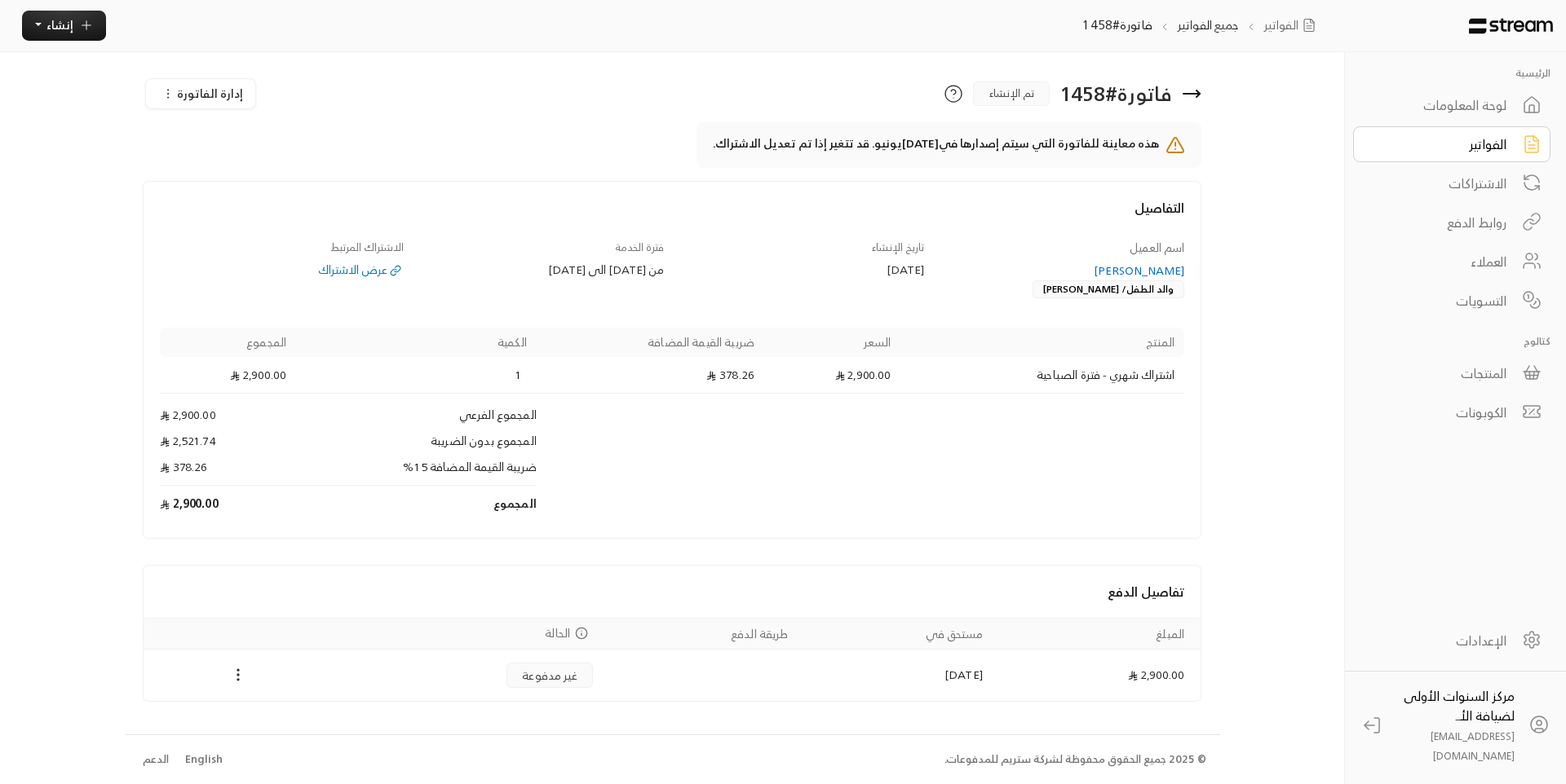
click at [1487, 139] on div "الفواتير" at bounding box center [1441, 144] width 132 height 19
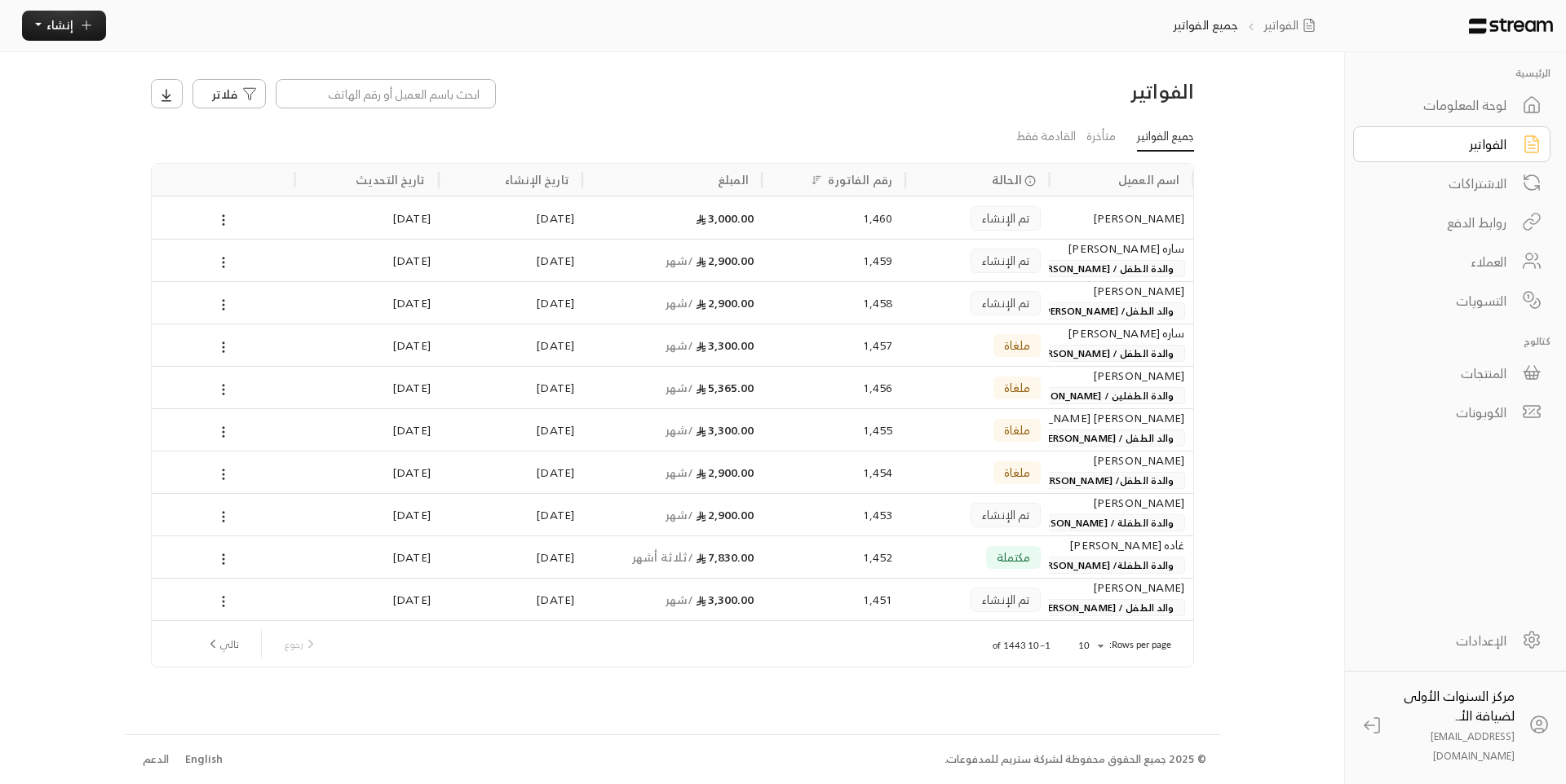
click at [1434, 105] on div "لوحة المعلومات" at bounding box center [1441, 105] width 132 height 19
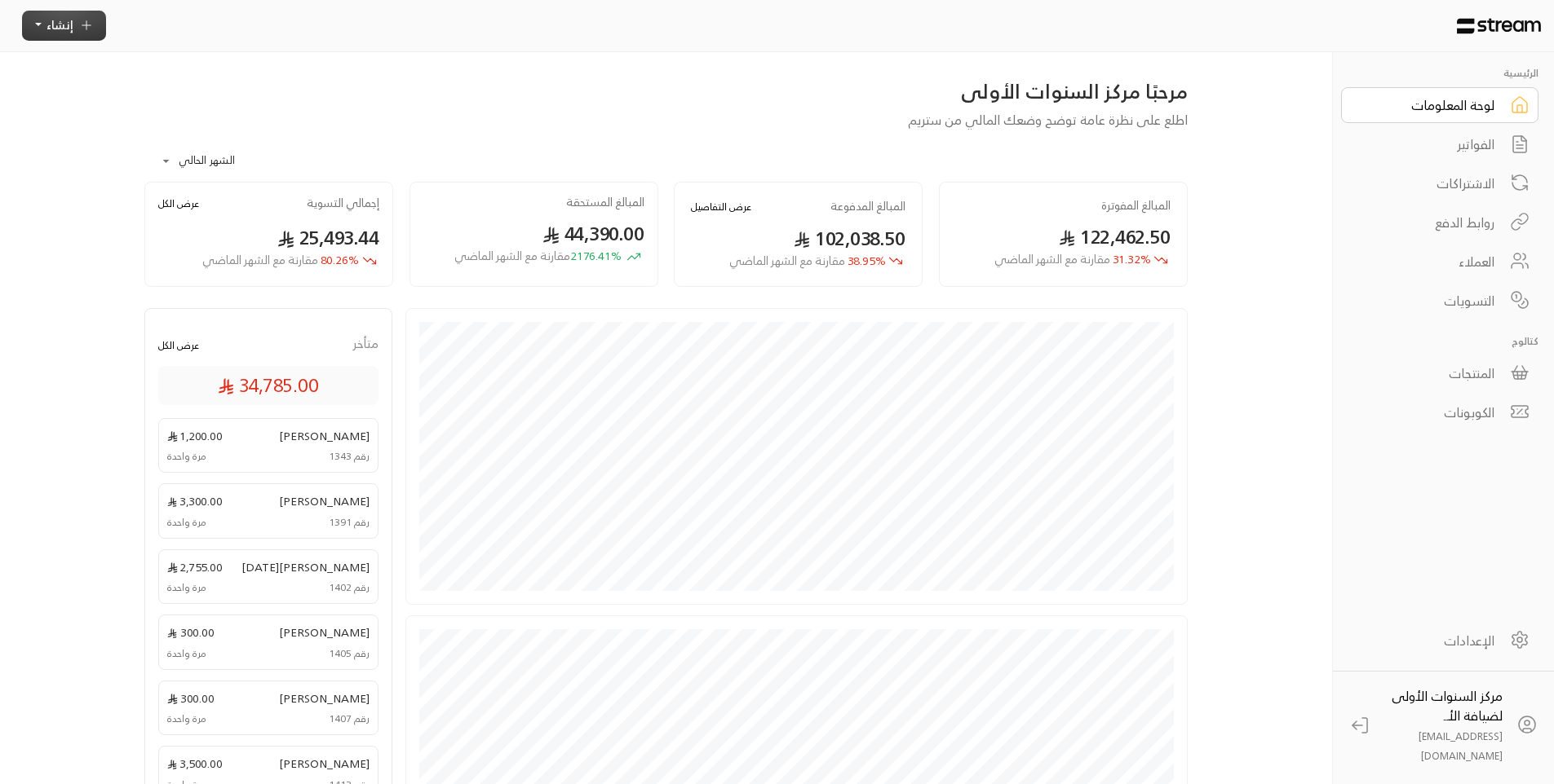
click at [84, 31] on icon "button" at bounding box center [86, 25] width 15 height 15
click at [230, 143] on span "اشتراك" at bounding box center [221, 148] width 39 height 16
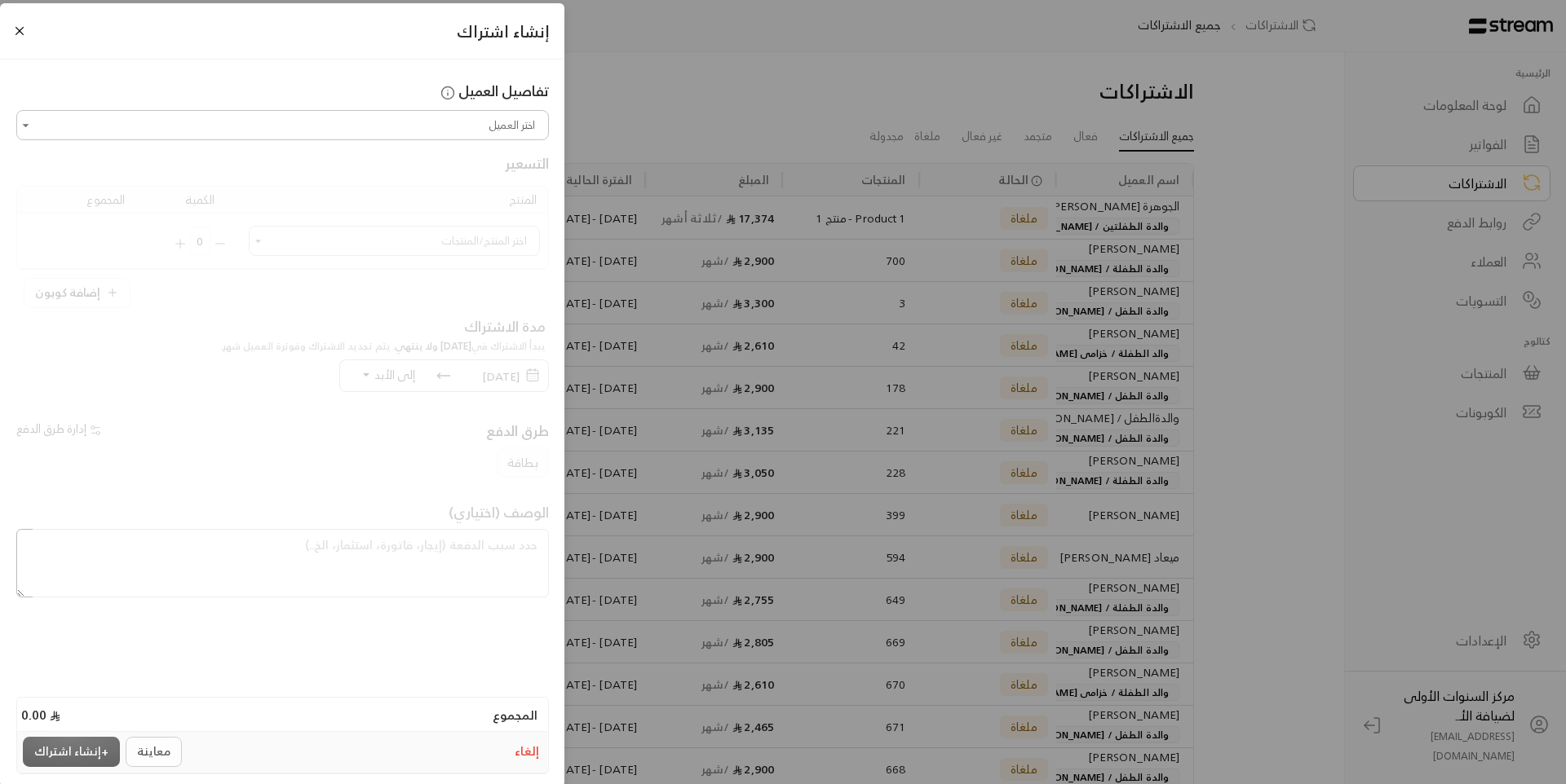
click at [459, 127] on input "اختر العميل" at bounding box center [282, 125] width 527 height 25
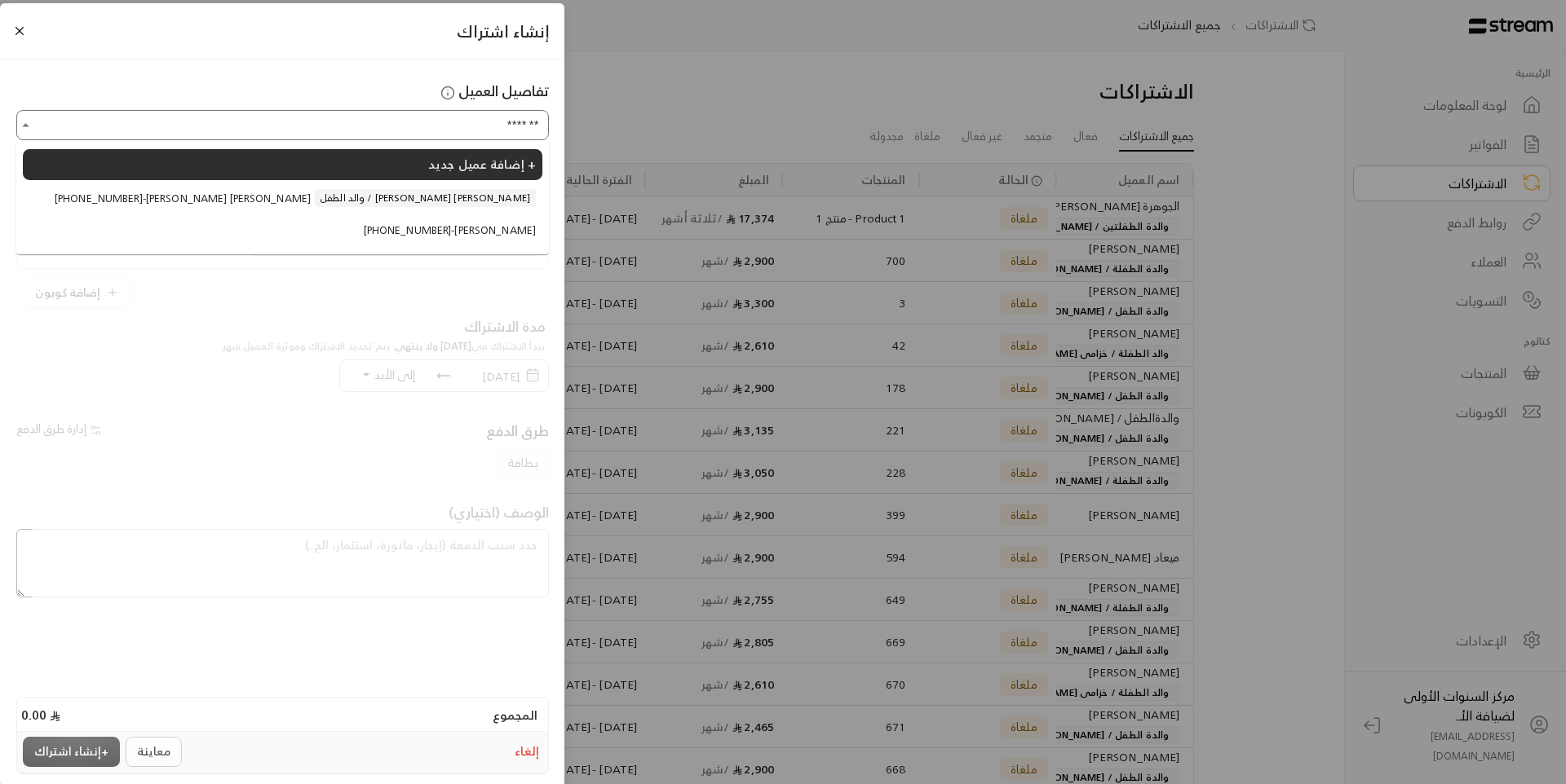
click at [444, 240] on li "+966551425522 - فيصل خالد الحمدان" at bounding box center [282, 231] width 519 height 30
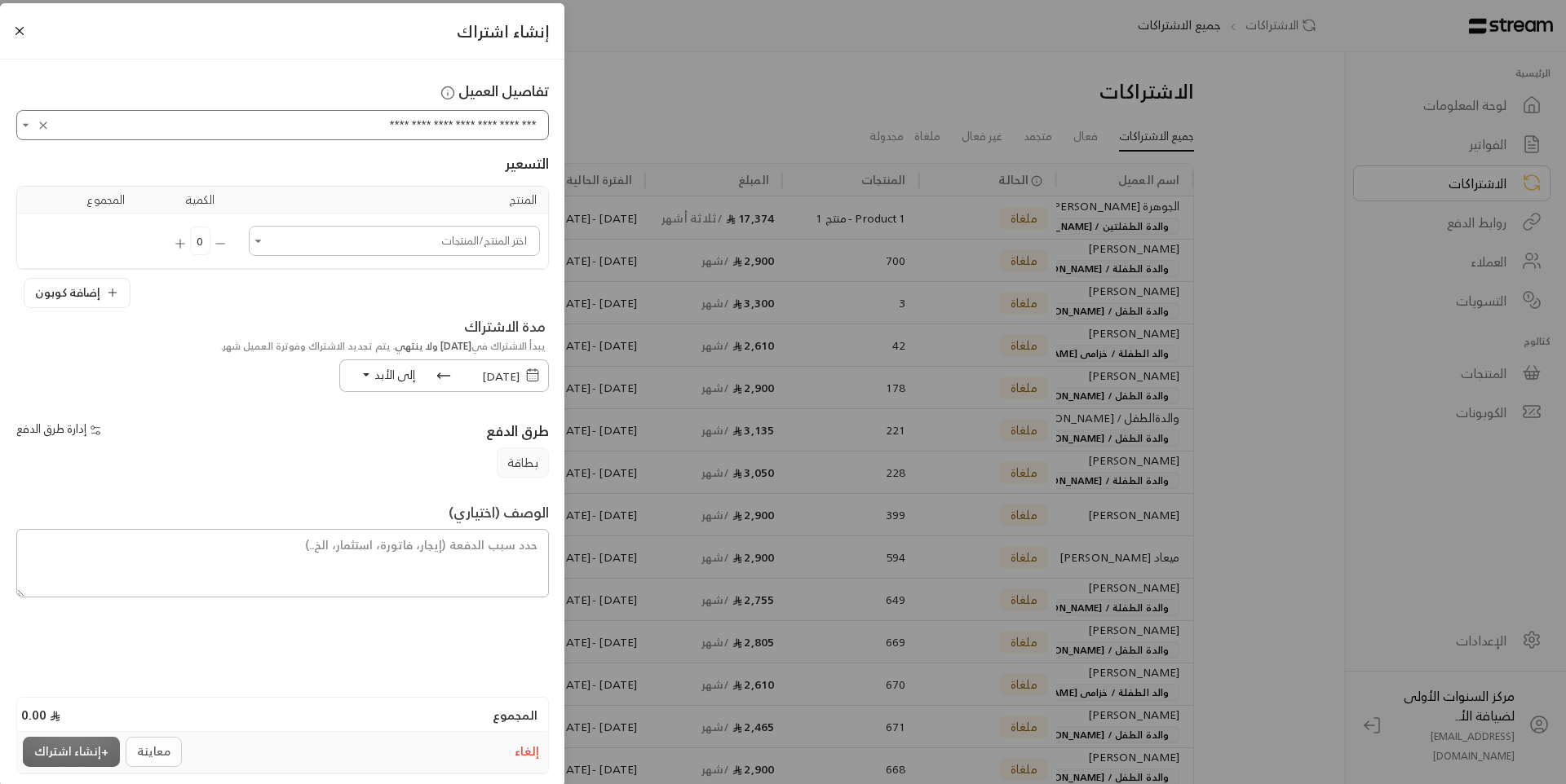
type input "**********"
click at [453, 245] on input "اختر العميل" at bounding box center [394, 240] width 286 height 25
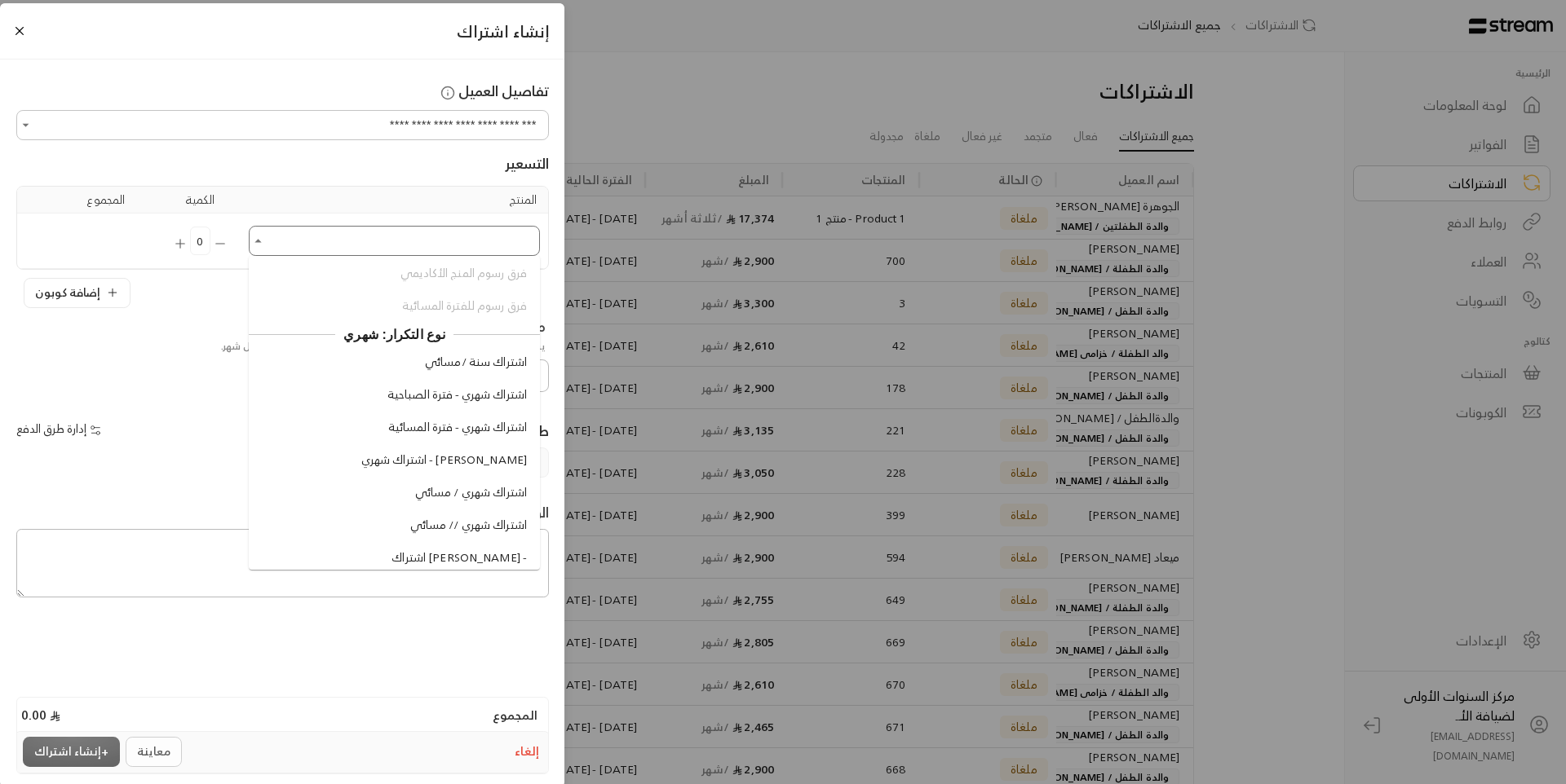
scroll to position [1141, 0]
click at [492, 401] on span "اشتراك شهري - فترة الصباحية" at bounding box center [457, 393] width 139 height 17
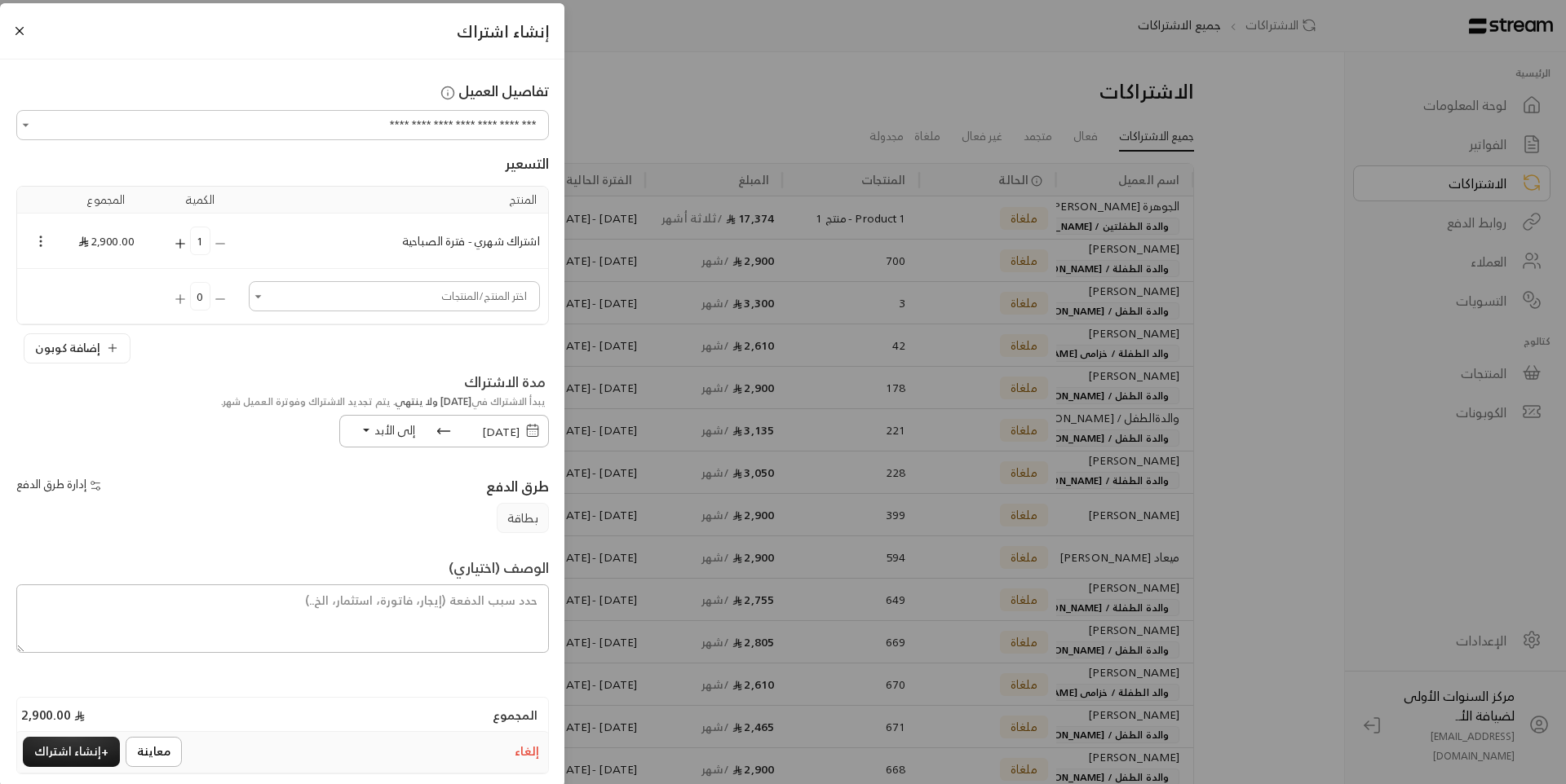
click at [42, 242] on circle "Selected Products" at bounding box center [41, 241] width 2 height 2
click at [97, 267] on li "إضافة كوبون" at bounding box center [87, 271] width 84 height 26
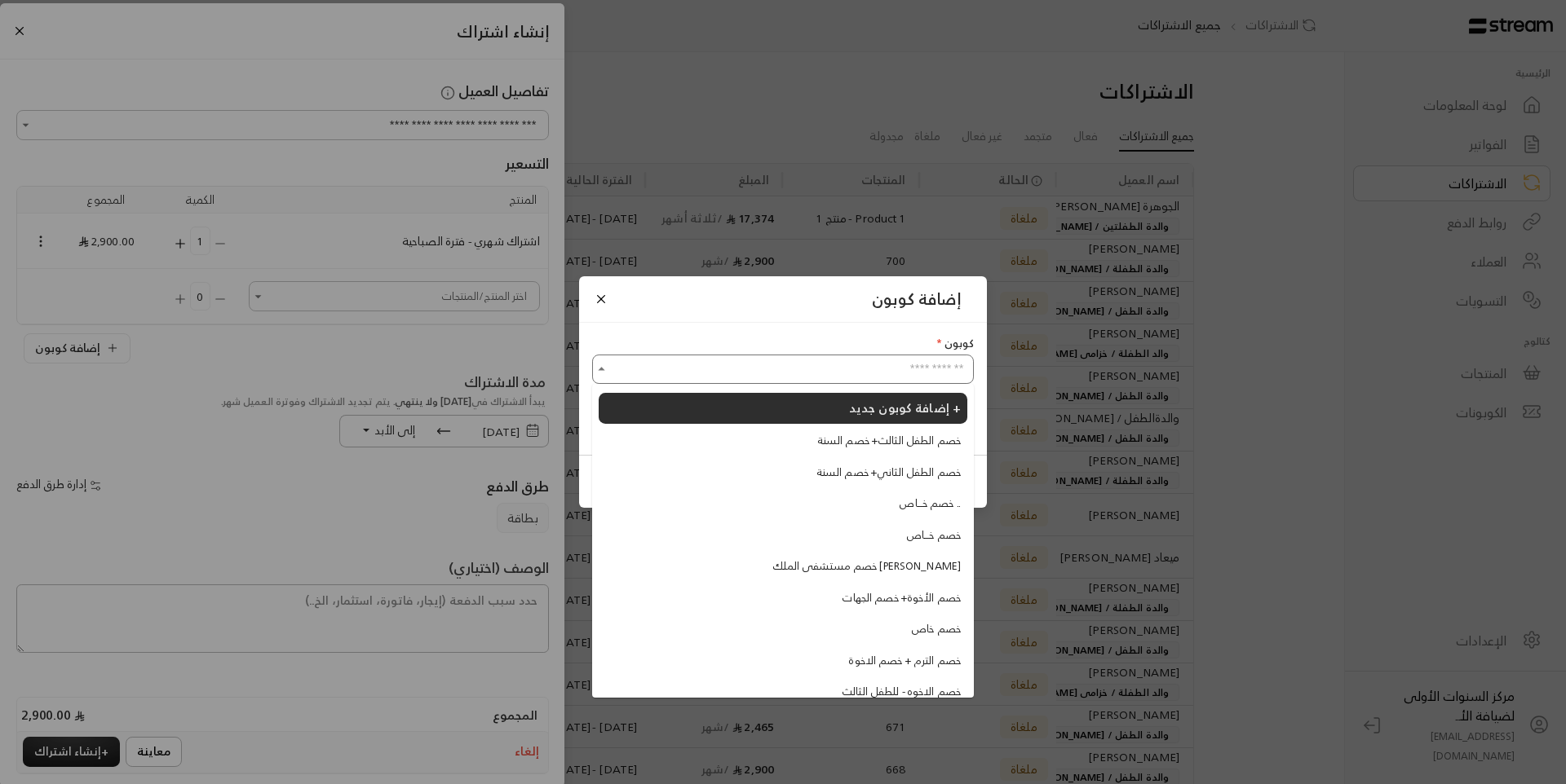
click at [690, 374] on input "اختر الكوبون" at bounding box center [783, 369] width 376 height 25
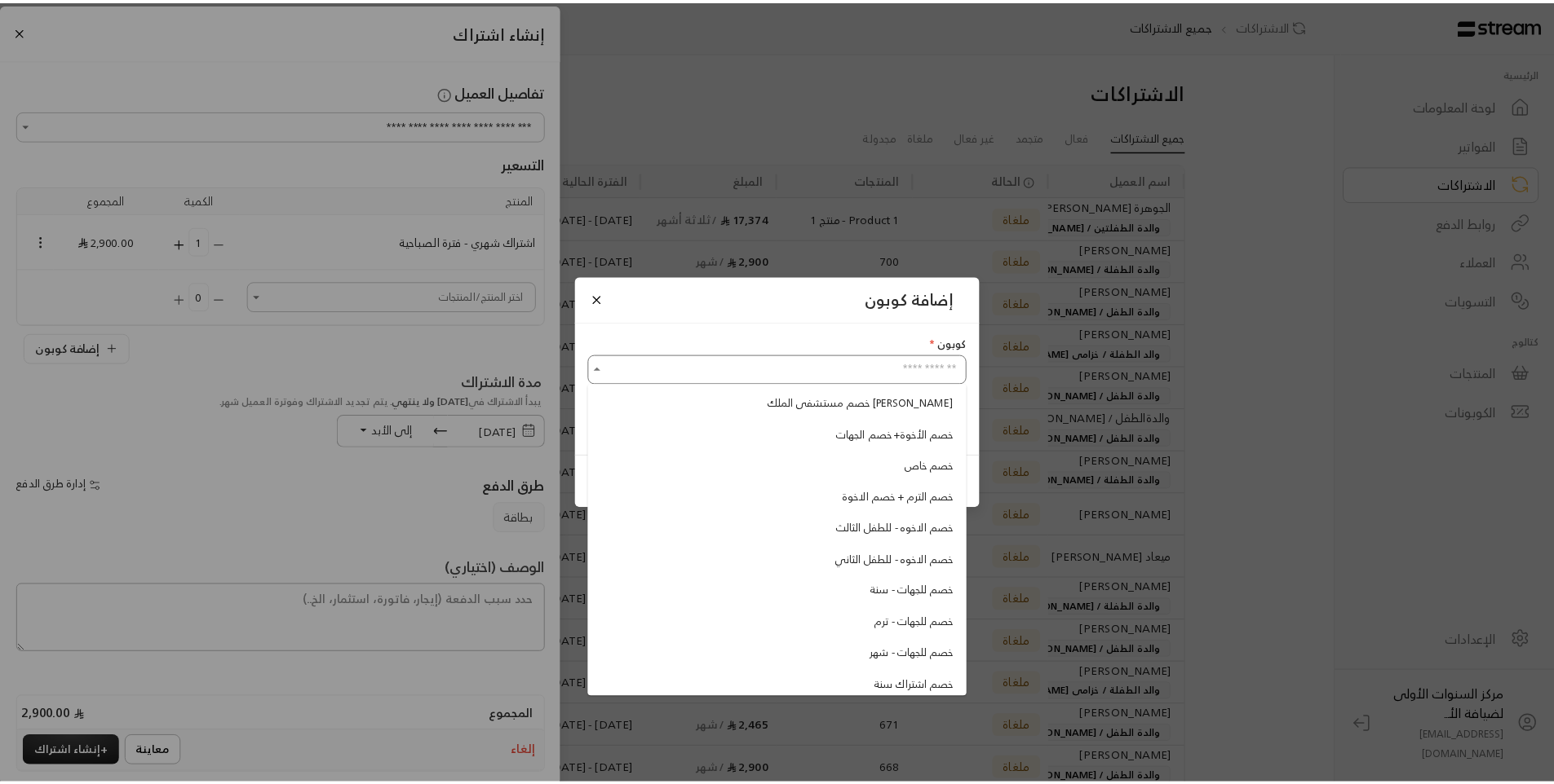
scroll to position [206, 0]
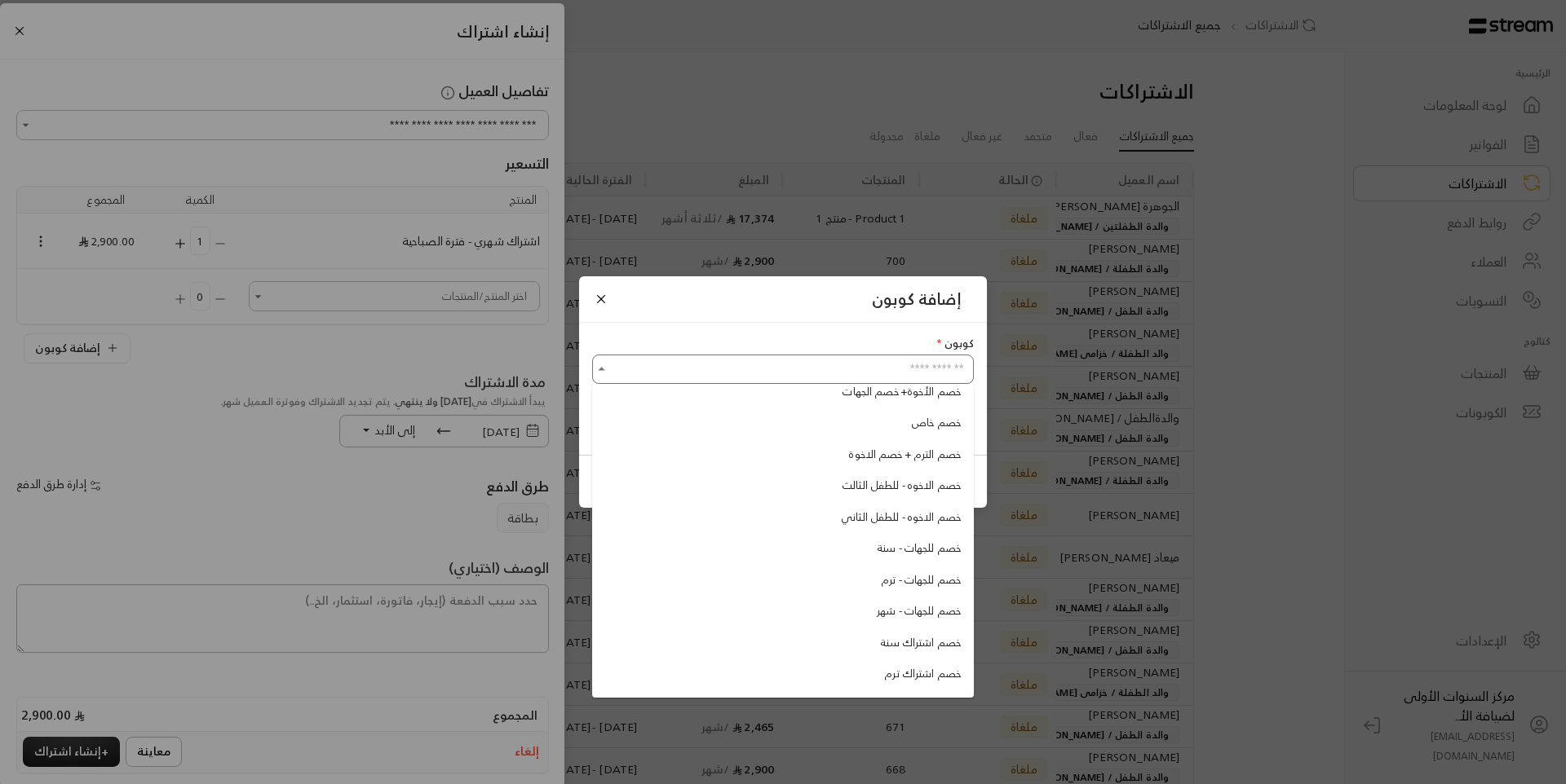
click at [847, 614] on li "خصم للجهات - شهر" at bounding box center [783, 612] width 369 height 30
type input "**********"
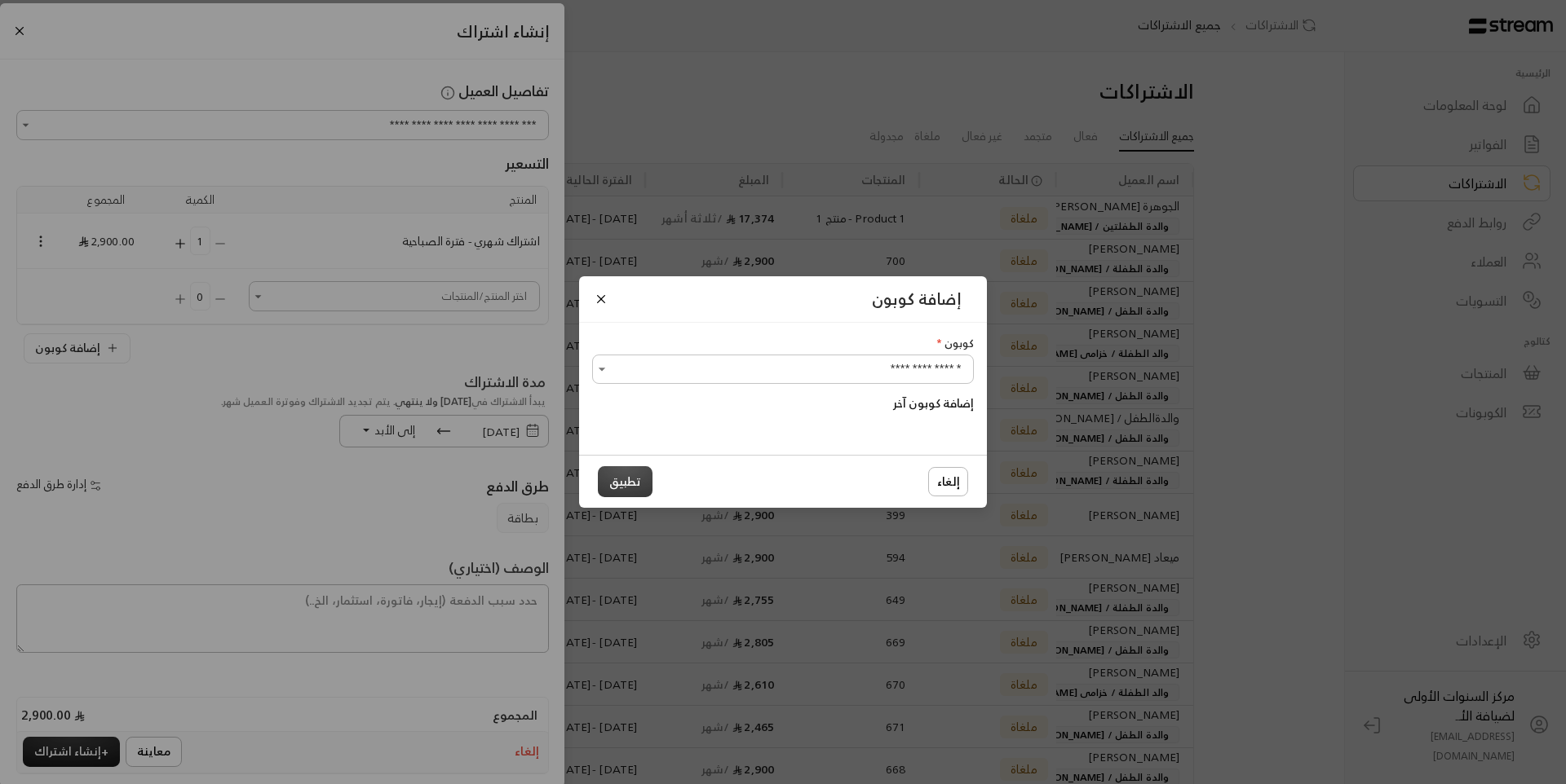
click at [619, 480] on button "تطبيق" at bounding box center [625, 481] width 55 height 30
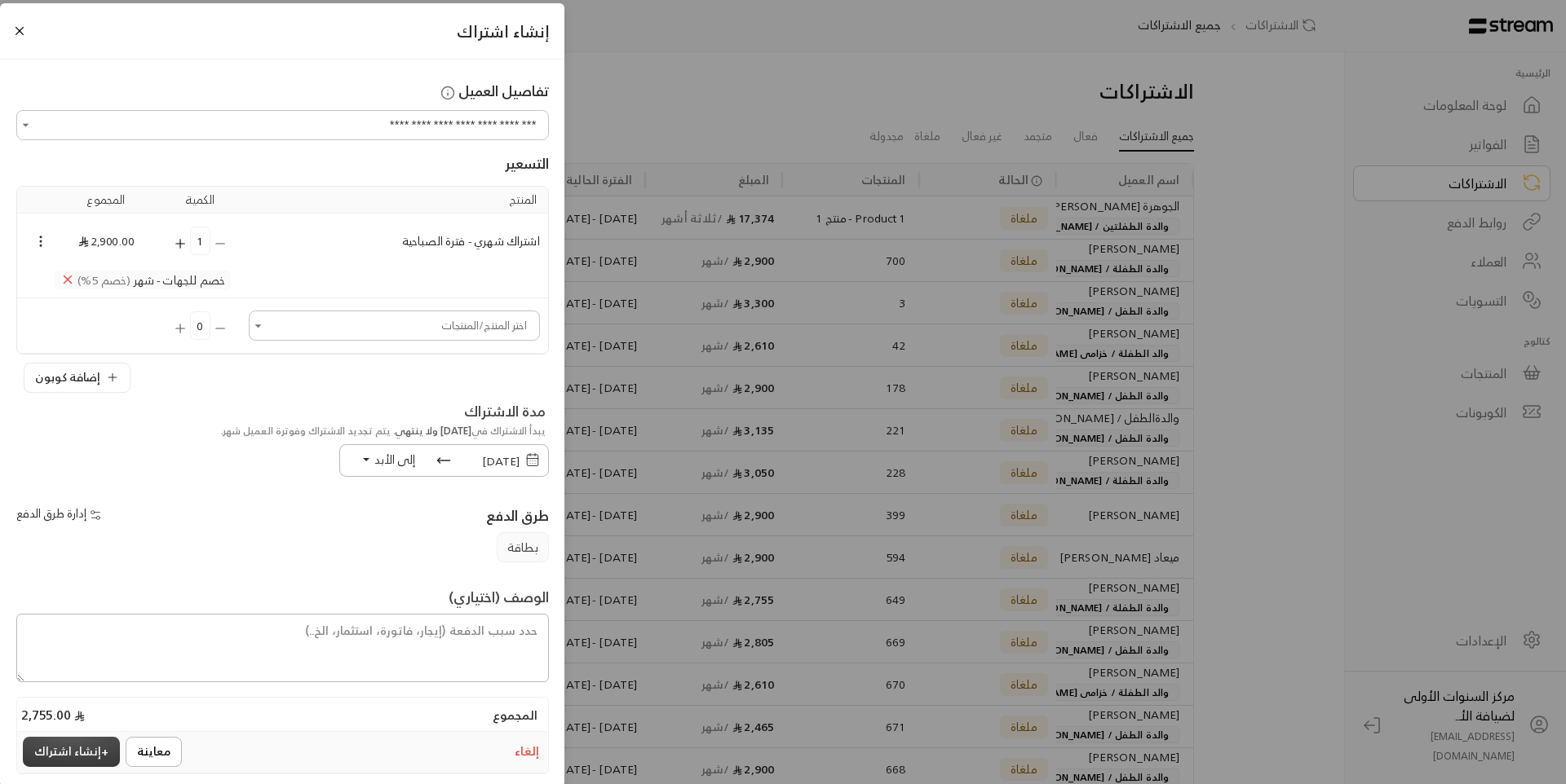
click at [104, 746] on button "+ إنشاء اشتراك" at bounding box center [71, 752] width 97 height 30
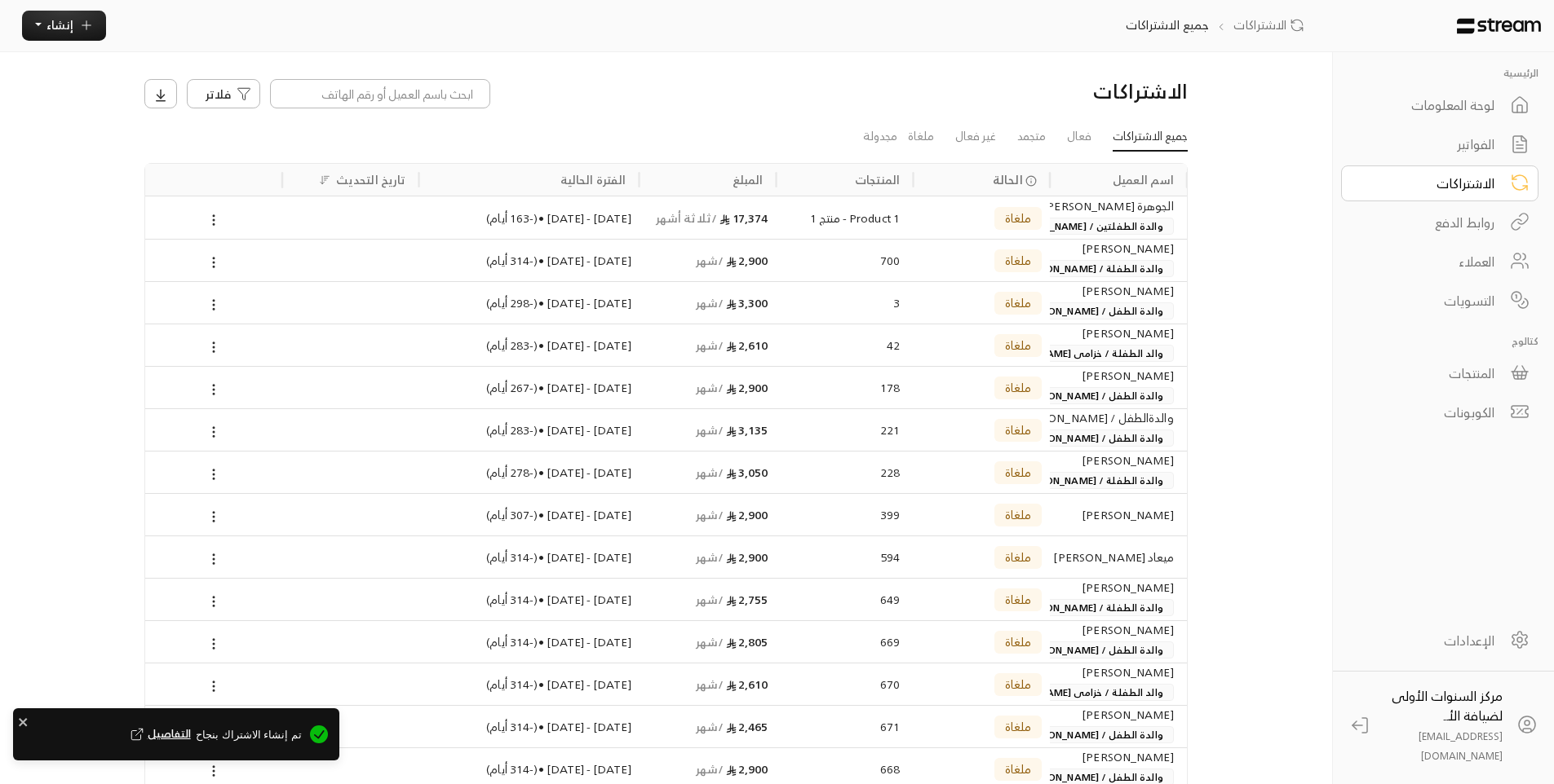
click at [1486, 111] on div "لوحة المعلومات" at bounding box center [1428, 105] width 132 height 19
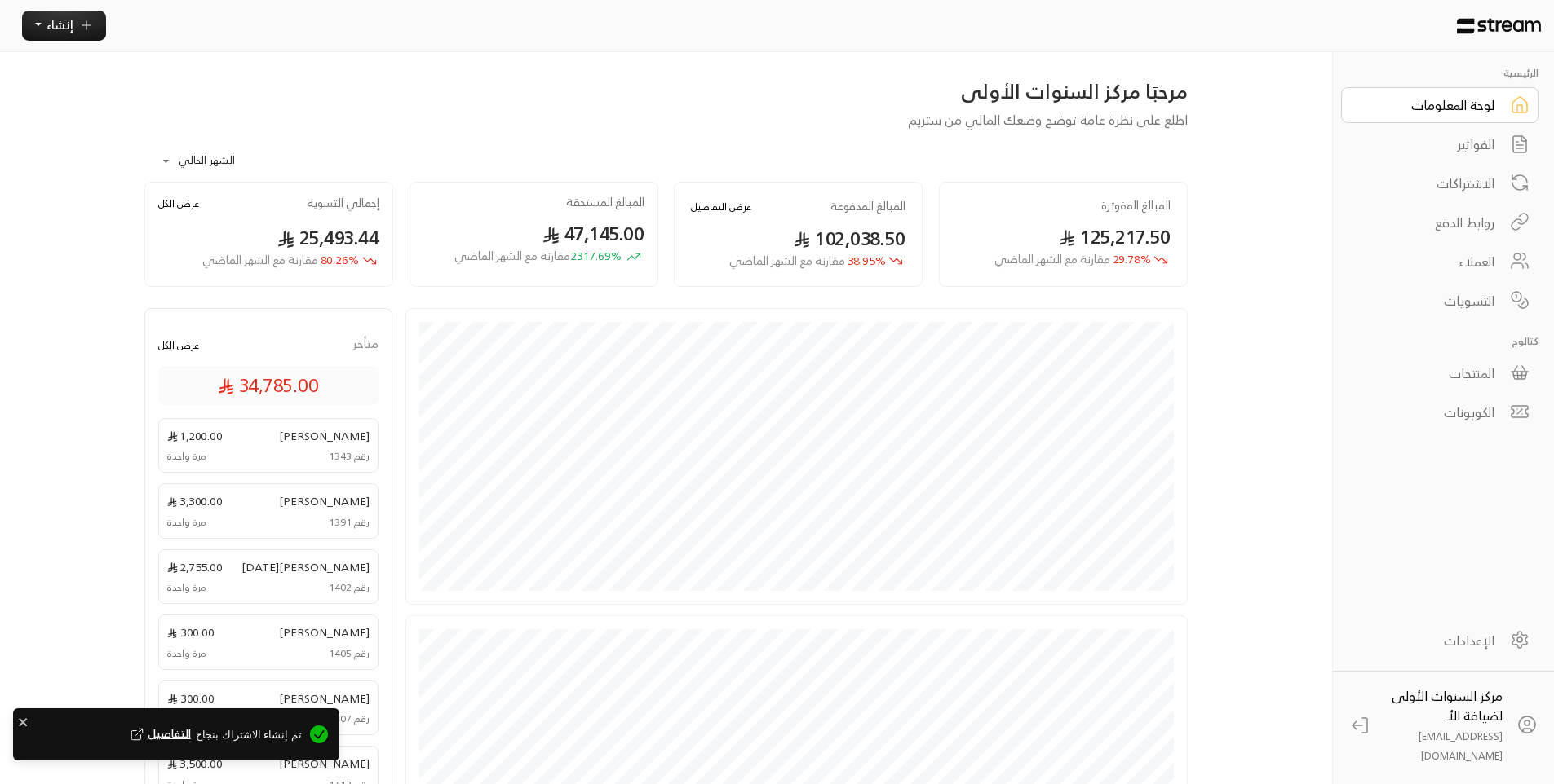
click at [1505, 130] on link "الفواتير" at bounding box center [1439, 144] width 197 height 36
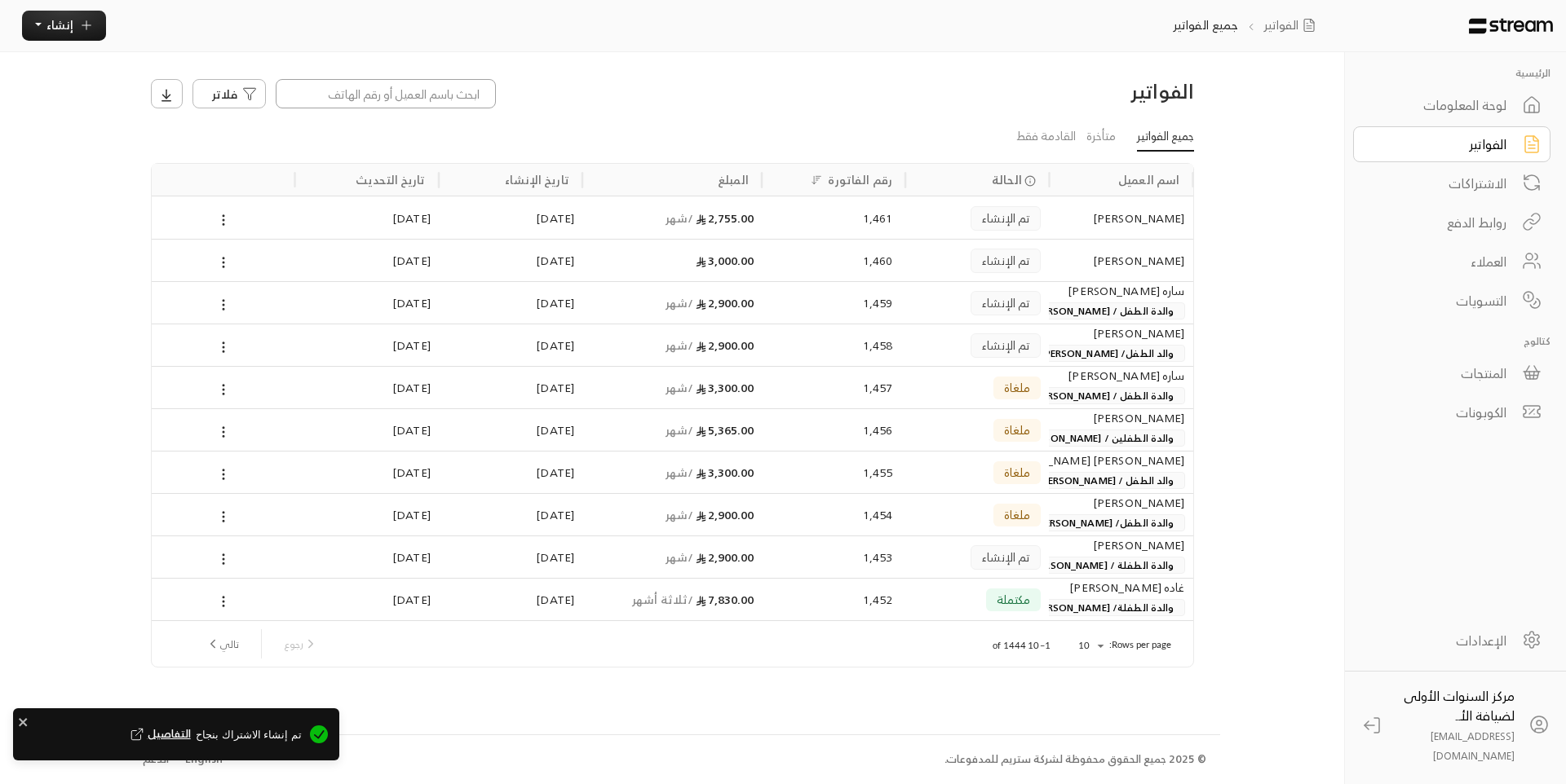
click at [465, 85] on input at bounding box center [385, 94] width 220 height 30
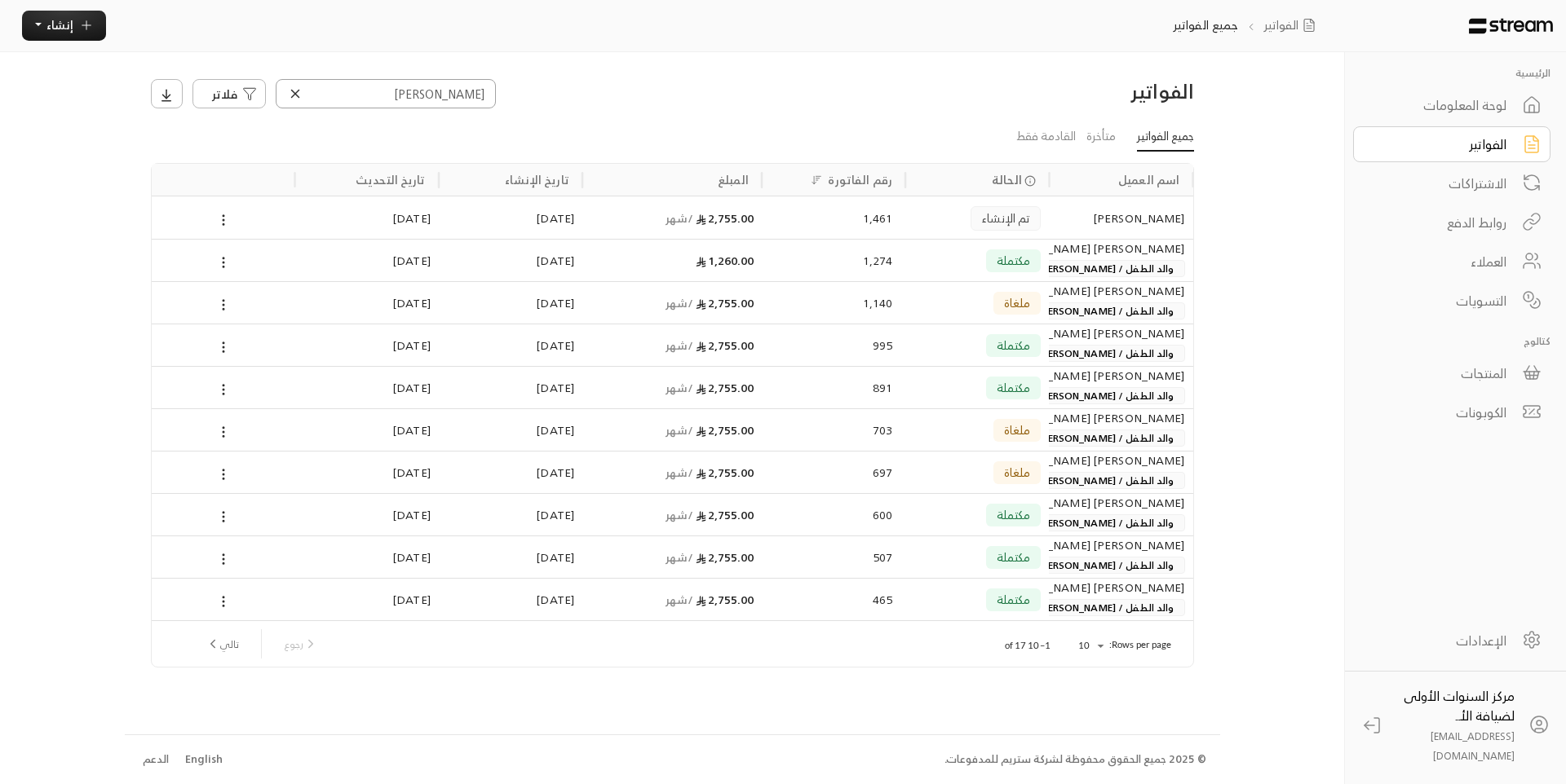
type input "الحمدان"
click at [1067, 221] on div "[PERSON_NAME]" at bounding box center [1121, 218] width 127 height 42
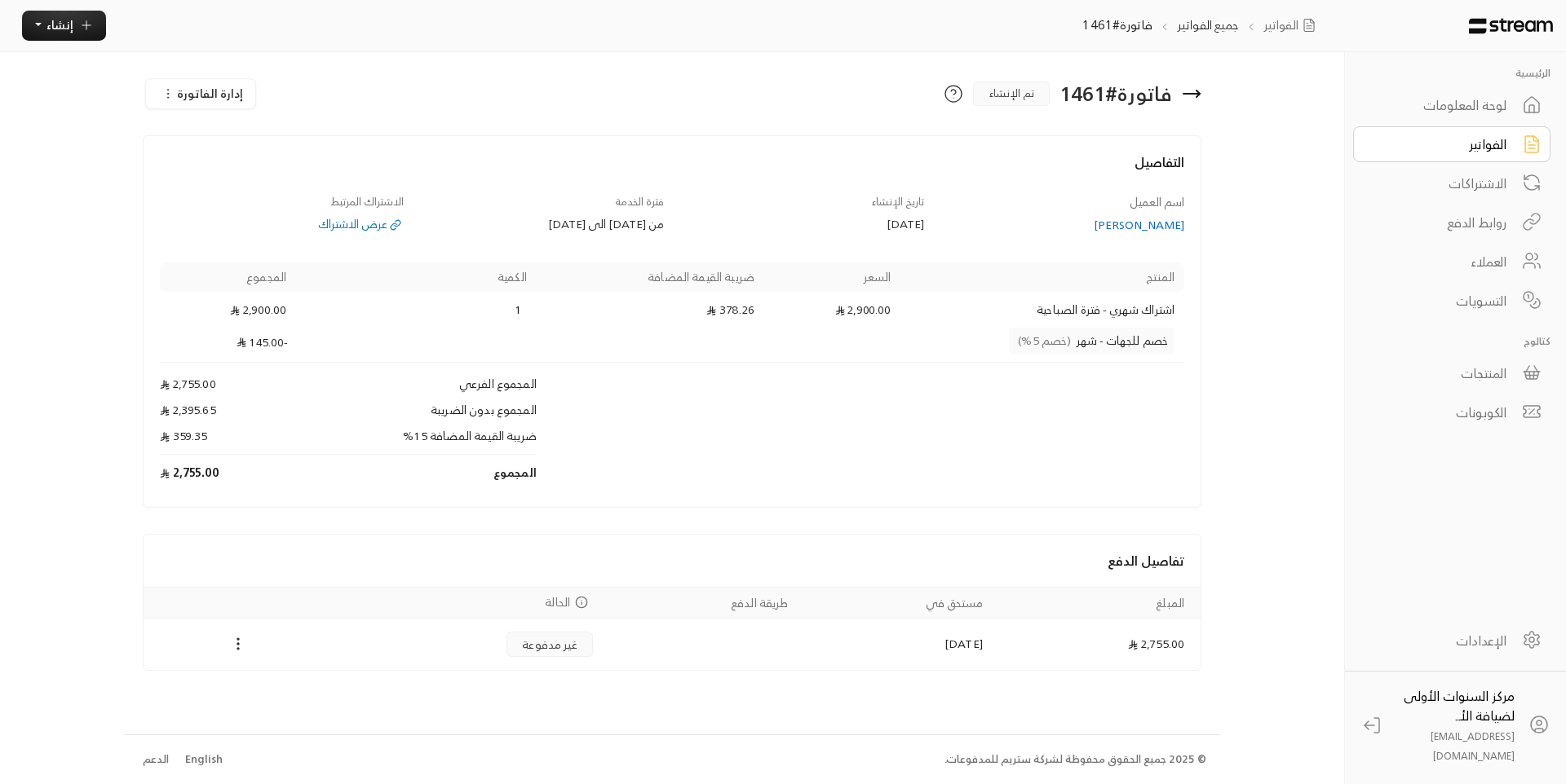
click at [1136, 227] on div "[PERSON_NAME]" at bounding box center [1062, 225] width 245 height 17
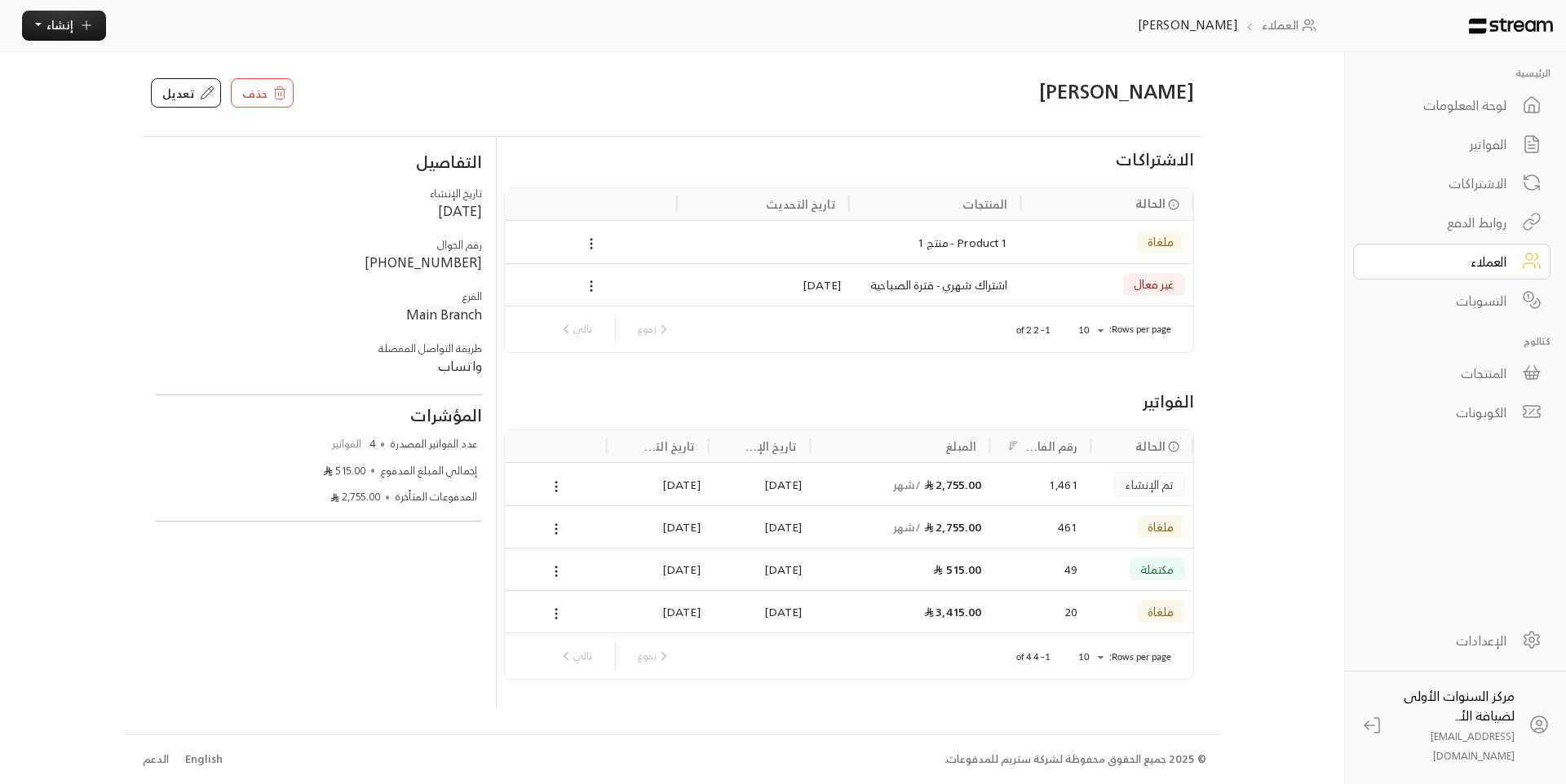
click at [966, 476] on div "2,755.00 / شهر" at bounding box center [899, 484] width 163 height 42
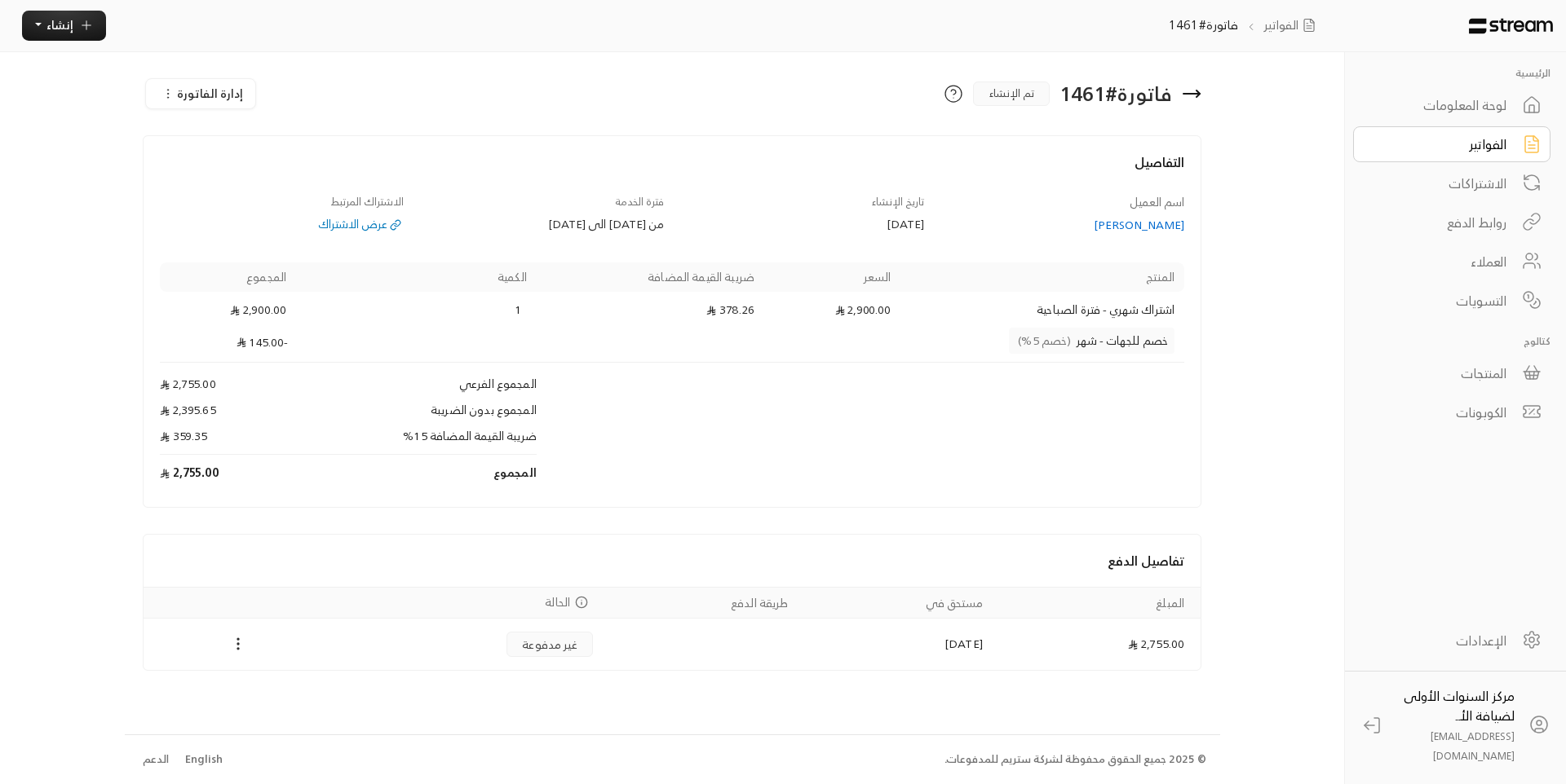
click at [1189, 95] on icon at bounding box center [1191, 93] width 19 height 19
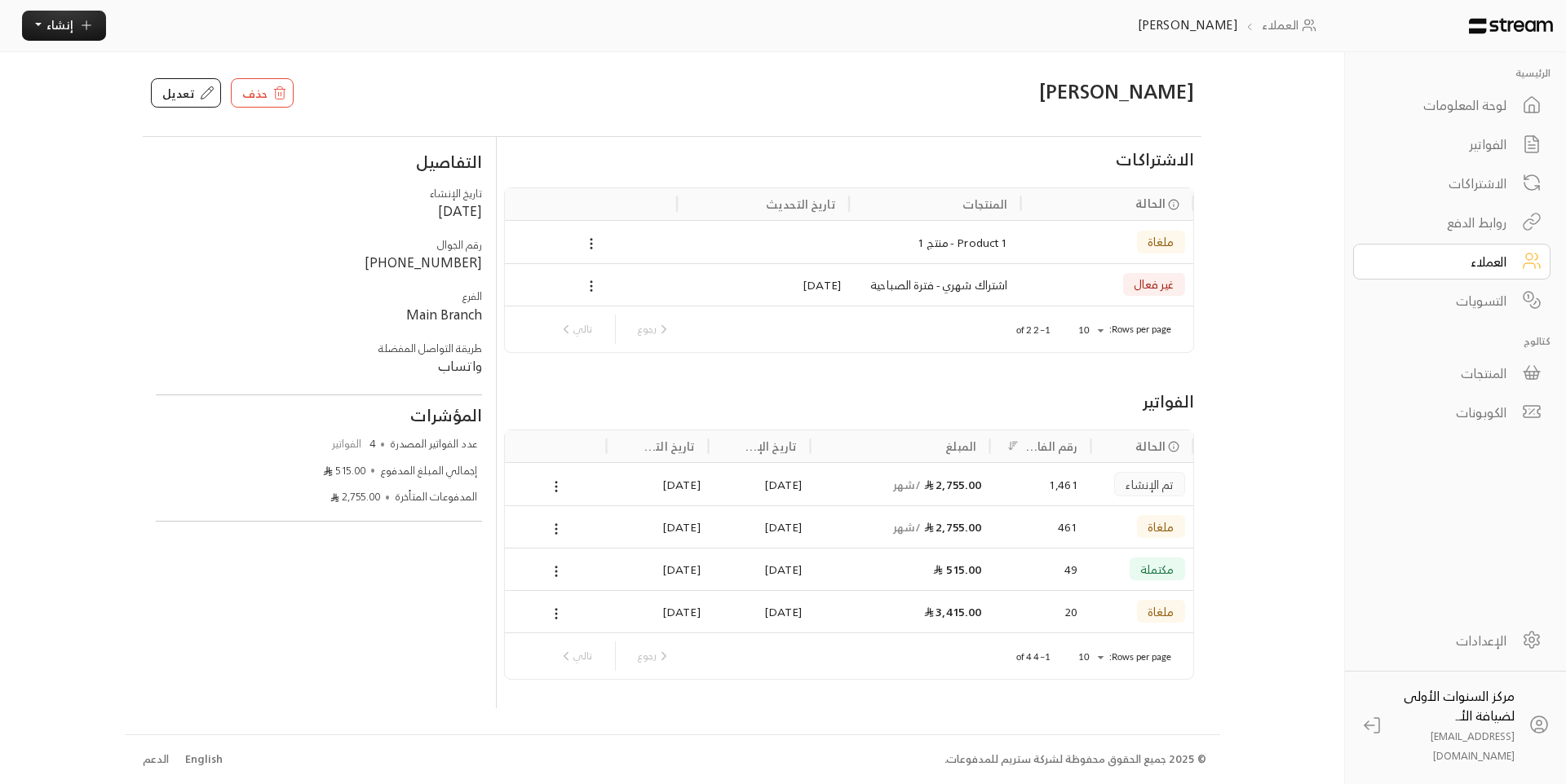
click at [986, 533] on div "2,755.00 / شهر" at bounding box center [899, 526] width 180 height 43
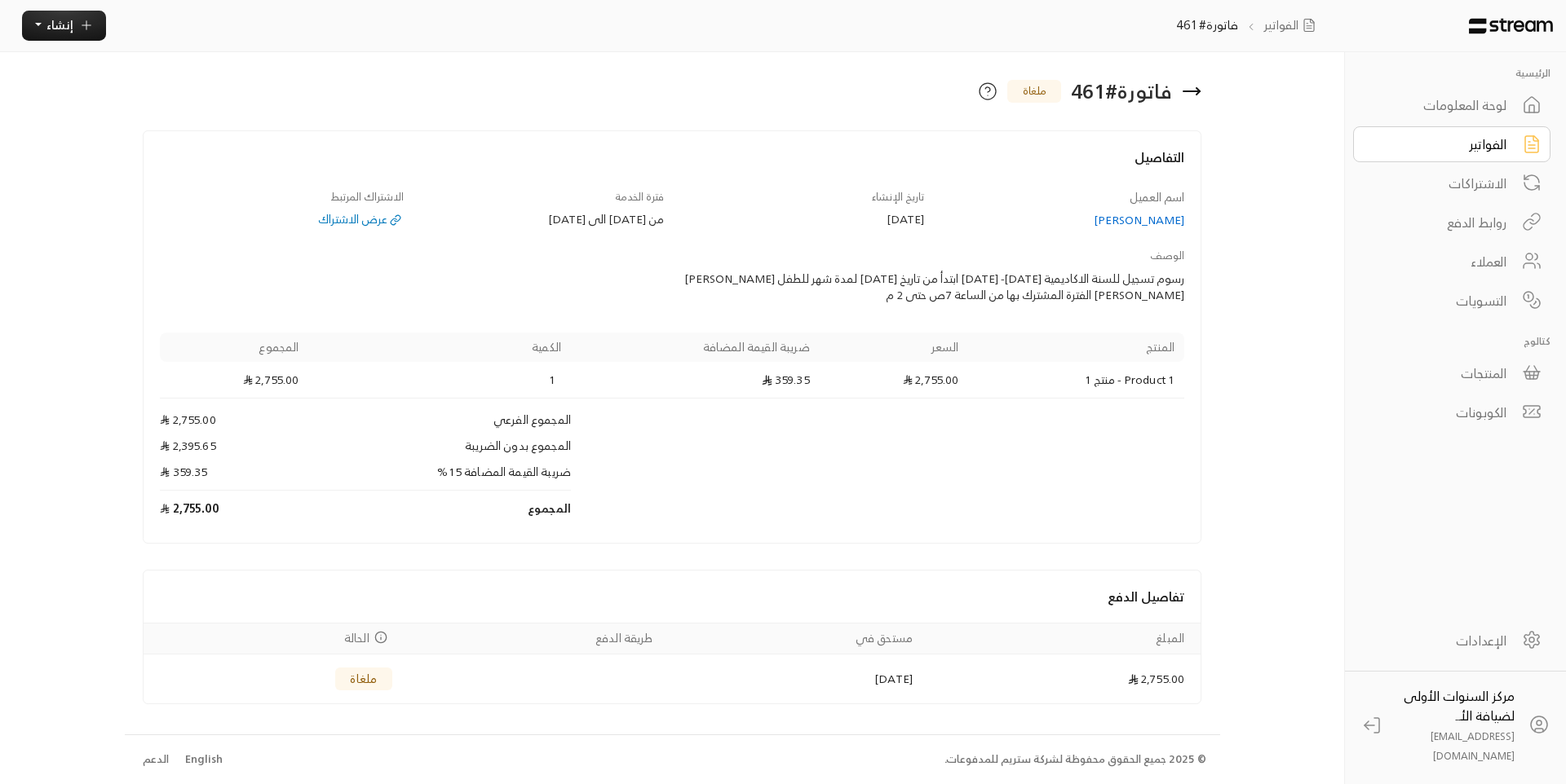
click at [1183, 87] on icon at bounding box center [1191, 91] width 19 height 19
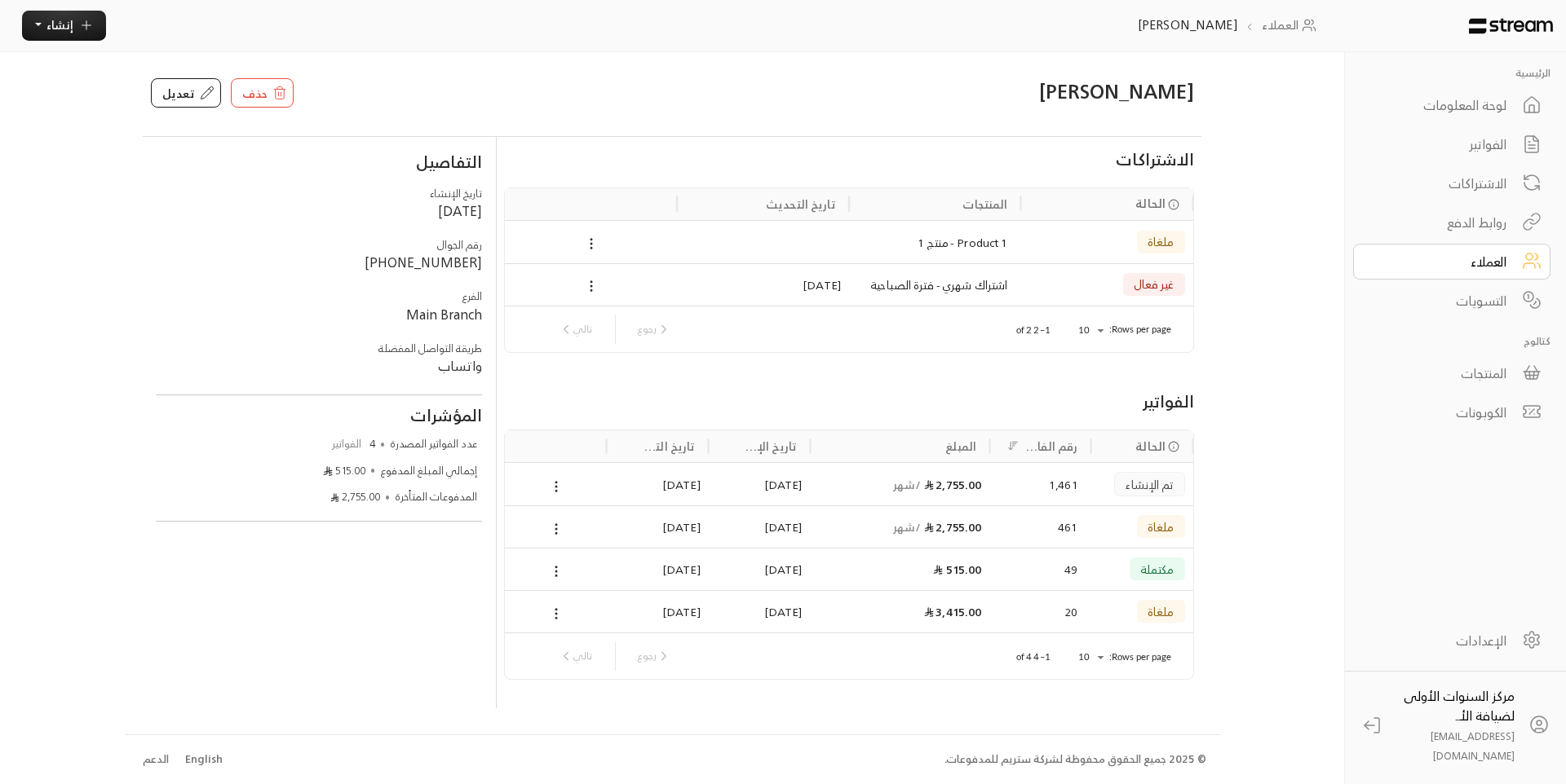
click at [1081, 287] on div "غير فعال" at bounding box center [1107, 285] width 156 height 42
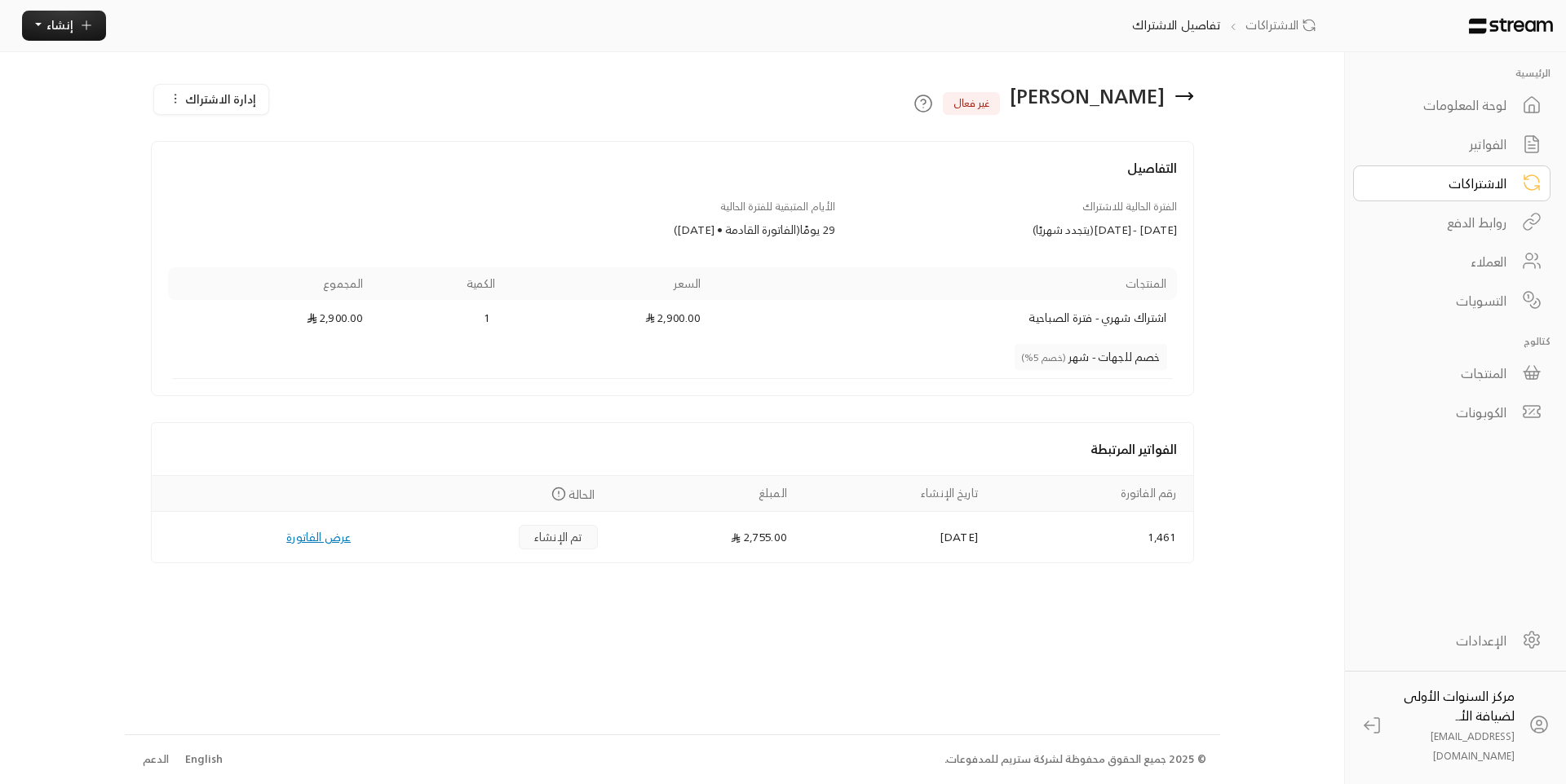
click at [1196, 94] on div "فيصل خالد الحمدان غير فعال" at bounding box center [849, 97] width 706 height 37
click at [1184, 95] on icon at bounding box center [1183, 96] width 19 height 19
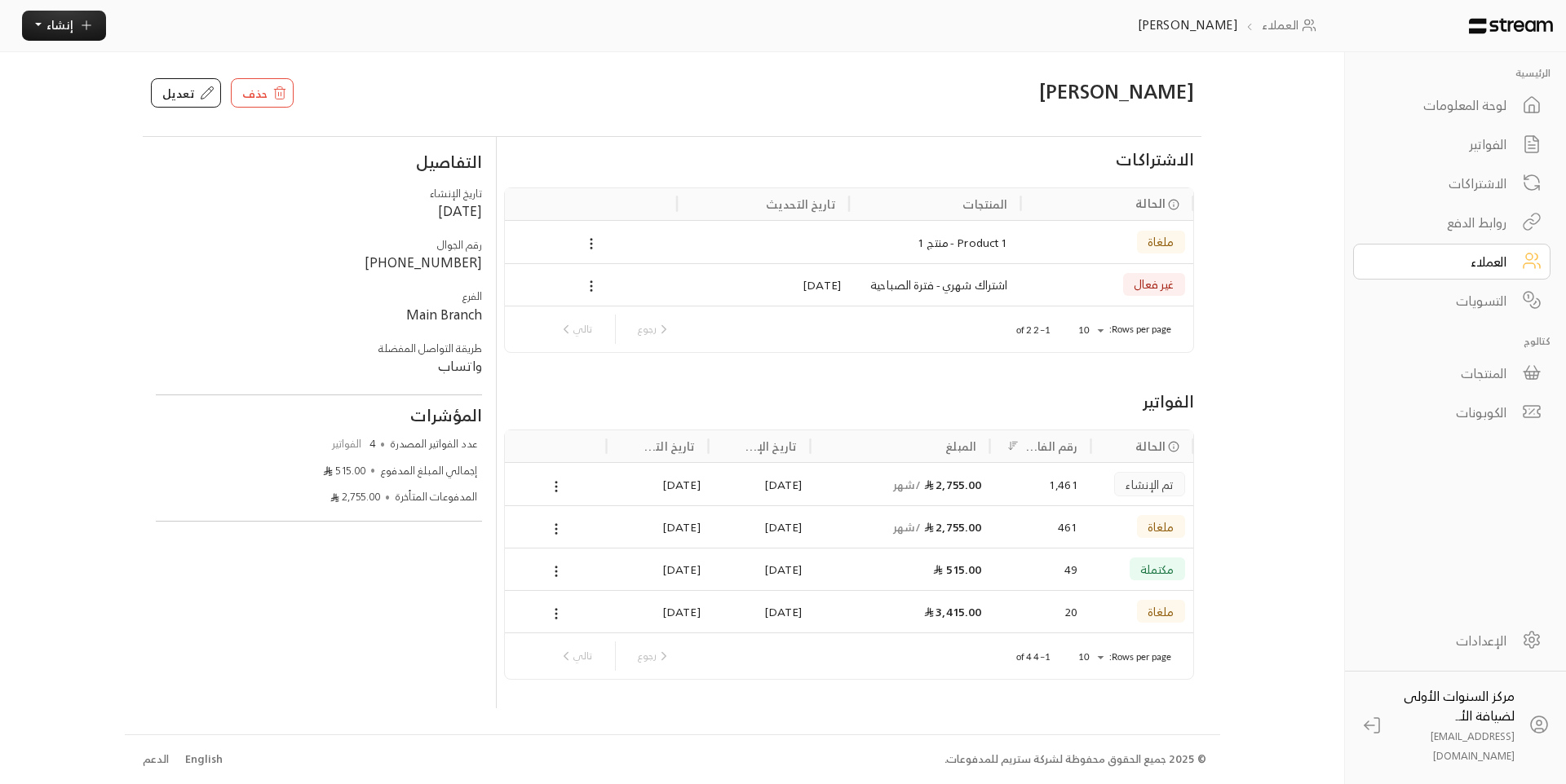
click at [1155, 247] on span "ملغاة" at bounding box center [1161, 241] width 27 height 12
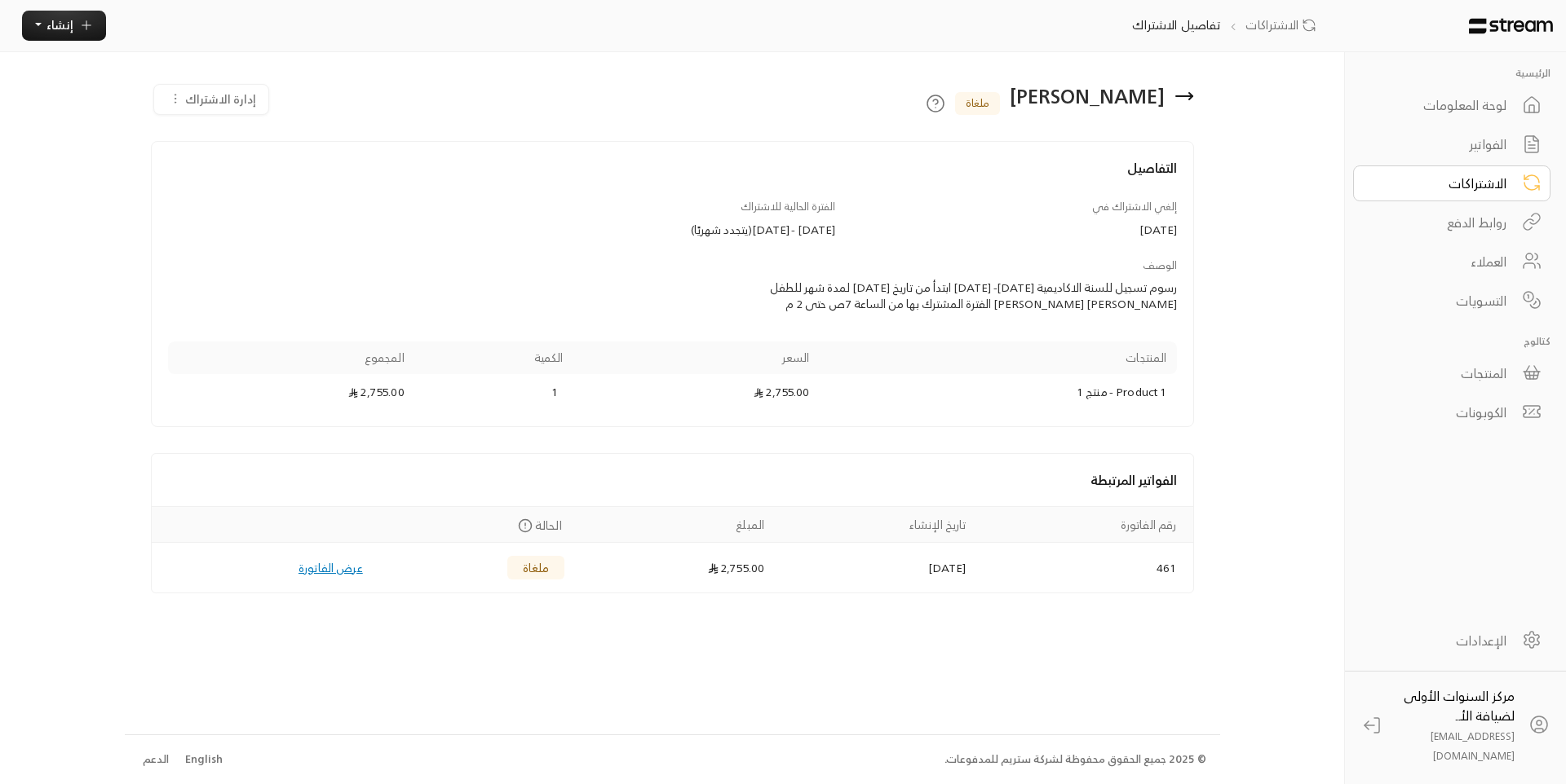
click at [1178, 98] on icon at bounding box center [1183, 96] width 19 height 19
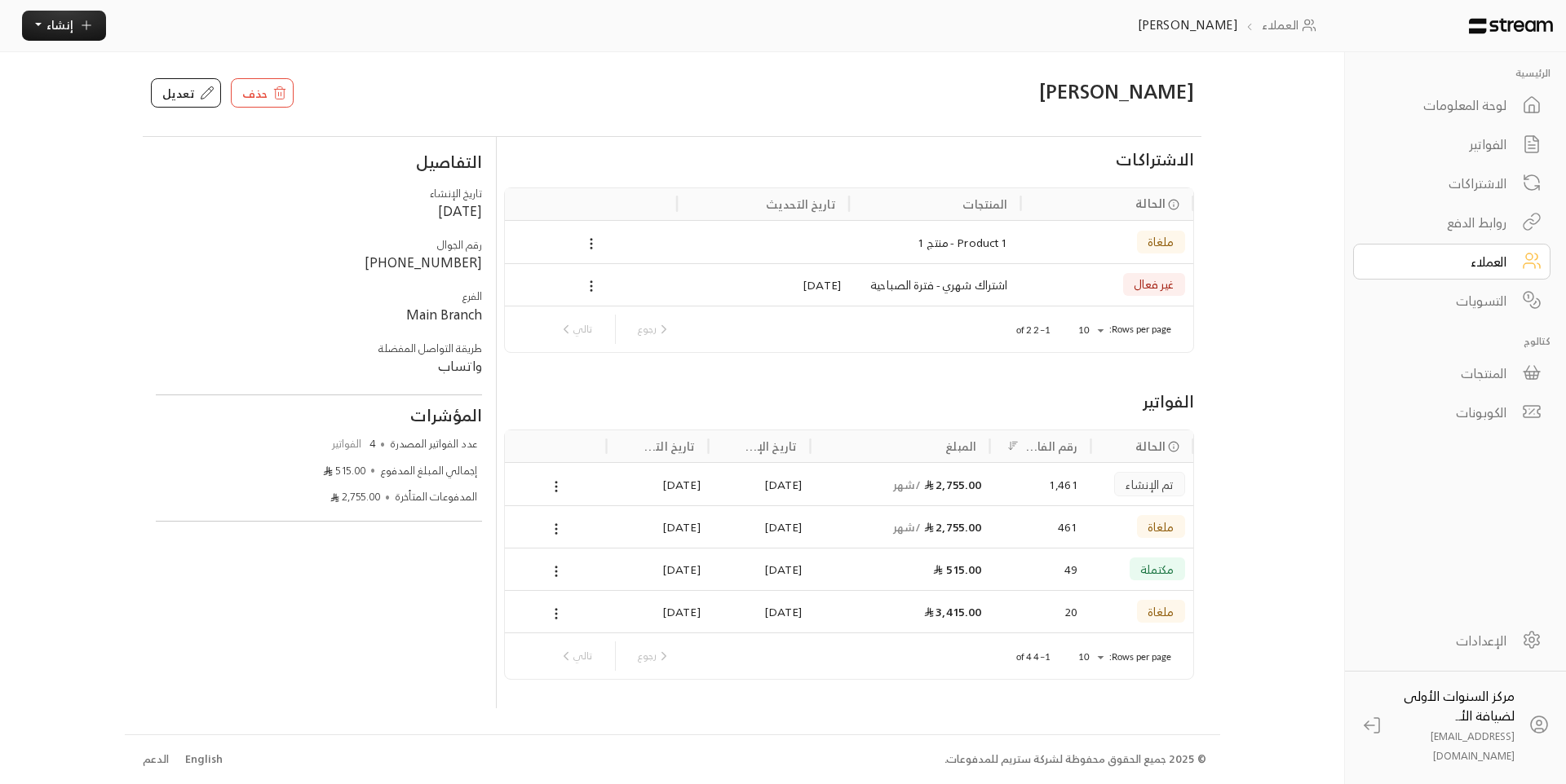
click at [1491, 93] on link "لوحة المعلومات" at bounding box center [1451, 105] width 197 height 36
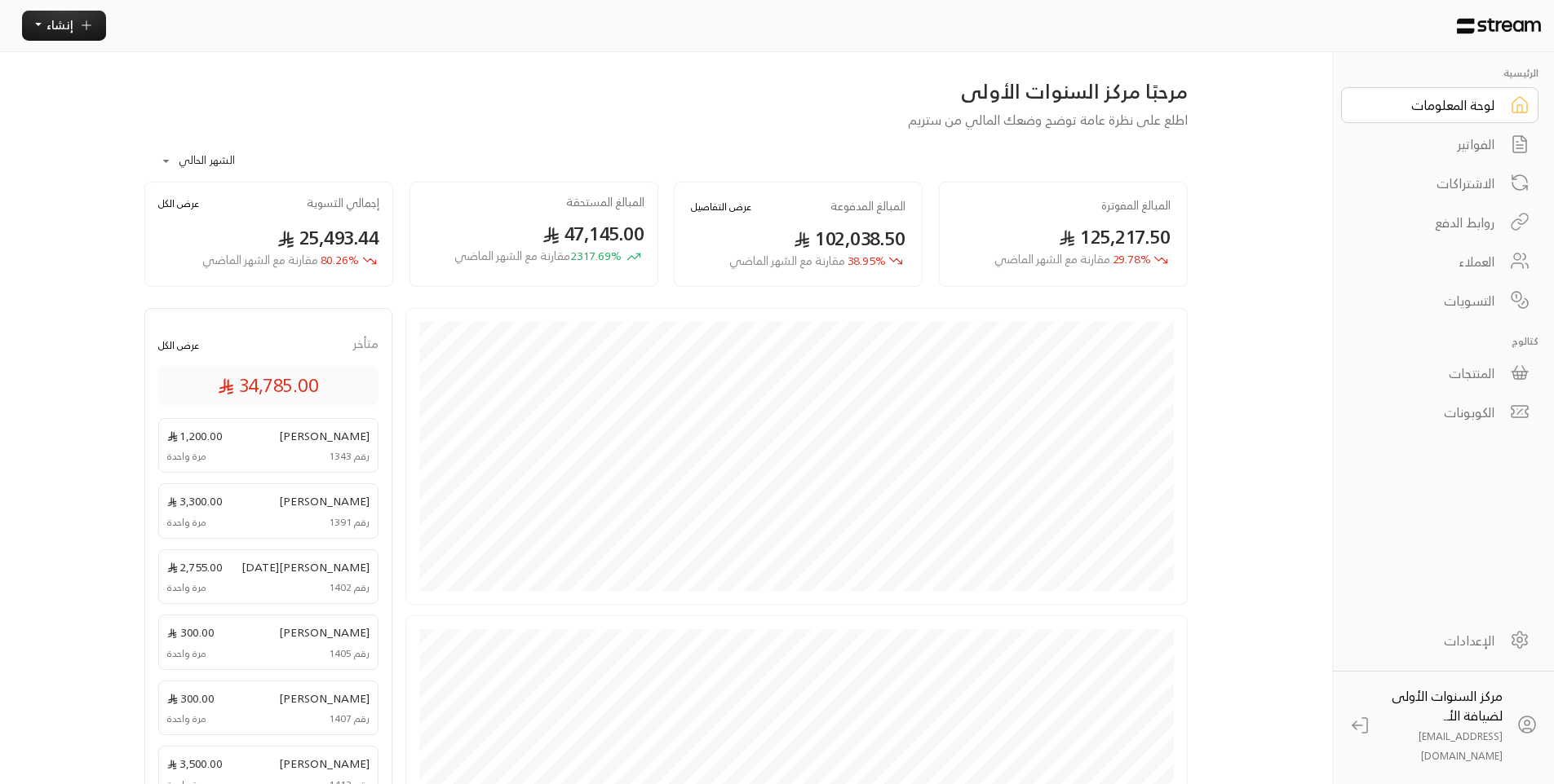
click at [1500, 155] on link "الفواتير" at bounding box center [1439, 144] width 197 height 36
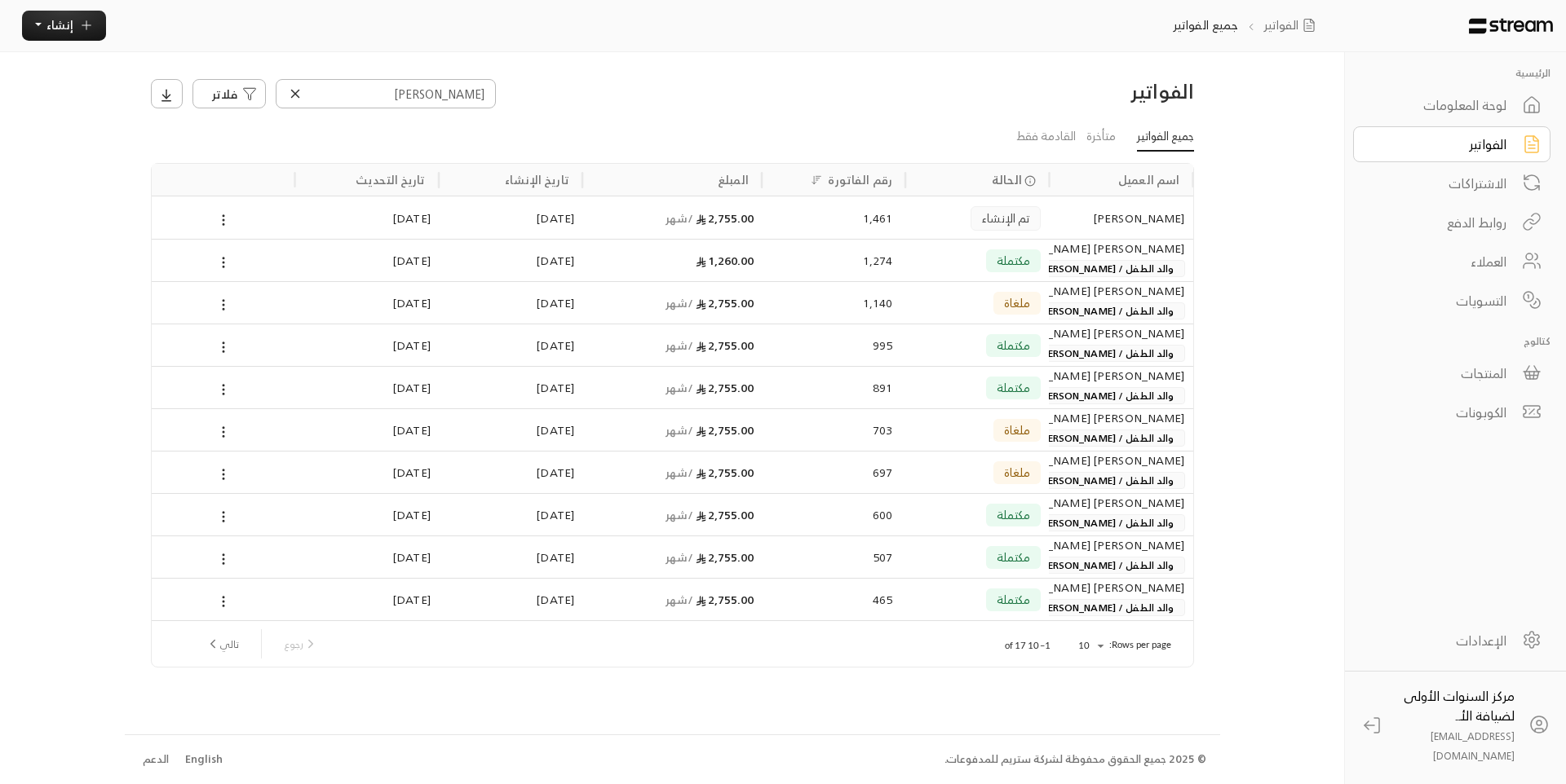
click at [293, 96] on icon at bounding box center [295, 93] width 7 height 7
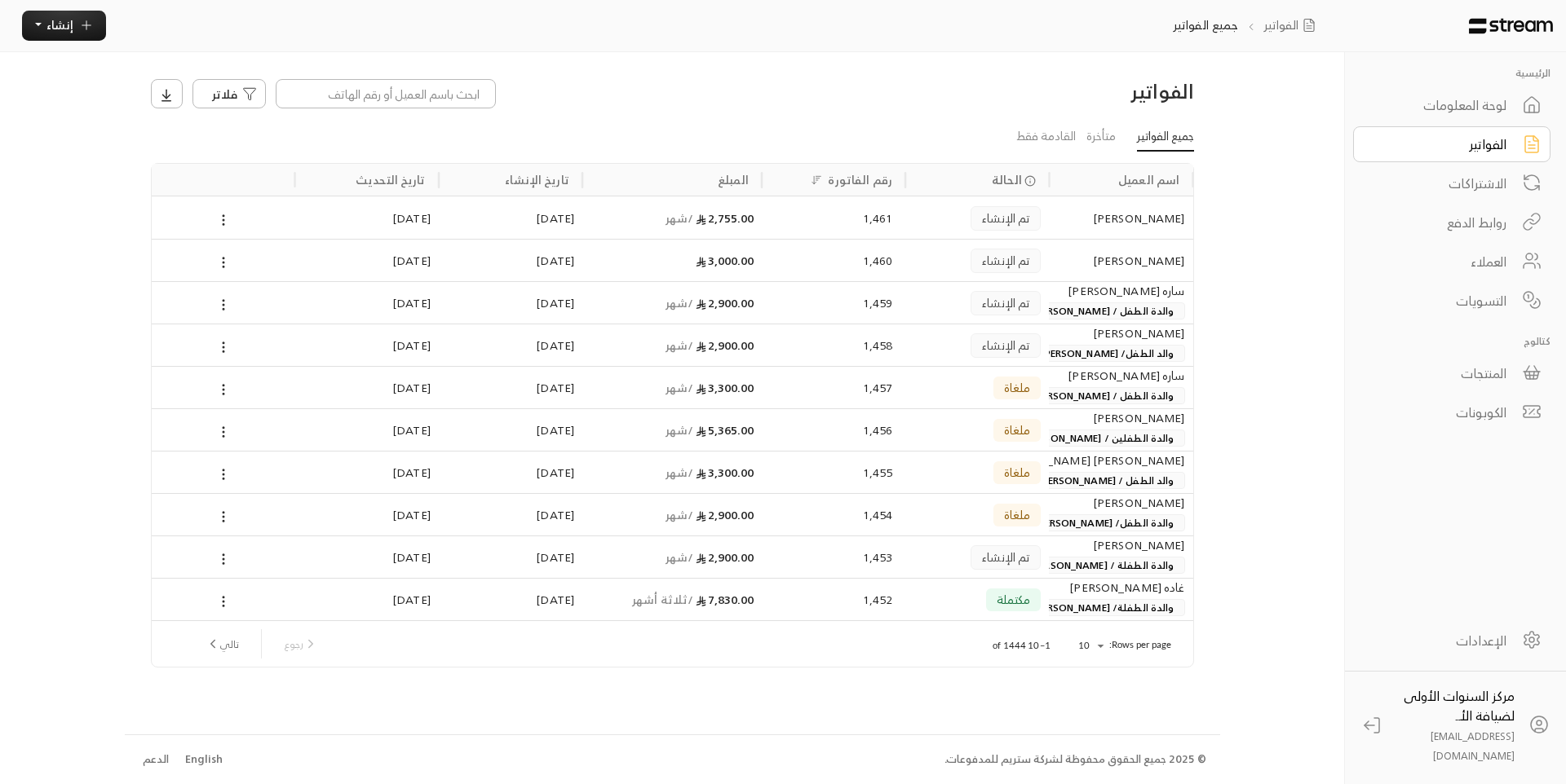
click at [1294, 261] on div "الرئيسية لوحة المعلومات الفواتير الاشتراكات روابط الدفع العملاء التسويات كتالوج…" at bounding box center [783, 392] width 1317 height 784
click at [1488, 105] on div "لوحة المعلومات" at bounding box center [1441, 105] width 132 height 19
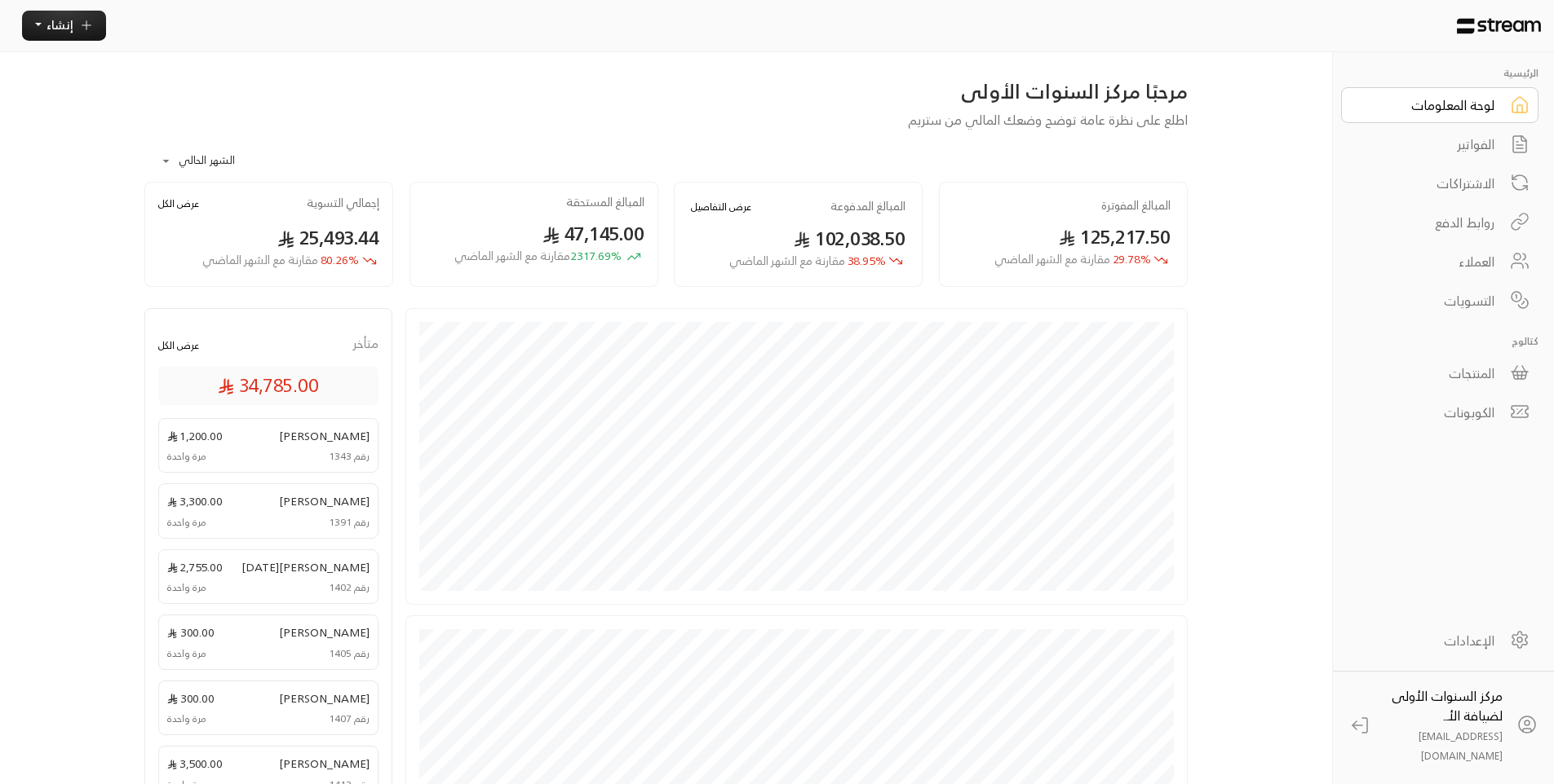
click at [1361, 130] on link "الفواتير" at bounding box center [1439, 144] width 197 height 36
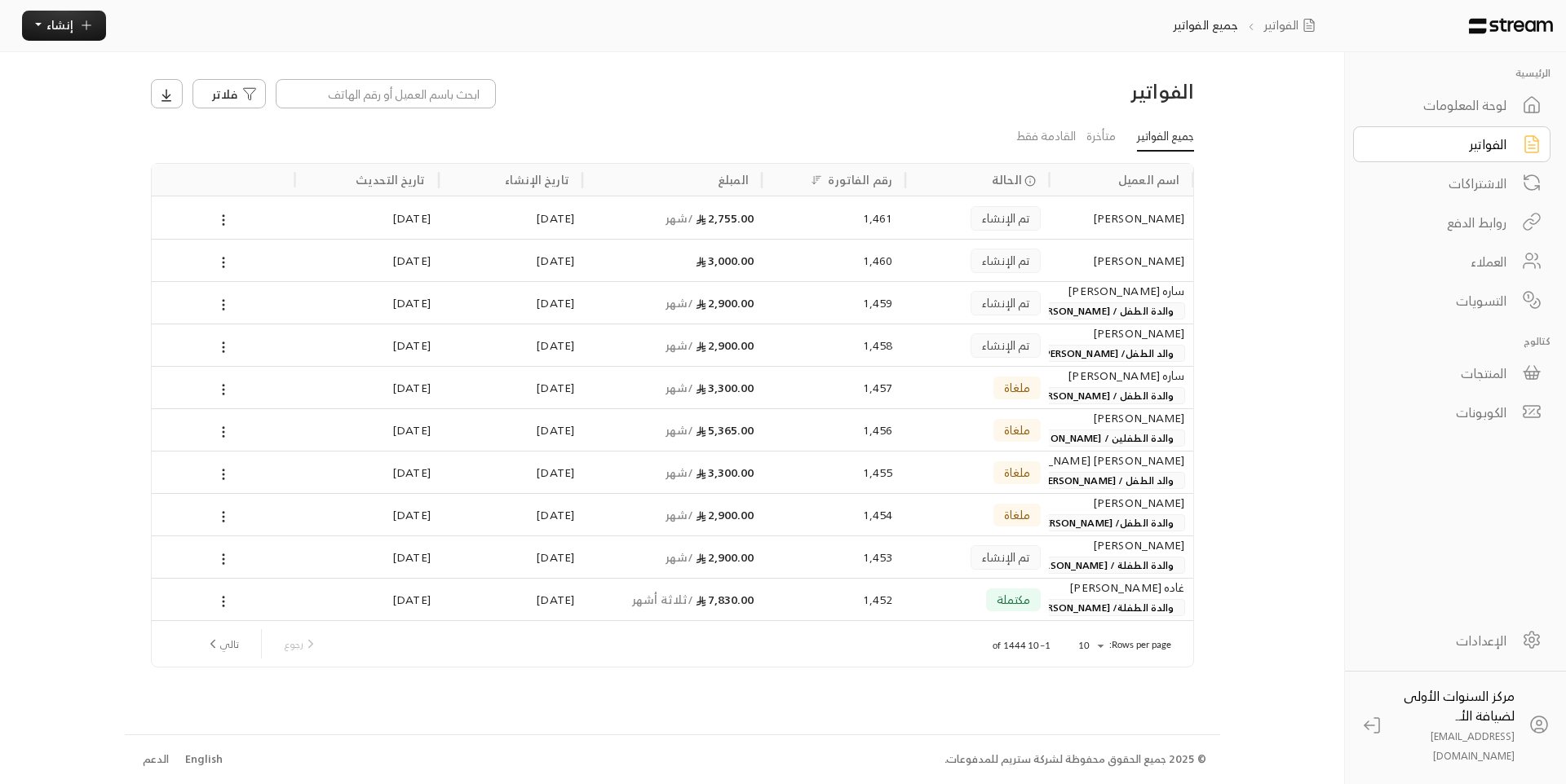
click at [1411, 137] on div "الفواتير" at bounding box center [1441, 144] width 132 height 19
click at [1413, 186] on div "الاشتراكات" at bounding box center [1441, 183] width 132 height 19
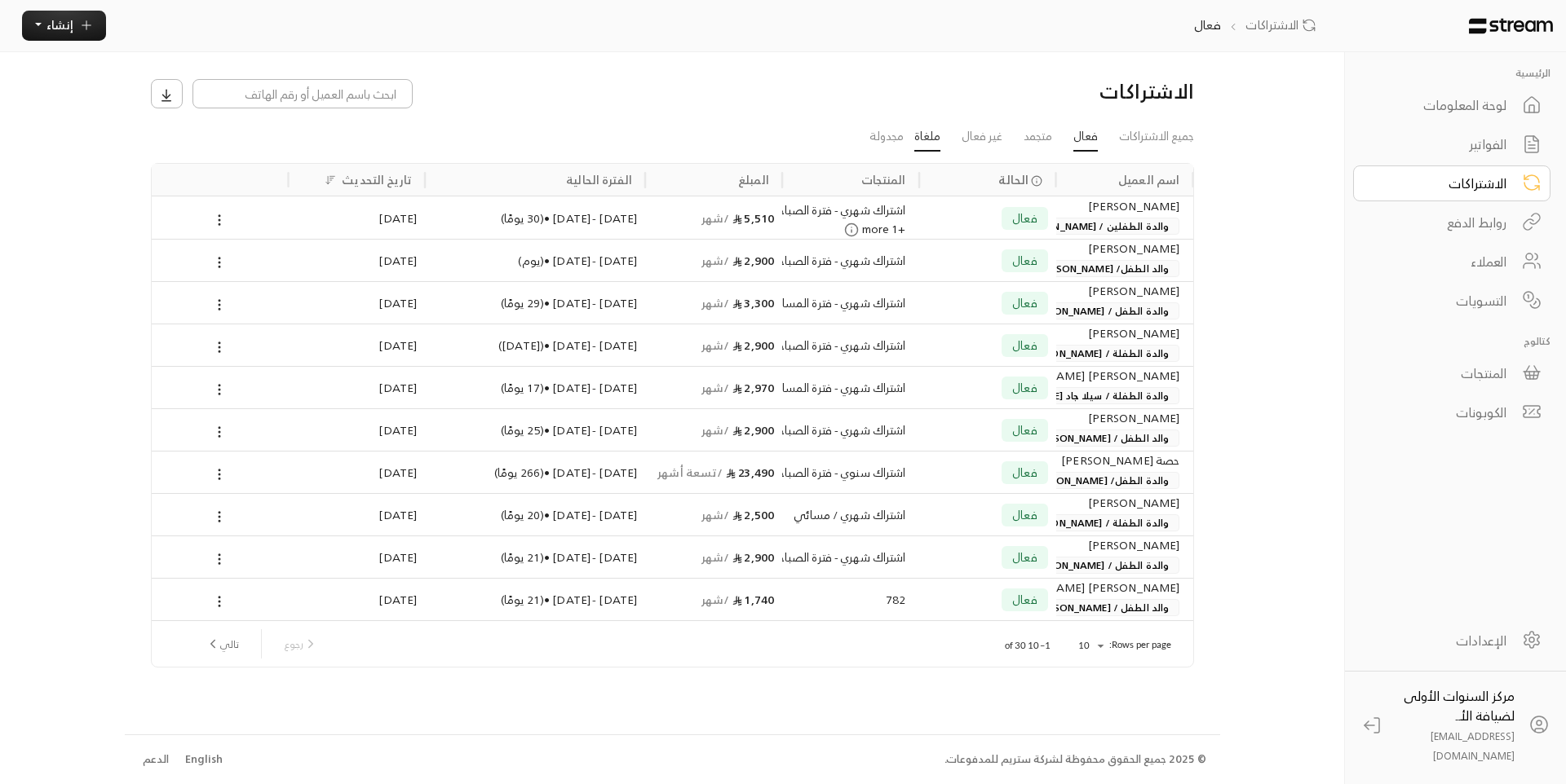
click at [920, 135] on link "ملغاة" at bounding box center [927, 138] width 26 height 30
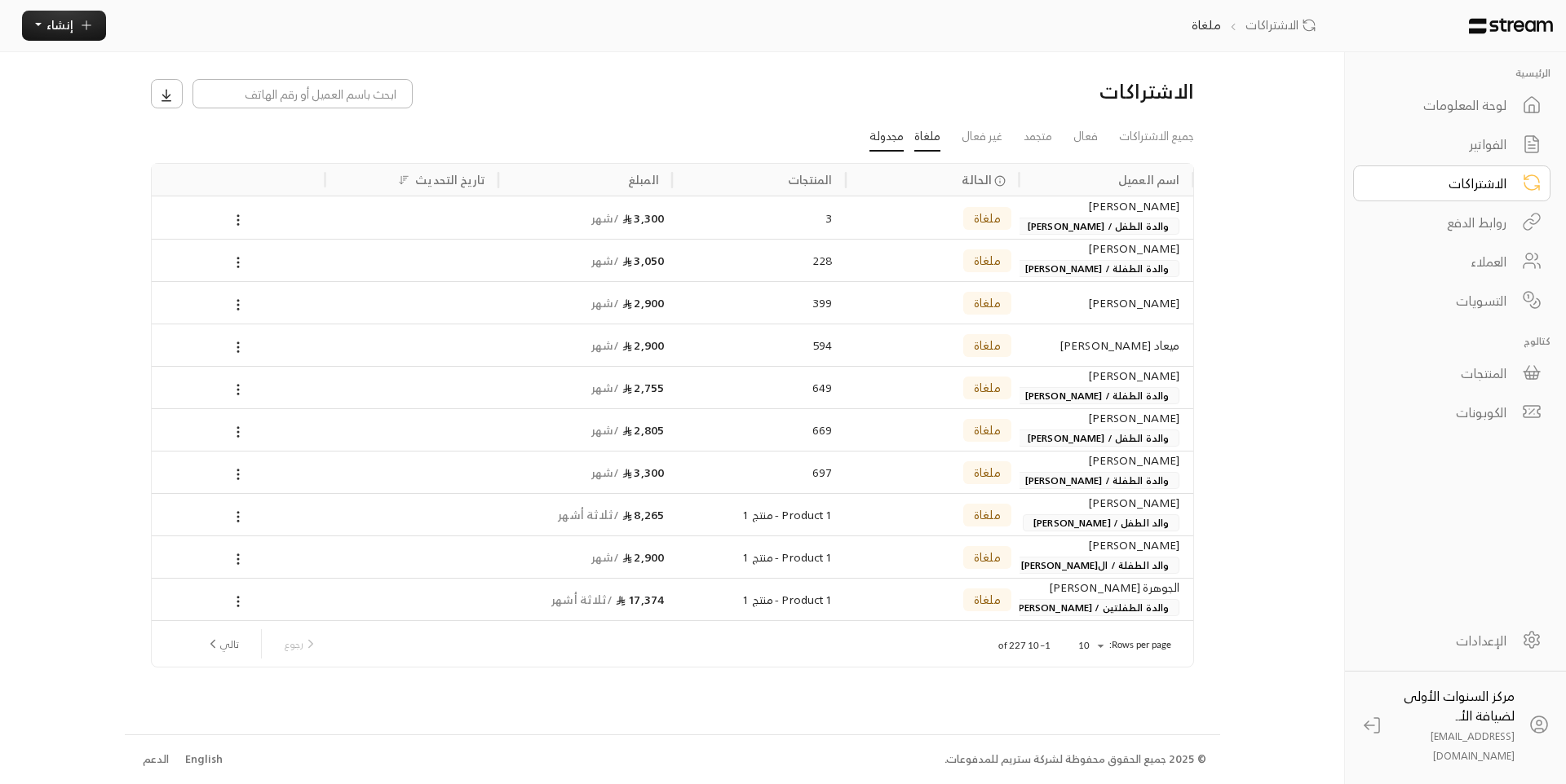
click at [896, 143] on link "مجدولة" at bounding box center [886, 138] width 34 height 30
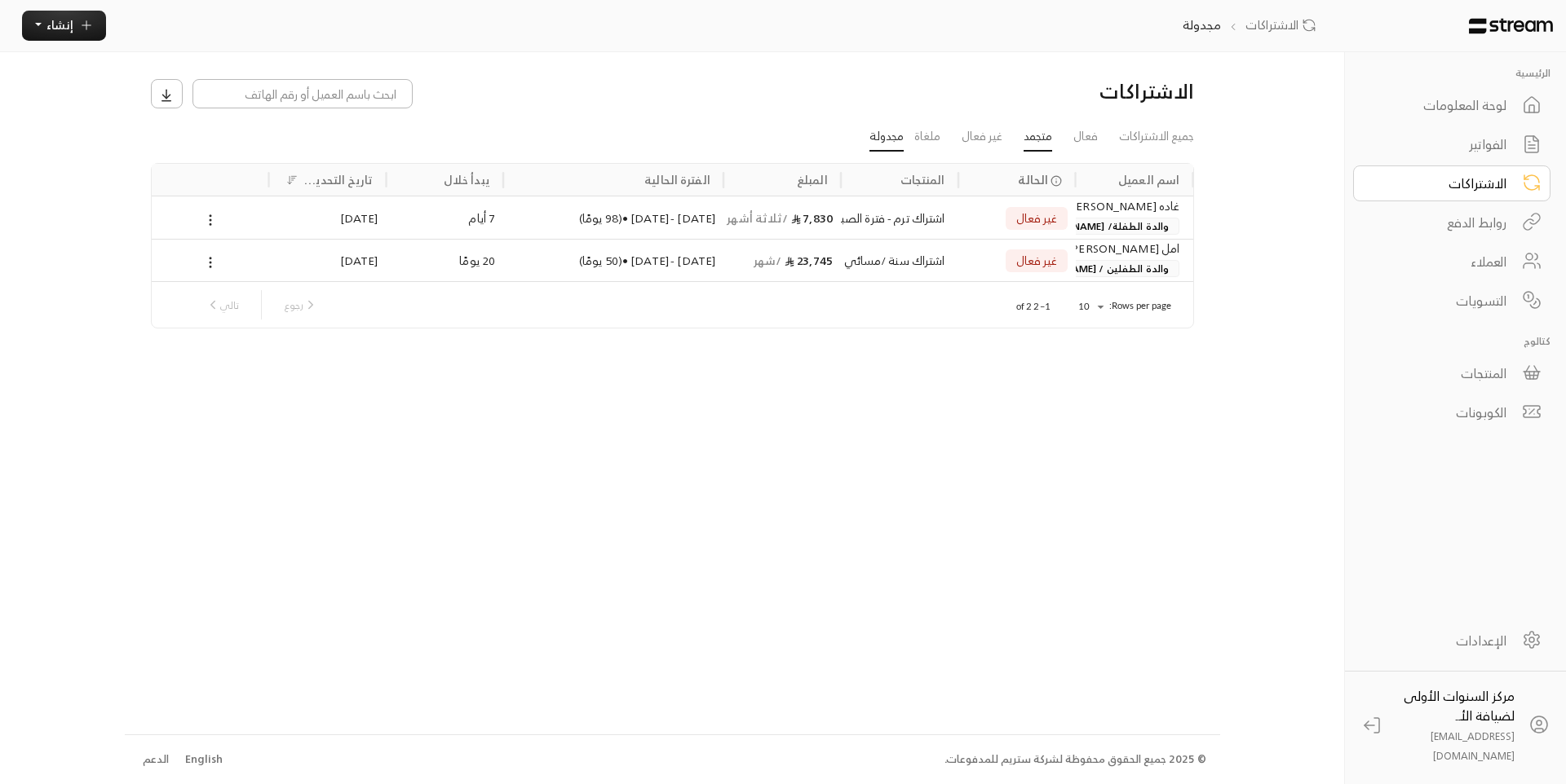
click at [1041, 143] on link "متجمد" at bounding box center [1037, 138] width 29 height 30
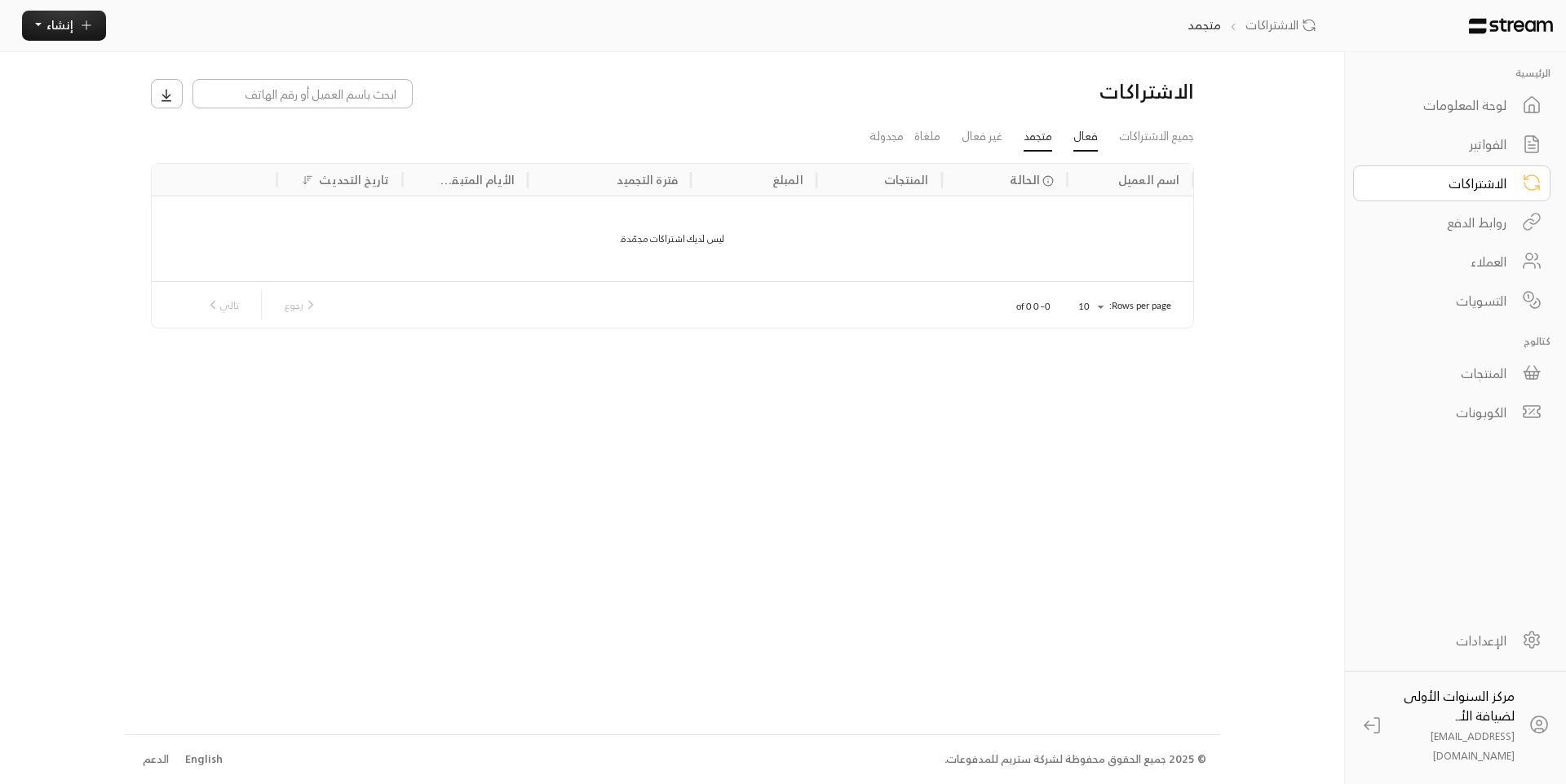
click at [1076, 139] on link "فعال" at bounding box center [1085, 138] width 24 height 30
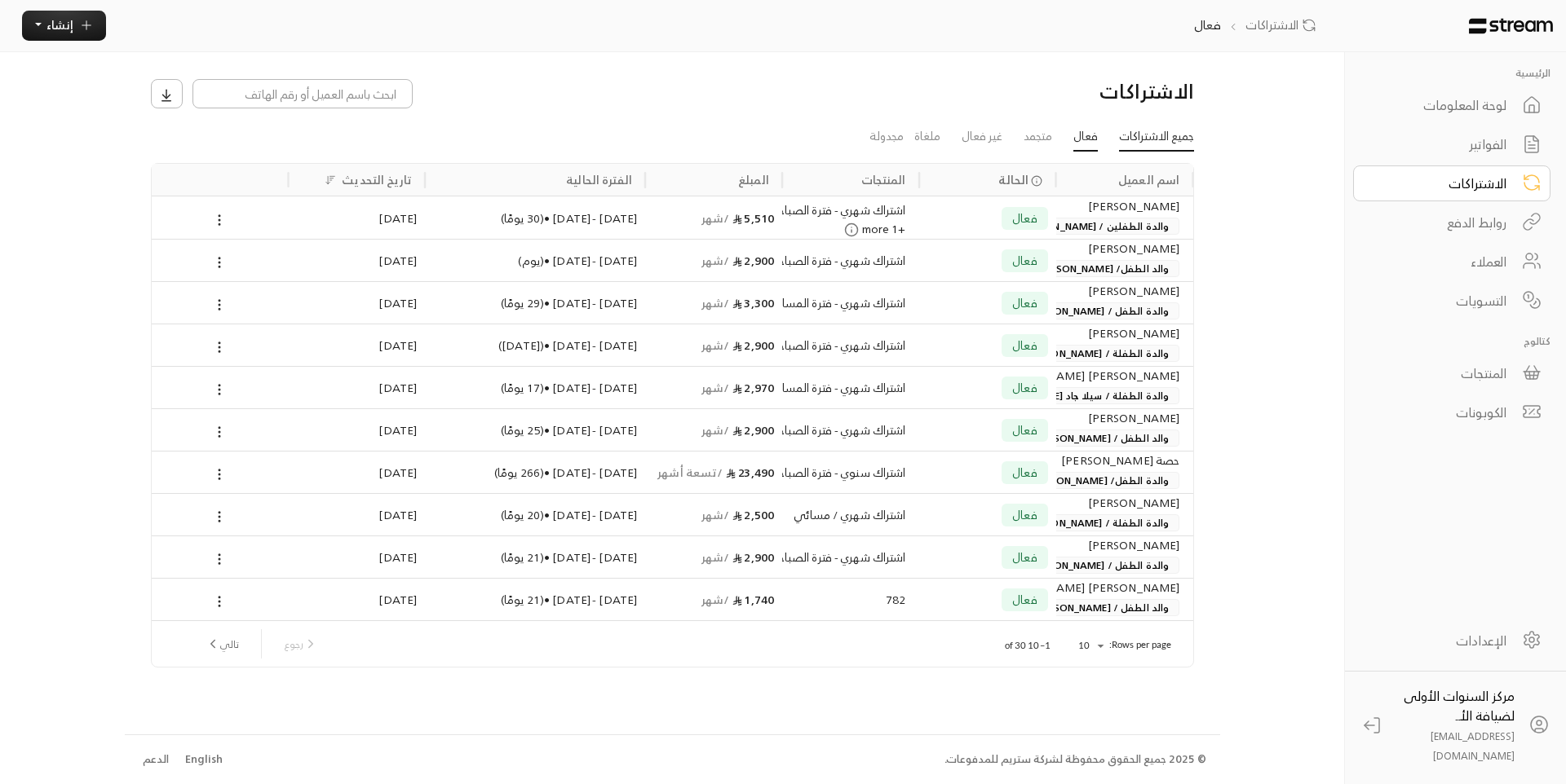
click at [1136, 137] on link "جميع الاشتراكات" at bounding box center [1156, 138] width 75 height 30
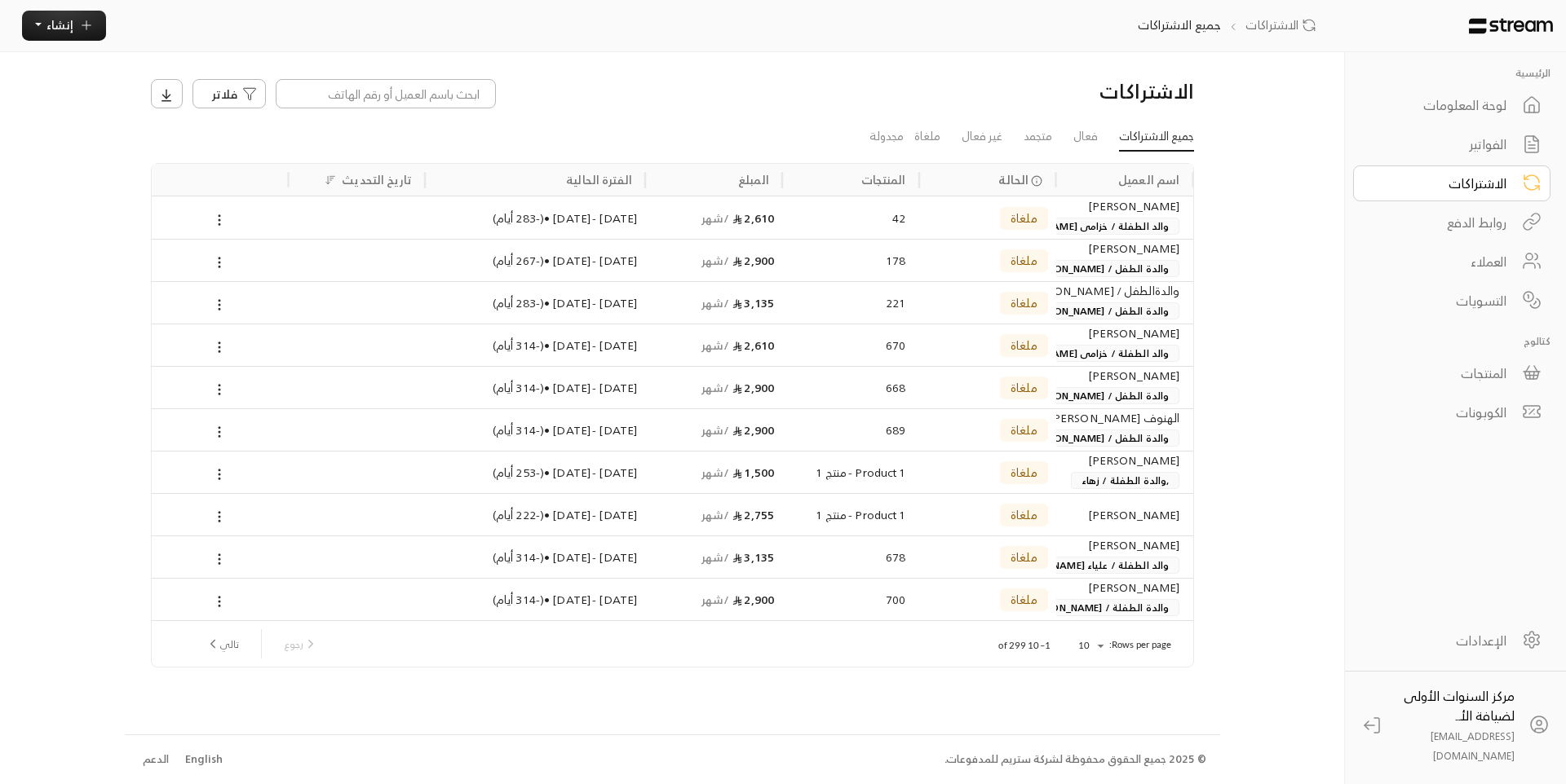
click at [1423, 144] on div "الفواتير" at bounding box center [1441, 144] width 132 height 19
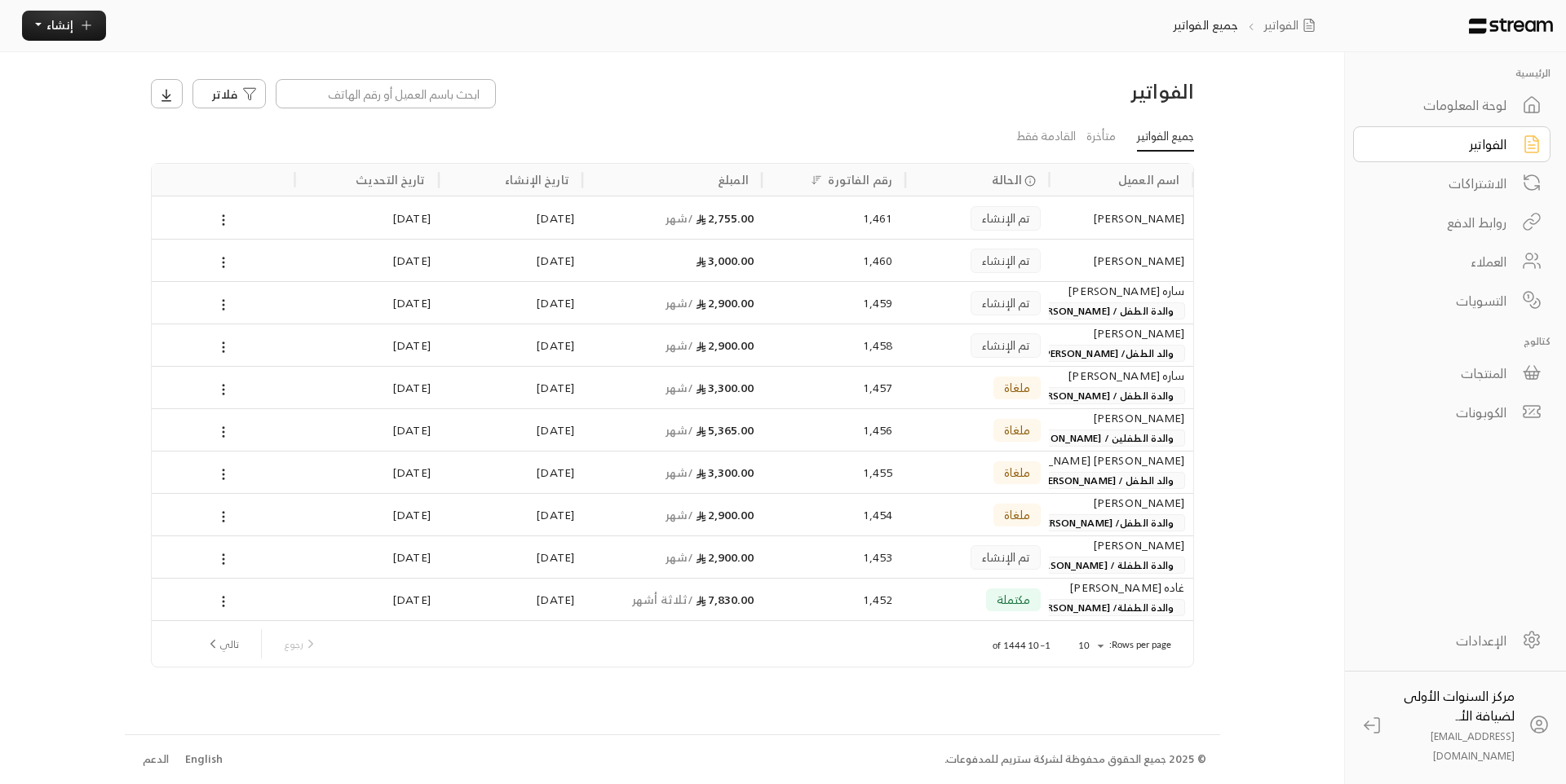
click at [1423, 111] on div "لوحة المعلومات" at bounding box center [1441, 105] width 132 height 19
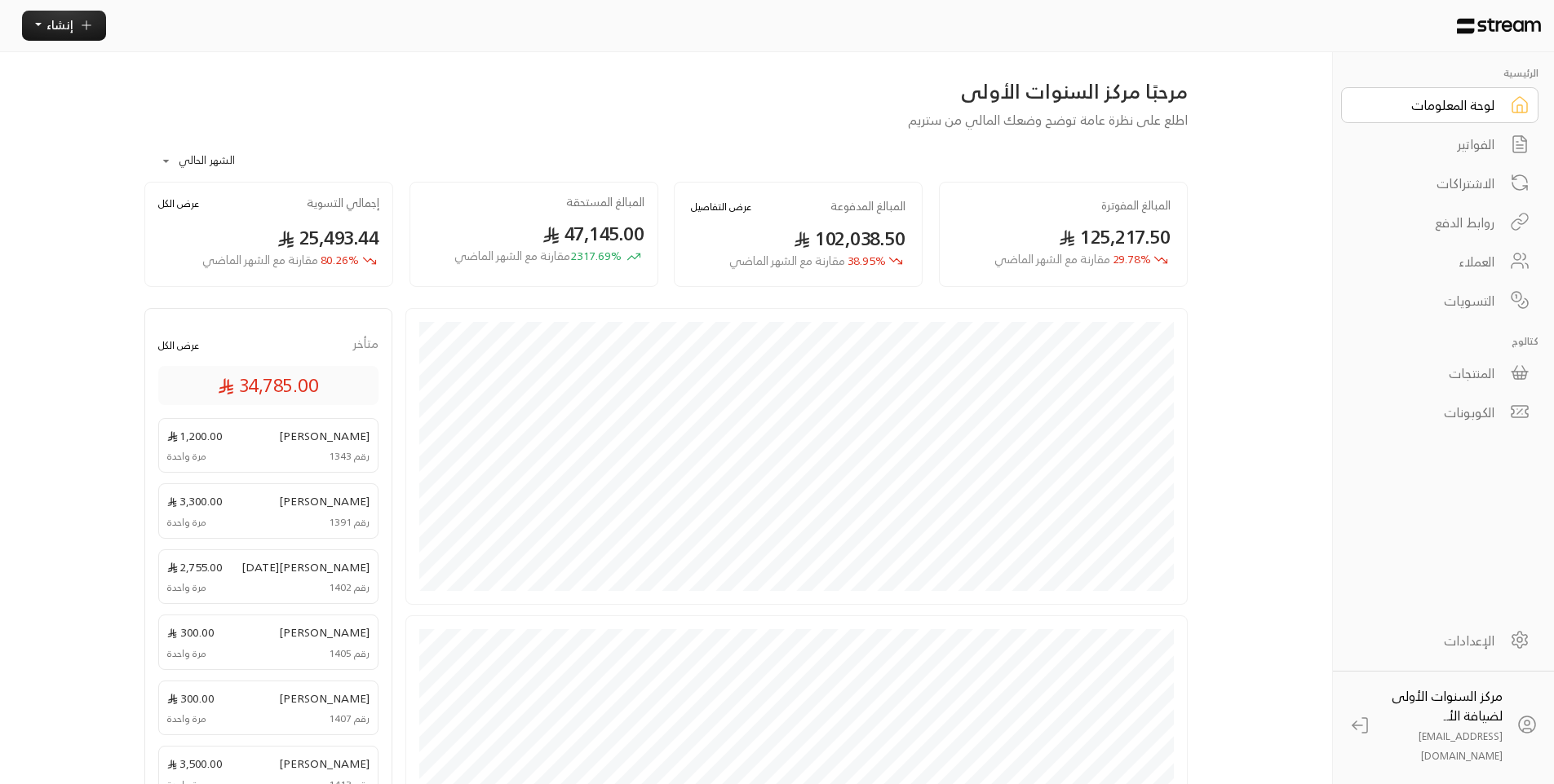
click at [1379, 100] on div "لوحة المعلومات" at bounding box center [1428, 105] width 132 height 19
click at [1453, 144] on div "الفواتير" at bounding box center [1428, 144] width 132 height 19
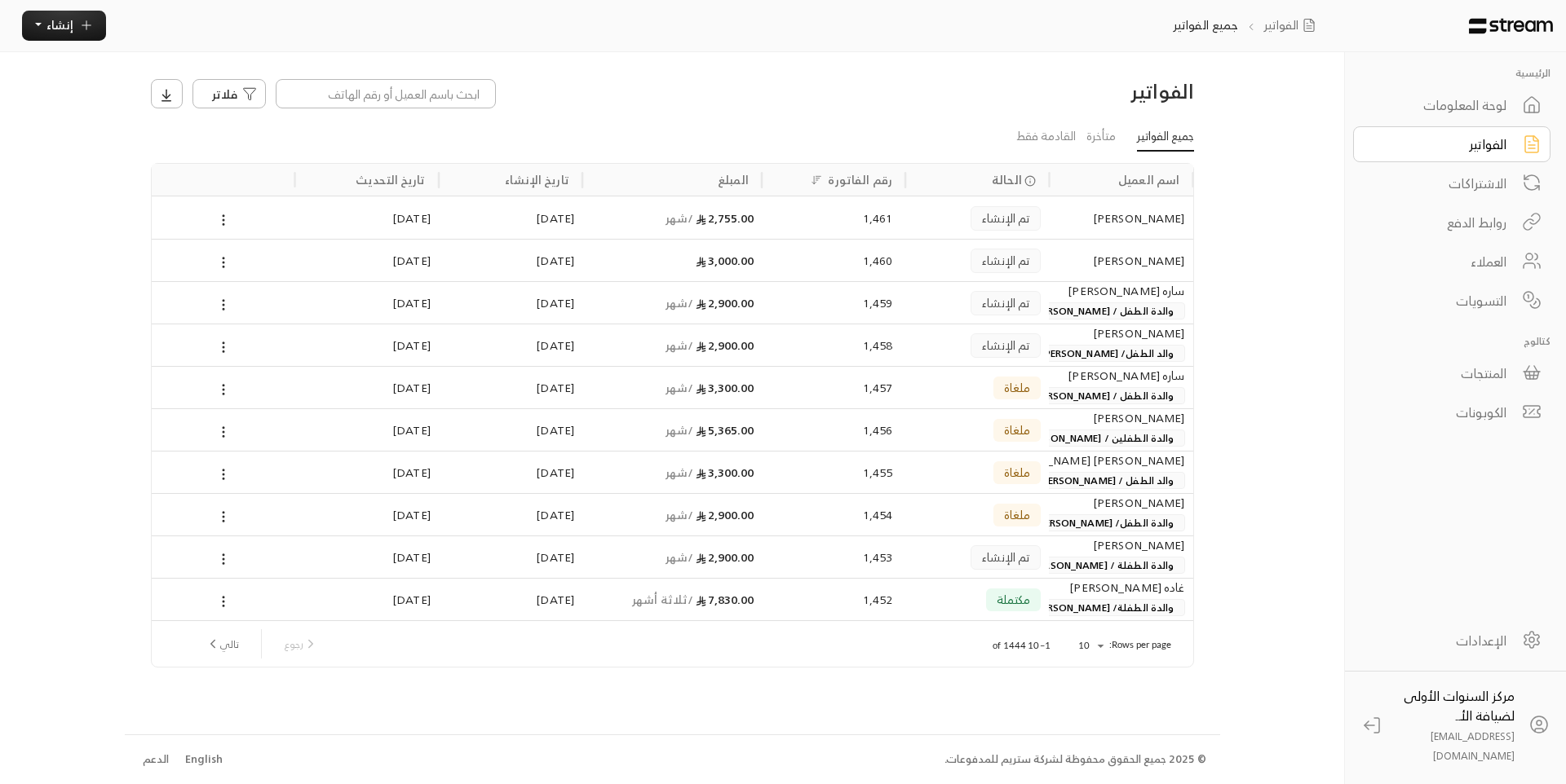
click at [1454, 184] on div "الاشتراكات" at bounding box center [1441, 183] width 132 height 19
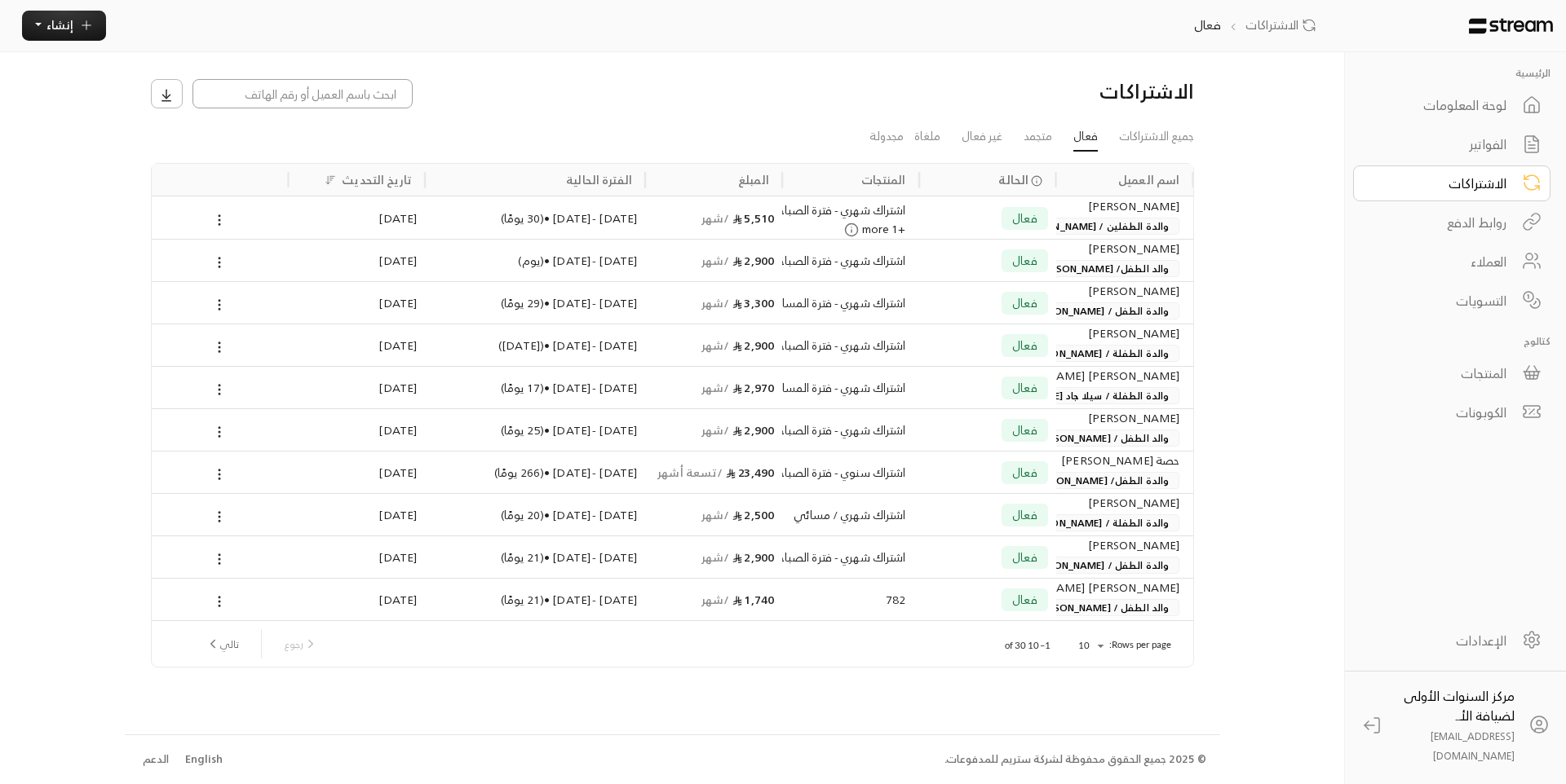
click at [310, 98] on input at bounding box center [302, 94] width 220 height 30
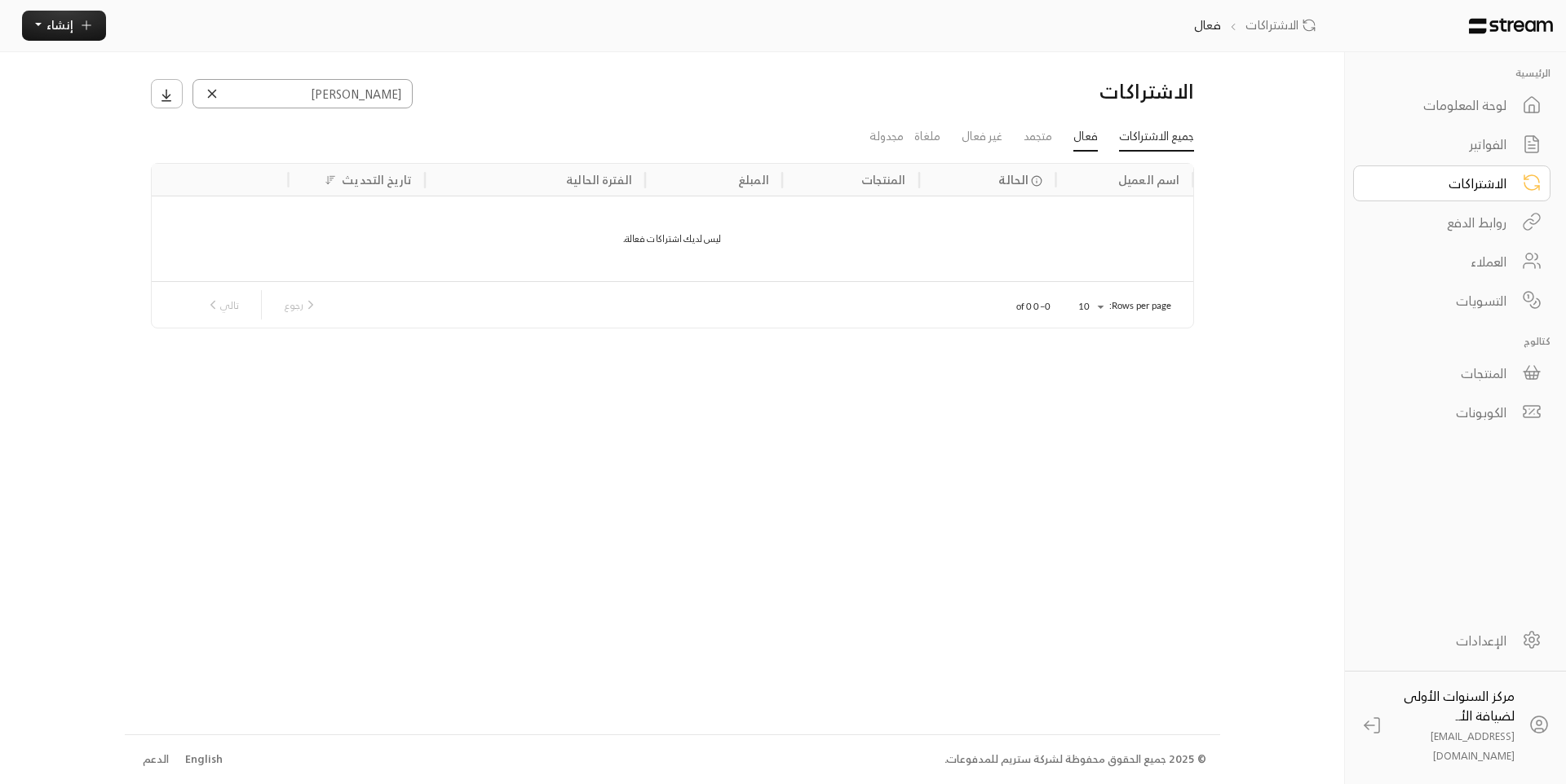
type input "الحمدان"
click at [1155, 141] on link "جميع الاشتراكات" at bounding box center [1156, 138] width 75 height 30
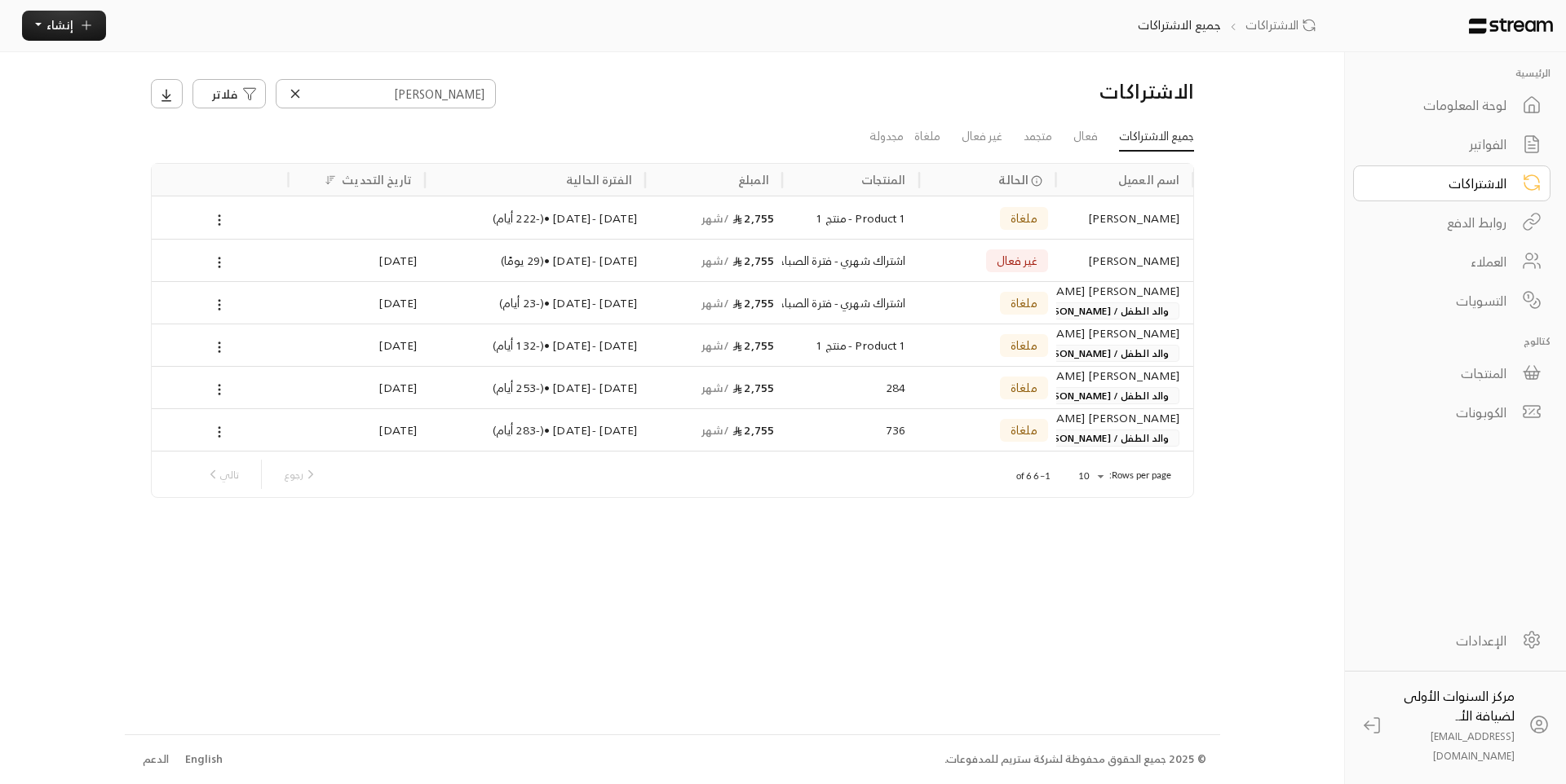
click at [1102, 269] on div "[PERSON_NAME]" at bounding box center [1124, 260] width 110 height 42
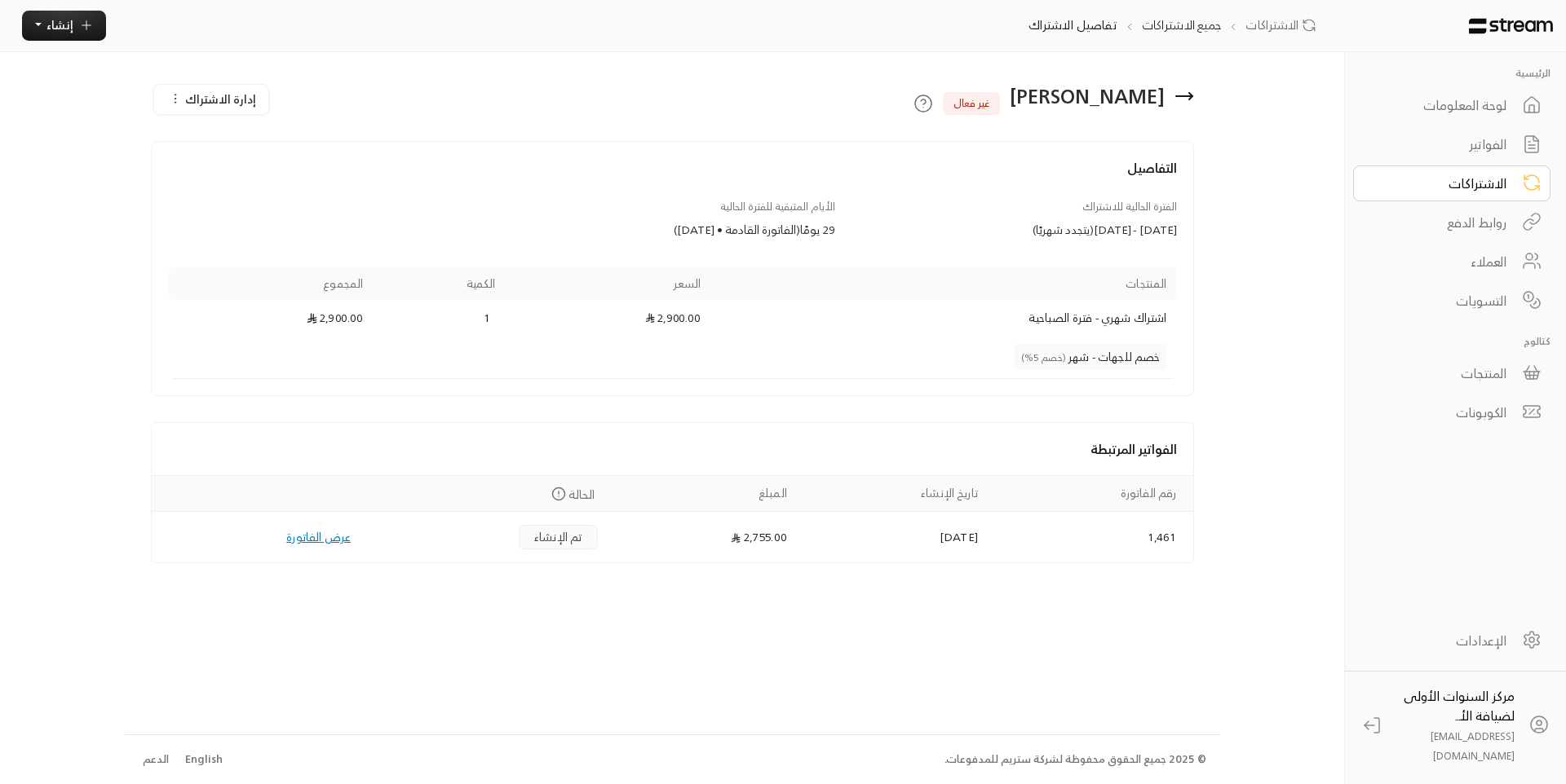
click at [236, 109] on button "إدارة الاشتراك" at bounding box center [211, 99] width 114 height 30
click at [297, 180] on span "إلغاء الاشتراك" at bounding box center [295, 175] width 64 height 17
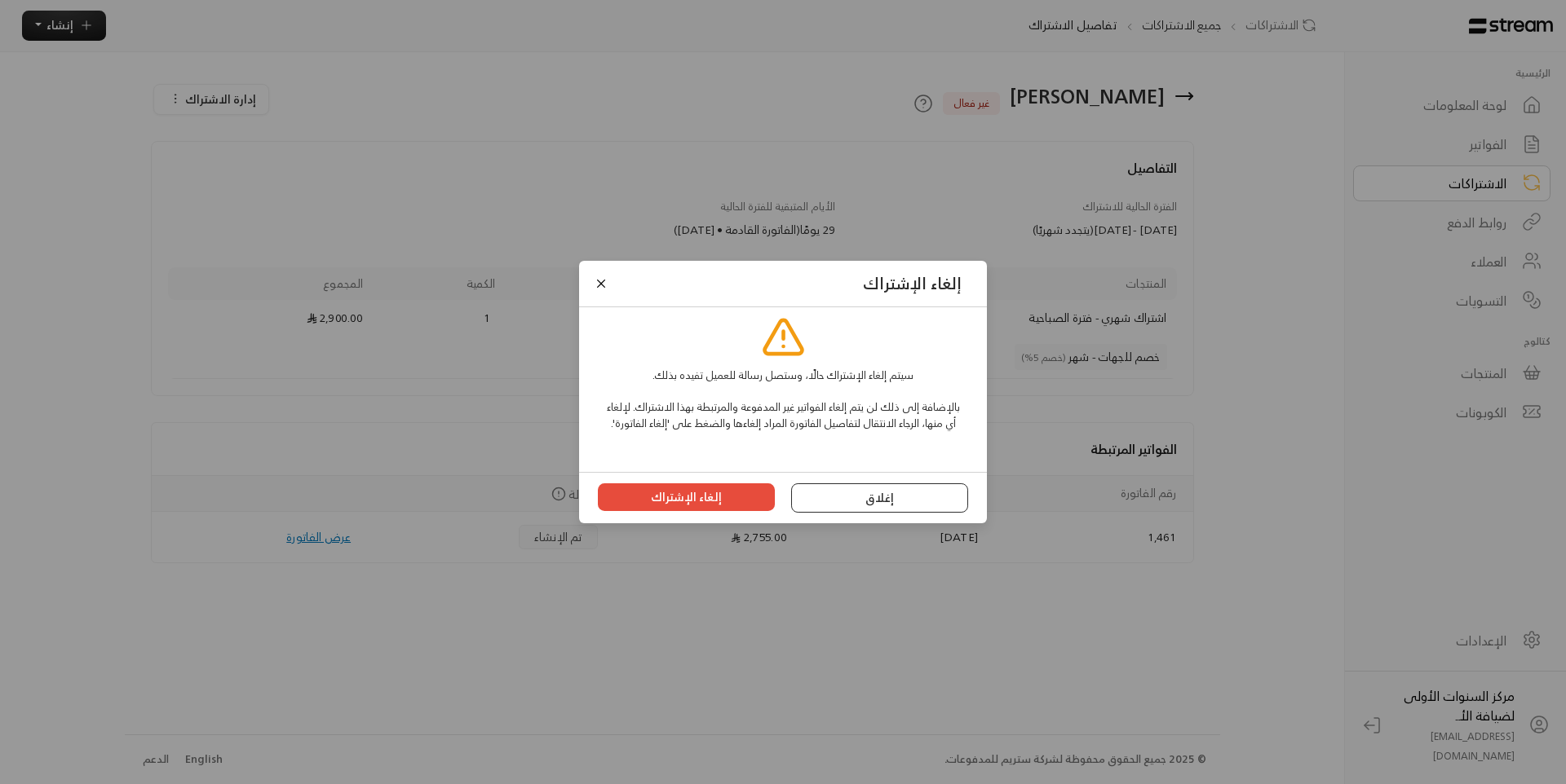
click at [848, 504] on button "إغلاق" at bounding box center [880, 498] width 178 height 30
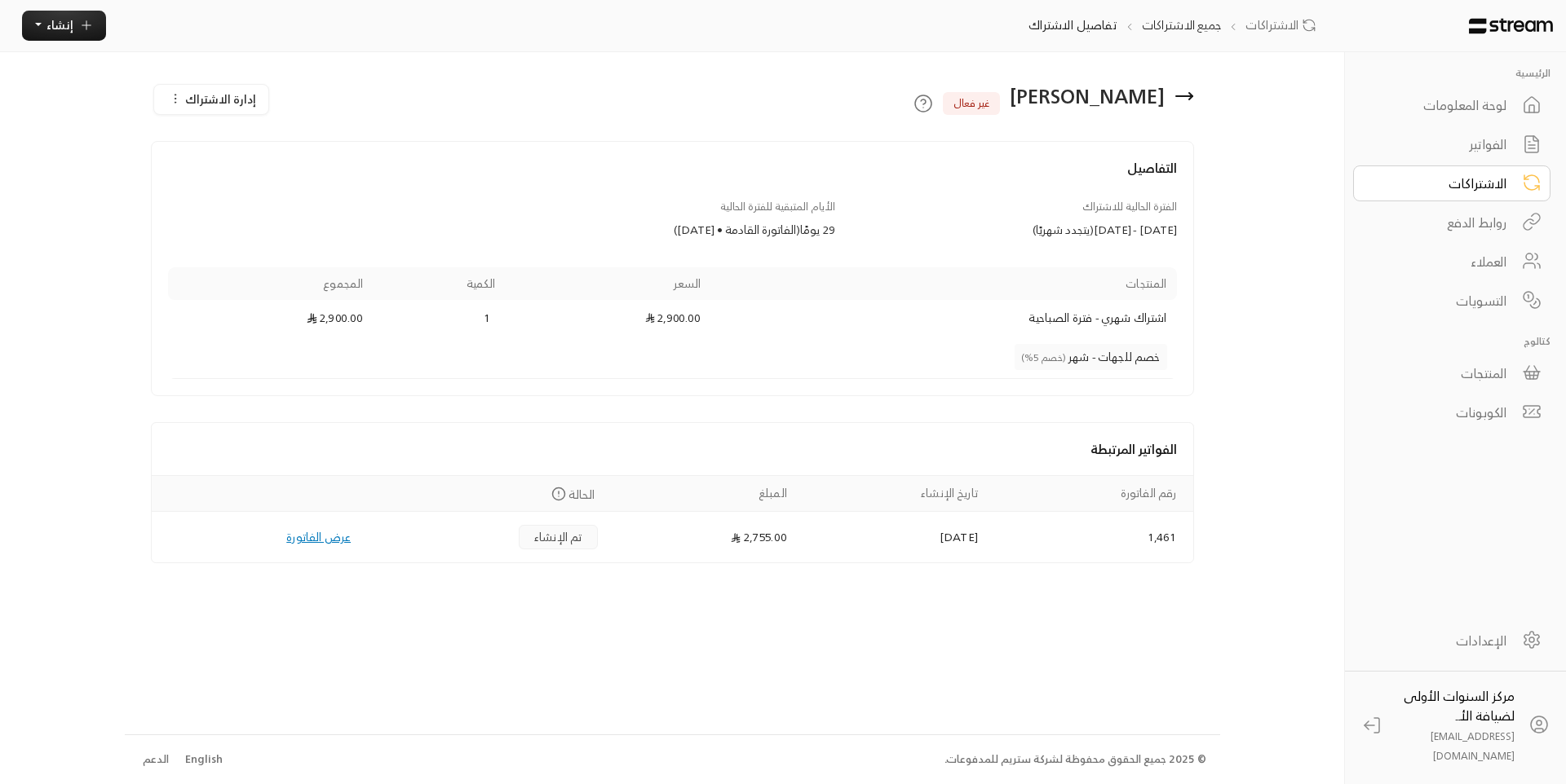
click at [1176, 94] on icon at bounding box center [1183, 96] width 19 height 19
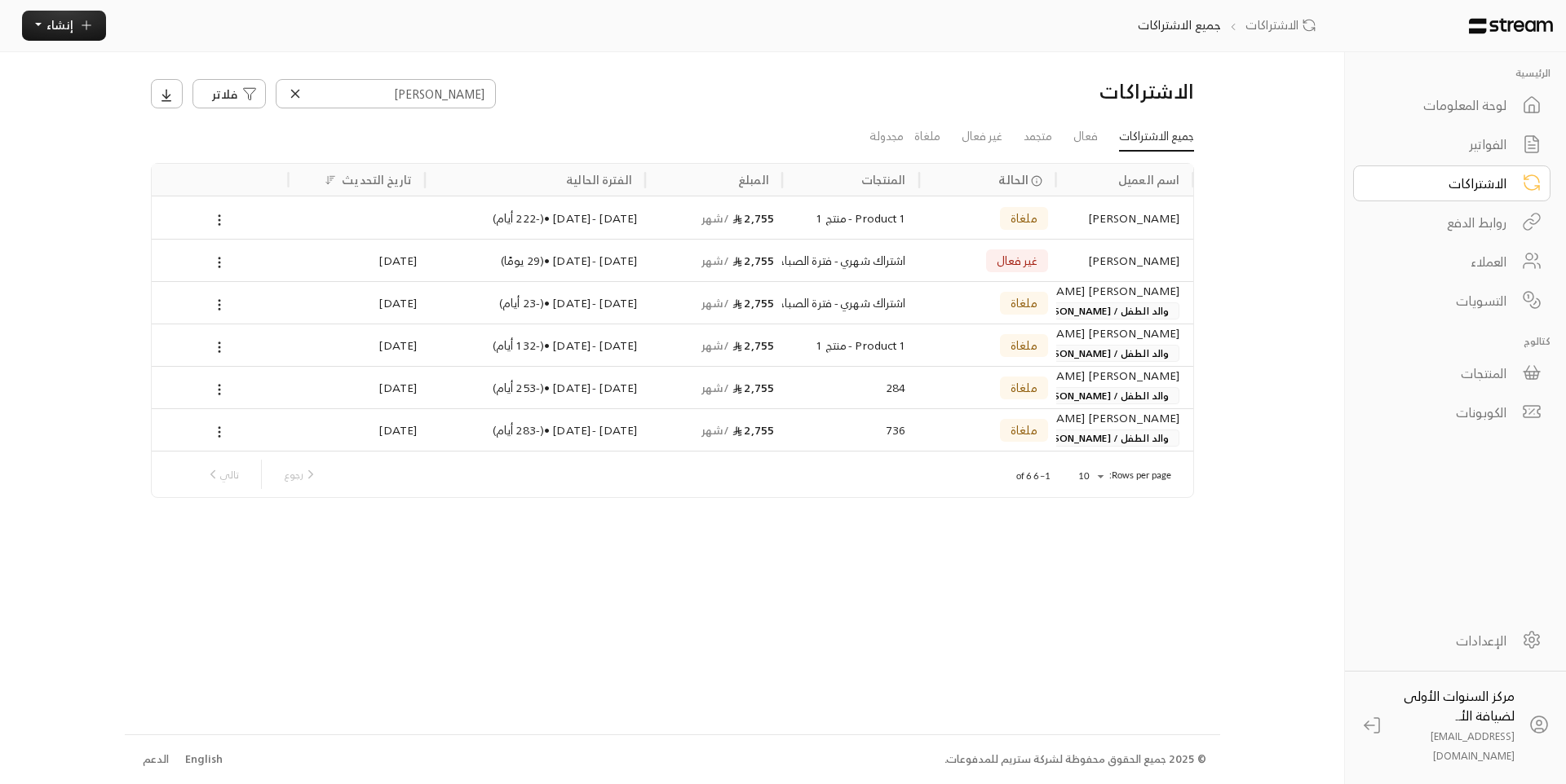
click at [1147, 209] on div "[PERSON_NAME]" at bounding box center [1124, 218] width 110 height 42
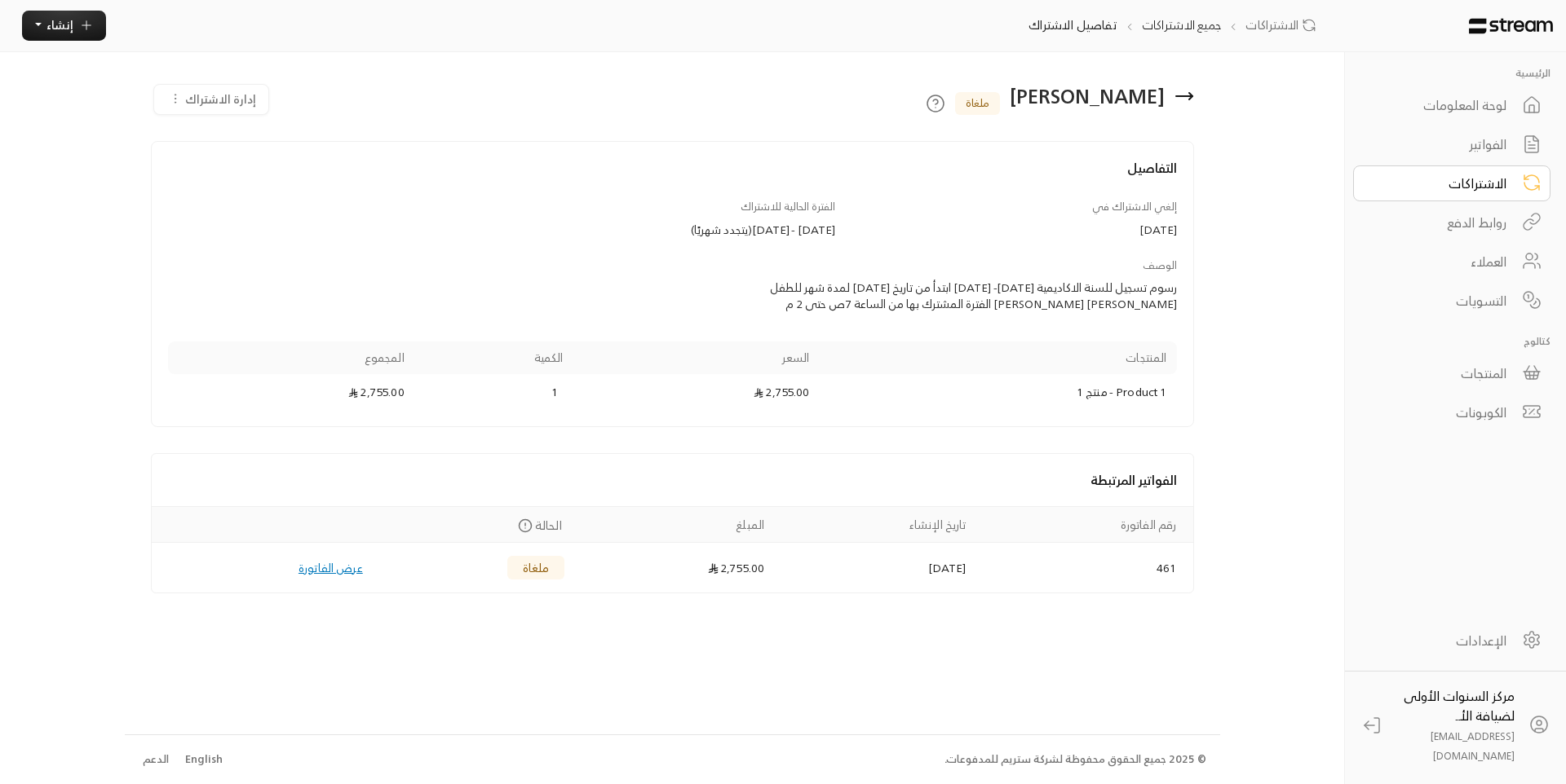
click at [213, 104] on div "إدارة الاشتراك" at bounding box center [211, 99] width 116 height 31
click at [238, 103] on div "إدارة الاشتراك" at bounding box center [211, 99] width 116 height 31
click at [1186, 99] on icon at bounding box center [1183, 96] width 19 height 19
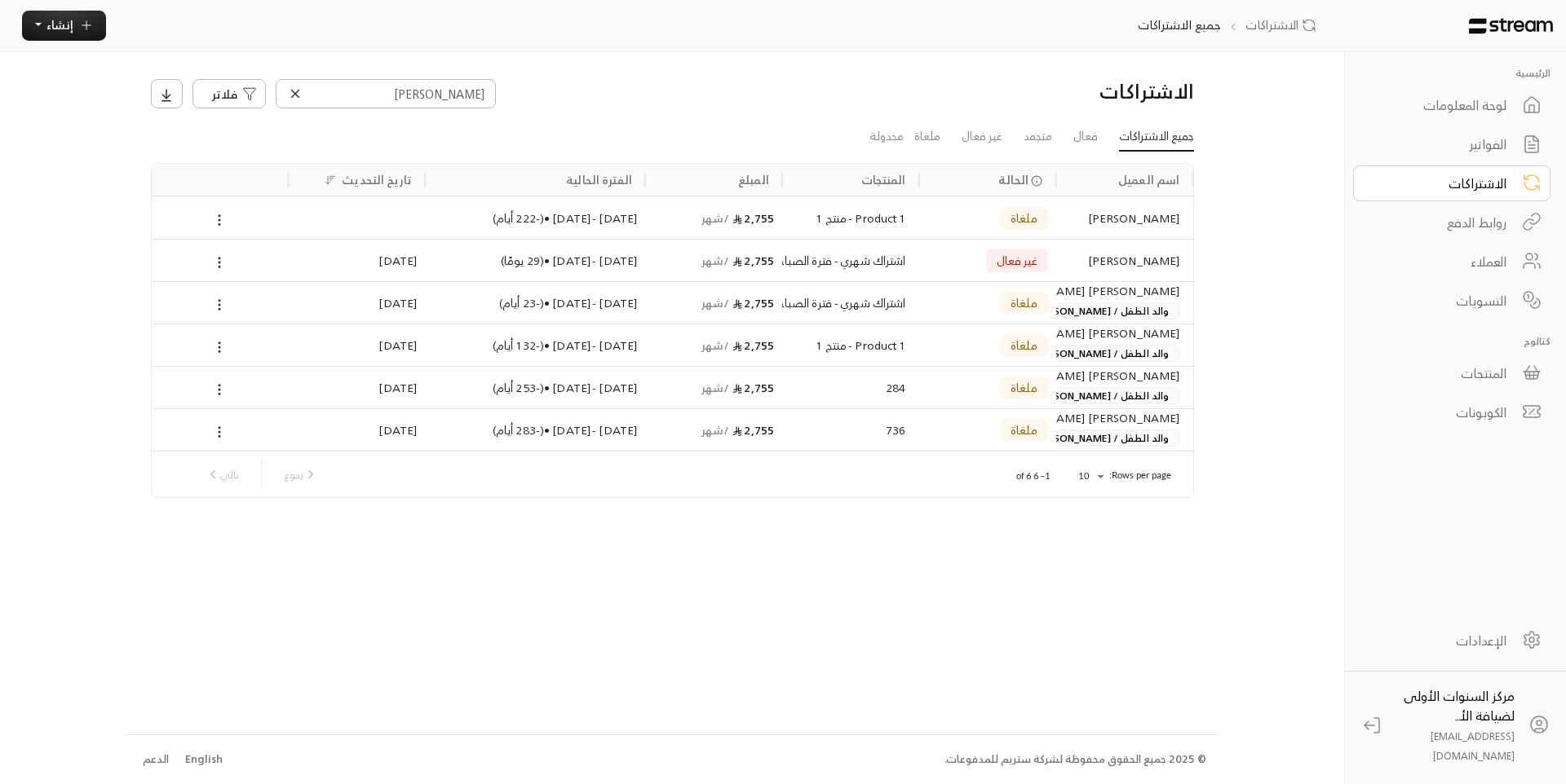
click at [1108, 249] on div "[PERSON_NAME]" at bounding box center [1124, 260] width 110 height 42
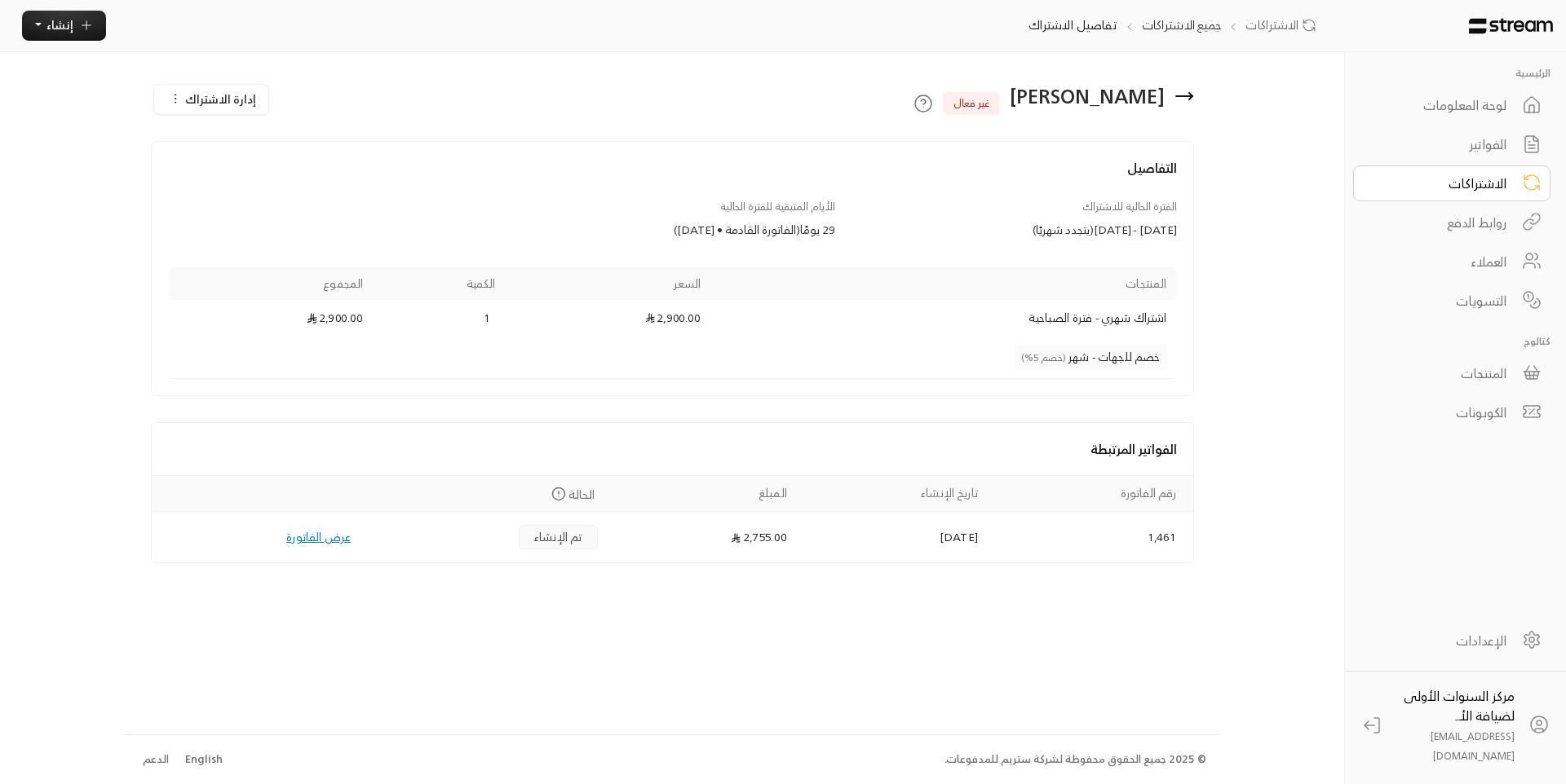
click at [222, 94] on span "إدارة الاشتراك" at bounding box center [220, 98] width 71 height 20
click at [237, 133] on link "تعديل الاشتراك" at bounding box center [251, 145] width 181 height 31
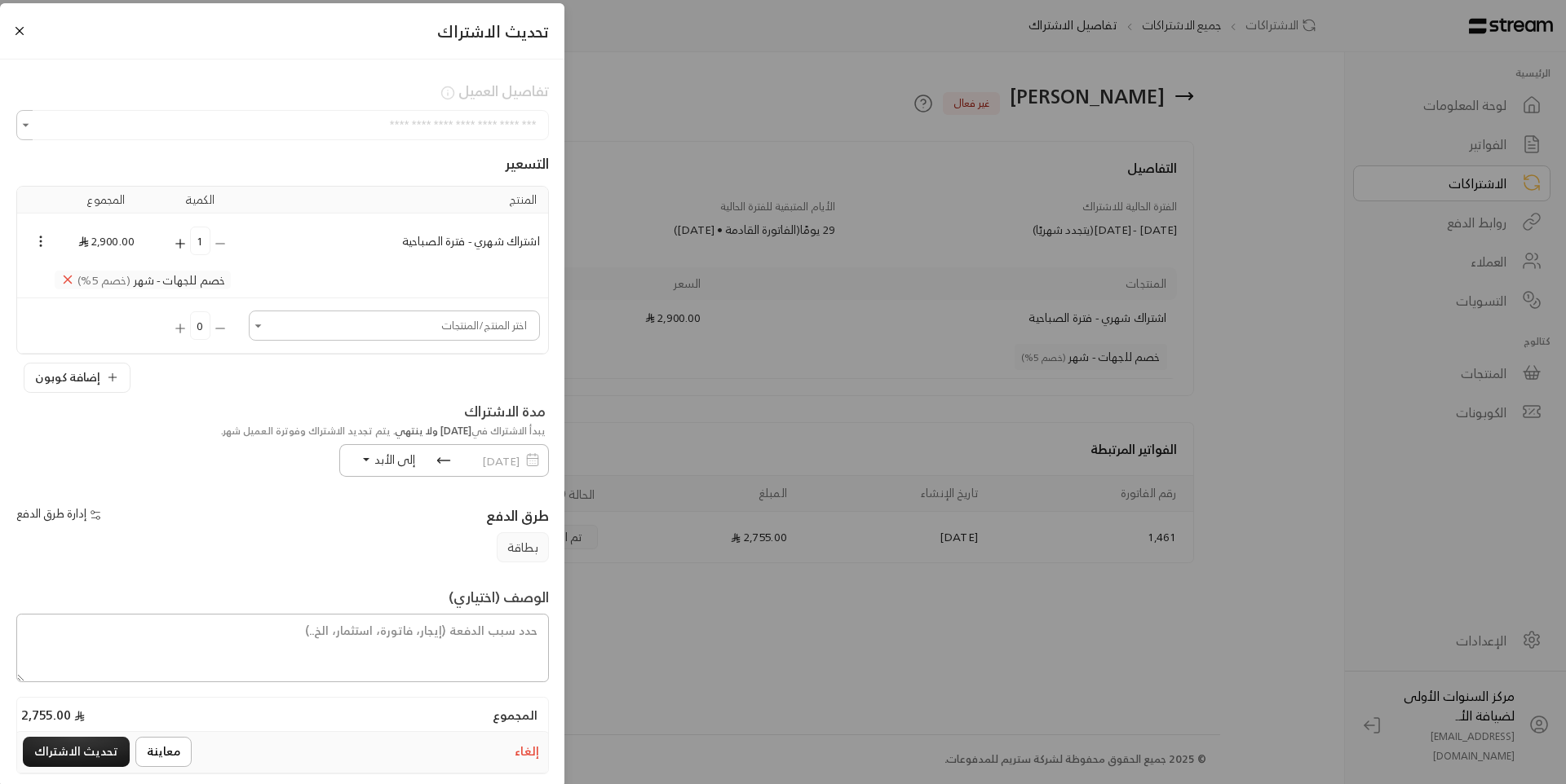
click at [518, 749] on button "إلغاء" at bounding box center [527, 752] width 31 height 24
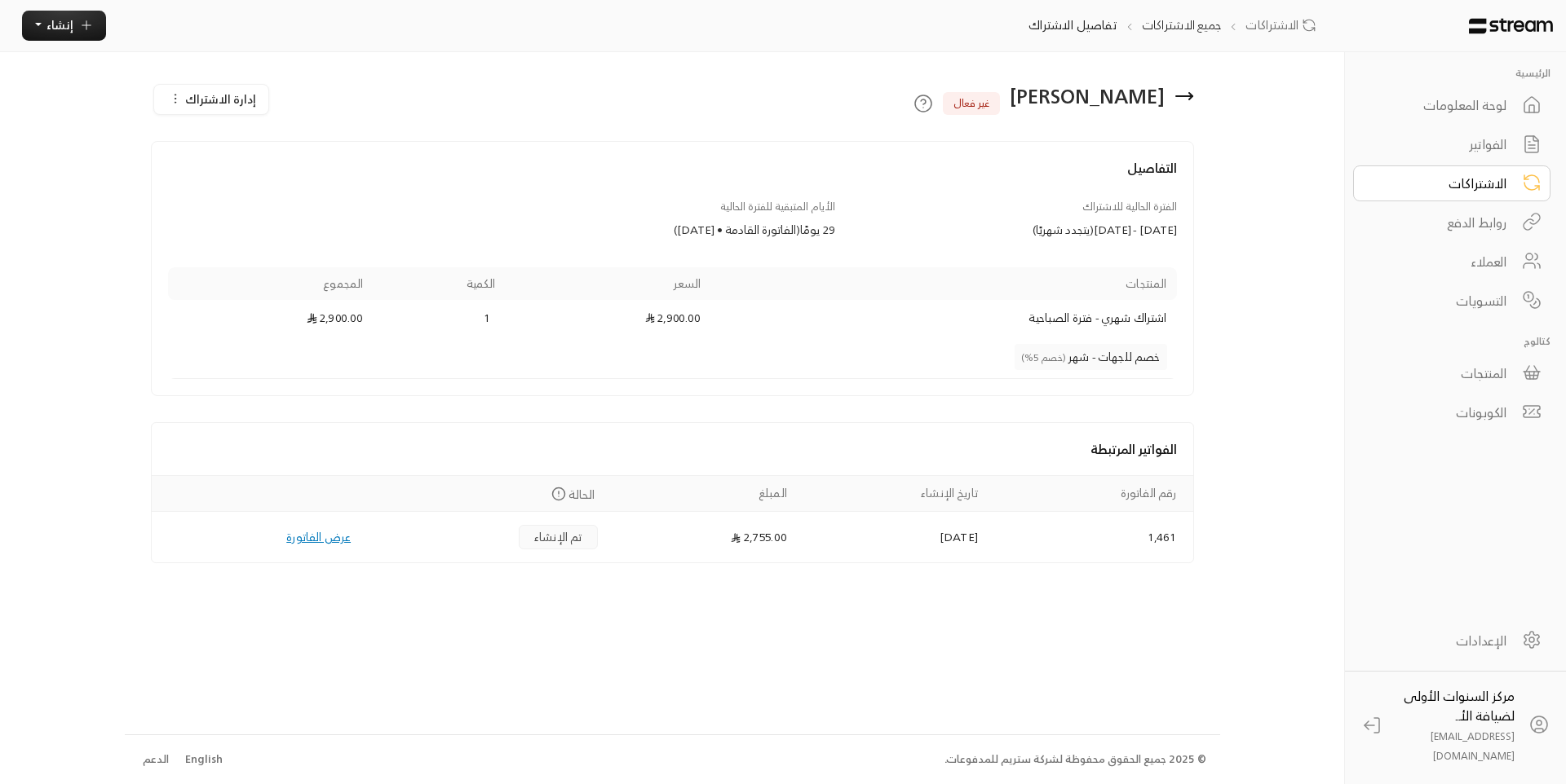
click at [234, 104] on span "إدارة الاشتراك" at bounding box center [220, 98] width 71 height 20
click at [268, 178] on span "إلغاء الاشتراك" at bounding box center [295, 175] width 64 height 17
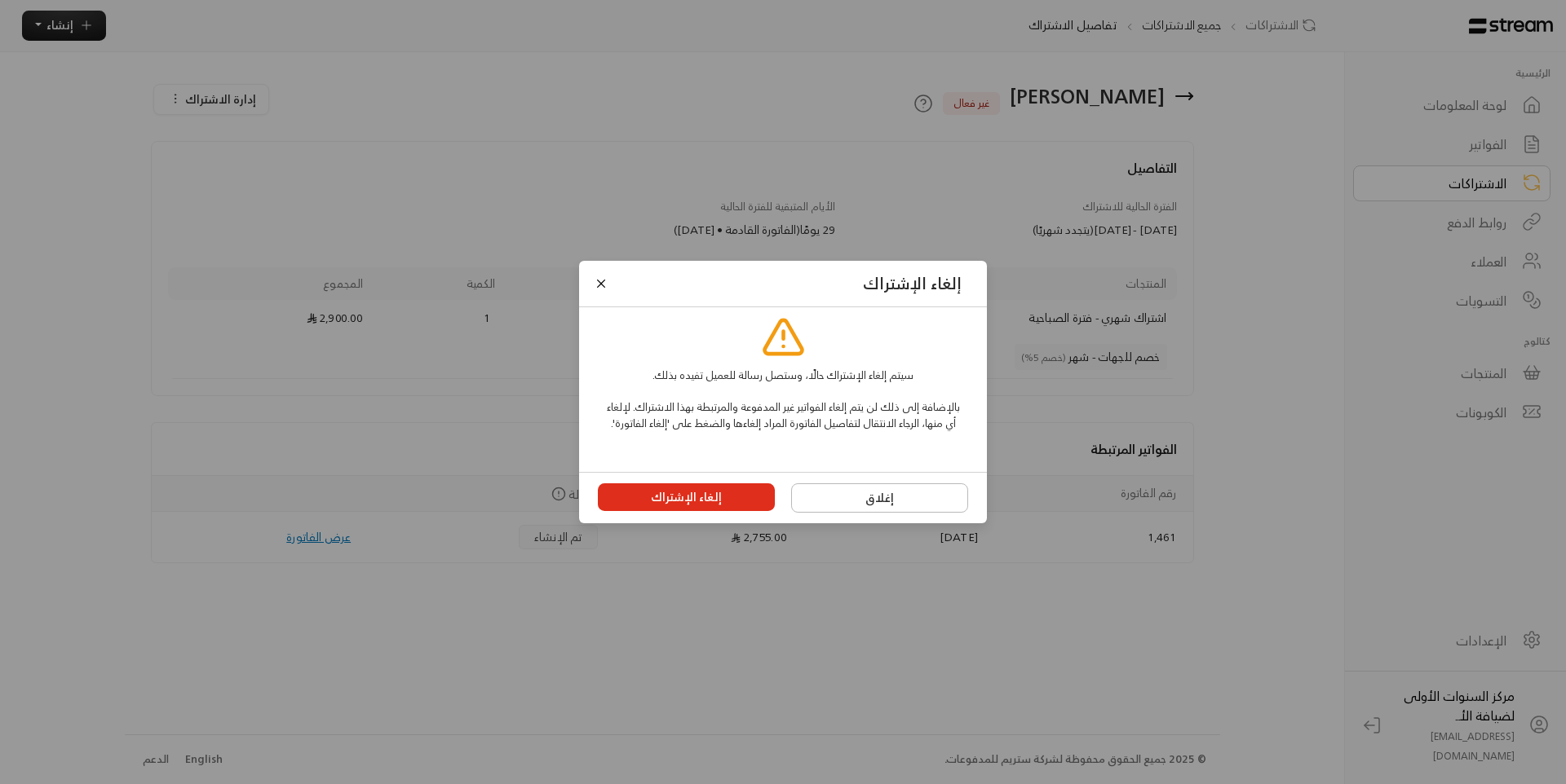
click at [688, 511] on button "إلغاء الإشتراك" at bounding box center [687, 497] width 178 height 28
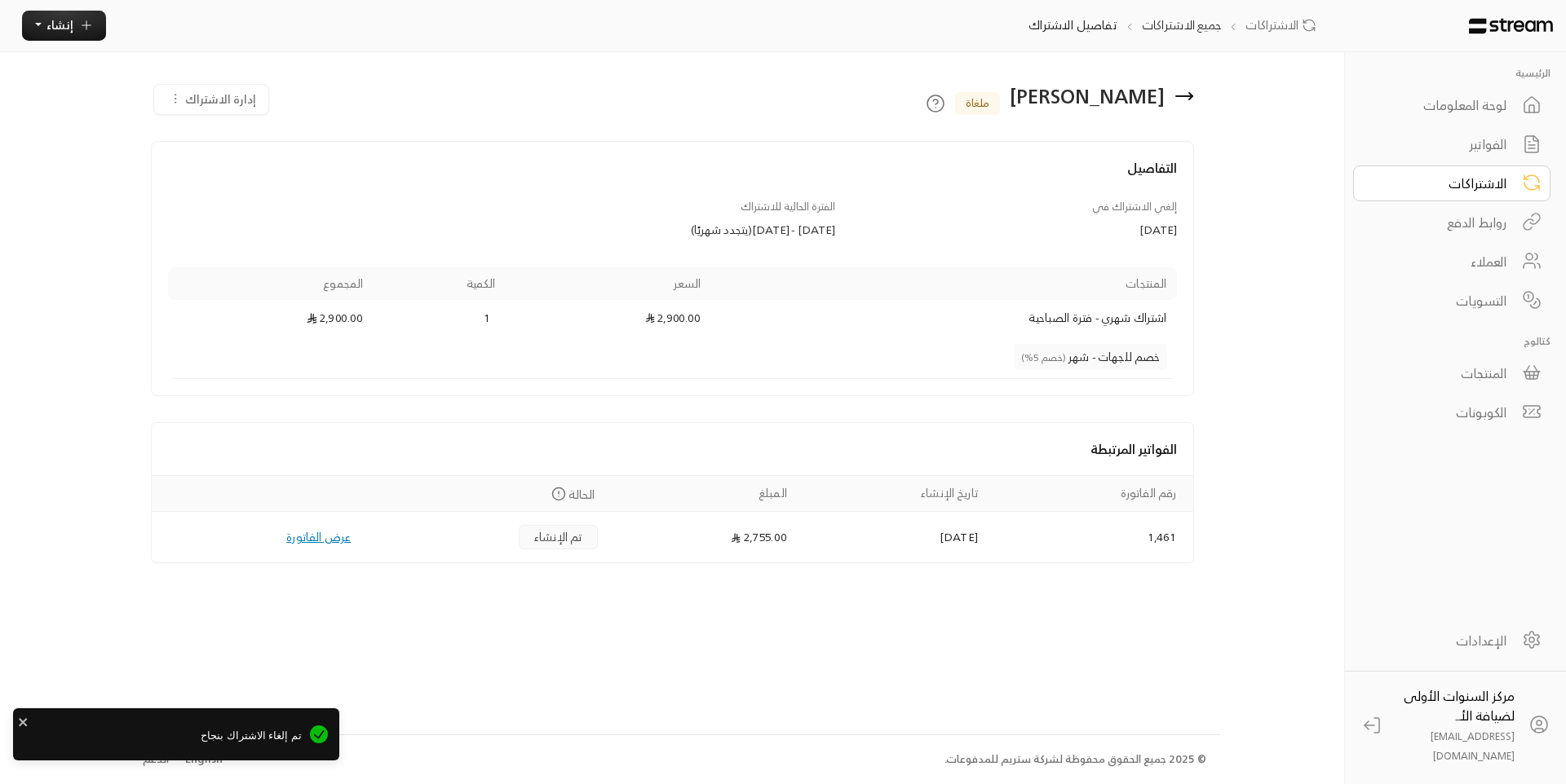
click at [1188, 112] on div "فيصل خالد الحمدان ملغاة" at bounding box center [849, 97] width 706 height 37
click at [1476, 154] on div "الفواتير" at bounding box center [1441, 144] width 132 height 19
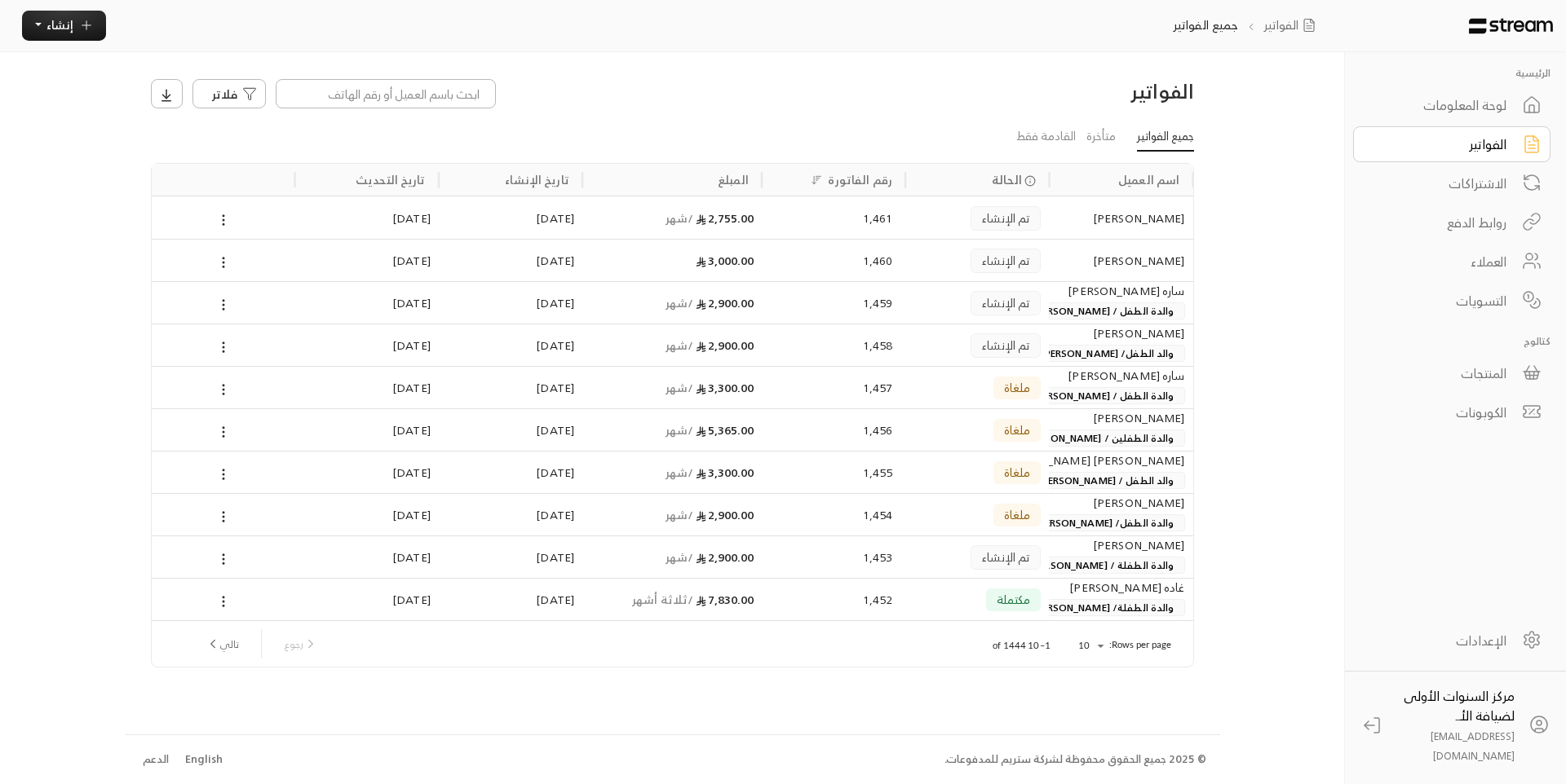
click at [1098, 232] on div "[PERSON_NAME]" at bounding box center [1121, 218] width 127 height 42
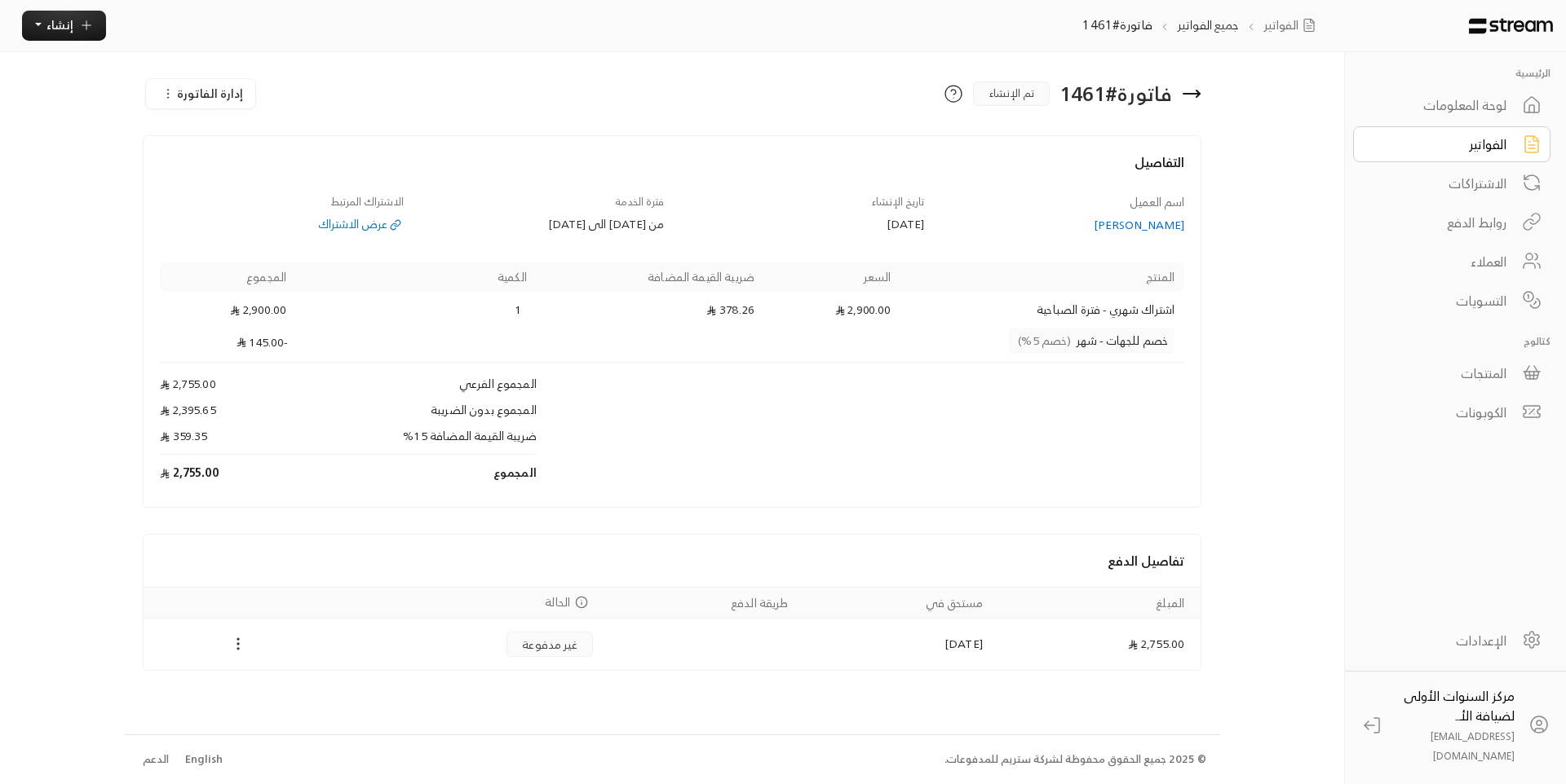
click at [240, 641] on icon "Payments" at bounding box center [238, 644] width 17 height 17
click at [275, 667] on li "تغيير الحالة الى مدفوعة" at bounding box center [299, 673] width 133 height 26
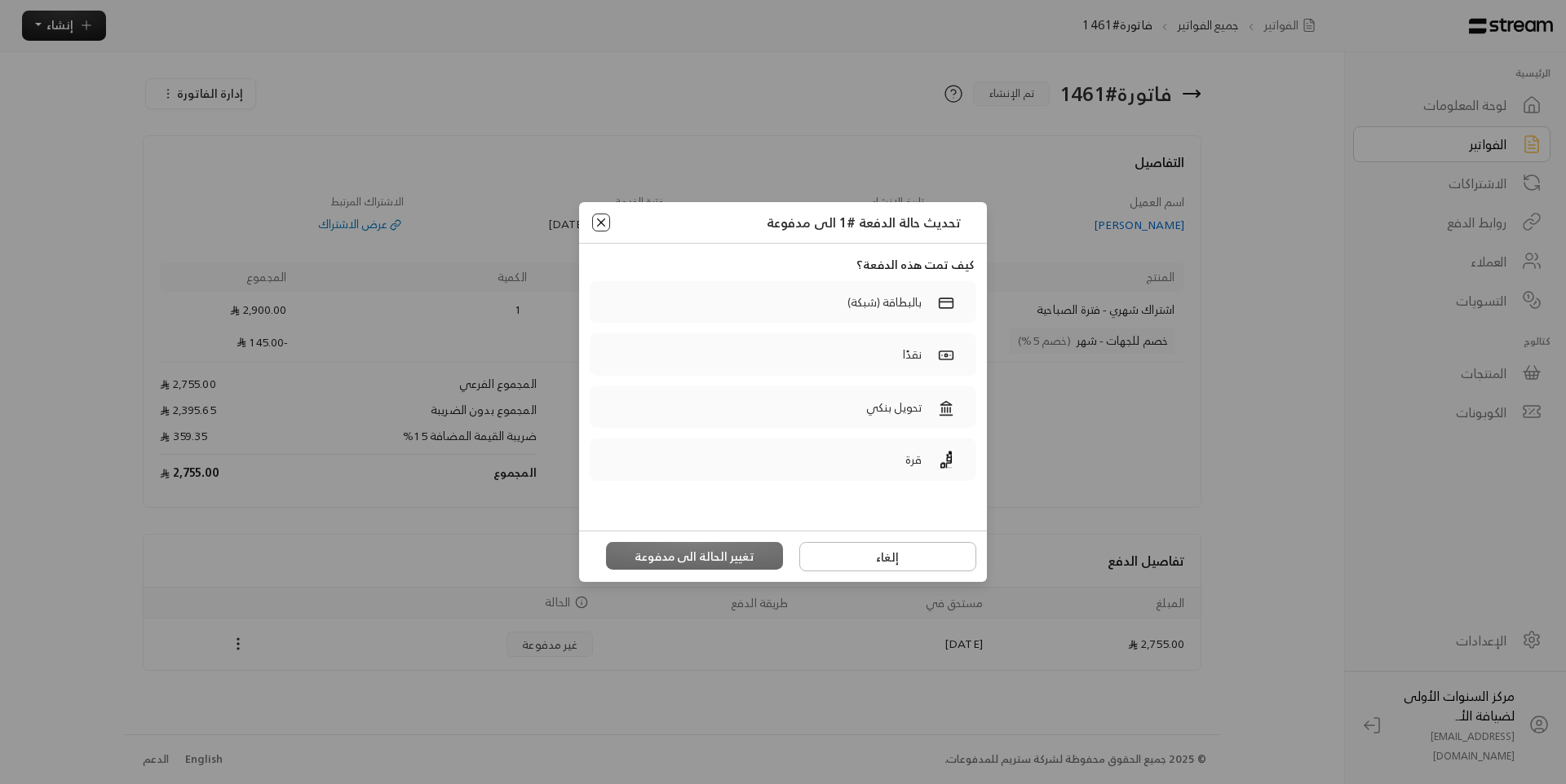
click at [600, 218] on button "Close" at bounding box center [600, 222] width 18 height 18
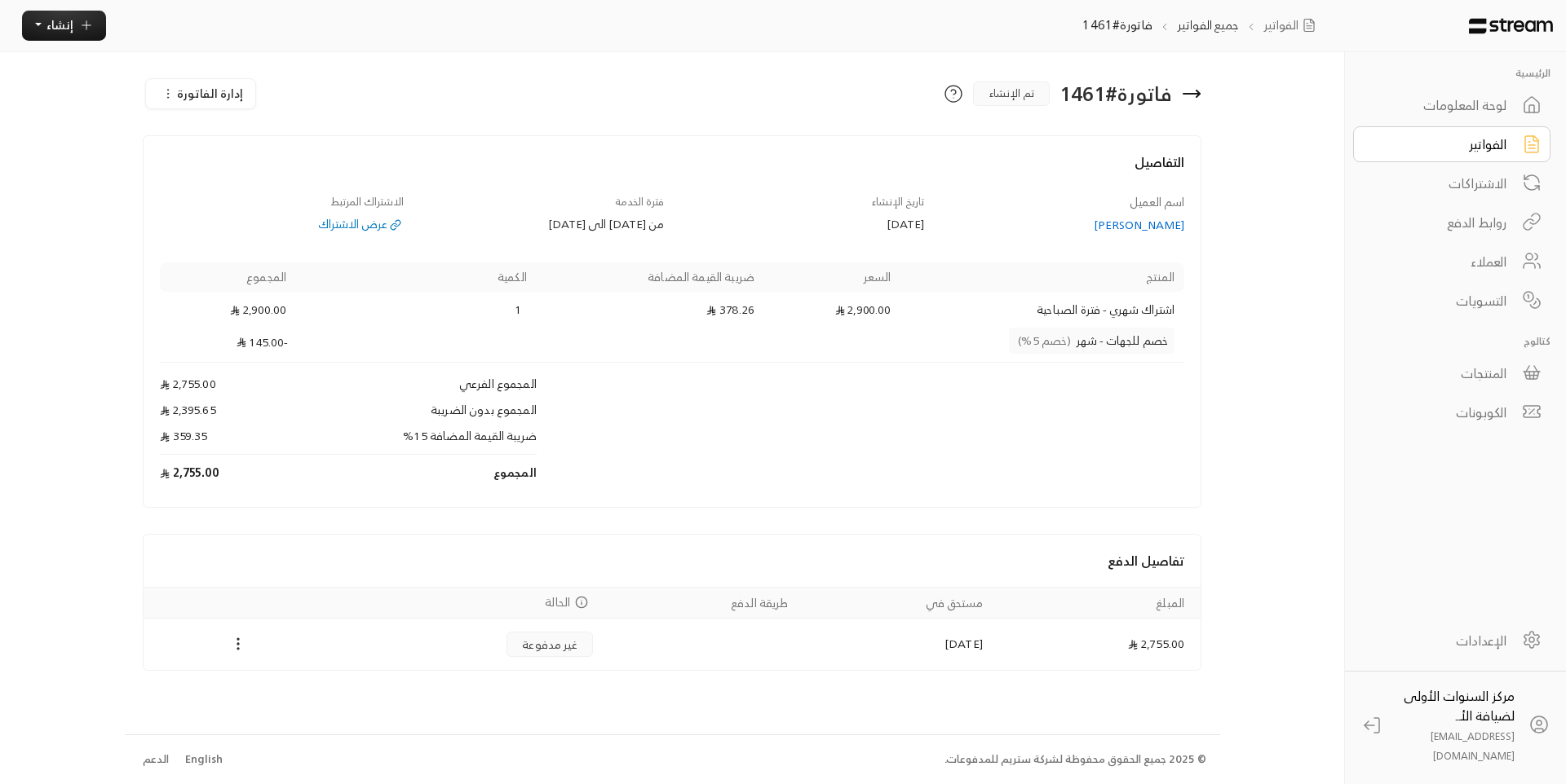
click at [184, 84] on span "إدارة الفاتورة" at bounding box center [210, 92] width 66 height 20
click at [249, 156] on link "إلغاء" at bounding box center [227, 167] width 150 height 30
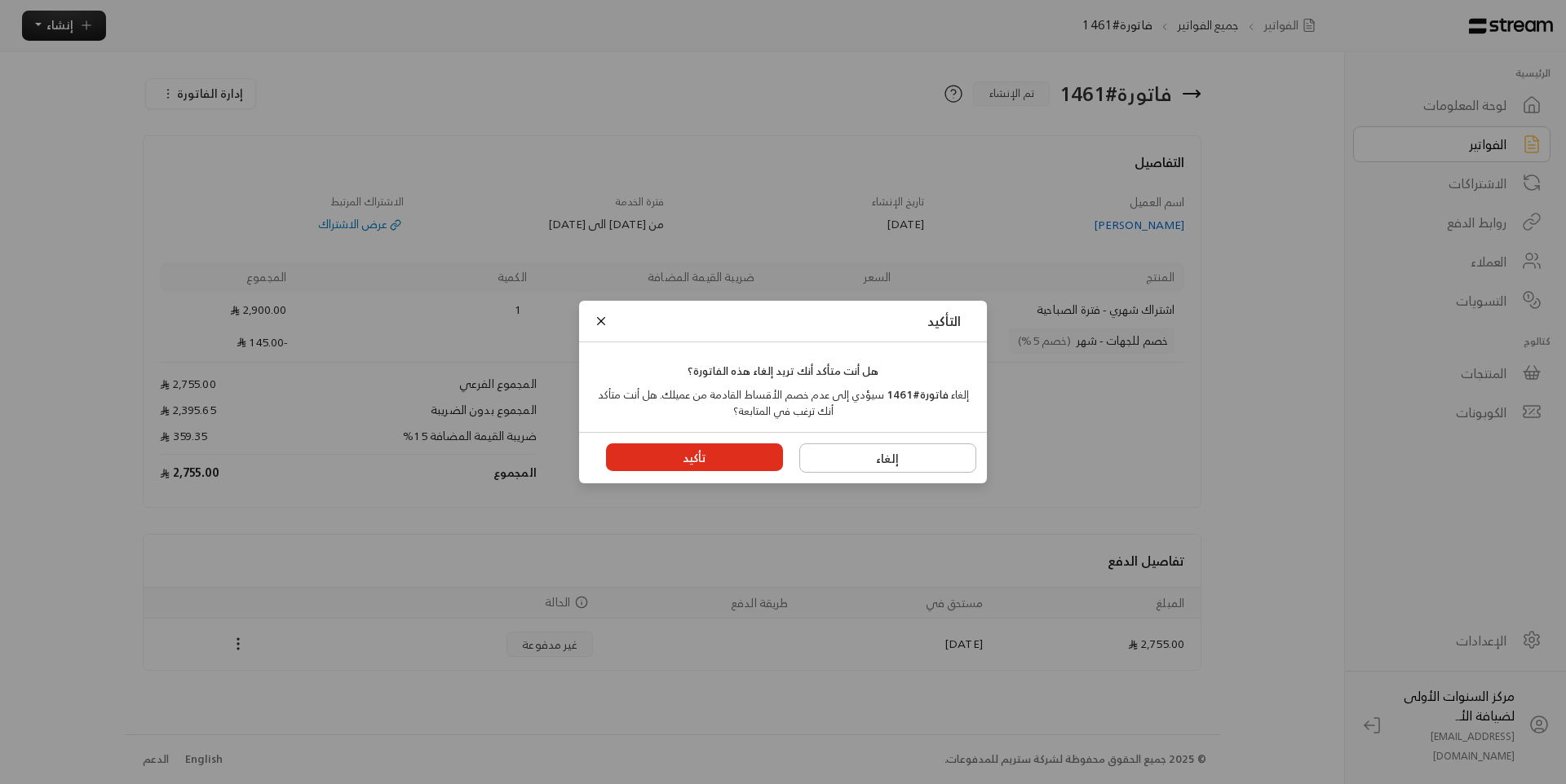
click at [688, 451] on button "تأكيد" at bounding box center [695, 457] width 178 height 28
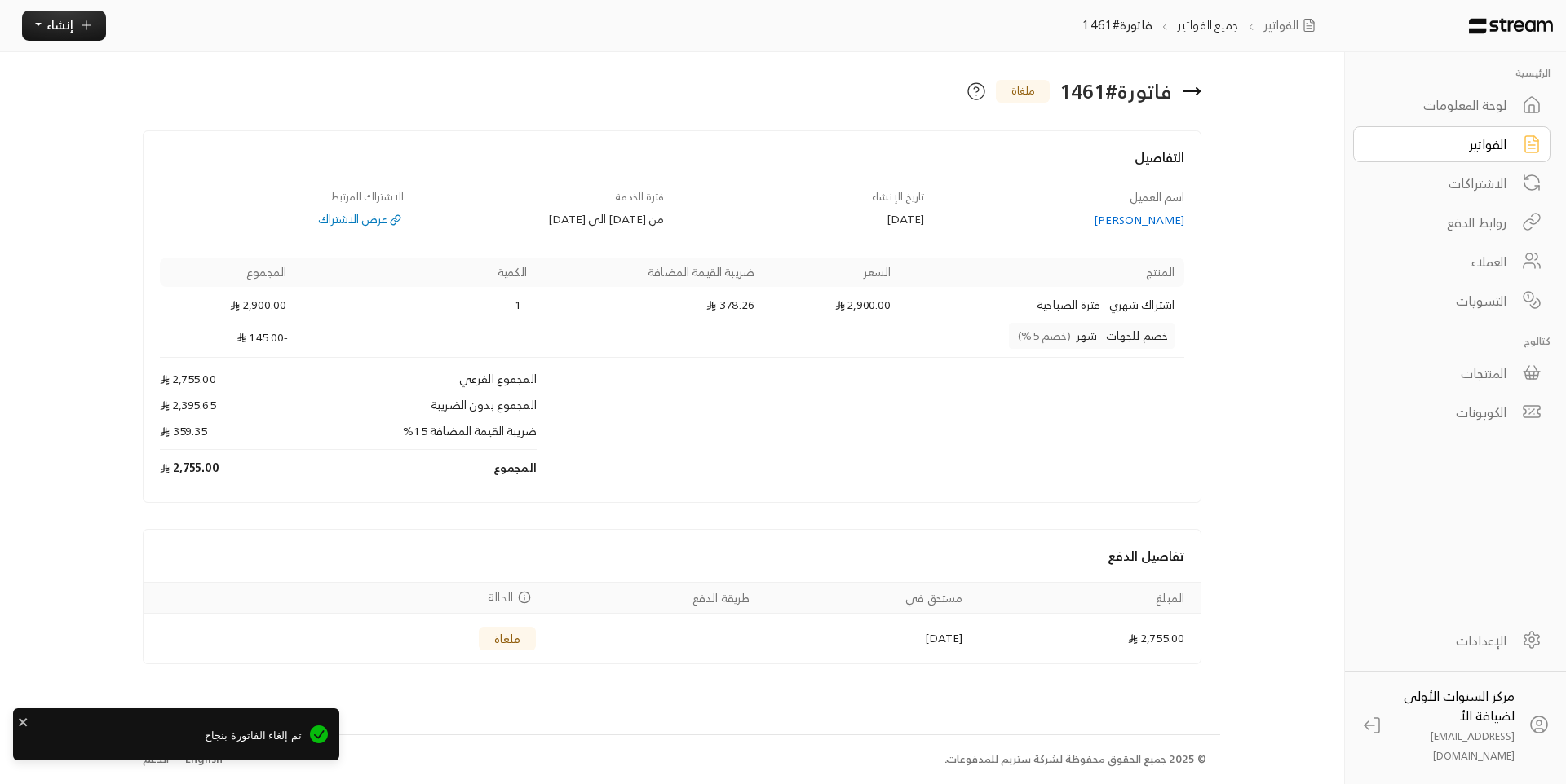
click at [1488, 186] on div "الاشتراكات" at bounding box center [1441, 183] width 132 height 19
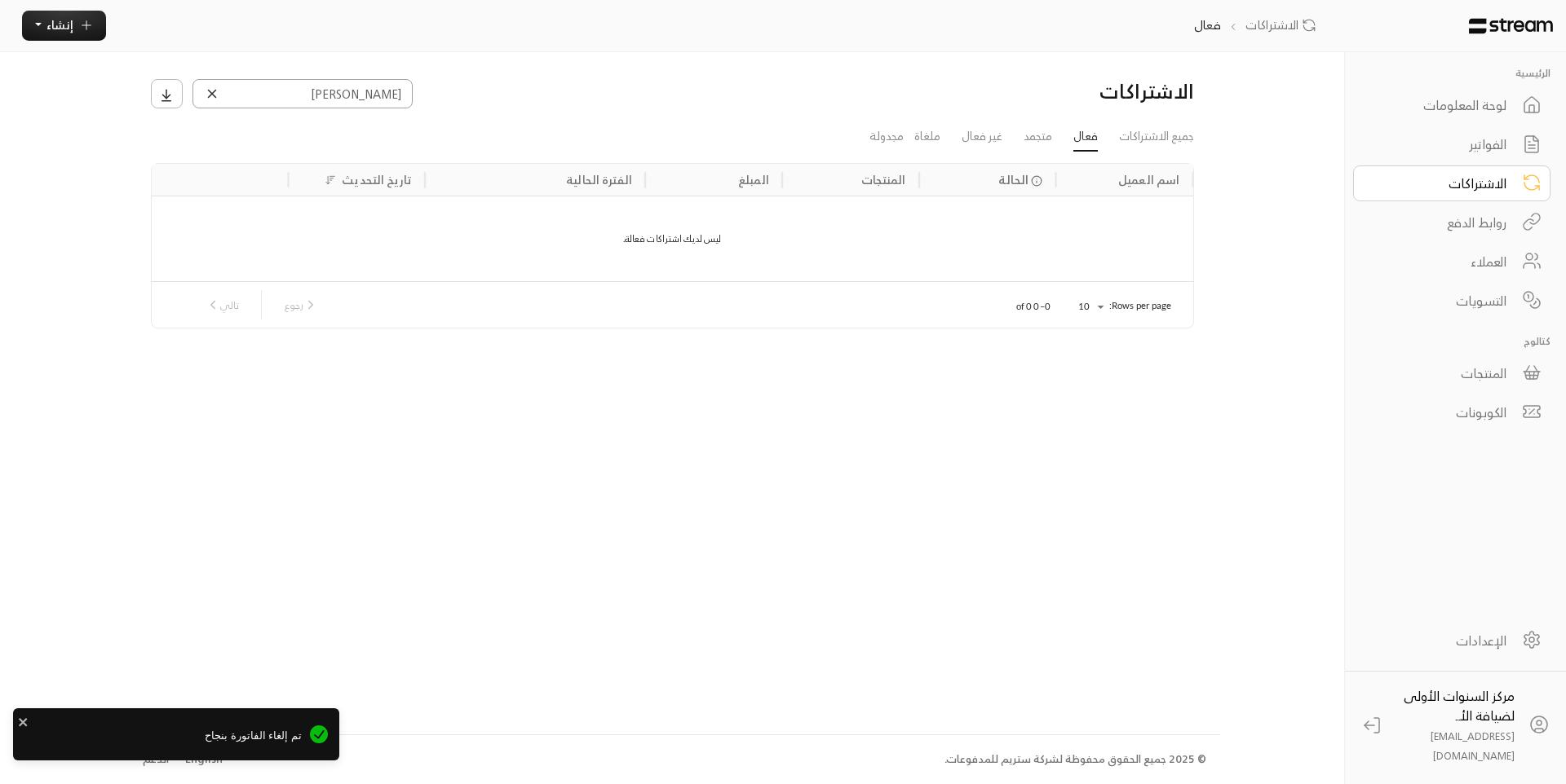
click at [359, 100] on input "الحمدان" at bounding box center [302, 94] width 220 height 30
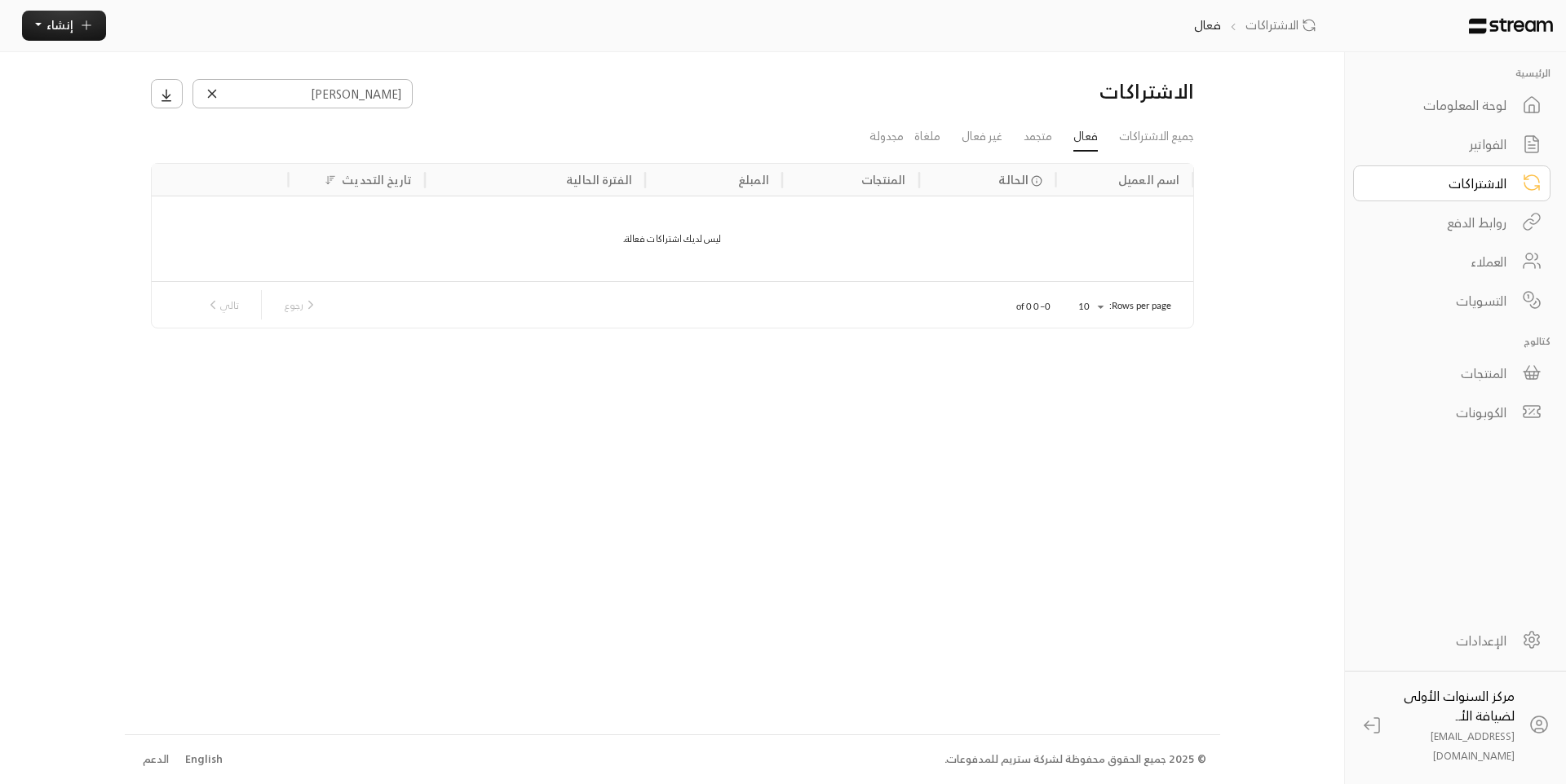
click at [205, 97] on icon at bounding box center [212, 93] width 15 height 15
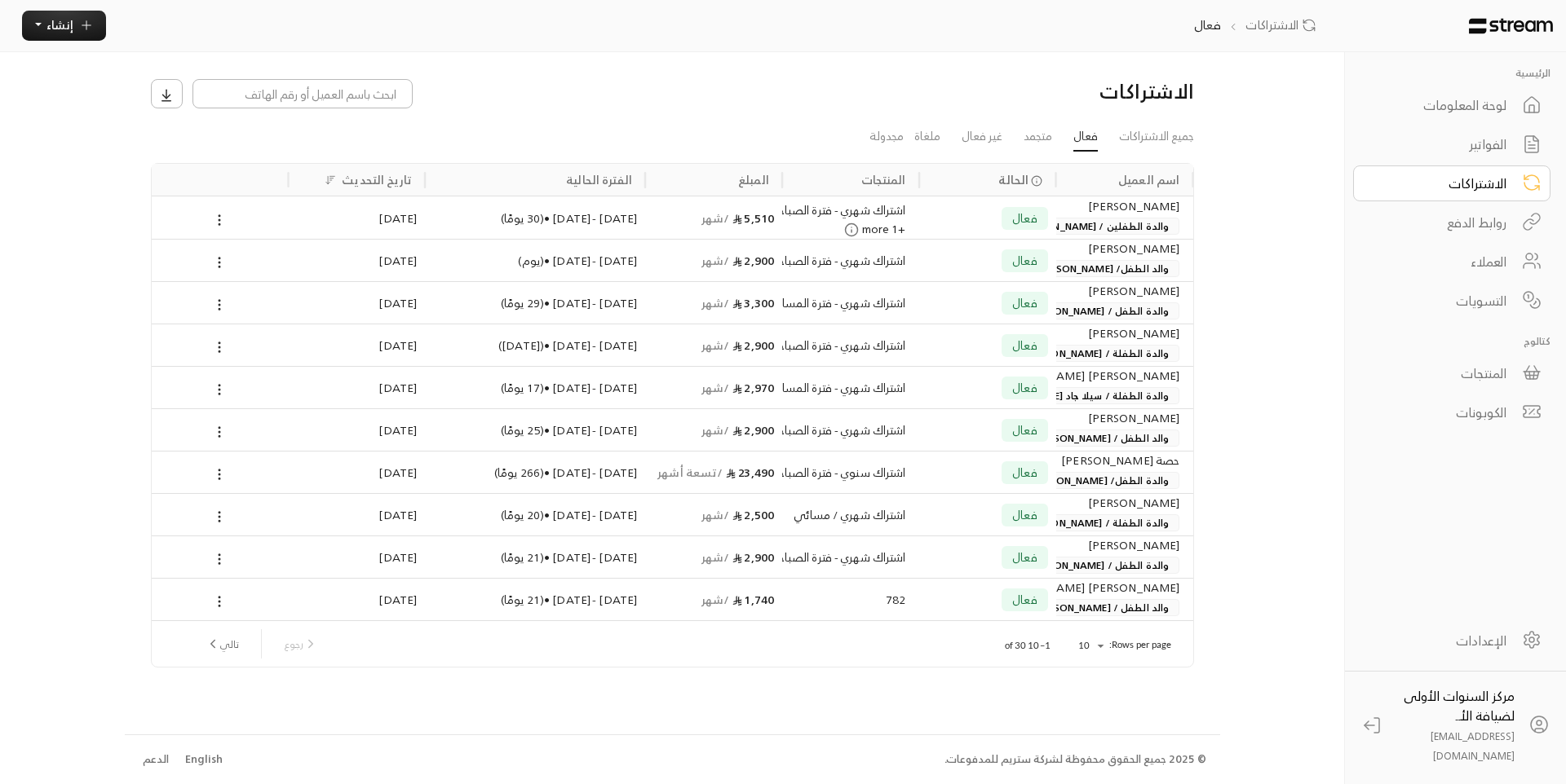
click at [1236, 180] on div "الرئيسية لوحة المعلومات الفواتير الاشتراكات روابط الدفع العملاء التسويات كتالوج…" at bounding box center [783, 392] width 1317 height 784
click at [72, 17] on button "إنشاء" at bounding box center [64, 25] width 84 height 30
click at [640, 100] on div at bounding box center [539, 94] width 778 height 30
click at [1480, 193] on div "الاشتراكات" at bounding box center [1441, 183] width 132 height 19
click at [1178, 143] on link "جميع الاشتراكات" at bounding box center [1156, 138] width 75 height 30
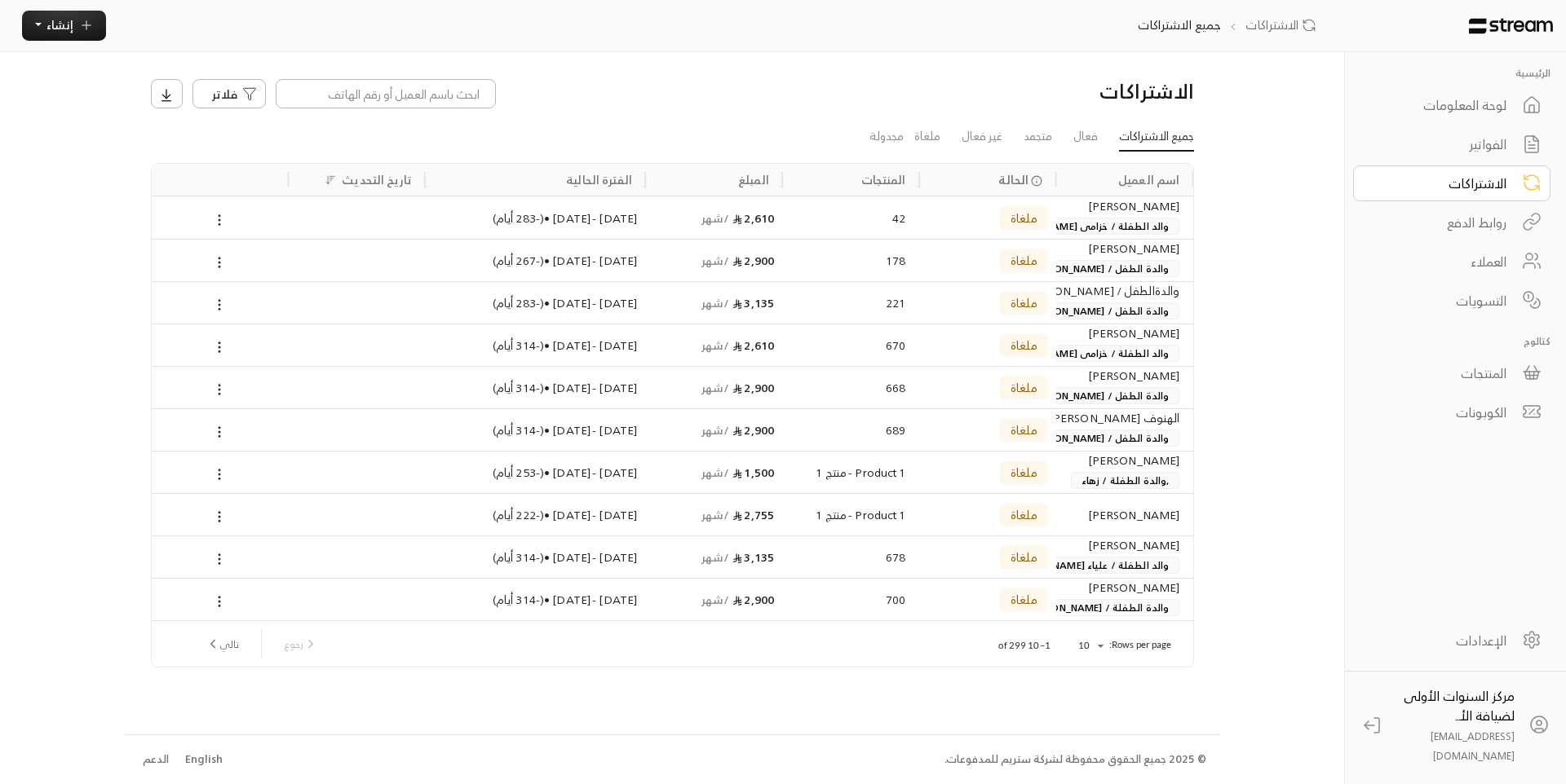
click at [1457, 193] on div "الاشتراكات" at bounding box center [1441, 183] width 132 height 19
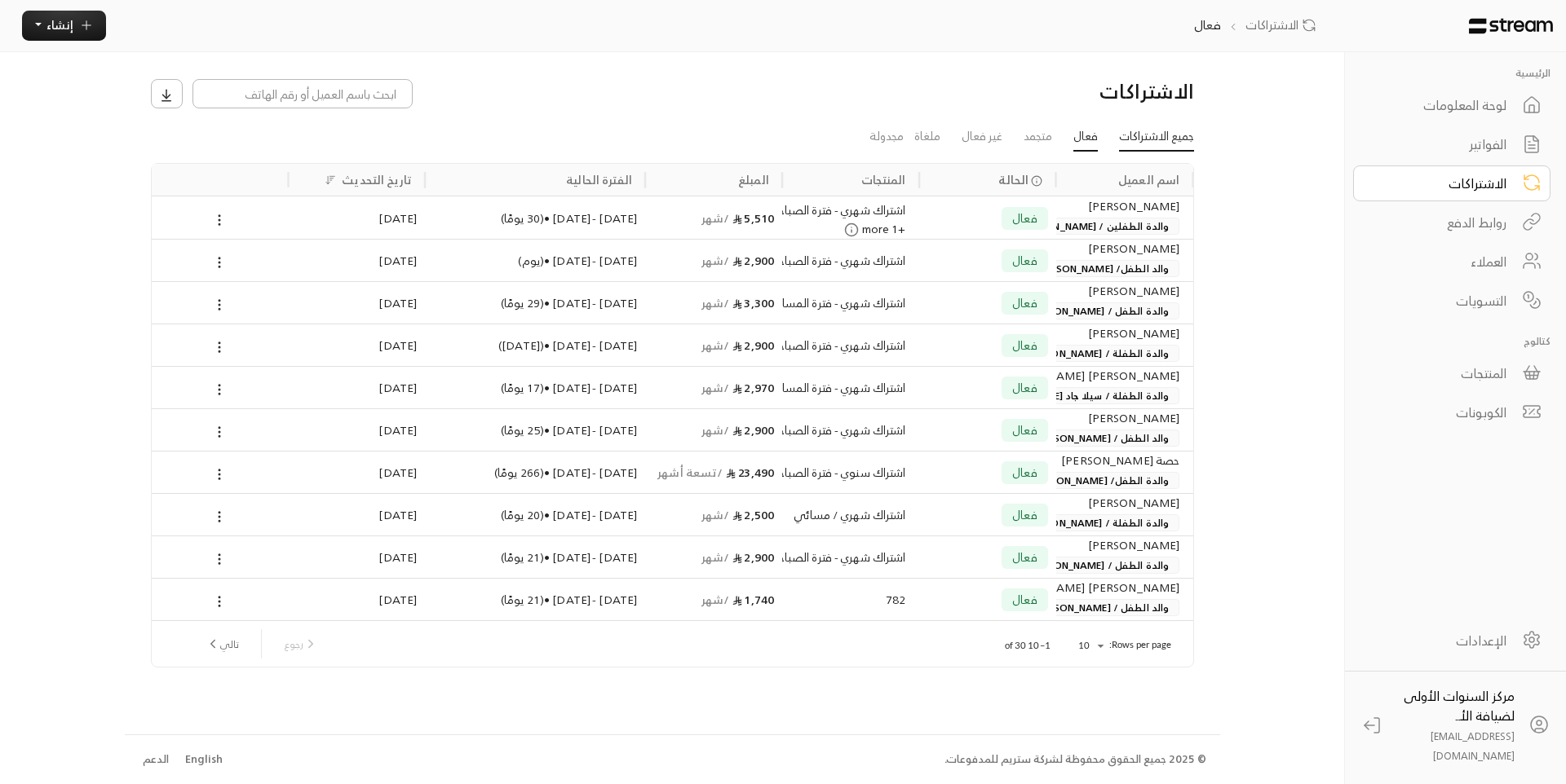
click at [1176, 149] on link "جميع الاشتراكات" at bounding box center [1156, 138] width 75 height 30
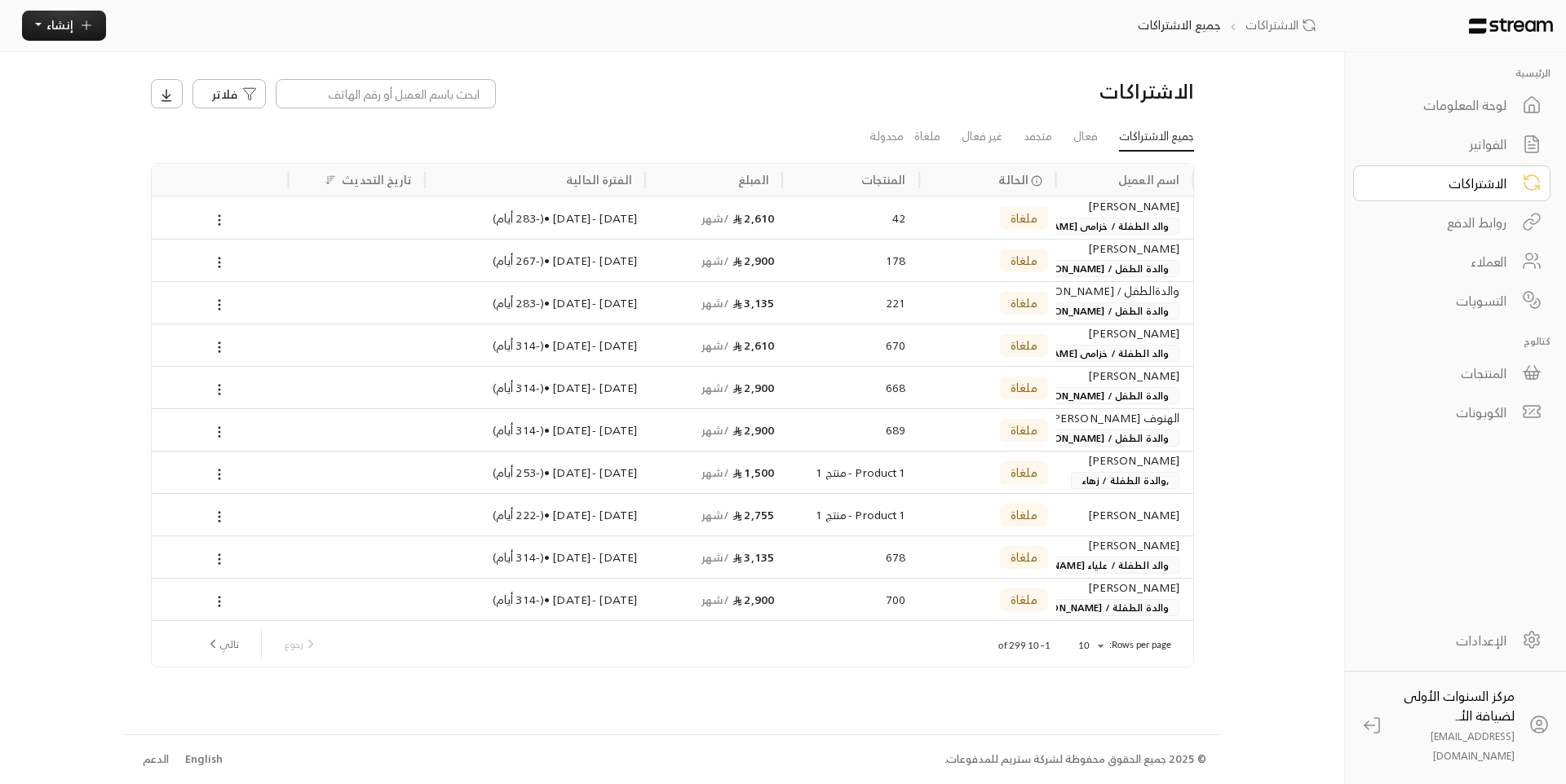
click at [1473, 265] on div "العملاء" at bounding box center [1441, 261] width 132 height 19
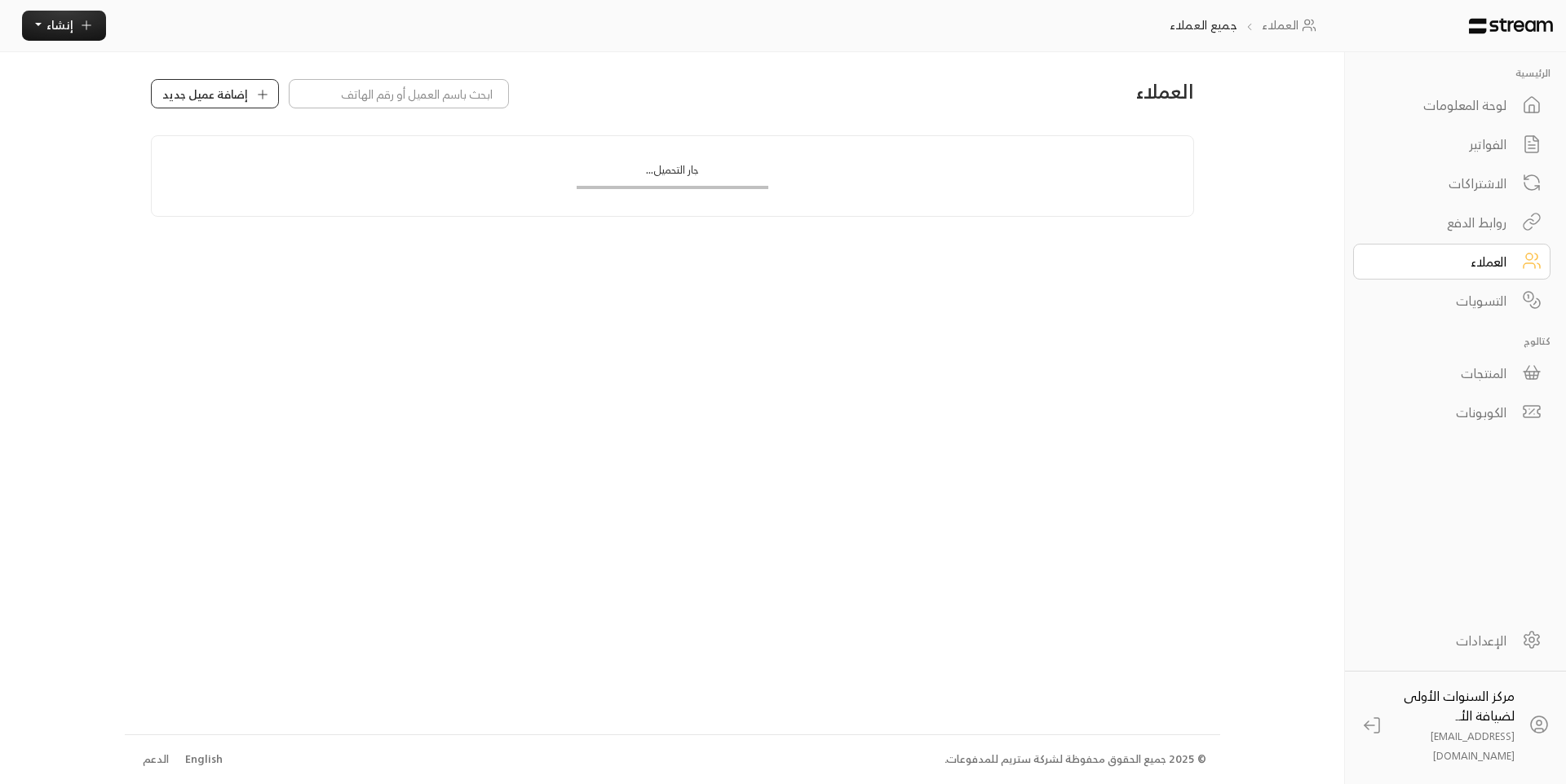
click at [220, 99] on span "إضافة عميل جديد" at bounding box center [205, 94] width 85 height 17
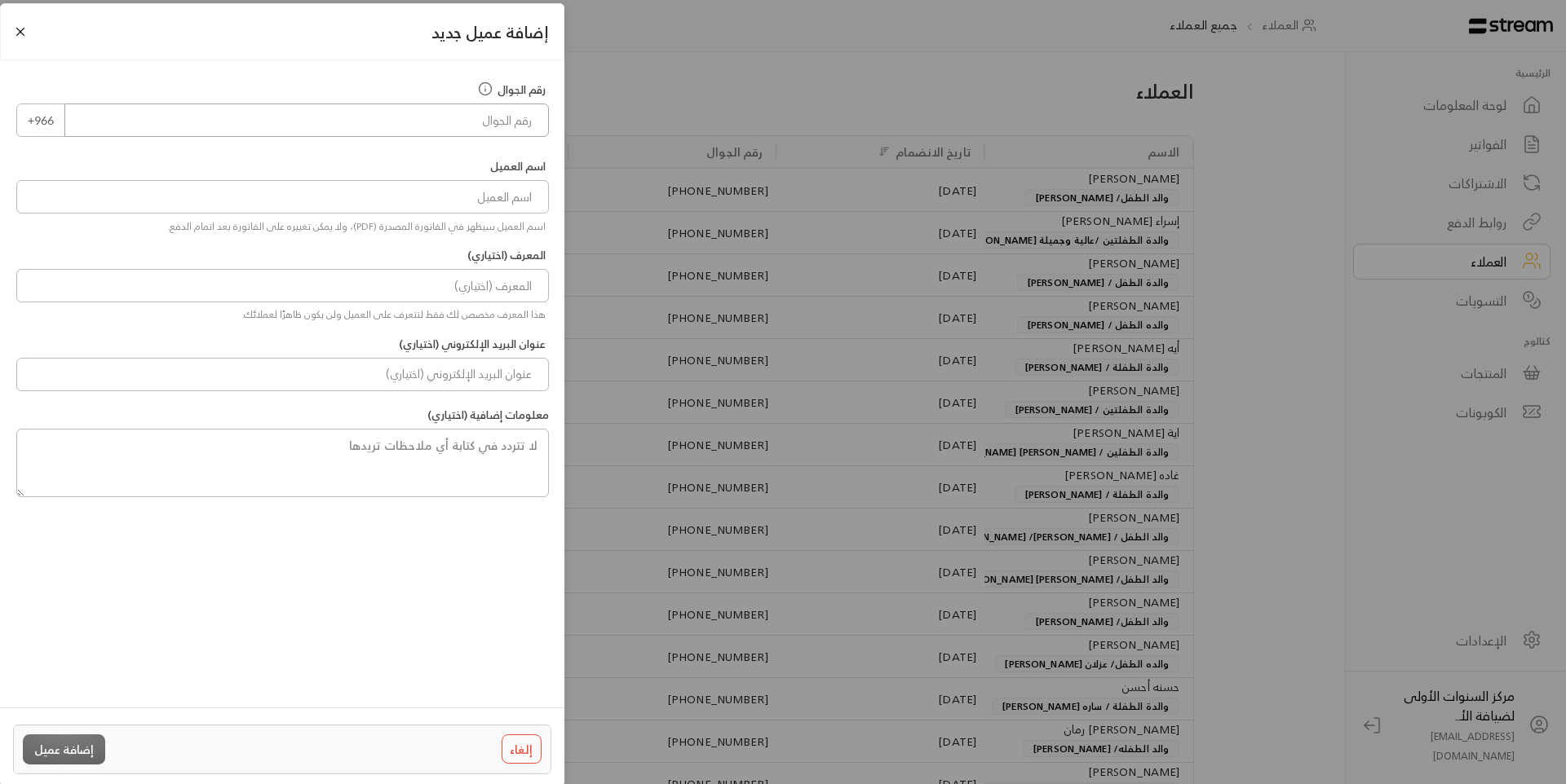
click at [488, 125] on input "tel" at bounding box center [307, 120] width 485 height 33
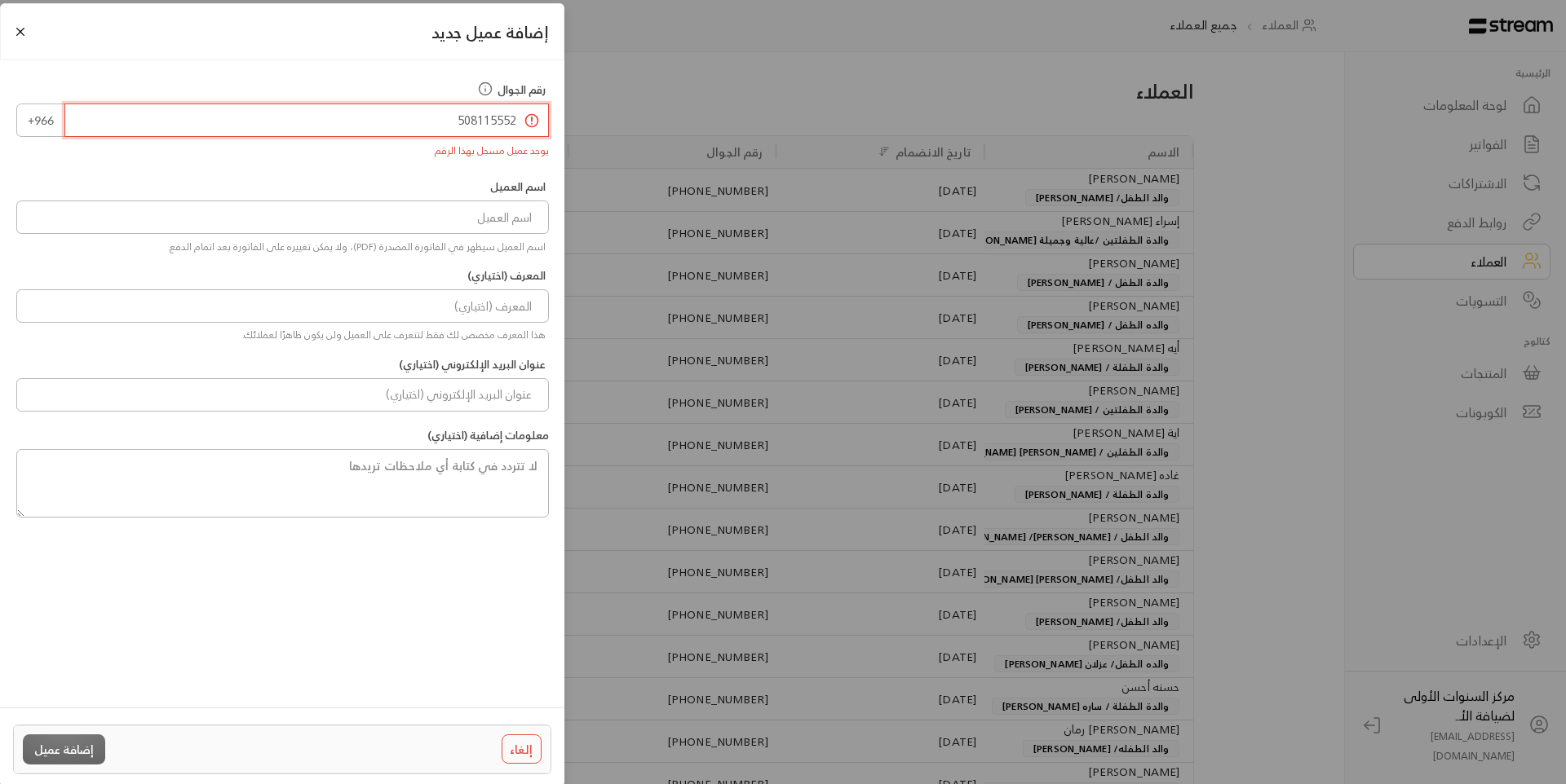
type input "508115552"
click at [458, 221] on input at bounding box center [282, 217] width 532 height 33
click at [448, 181] on div "اسم العميل اسم العميل سيظهر في الفاتورة المصدرة (PDF)، ولا يمكن تغييره على الفا…" at bounding box center [282, 216] width 549 height 75
click at [539, 758] on button "إلغاء" at bounding box center [521, 749] width 41 height 30
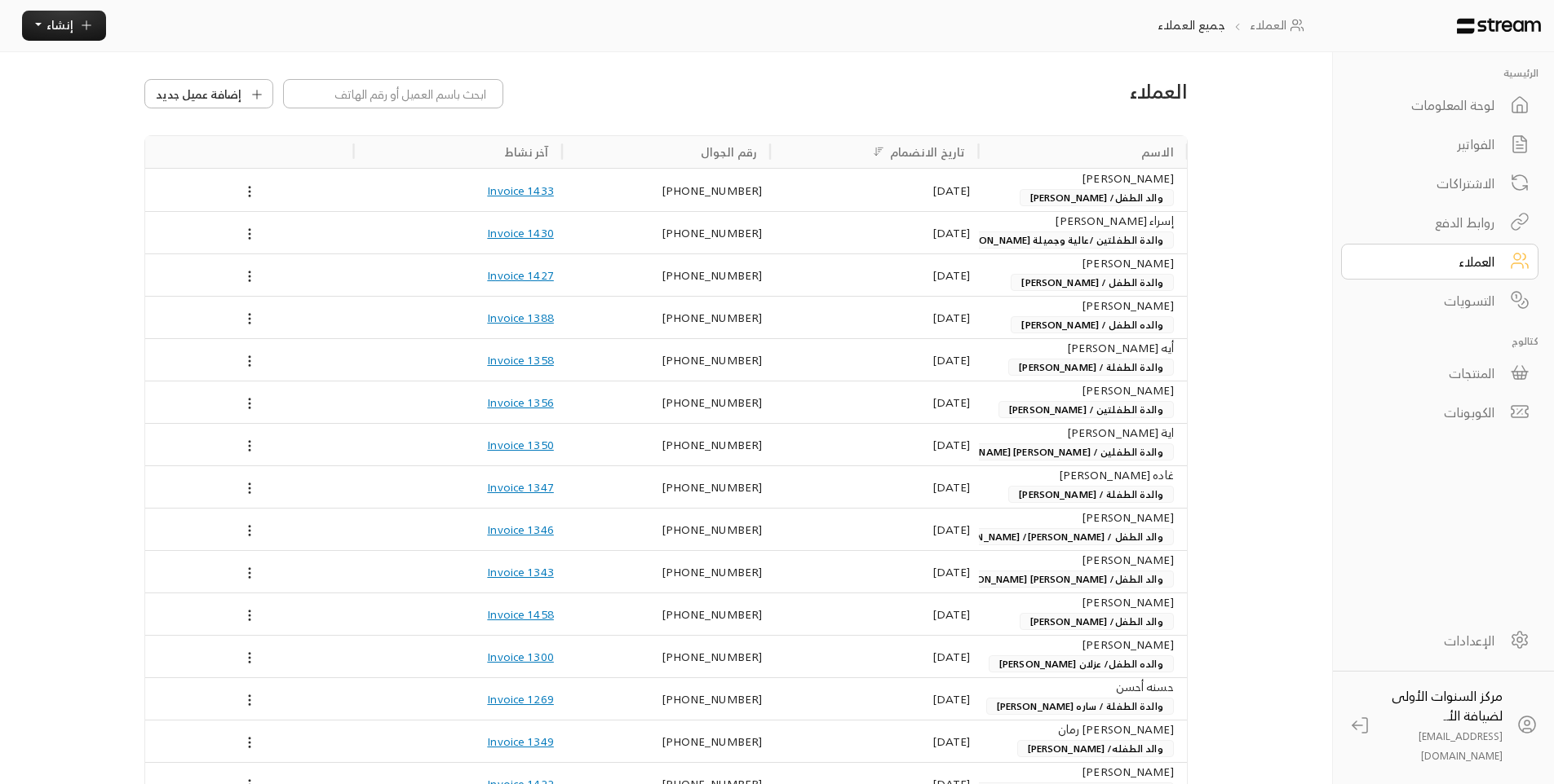
click at [1485, 128] on link "الفواتير" at bounding box center [1439, 144] width 197 height 36
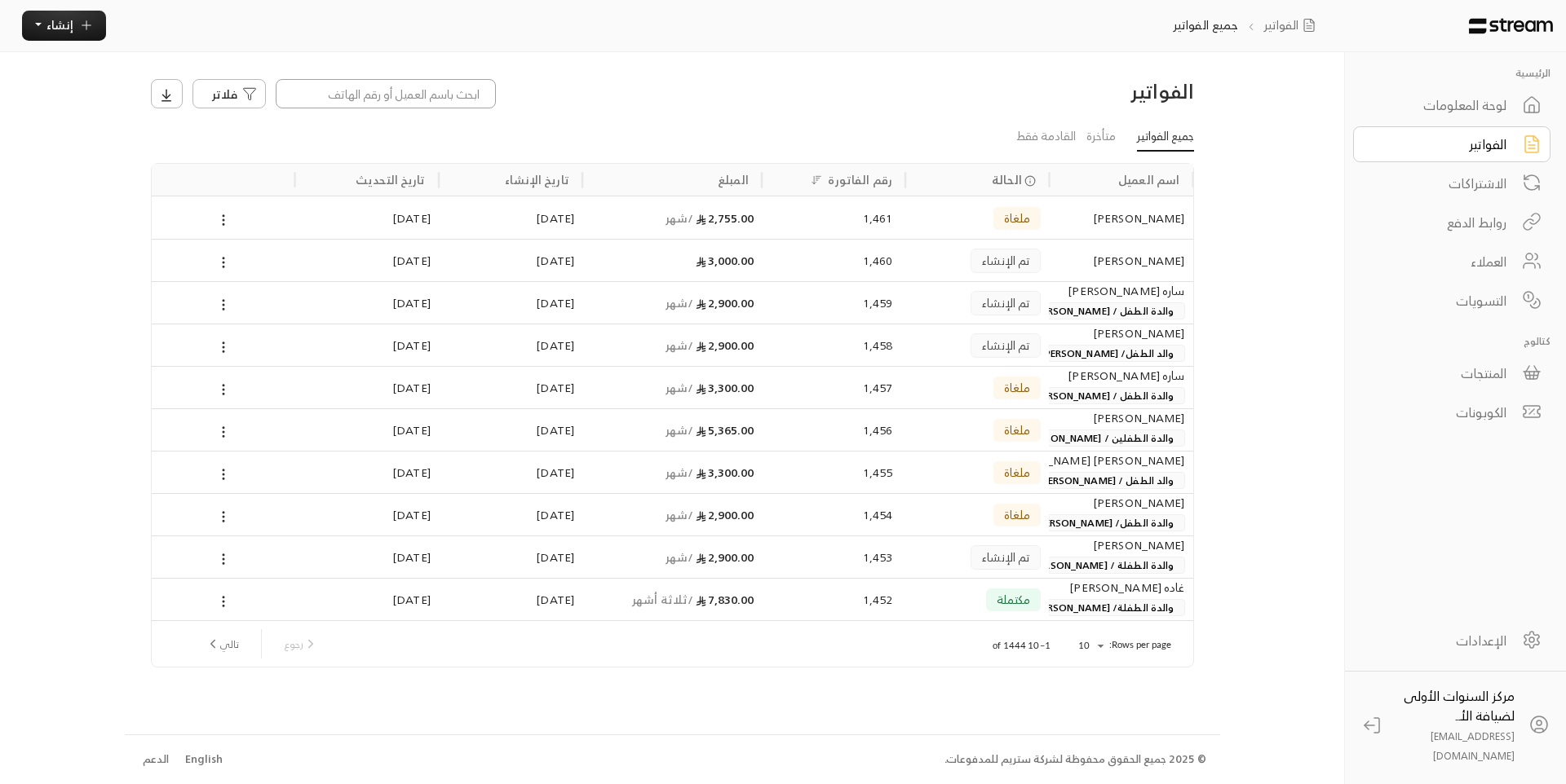
click at [485, 85] on input at bounding box center [385, 94] width 220 height 30
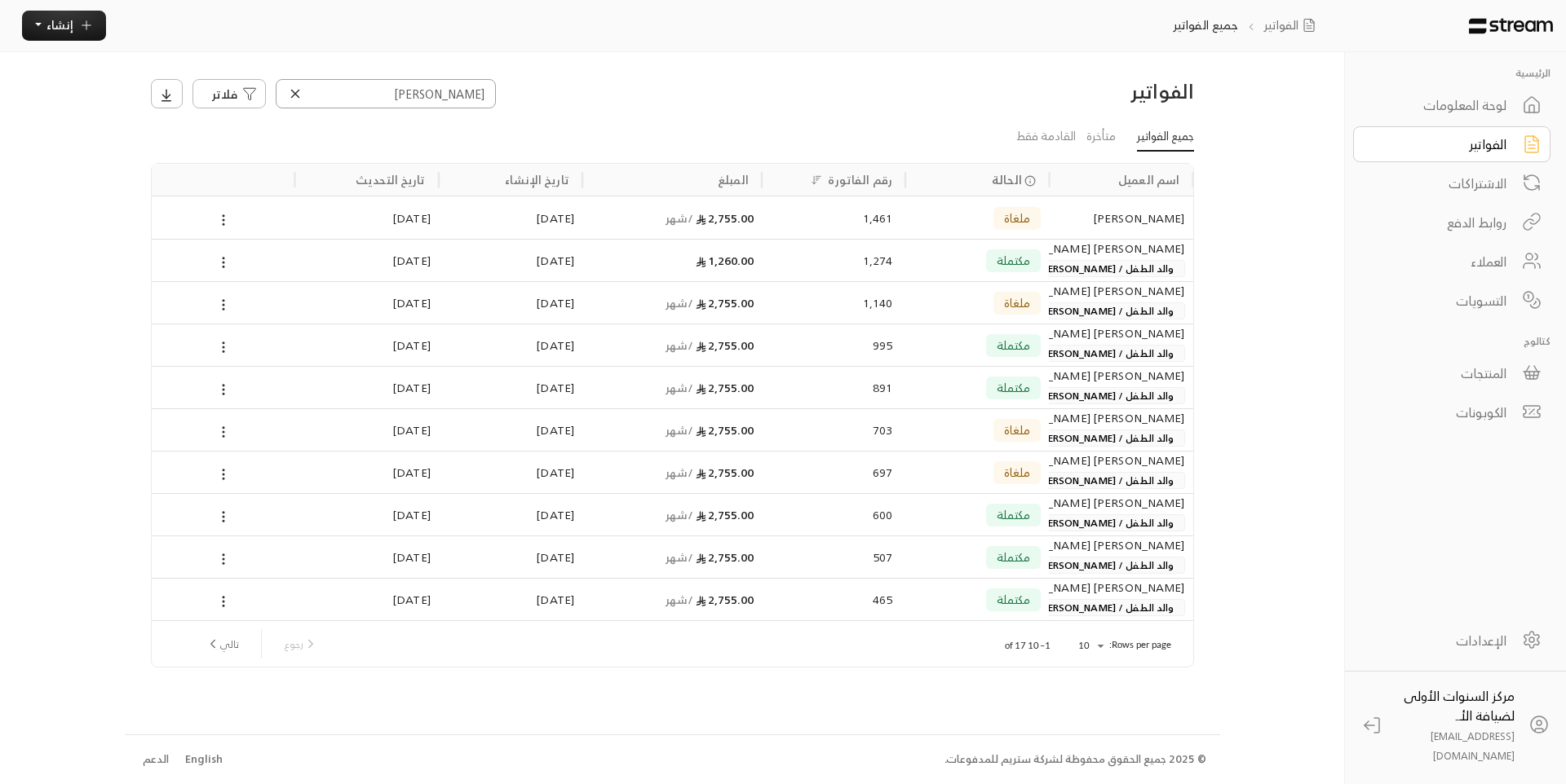
type input "الحمدان"
click at [1093, 637] on body "الرئيسية لوحة المعلومات الفواتير الاشتراكات روابط الدفع العملاء التسويات كتالوج…" at bounding box center [783, 392] width 1566 height 784
click at [1094, 750] on li "100" at bounding box center [1089, 753] width 44 height 26
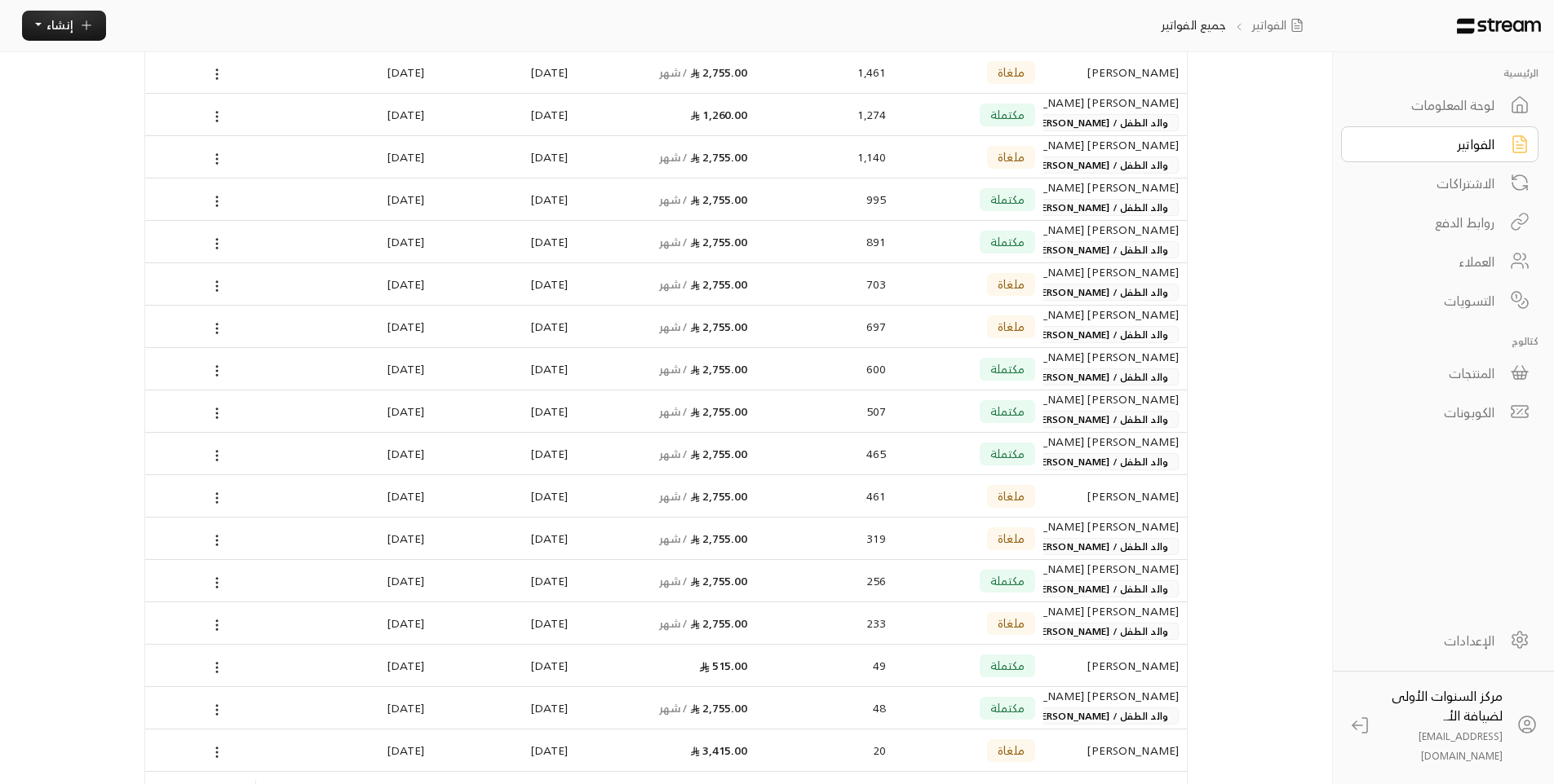
scroll to position [256, 0]
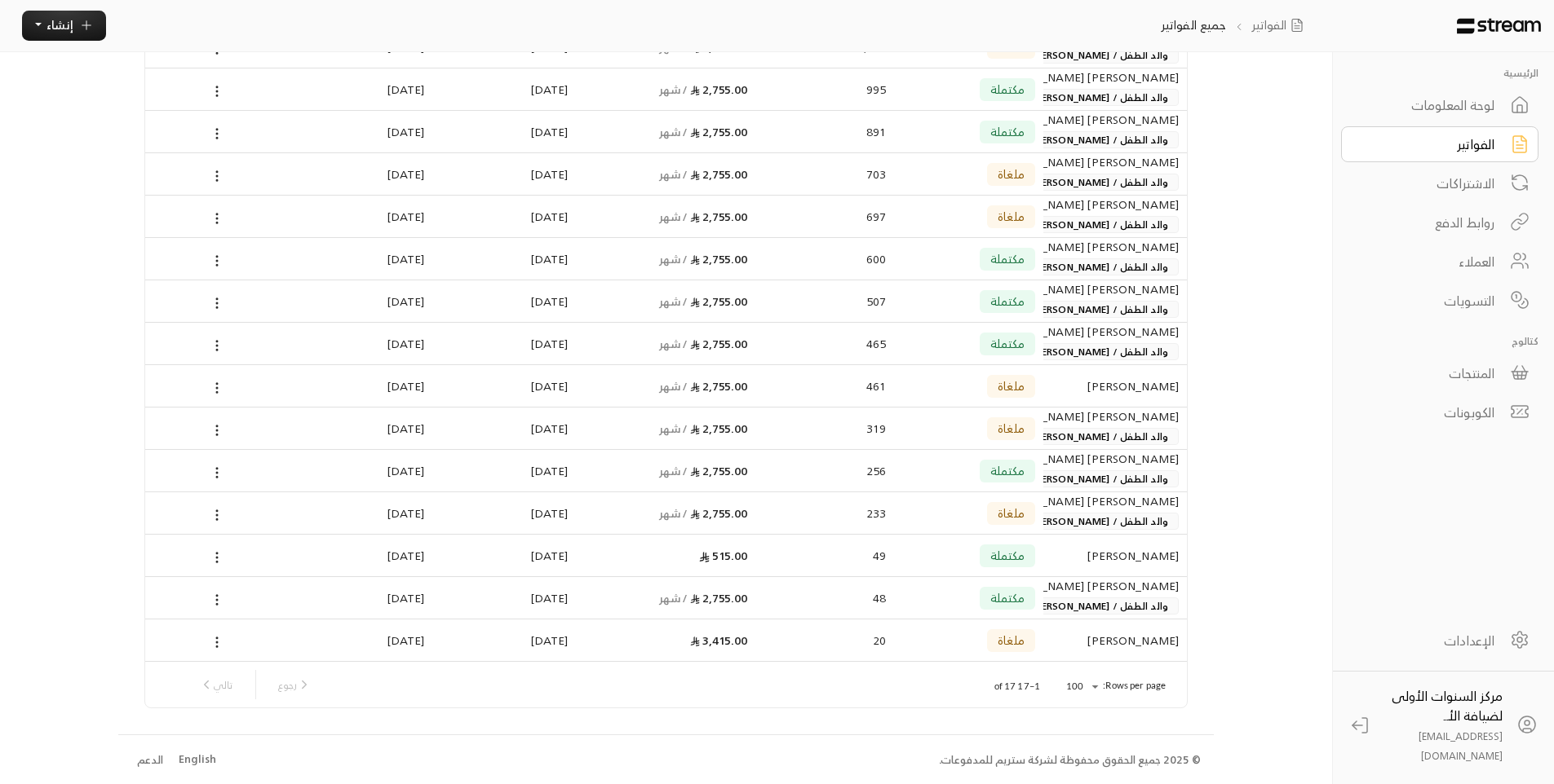
click at [916, 591] on div "مكتملة" at bounding box center [971, 598] width 127 height 42
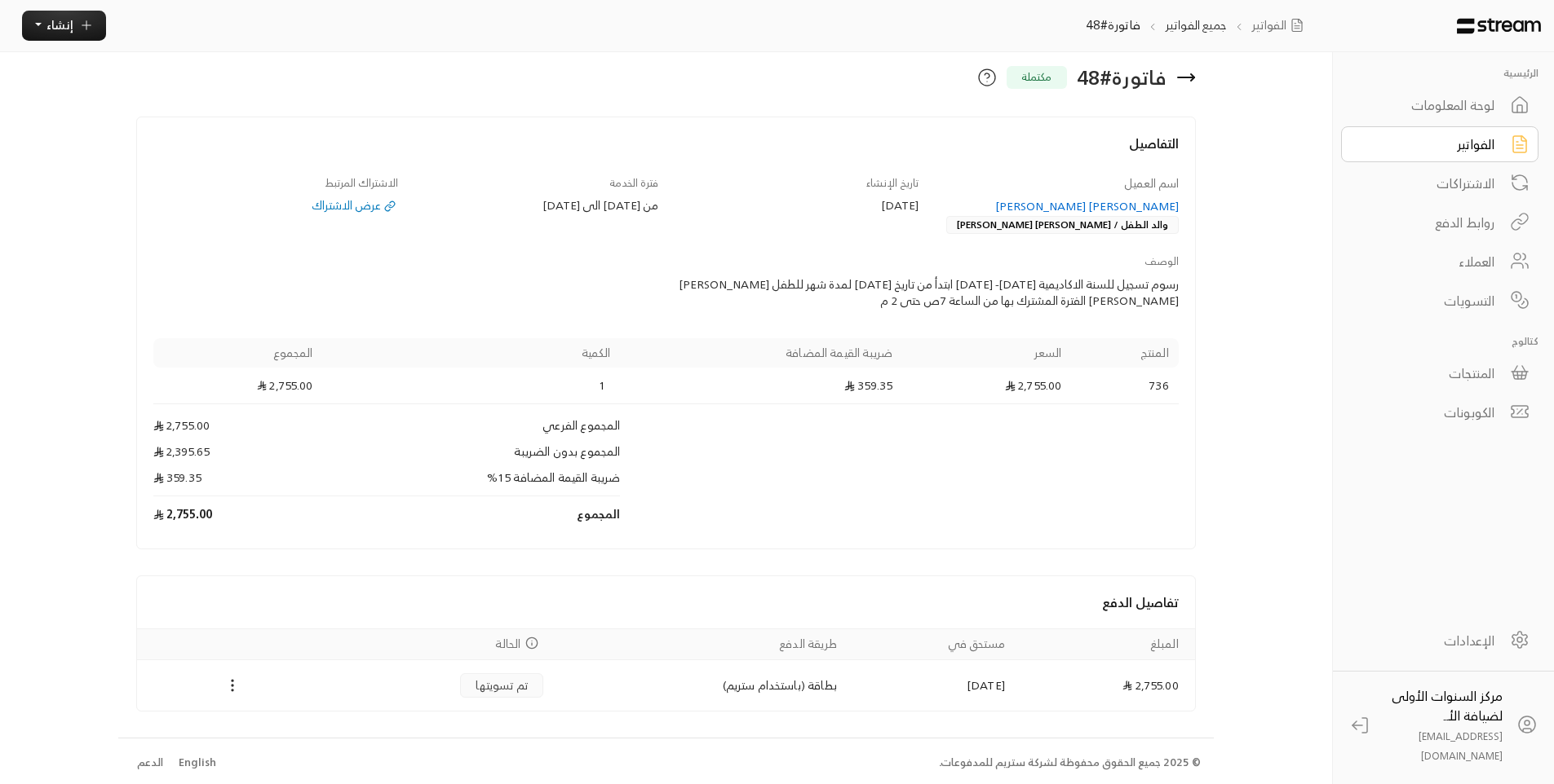
scroll to position [17, 0]
click at [1184, 76] on icon at bounding box center [1185, 74] width 19 height 19
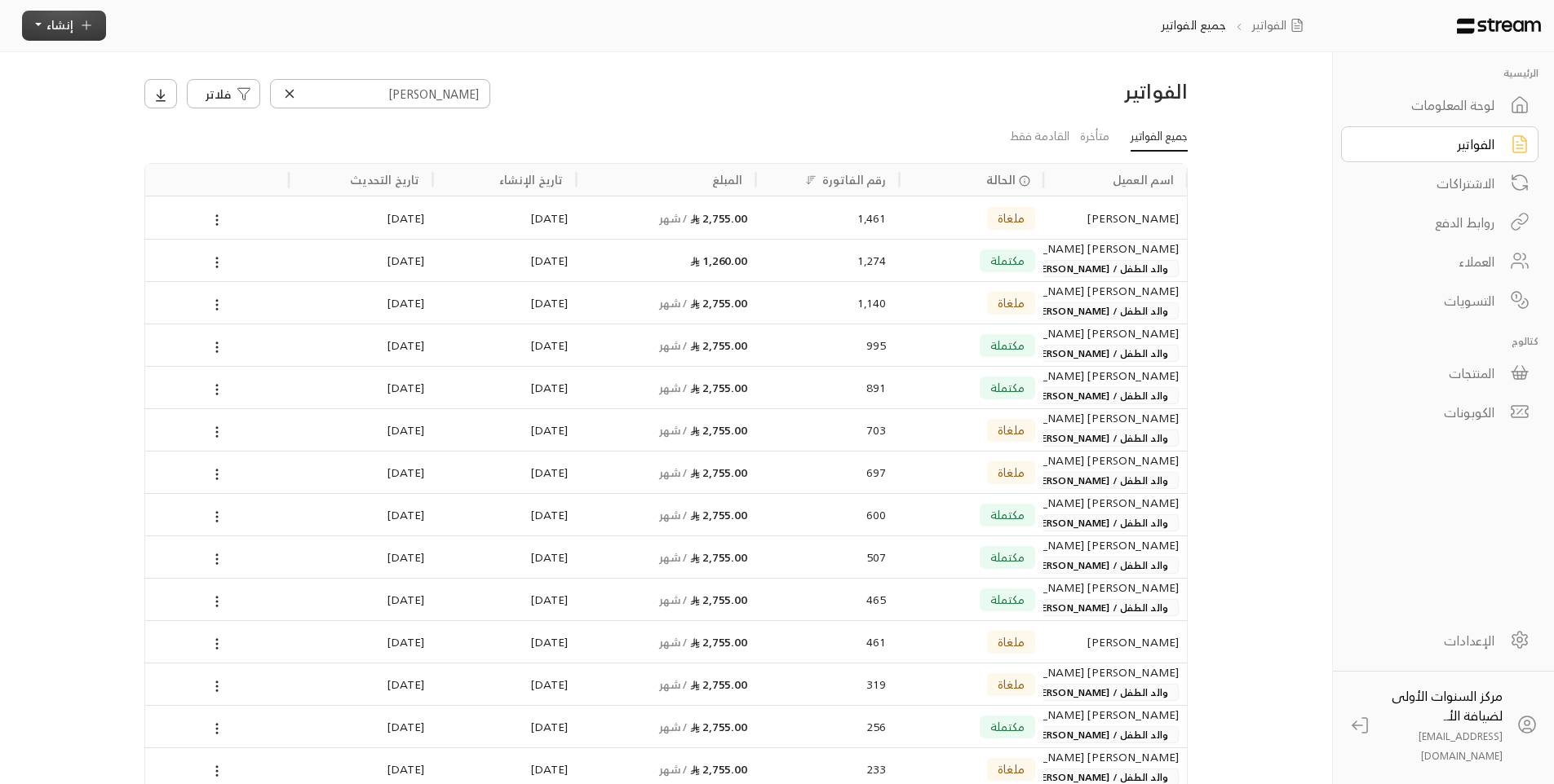
click at [84, 33] on button "إنشاء" at bounding box center [64, 25] width 84 height 30
click at [226, 162] on p "أتمتة الفواتير المتكررة للفواتير المستمرة." at bounding box center [139, 166] width 204 height 17
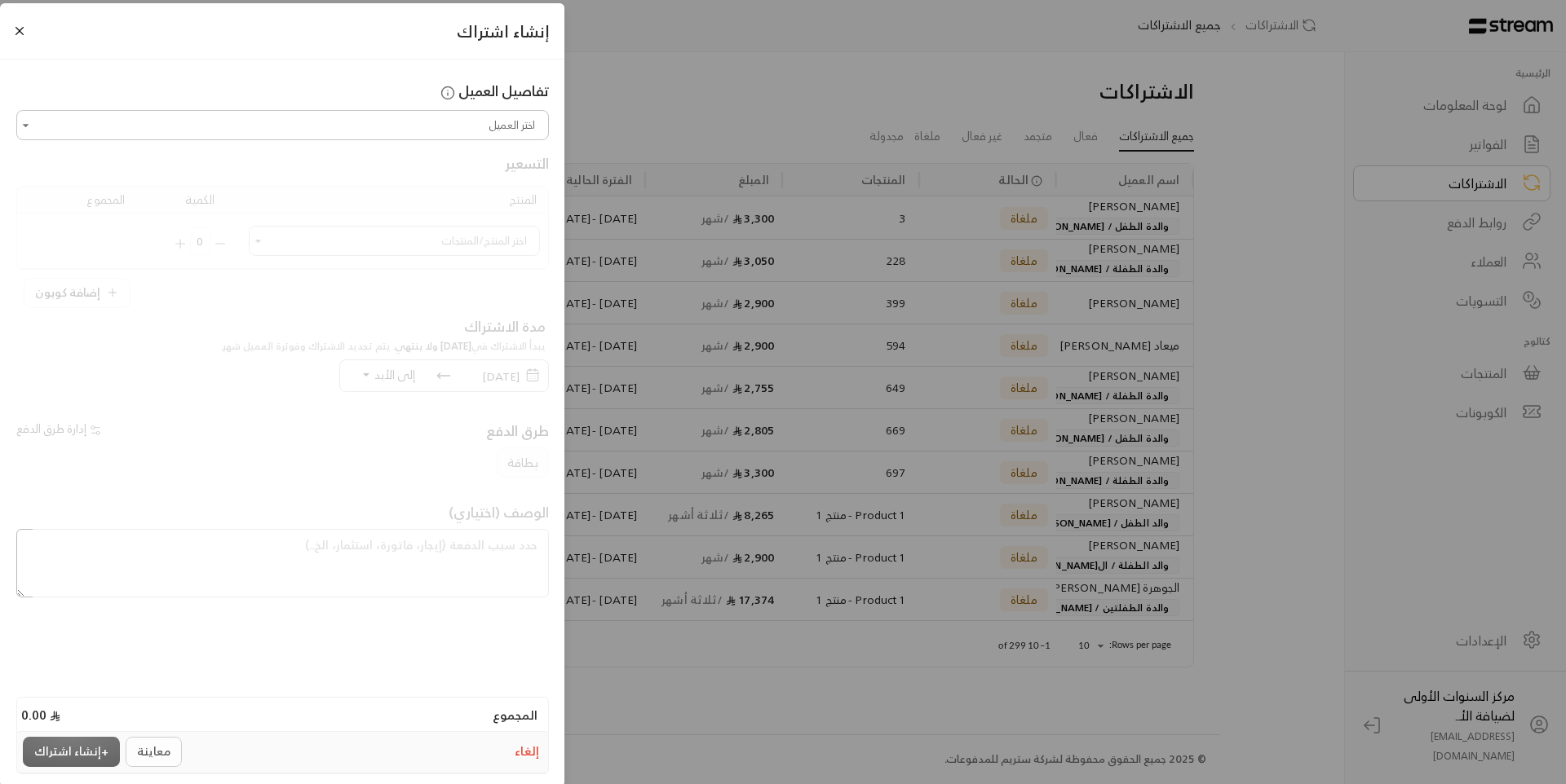
click at [463, 121] on input "اختر العميل" at bounding box center [282, 125] width 527 height 25
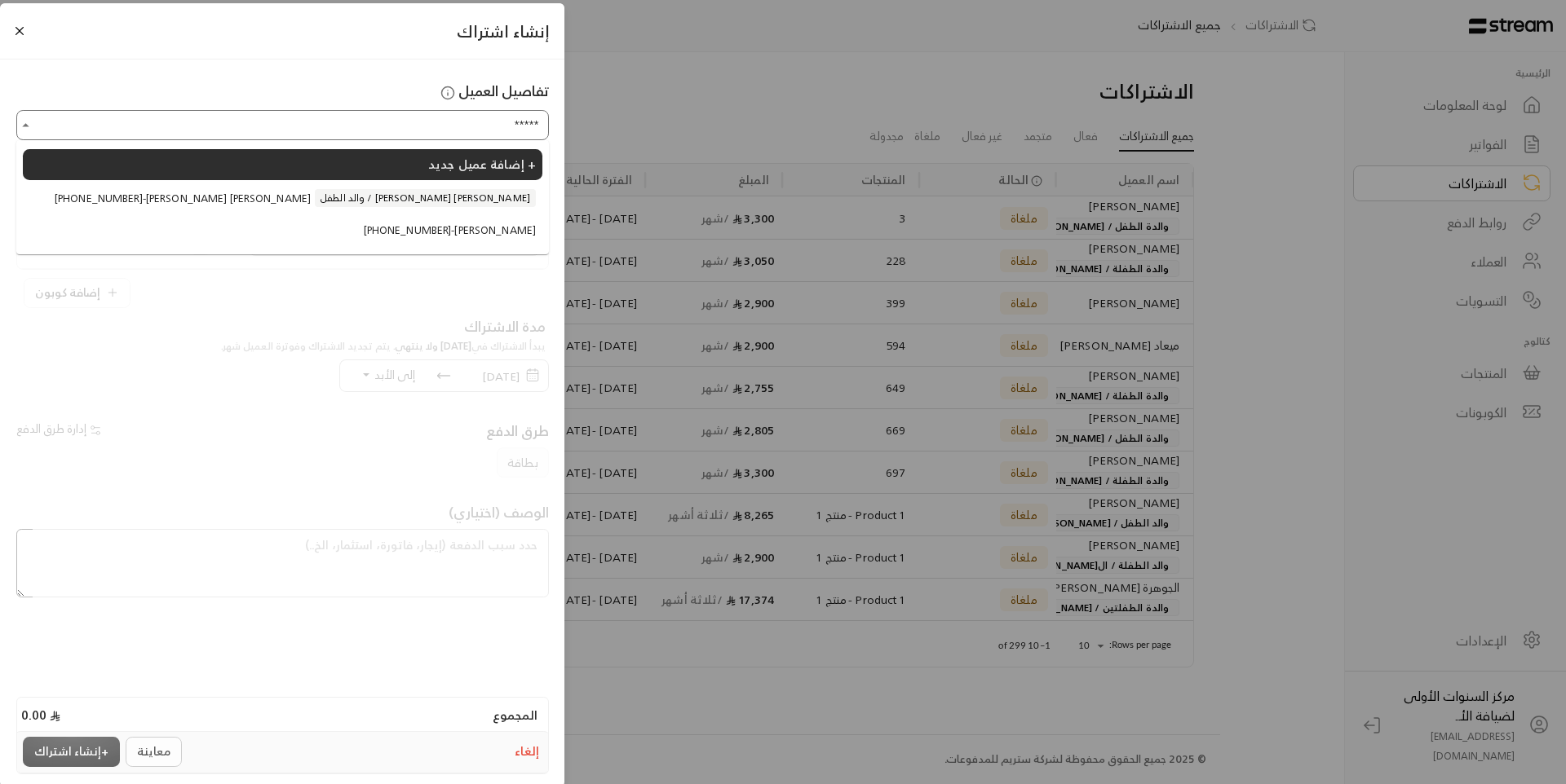
click at [418, 197] on span "والد الطفل / [PERSON_NAME] [PERSON_NAME]" at bounding box center [425, 198] width 221 height 18
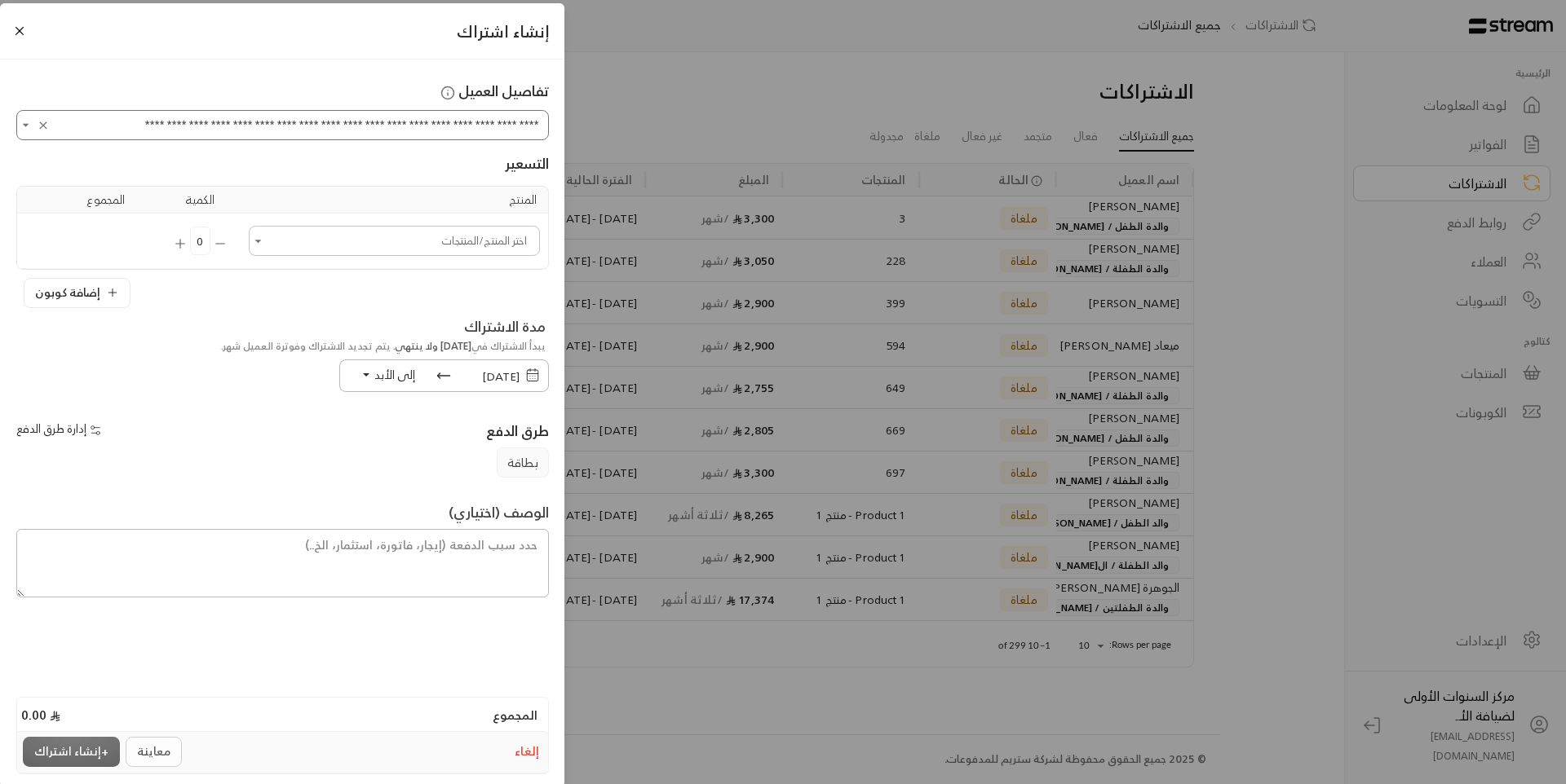
type input "**********"
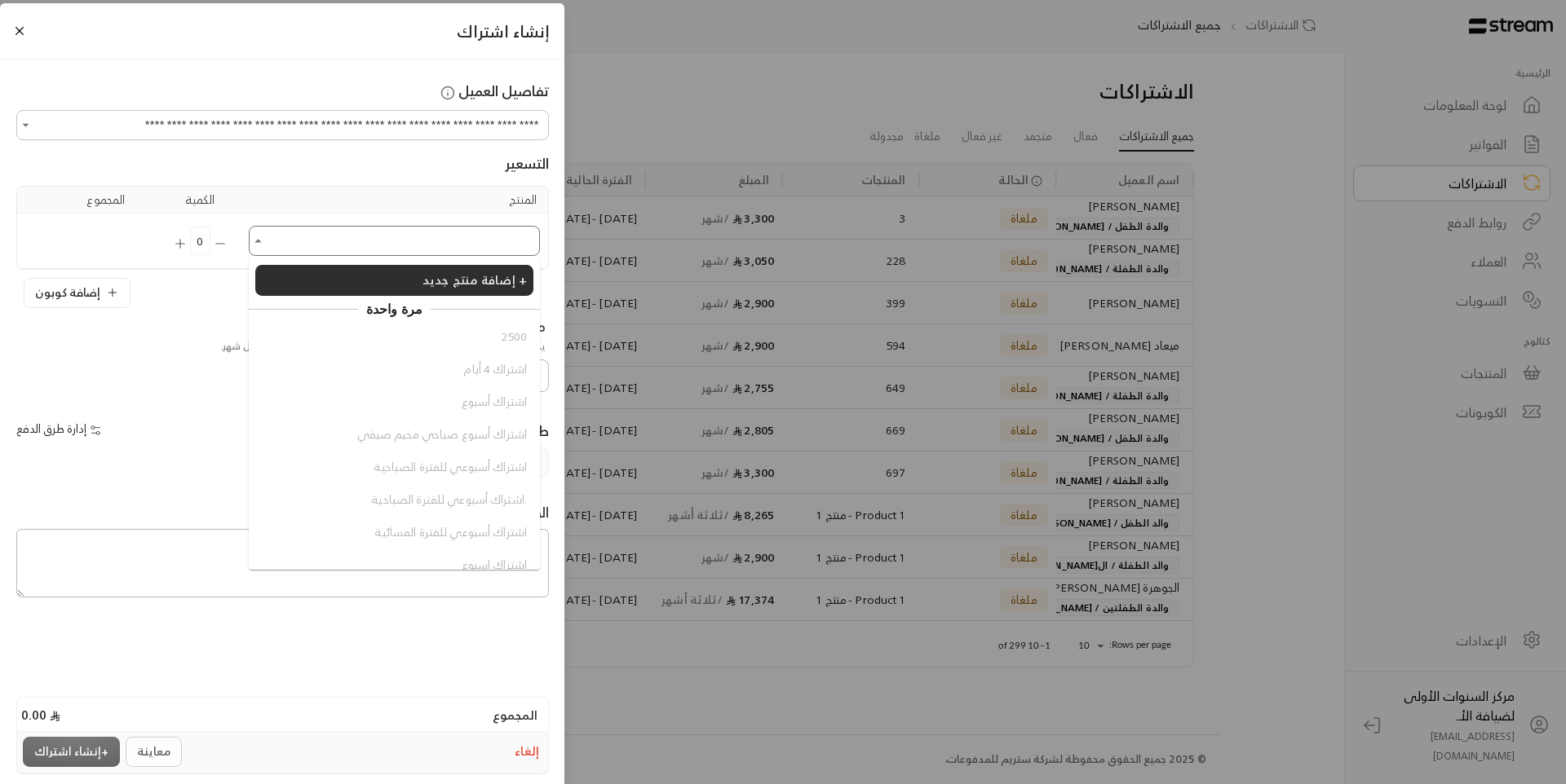
click at [421, 230] on input "اختر العميل" at bounding box center [394, 240] width 286 height 25
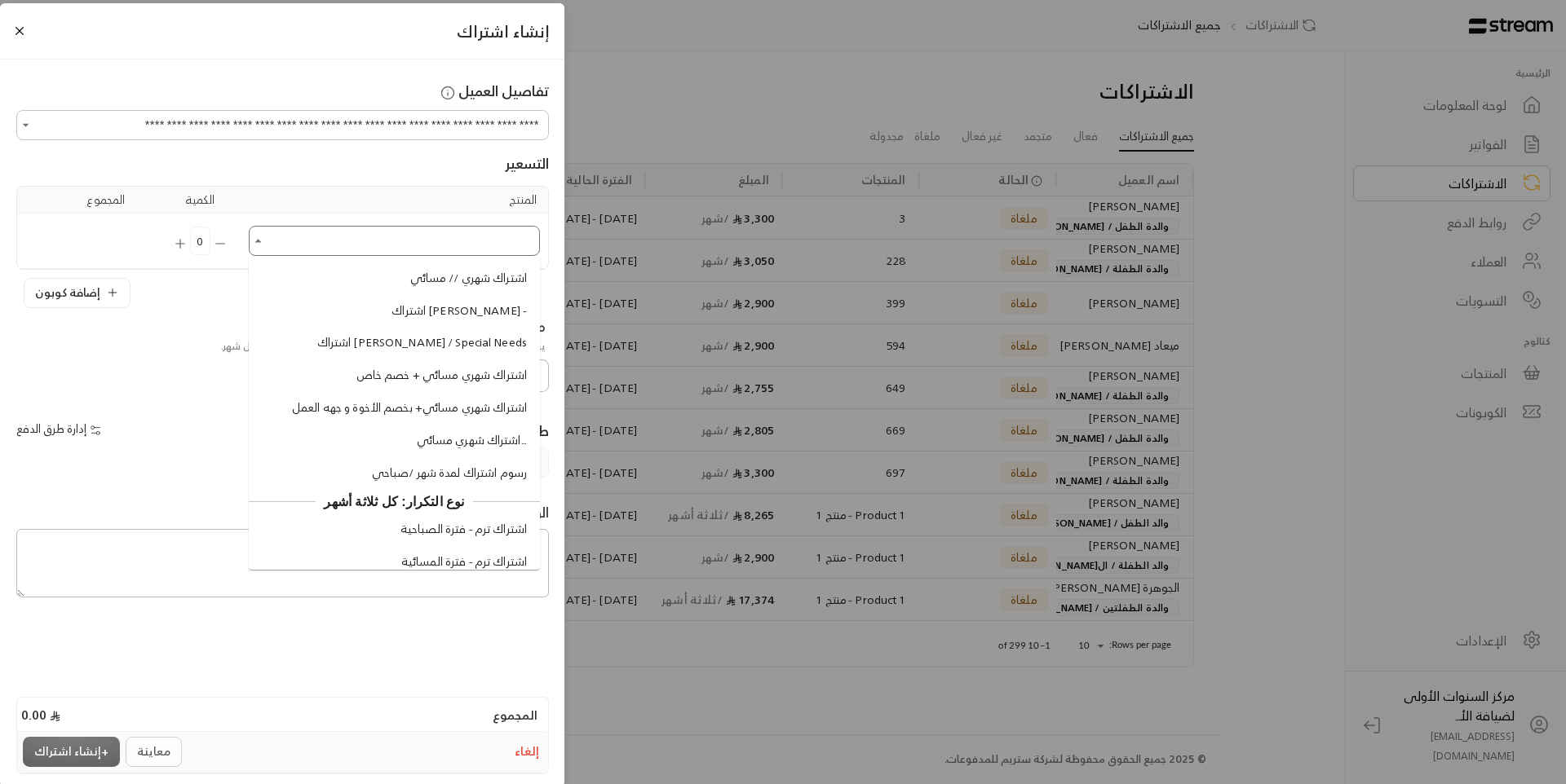
scroll to position [1467, 0]
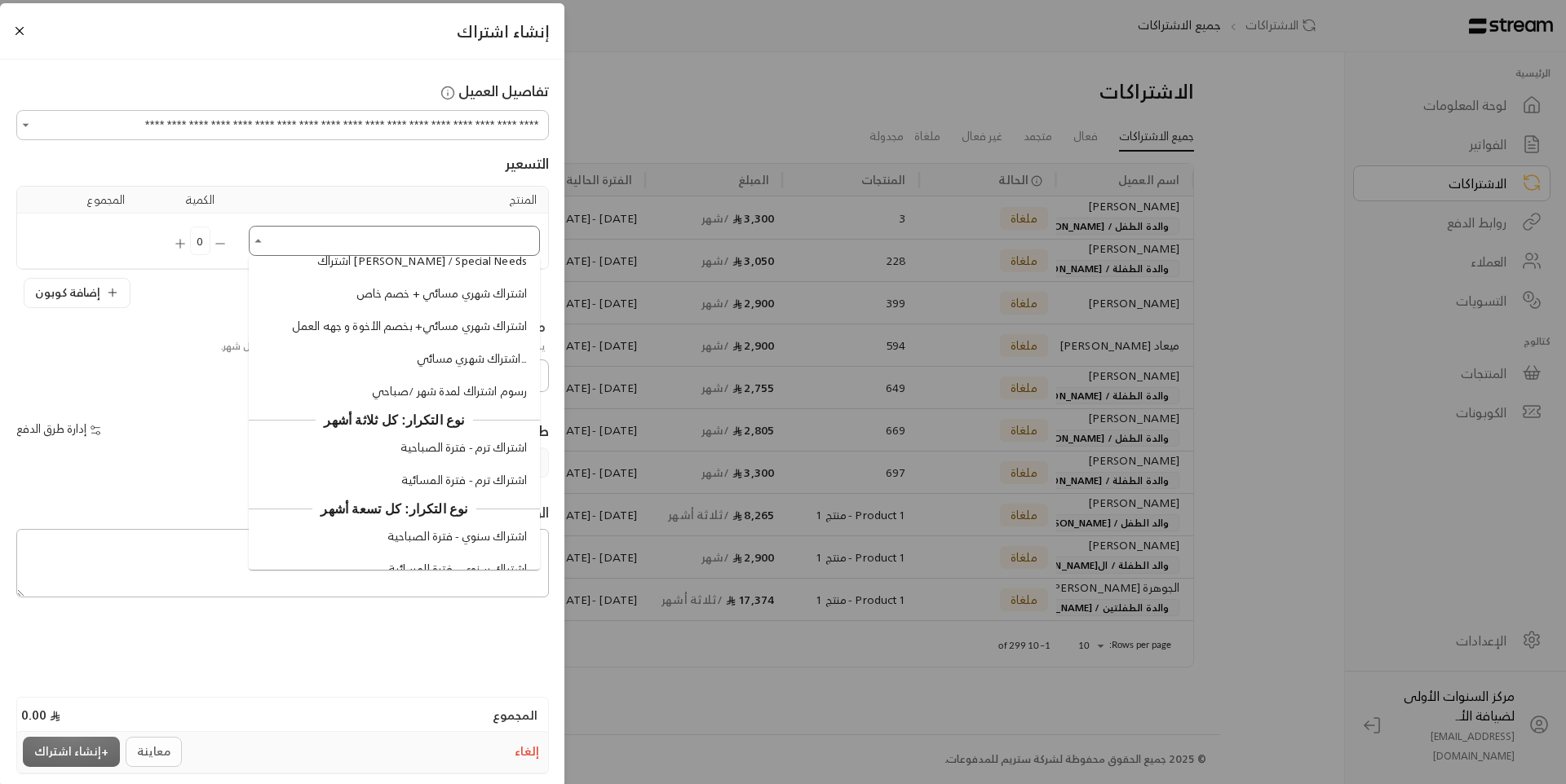
click at [478, 456] on span "اشتراك ترم - فترة الصباحية" at bounding box center [463, 448] width 126 height 17
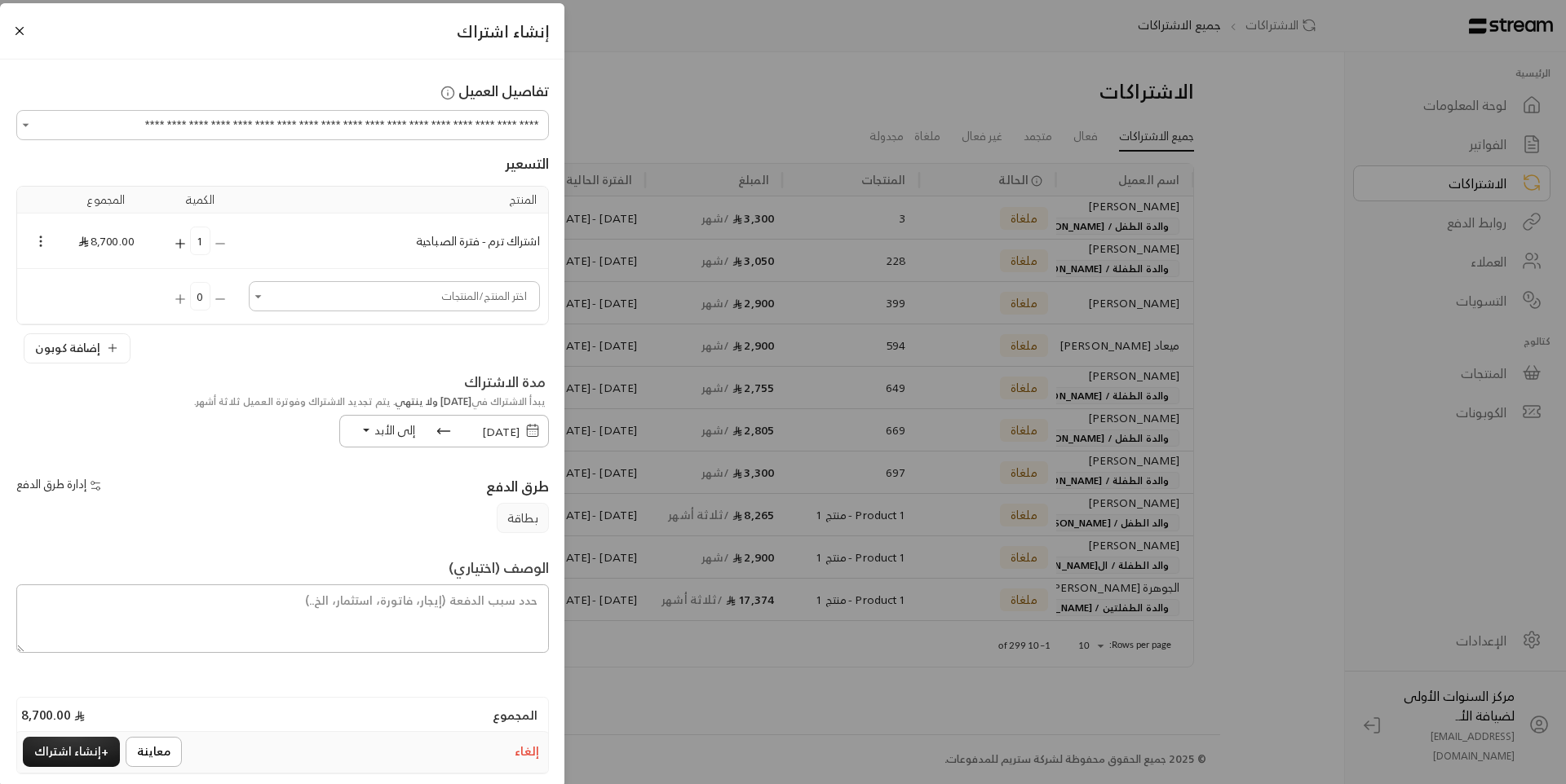
click at [48, 245] on icon "Selected Products" at bounding box center [40, 241] width 15 height 15
click at [87, 290] on li "إزالة المنتج" at bounding box center [87, 297] width 84 height 26
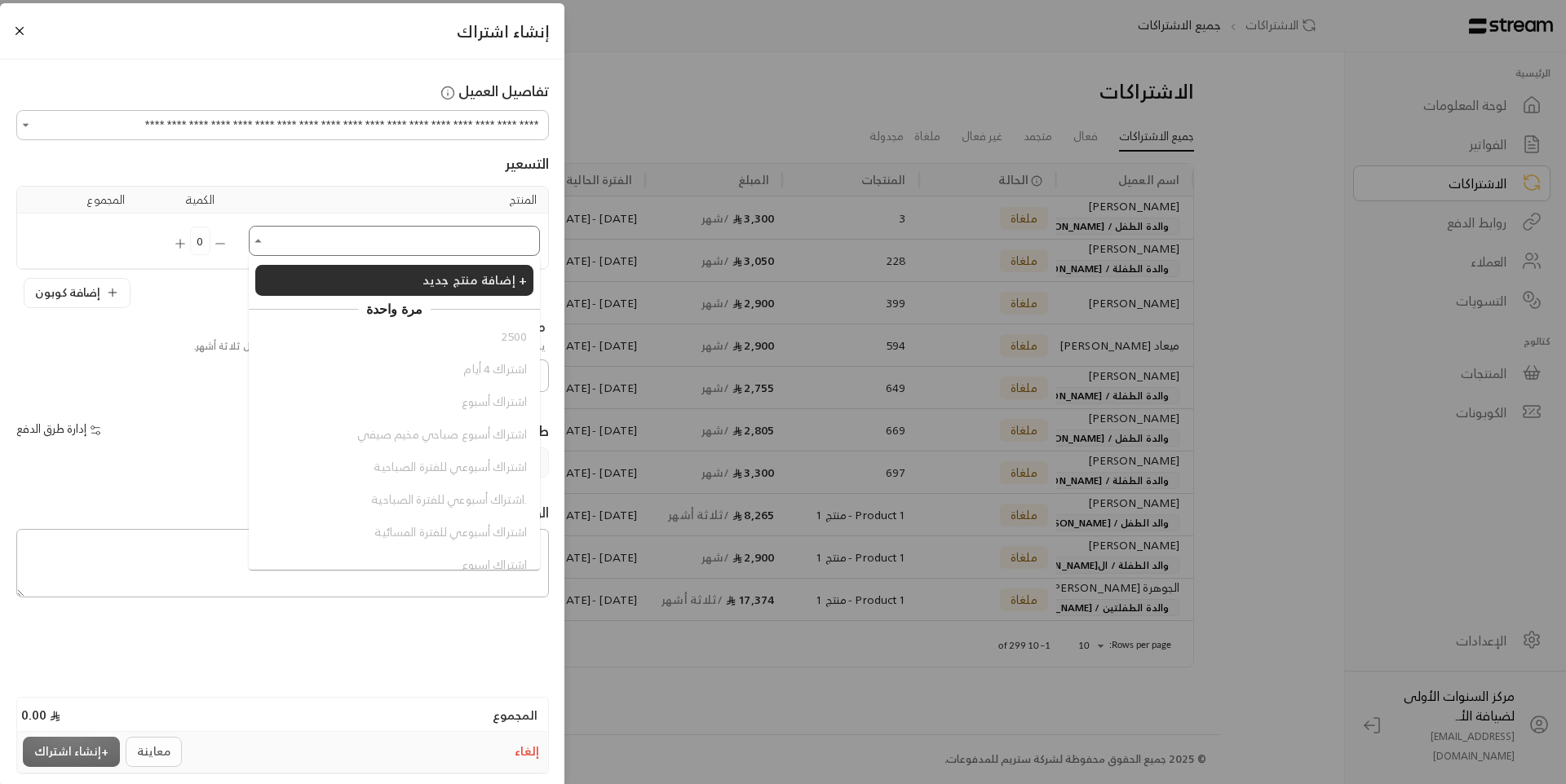
click at [387, 245] on input "اختر العميل" at bounding box center [394, 240] width 286 height 25
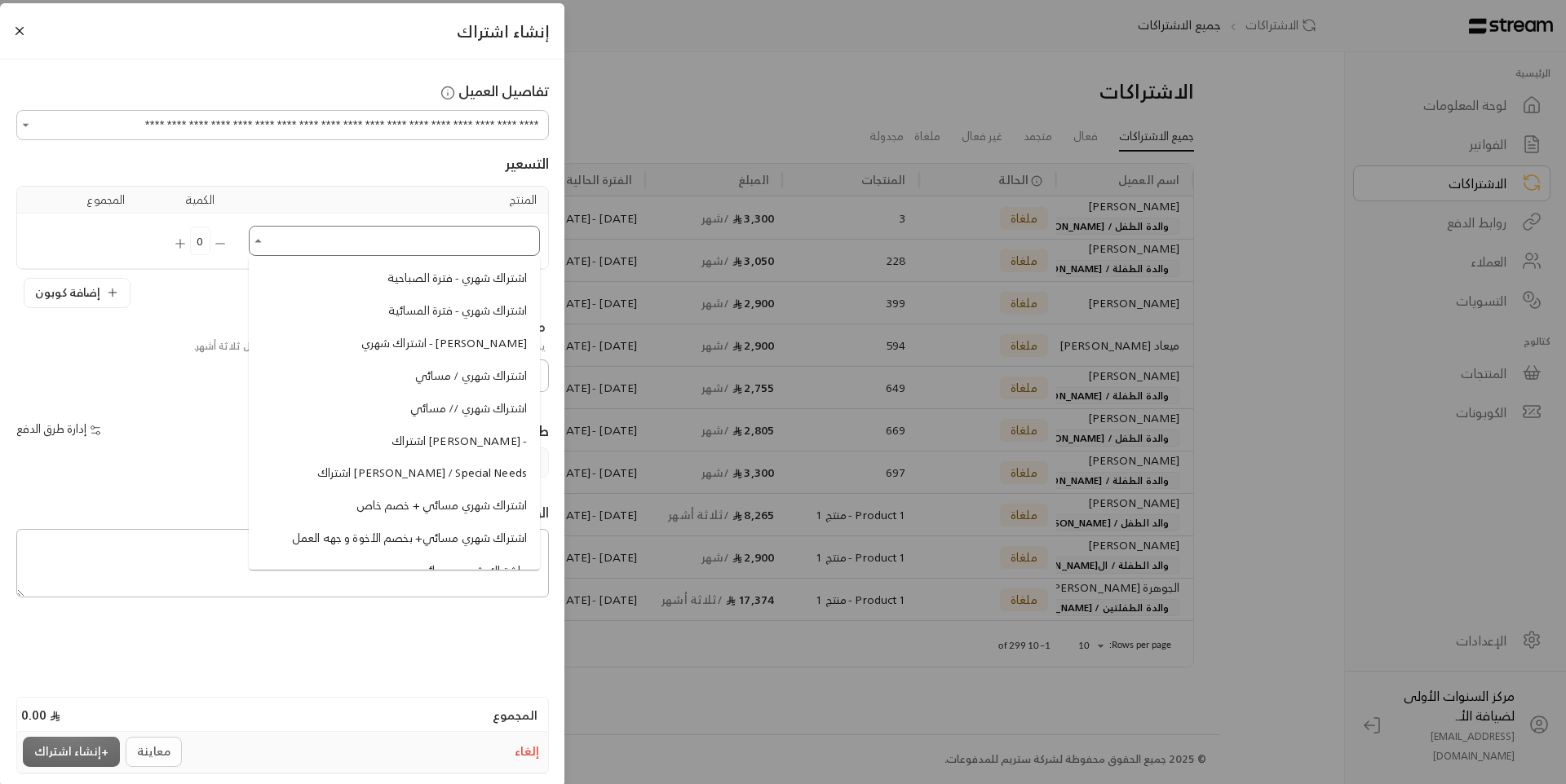
scroll to position [1092, 0]
click at [413, 450] on span "اشتراك شهري - فترة الصباحية" at bounding box center [457, 442] width 139 height 17
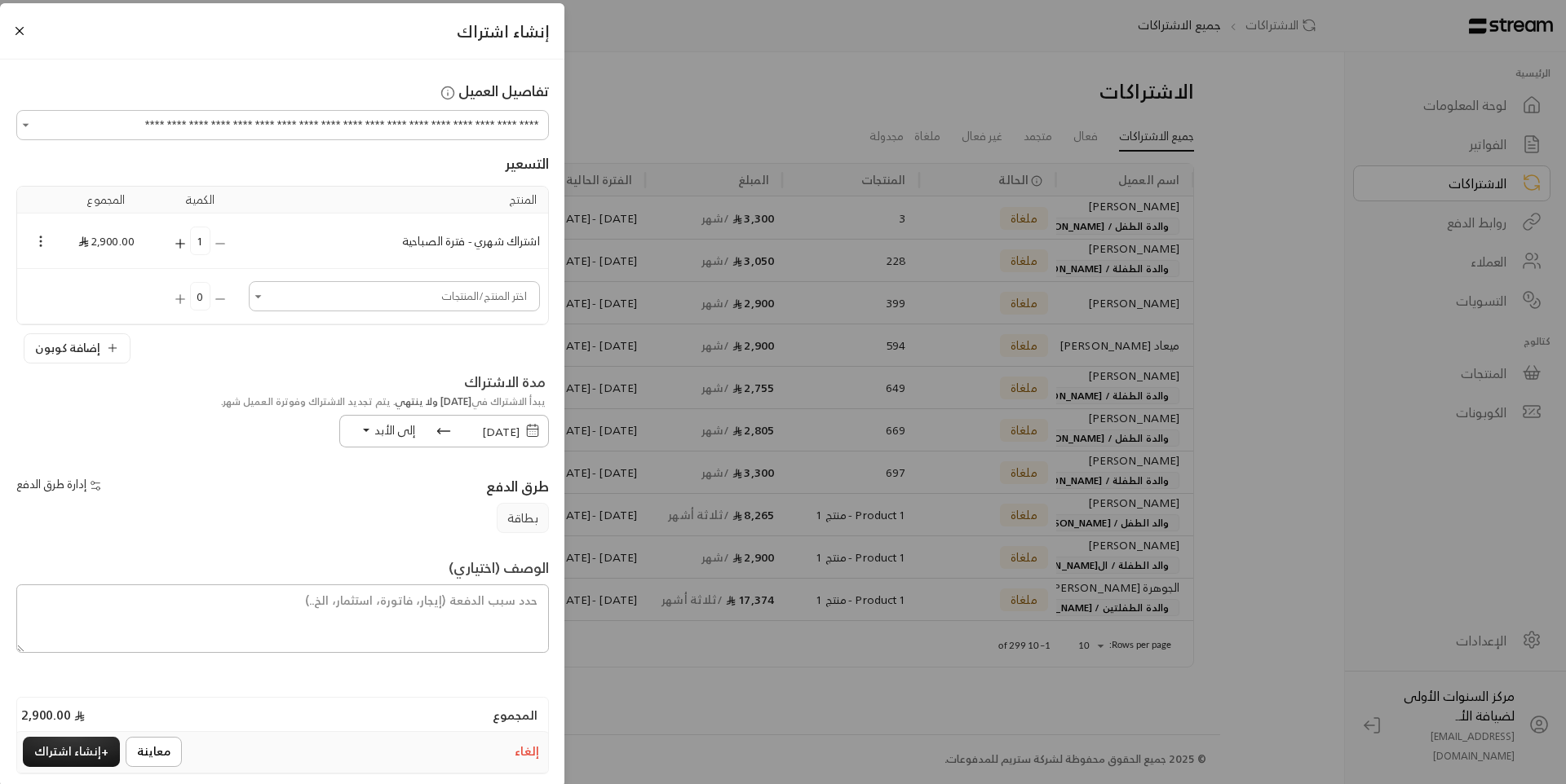
click at [48, 243] on icon "Selected Products" at bounding box center [40, 241] width 15 height 15
click at [112, 277] on li "إضافة كوبون" at bounding box center [87, 271] width 84 height 26
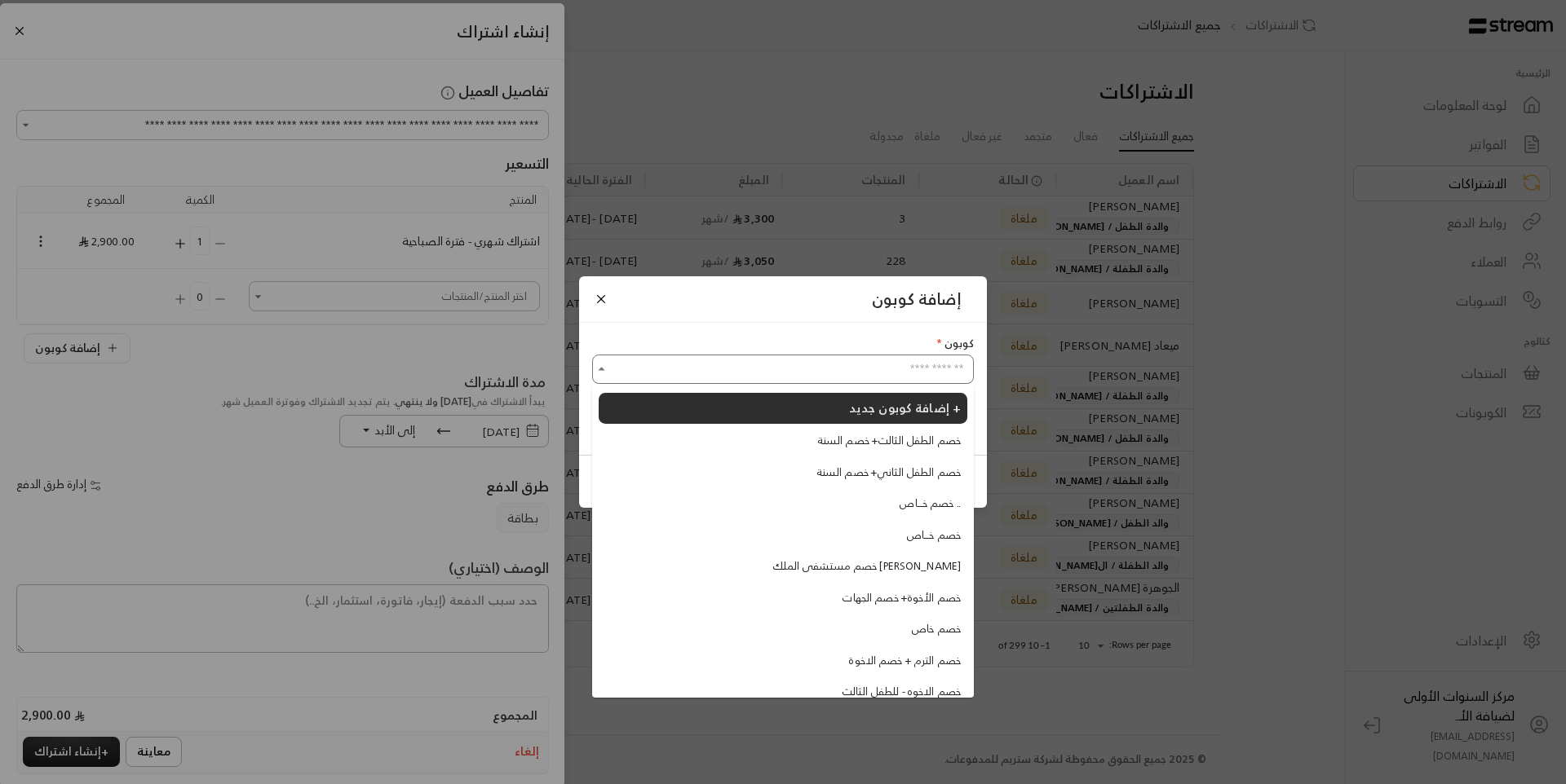
click at [718, 364] on input "اختر الكوبون" at bounding box center [783, 369] width 376 height 25
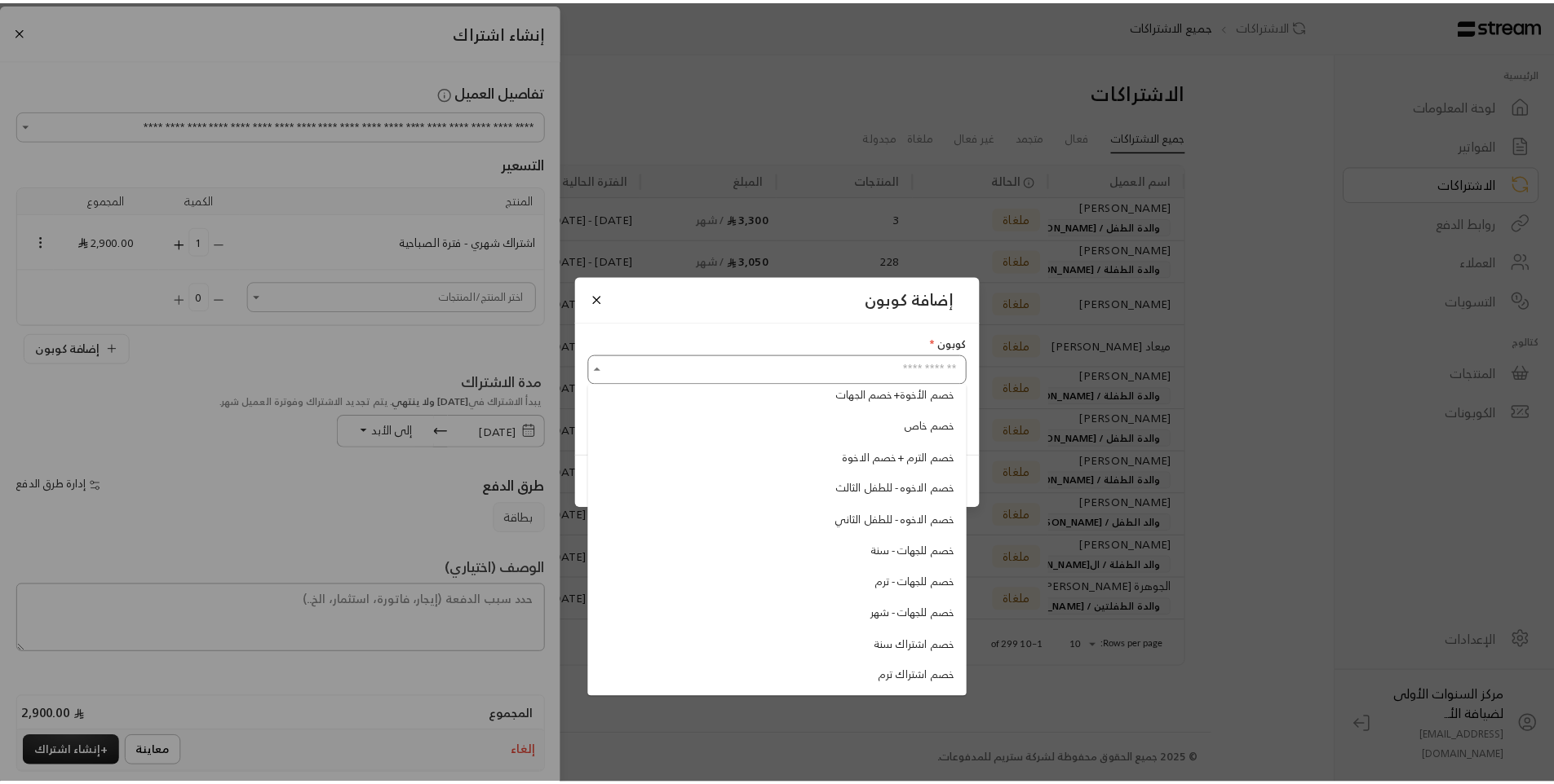
scroll to position [206, 0]
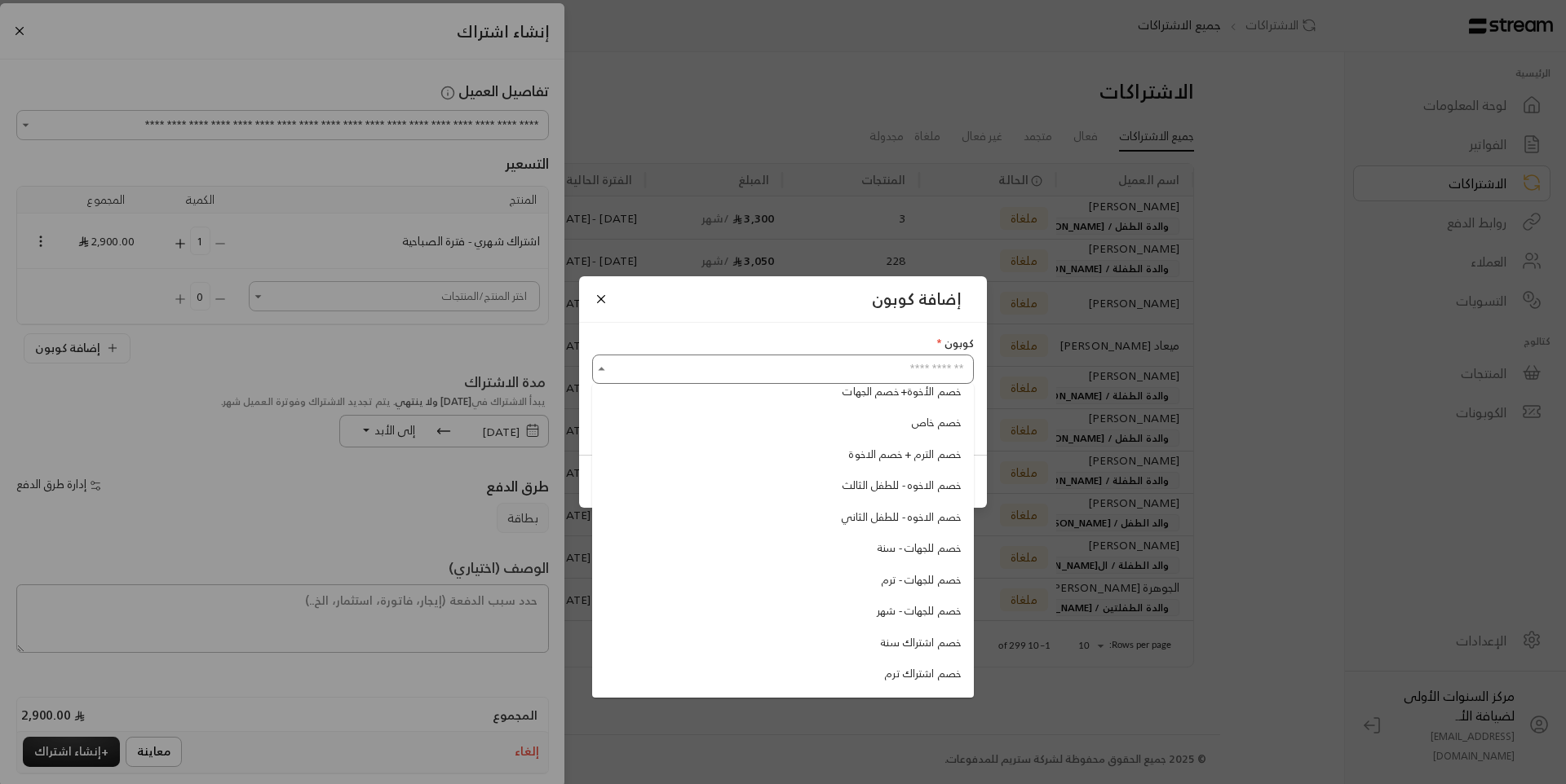
click at [870, 612] on li "خصم للجهات - شهر" at bounding box center [783, 612] width 369 height 30
type input "**********"
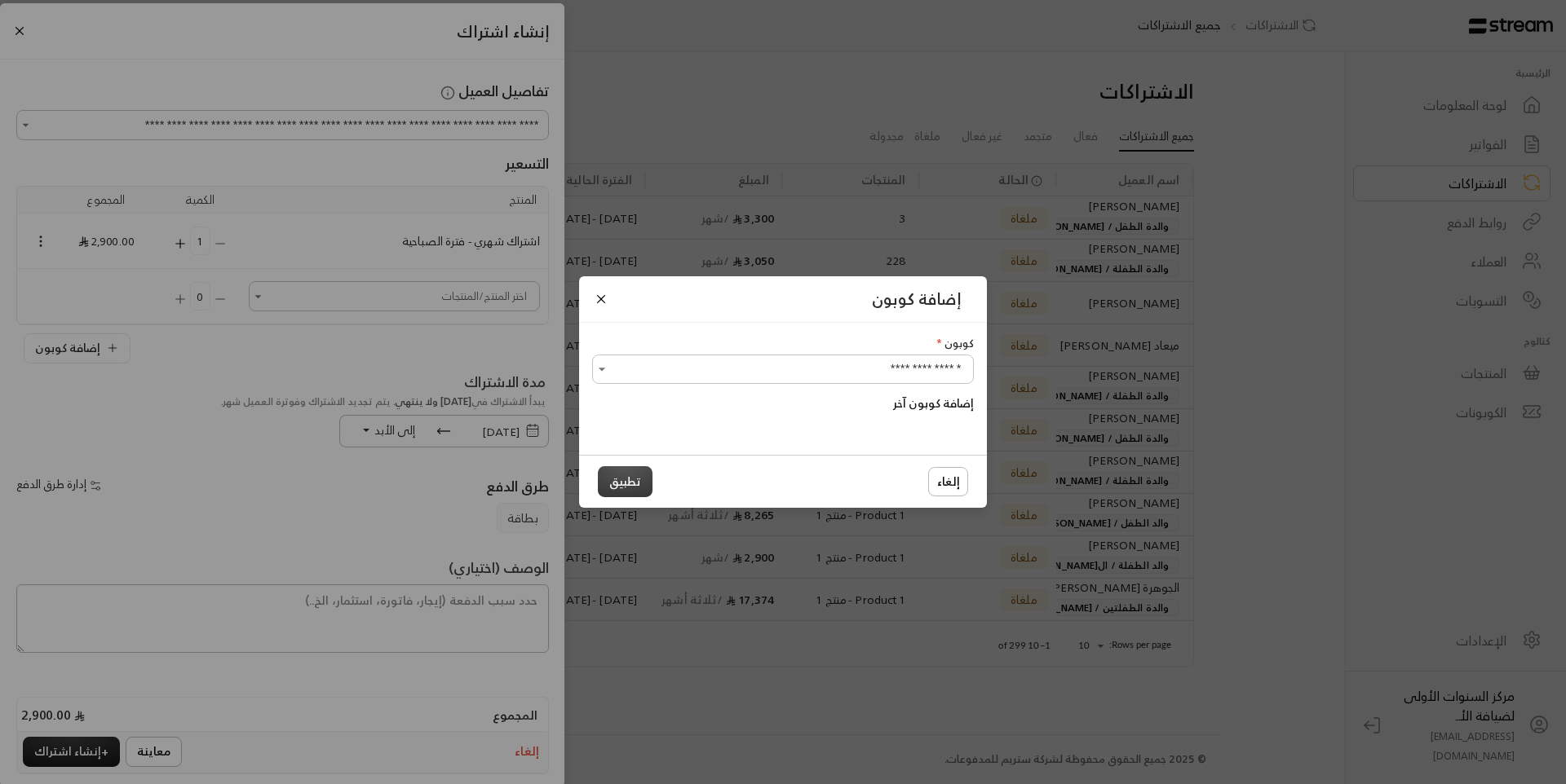
click at [616, 472] on button "تطبيق" at bounding box center [625, 481] width 55 height 30
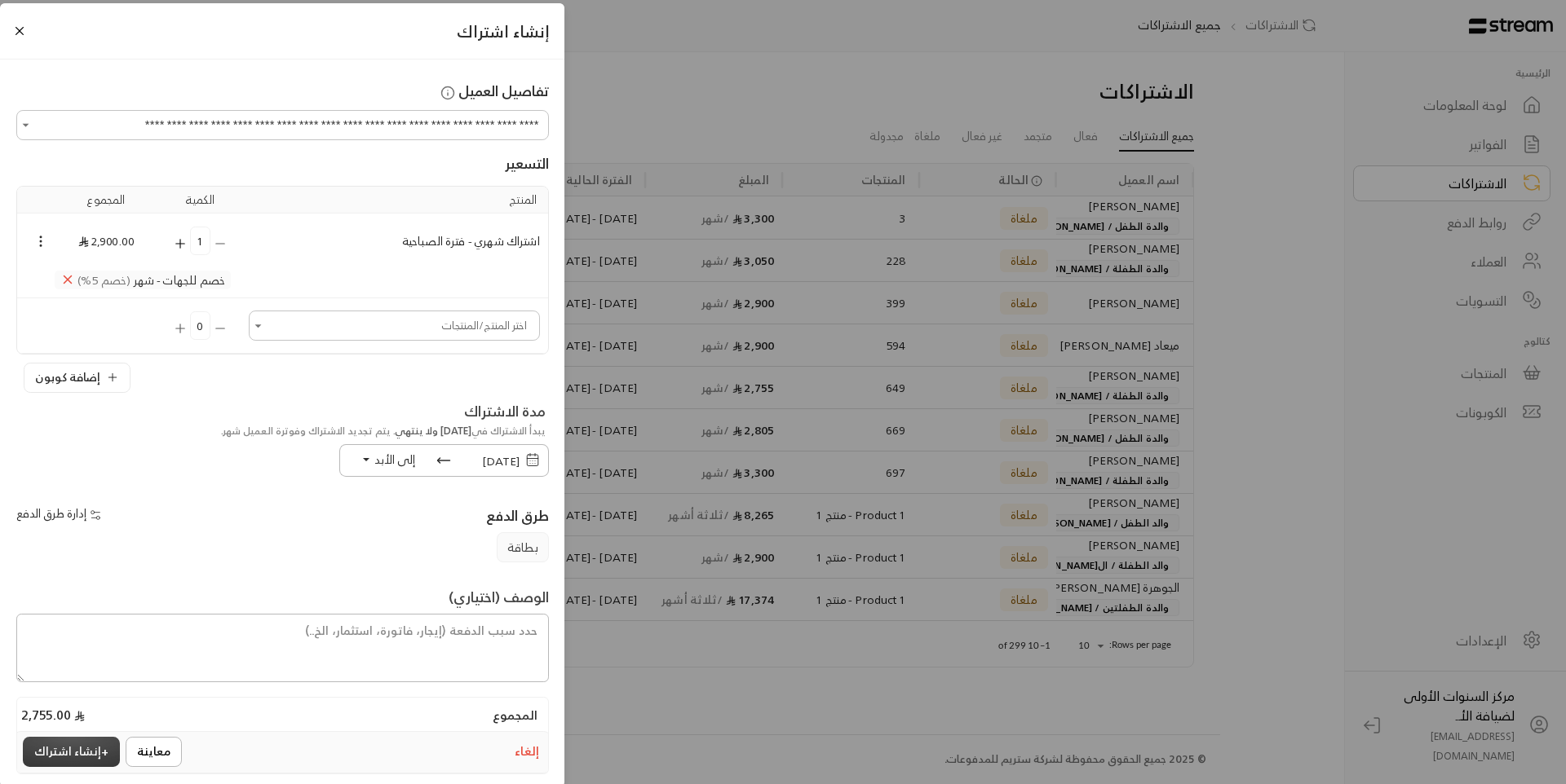
click at [83, 752] on button "+ إنشاء اشتراك" at bounding box center [71, 752] width 97 height 30
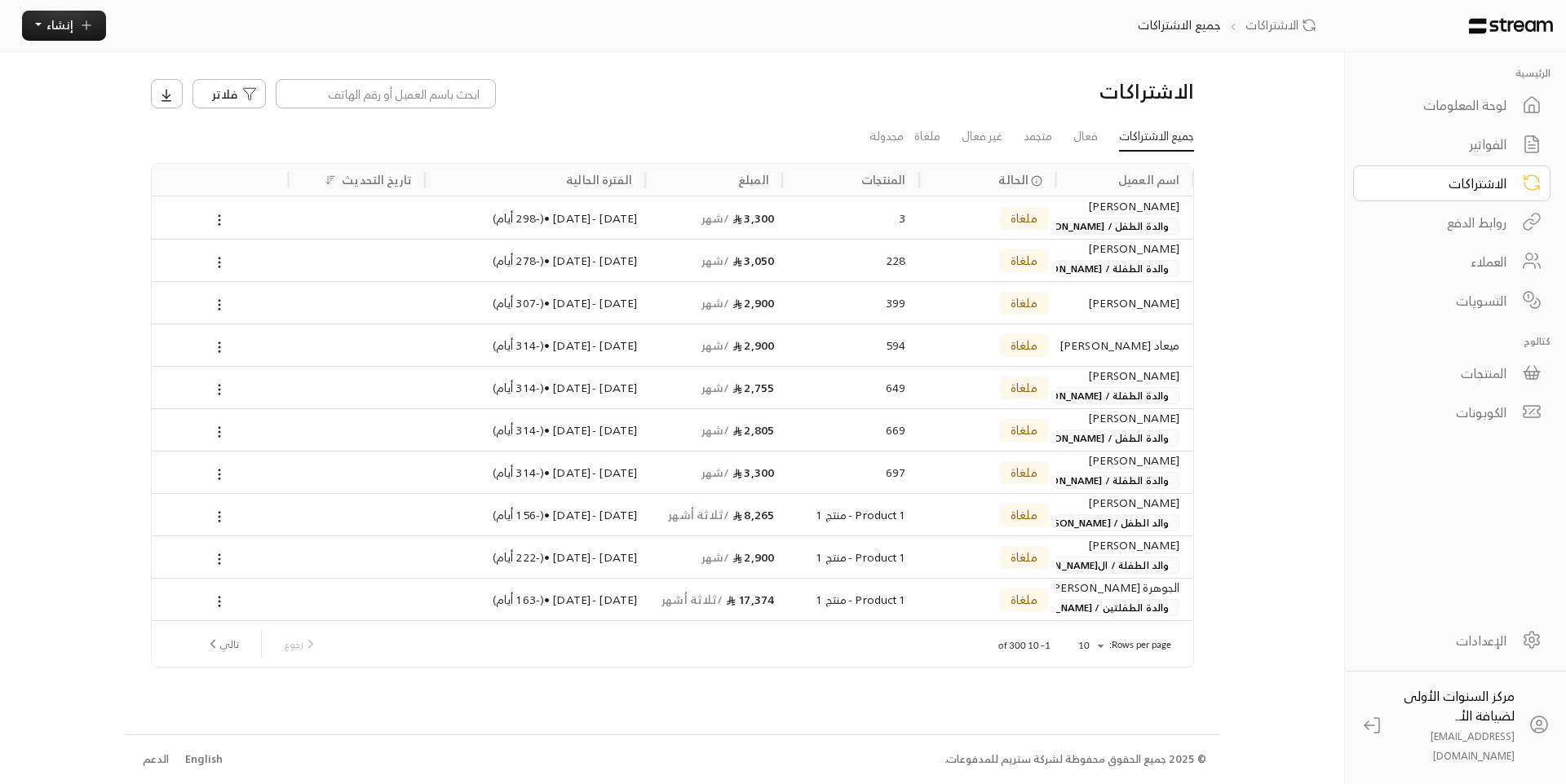
click at [1454, 98] on div "لوحة المعلومات" at bounding box center [1441, 105] width 132 height 19
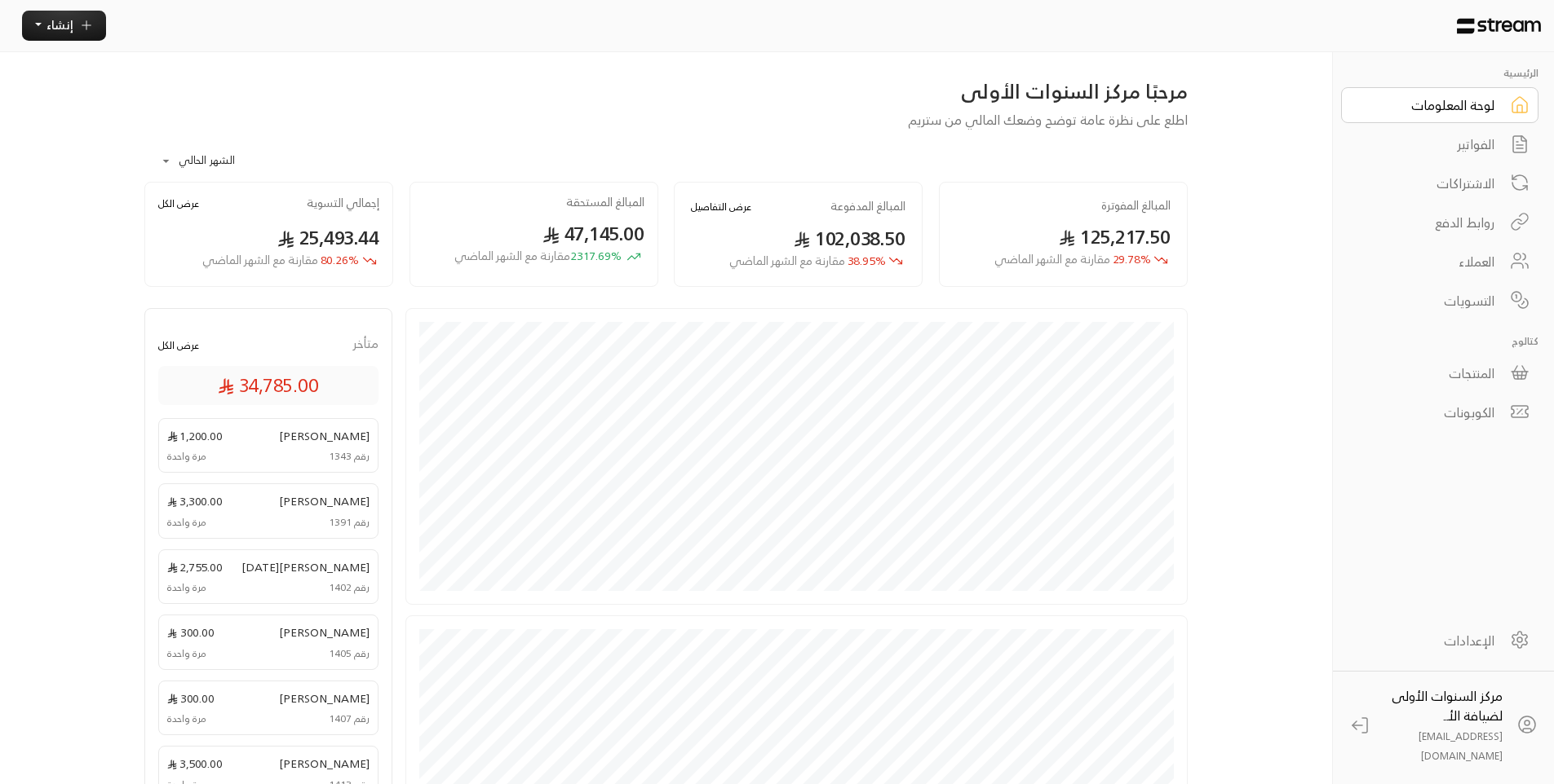
click at [1470, 148] on div "الفواتير" at bounding box center [1428, 144] width 132 height 19
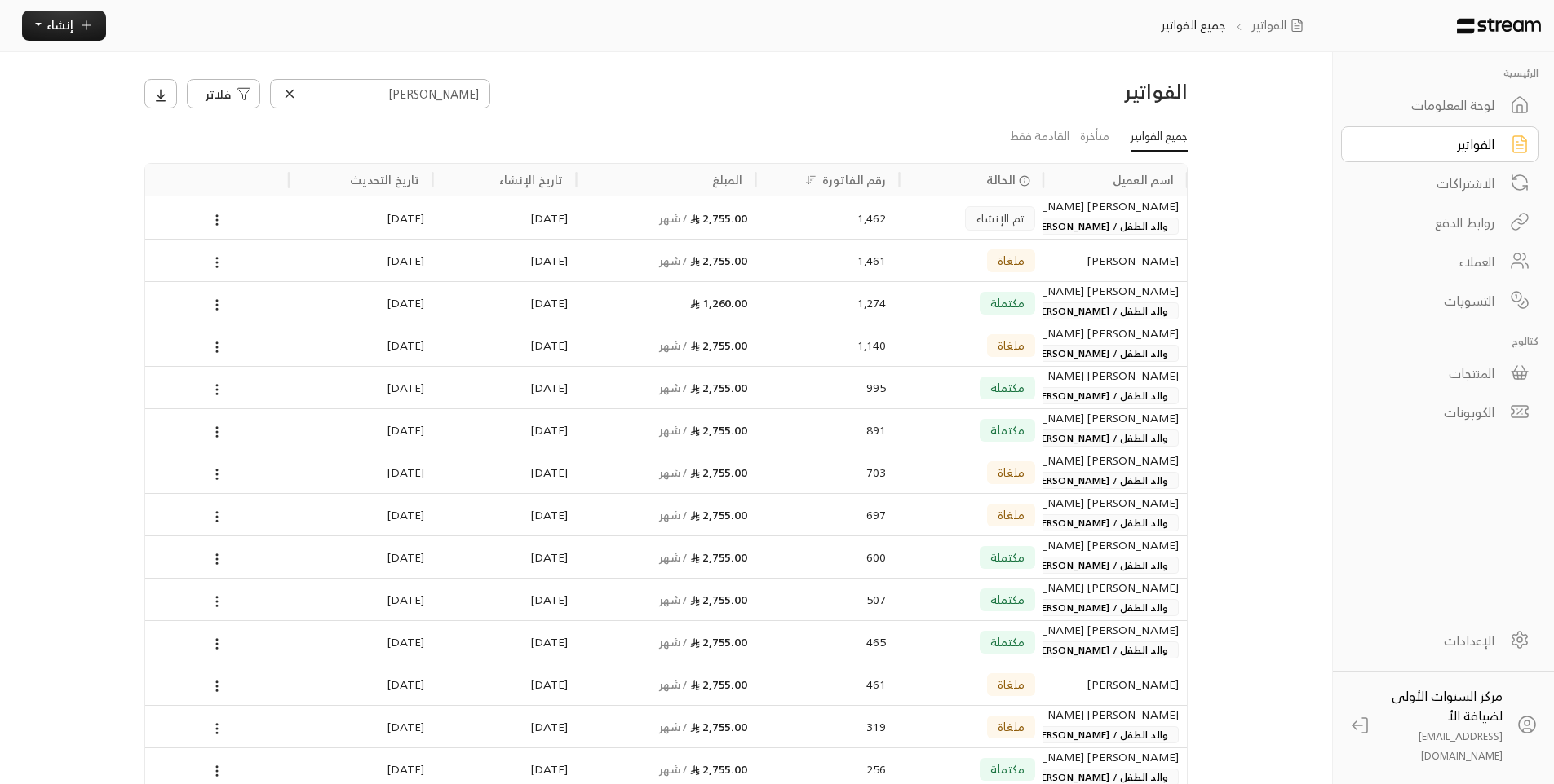
click at [1476, 109] on div "لوحة المعلومات" at bounding box center [1428, 105] width 132 height 19
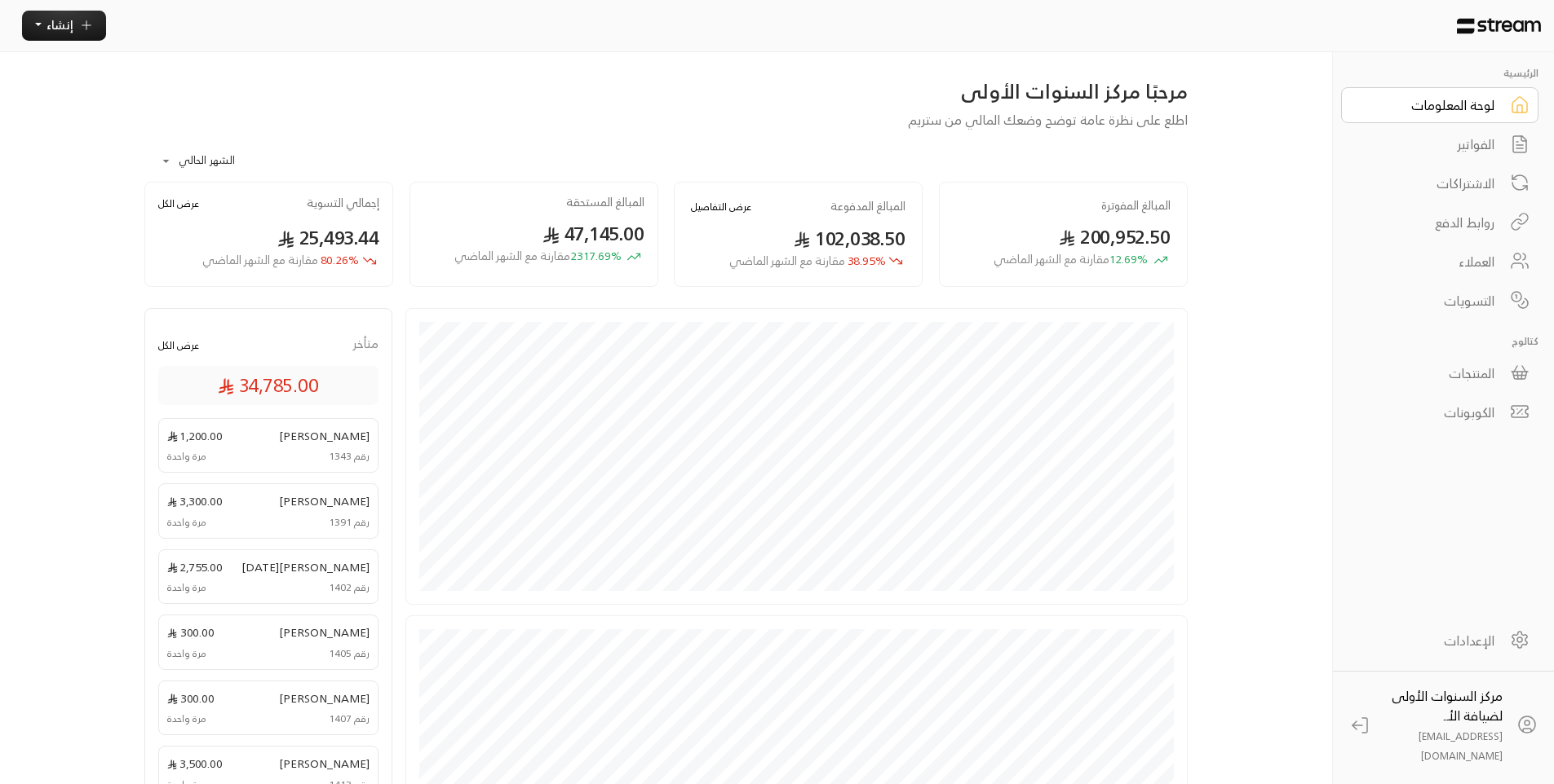
click at [1486, 134] on div "الفواتير" at bounding box center [1428, 144] width 132 height 19
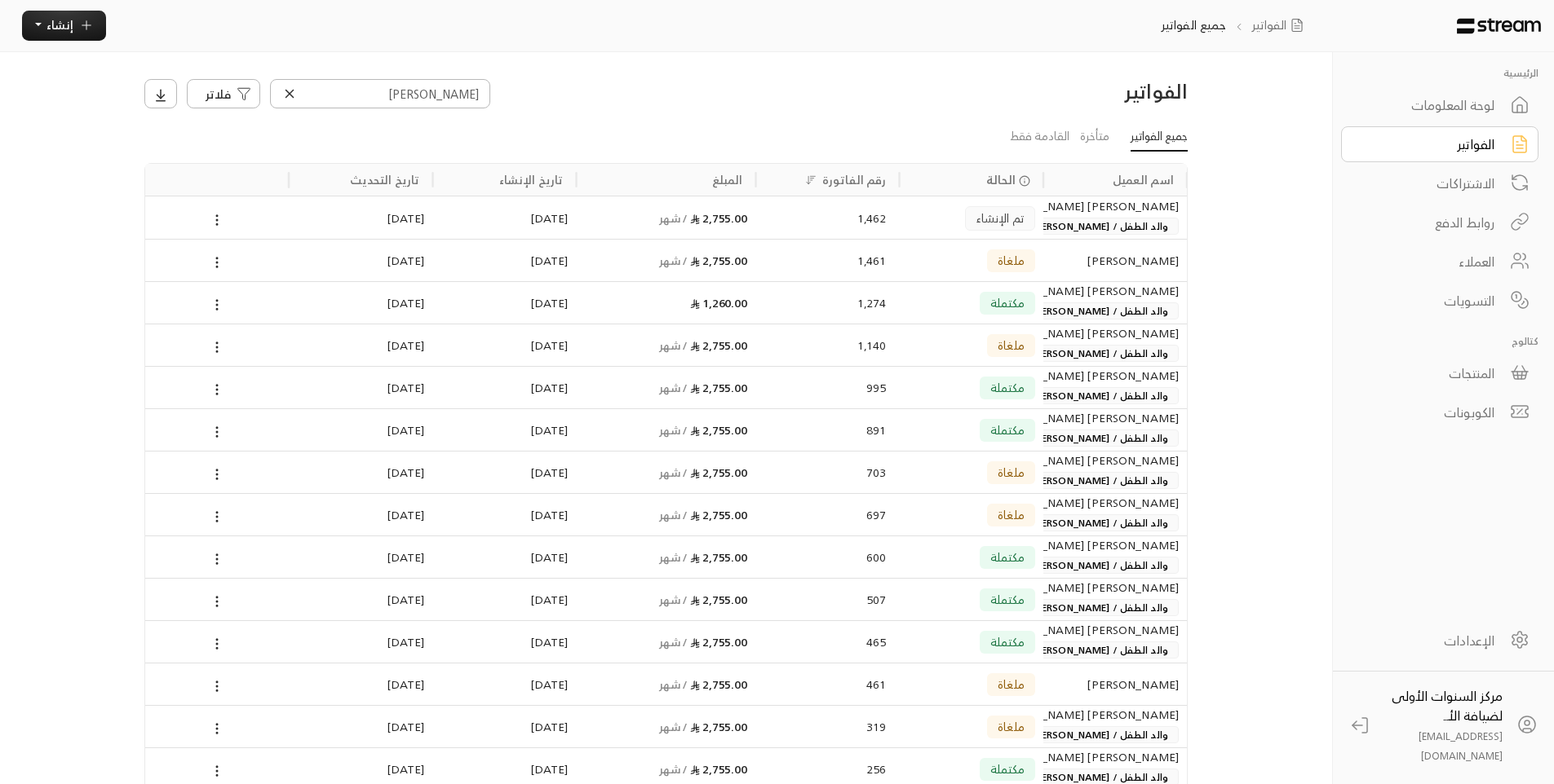
click at [288, 93] on icon at bounding box center [289, 93] width 7 height 7
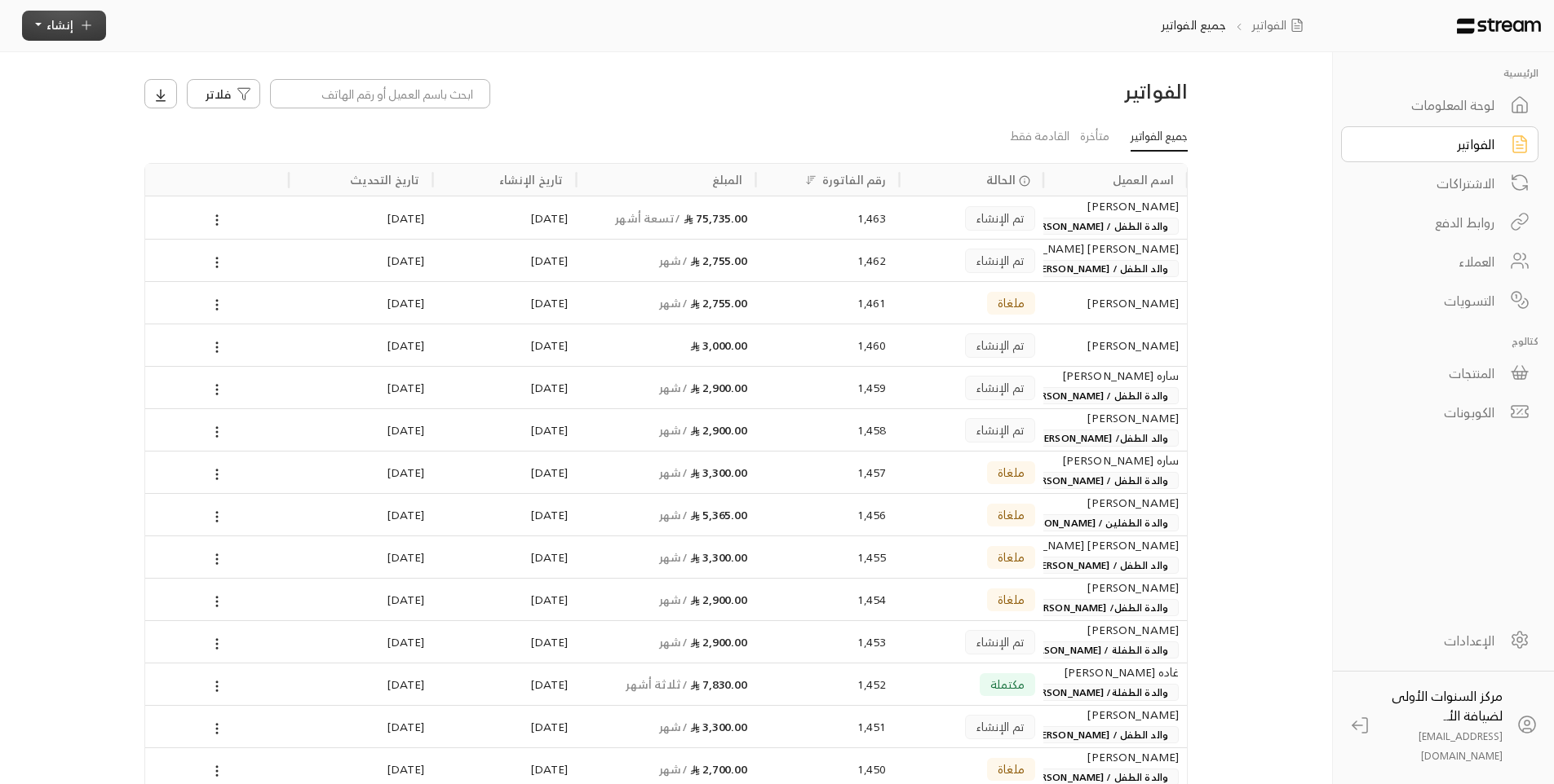
click at [49, 20] on span "إنشاء" at bounding box center [59, 24] width 27 height 20
click at [373, 123] on ul "جميع الفواتير متأخرة القادمة فقط" at bounding box center [666, 137] width 1043 height 29
click at [404, 89] on input at bounding box center [380, 94] width 221 height 30
click at [718, 79] on div "فلاتر" at bounding box center [533, 94] width 778 height 30
click at [915, 221] on div "تم الإنشاء" at bounding box center [971, 218] width 127 height 42
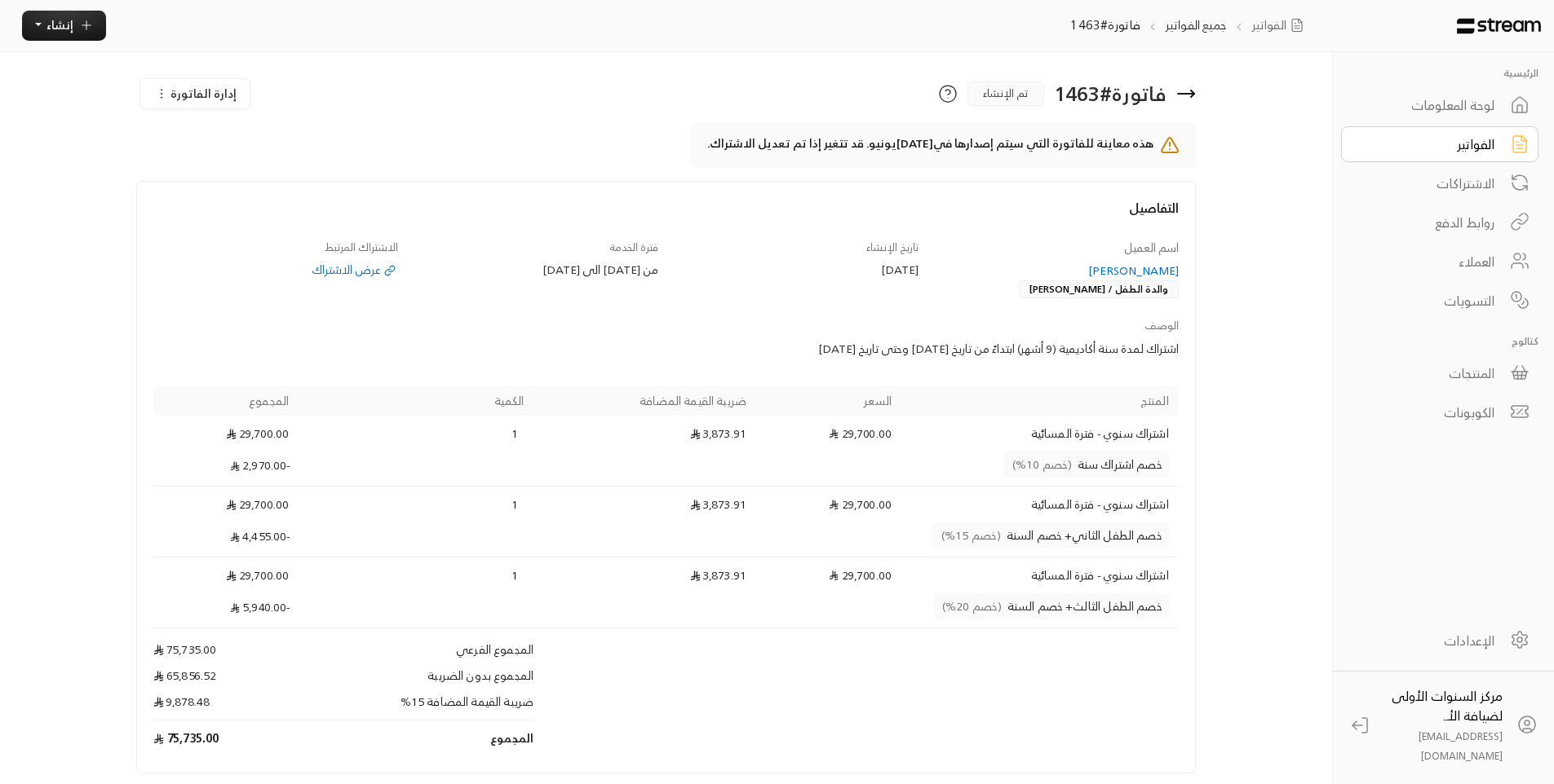
click at [1477, 135] on div "الفواتير" at bounding box center [1428, 144] width 132 height 19
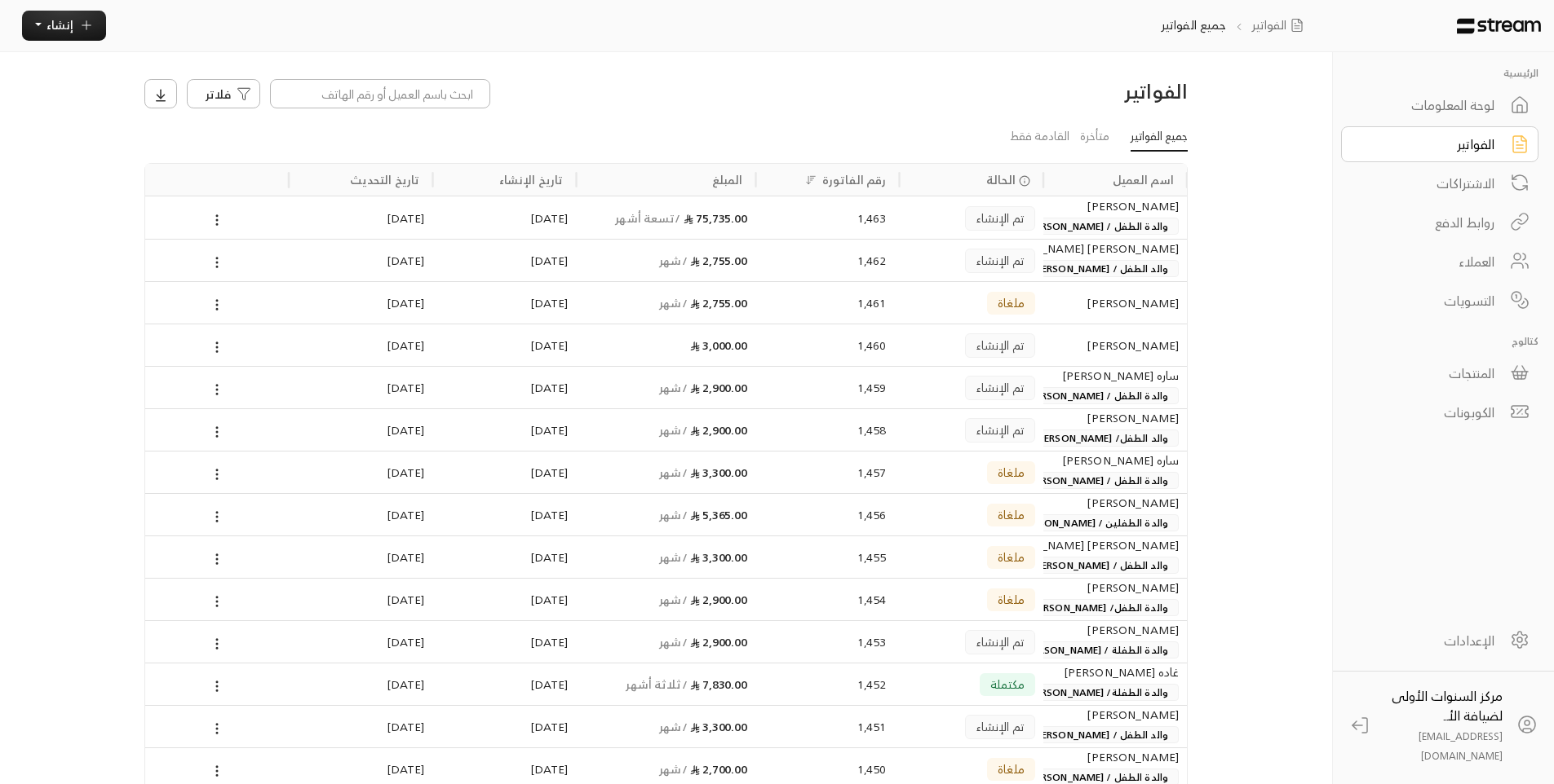
click at [955, 220] on div "تم الإنشاء" at bounding box center [971, 218] width 127 height 42
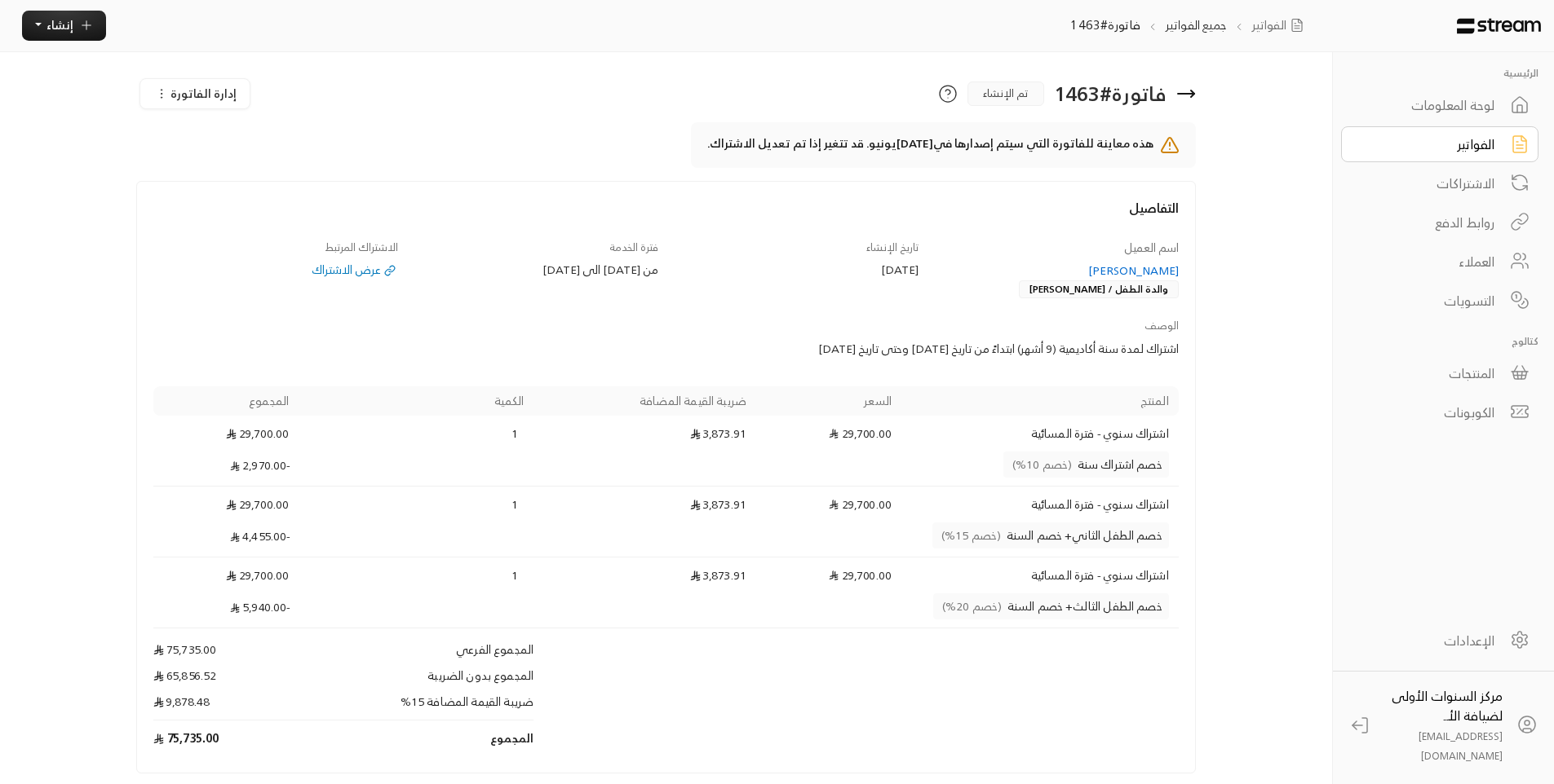
click at [1187, 85] on icon at bounding box center [1185, 93] width 19 height 19
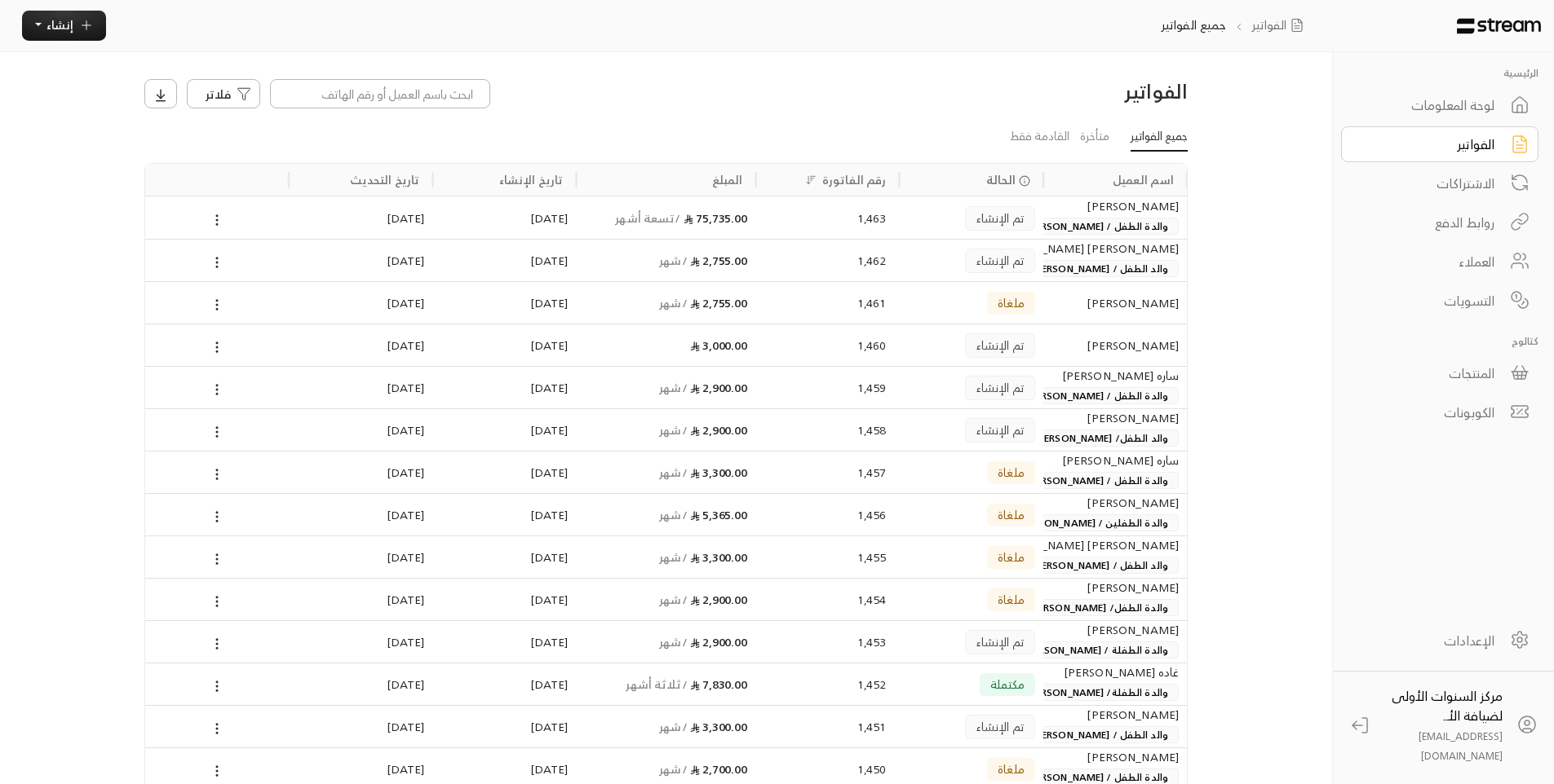
click at [1043, 220] on span "والدة الطفل / [PERSON_NAME]" at bounding box center [1097, 226] width 162 height 17
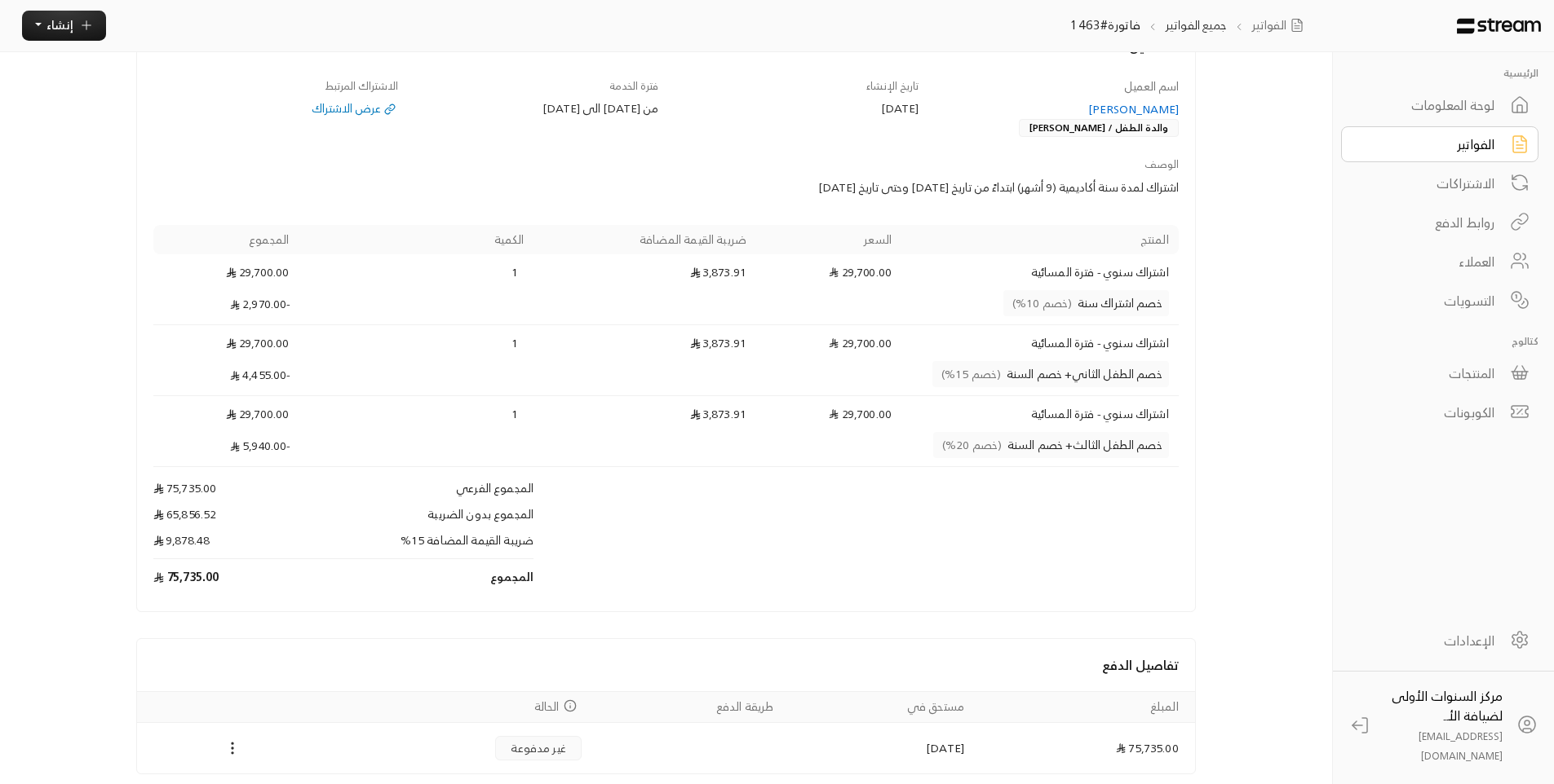
scroll to position [163, 0]
click at [1407, 145] on div "الفواتير" at bounding box center [1428, 144] width 132 height 19
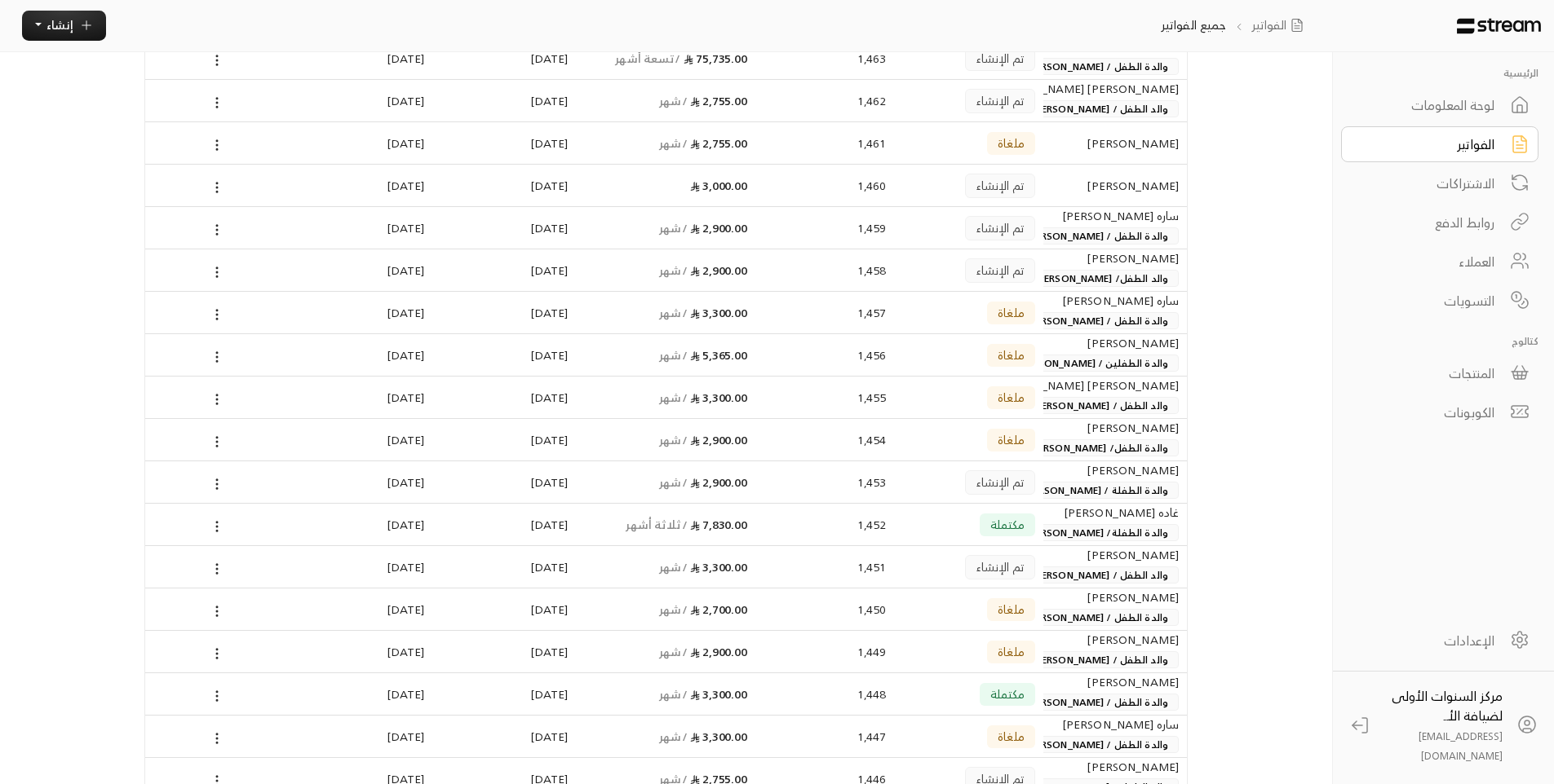
scroll to position [163, 0]
click at [1086, 558] on div "[PERSON_NAME]" at bounding box center [1115, 551] width 127 height 18
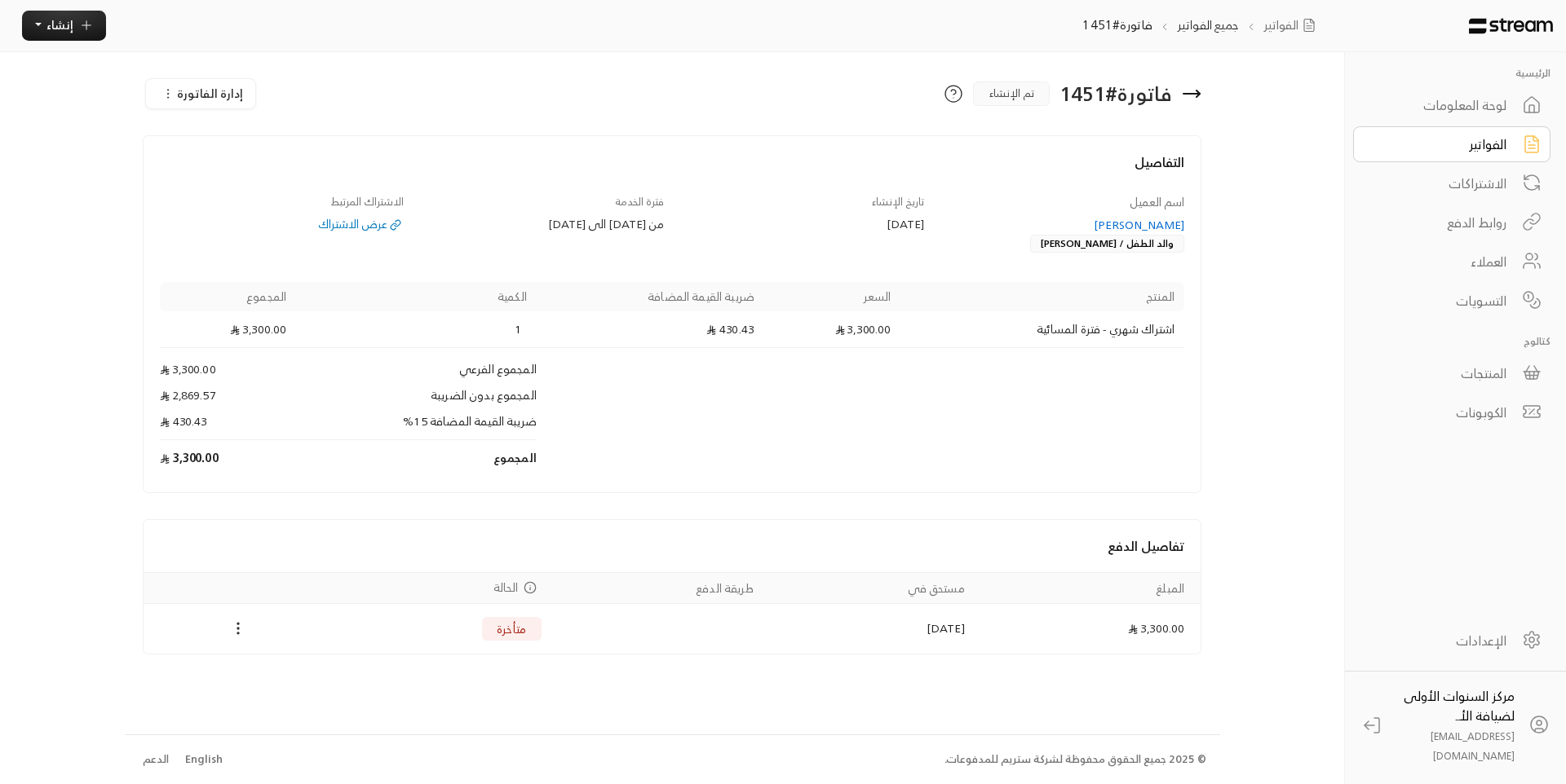
click at [1452, 140] on div "الفواتير" at bounding box center [1441, 144] width 132 height 19
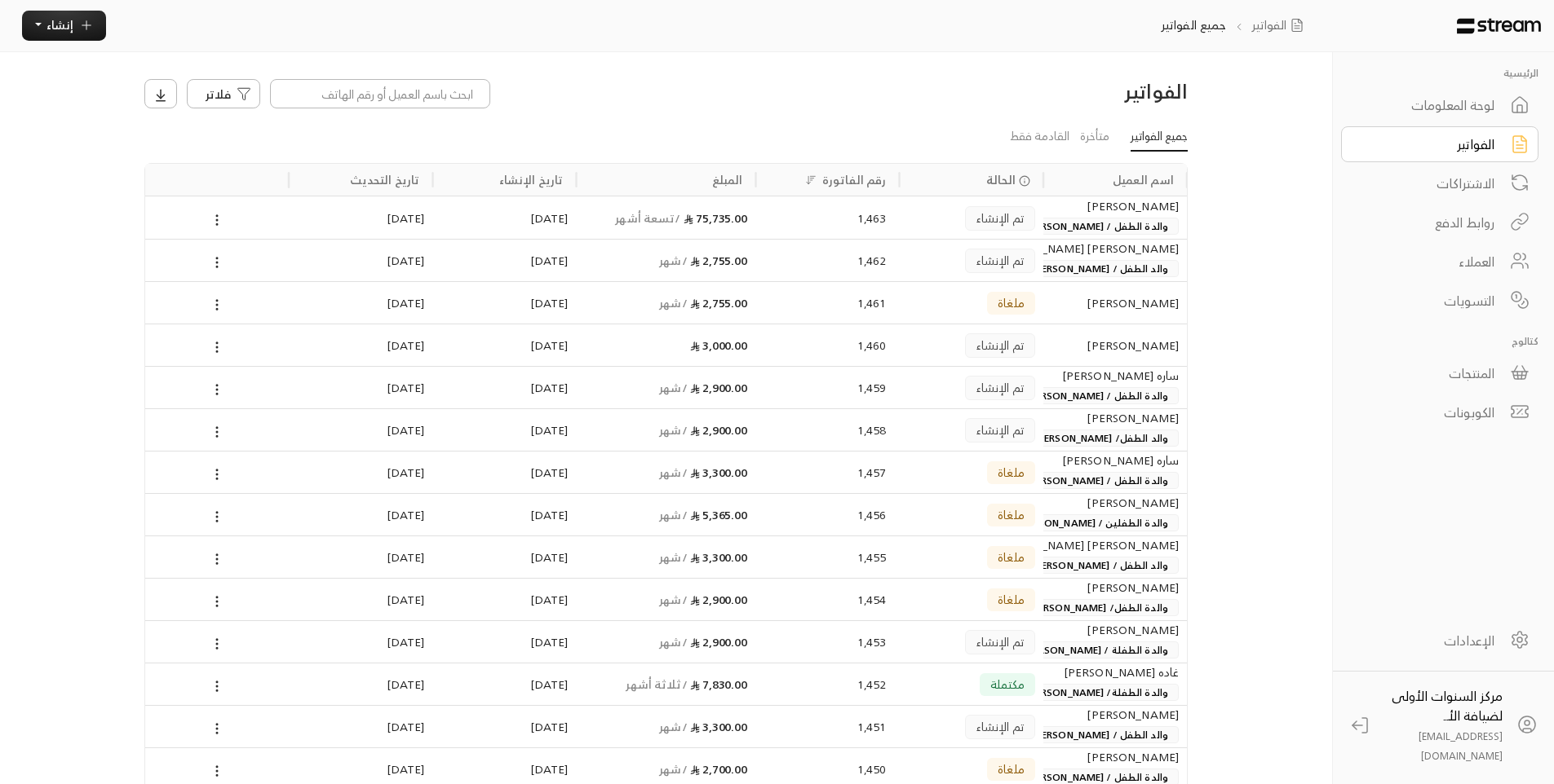
click at [1441, 111] on div "لوحة المعلومات" at bounding box center [1428, 105] width 132 height 19
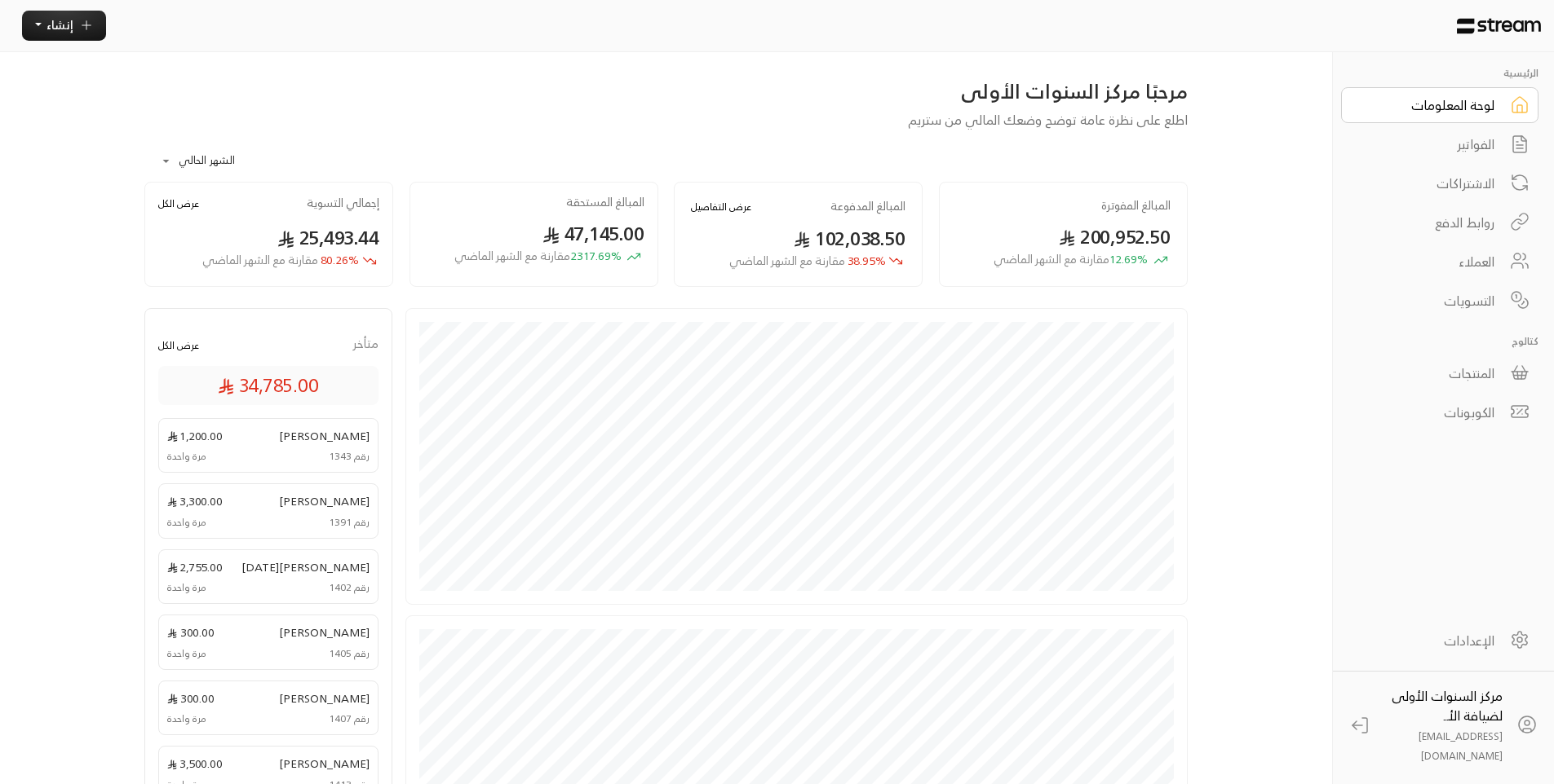
click at [1266, 246] on div "**********" at bounding box center [777, 580] width 1317 height 1161
click at [1466, 151] on div "الفواتير" at bounding box center [1428, 144] width 132 height 19
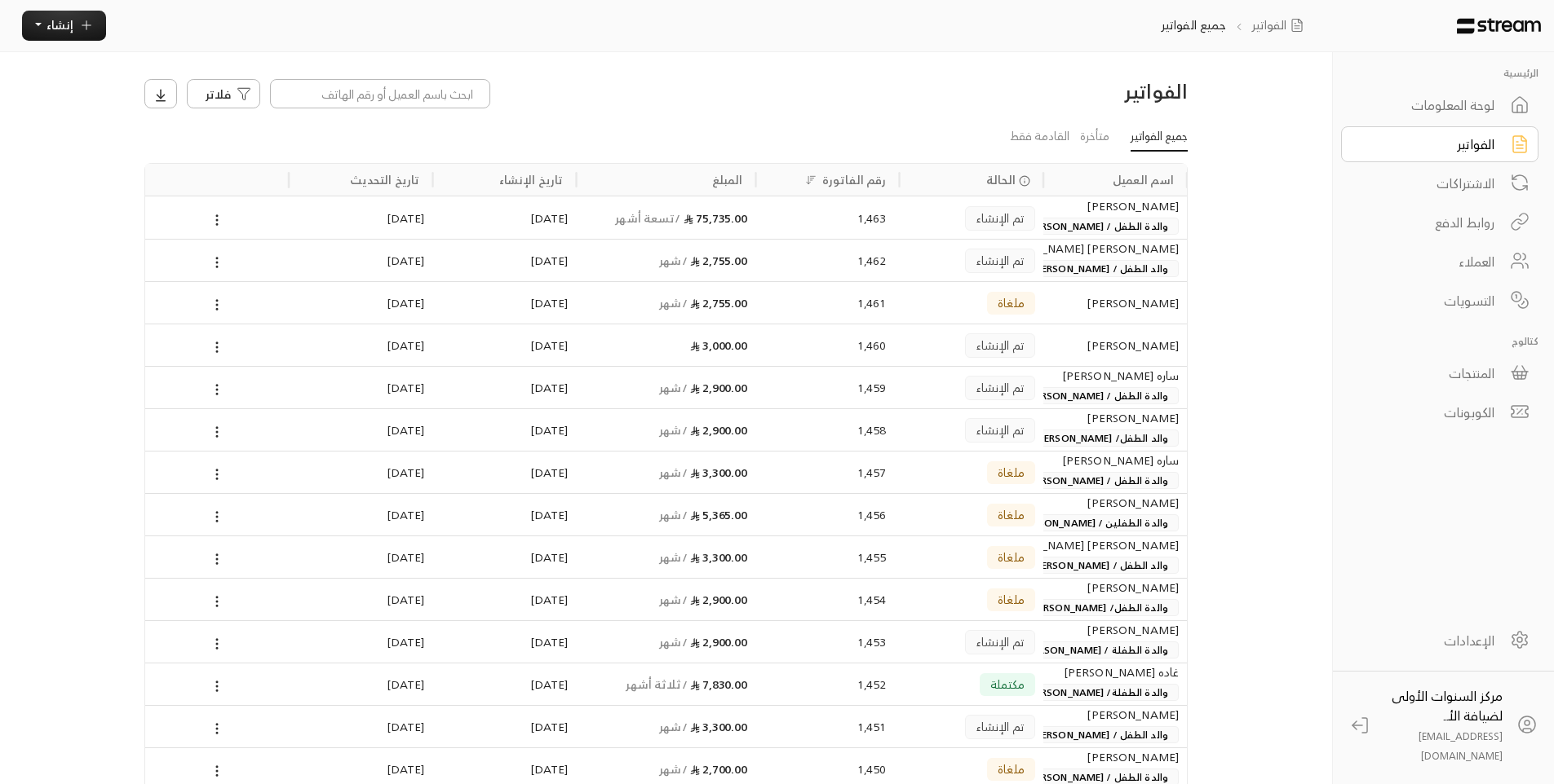
click at [1177, 139] on link "جميع الفواتير" at bounding box center [1159, 138] width 58 height 30
click at [1092, 140] on link "متأخرة" at bounding box center [1095, 138] width 30 height 30
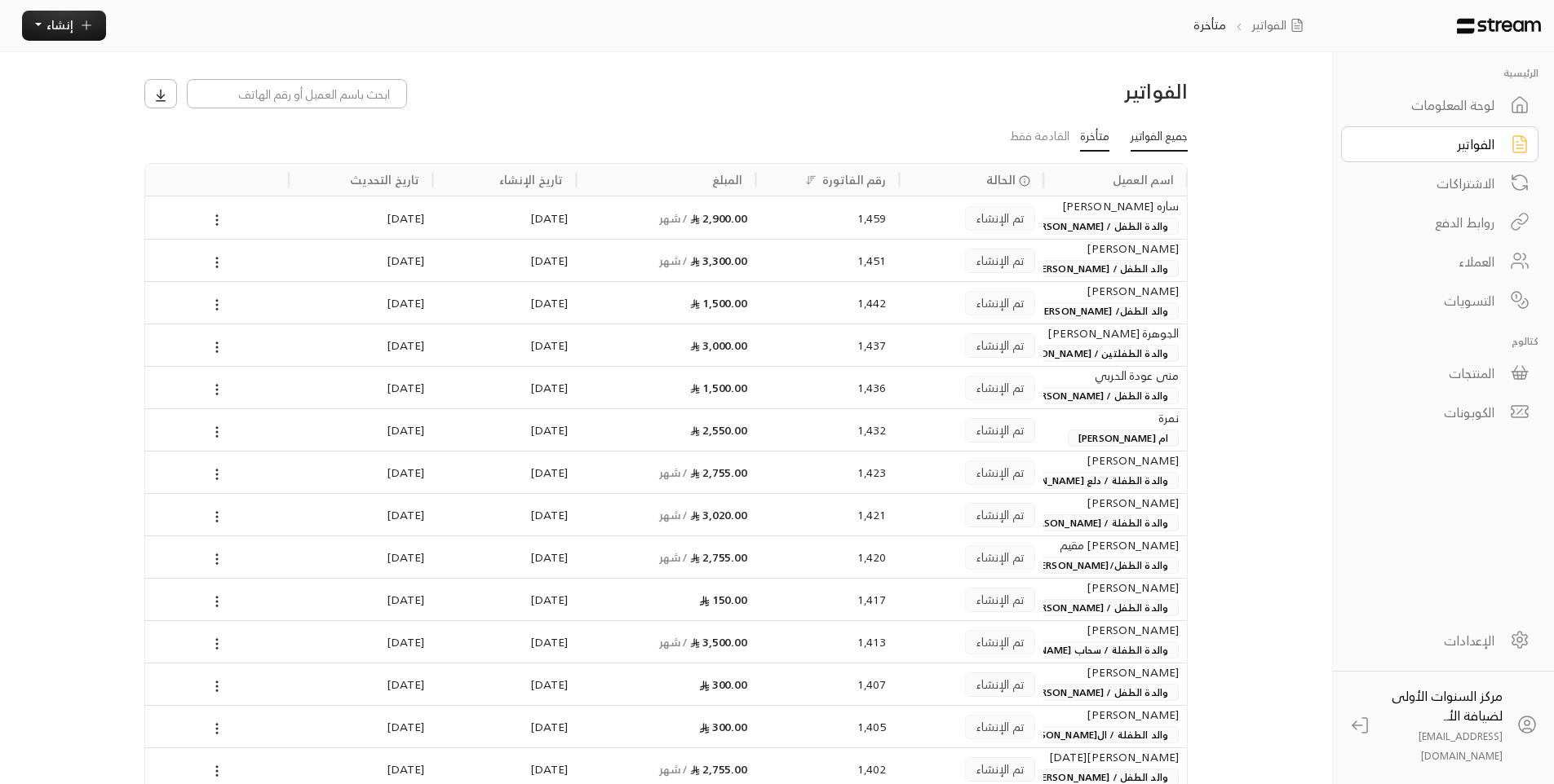
click at [1137, 132] on link "جميع الفواتير" at bounding box center [1159, 138] width 58 height 30
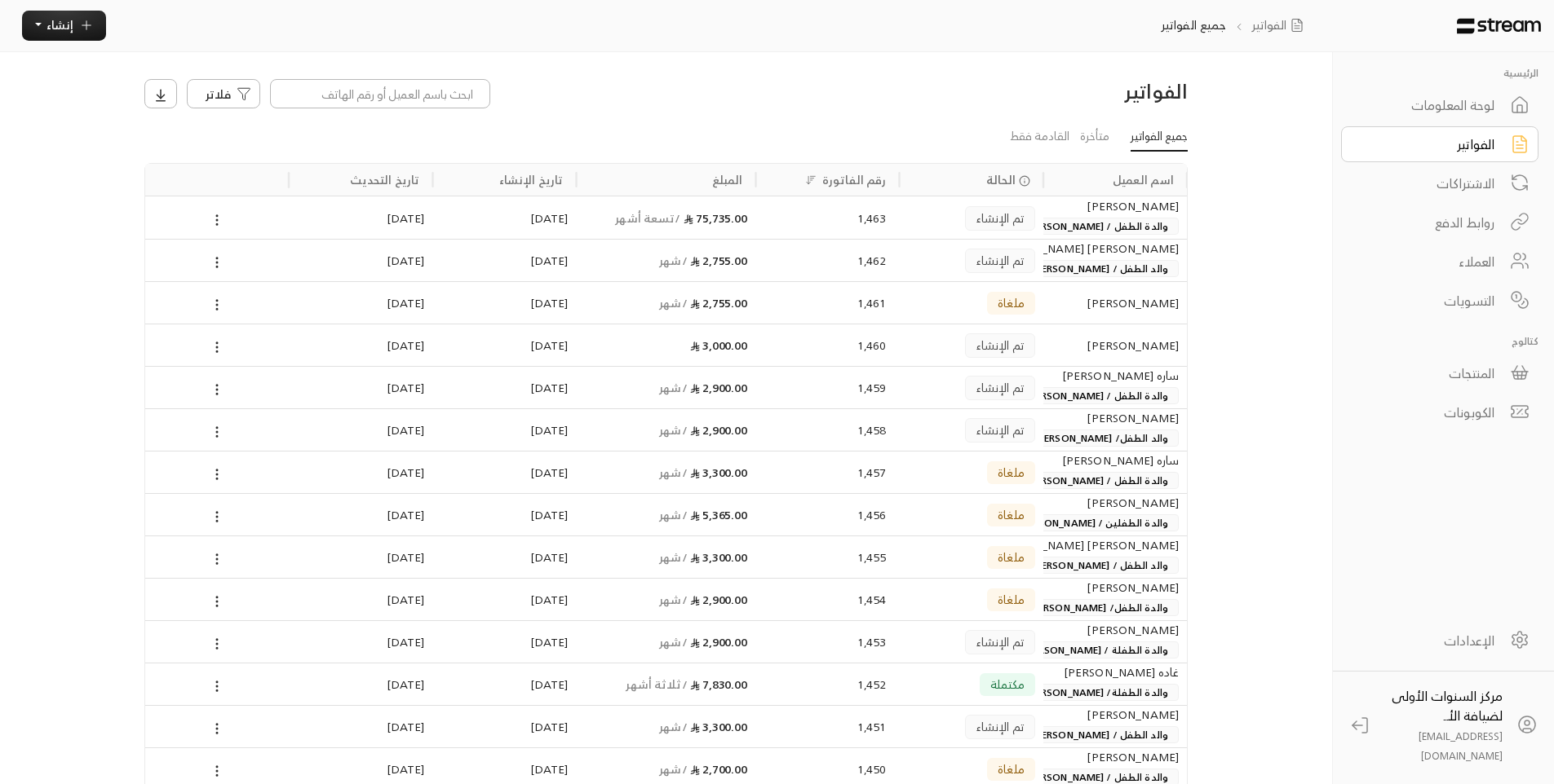
click at [1460, 115] on div "لوحة المعلومات" at bounding box center [1428, 105] width 132 height 19
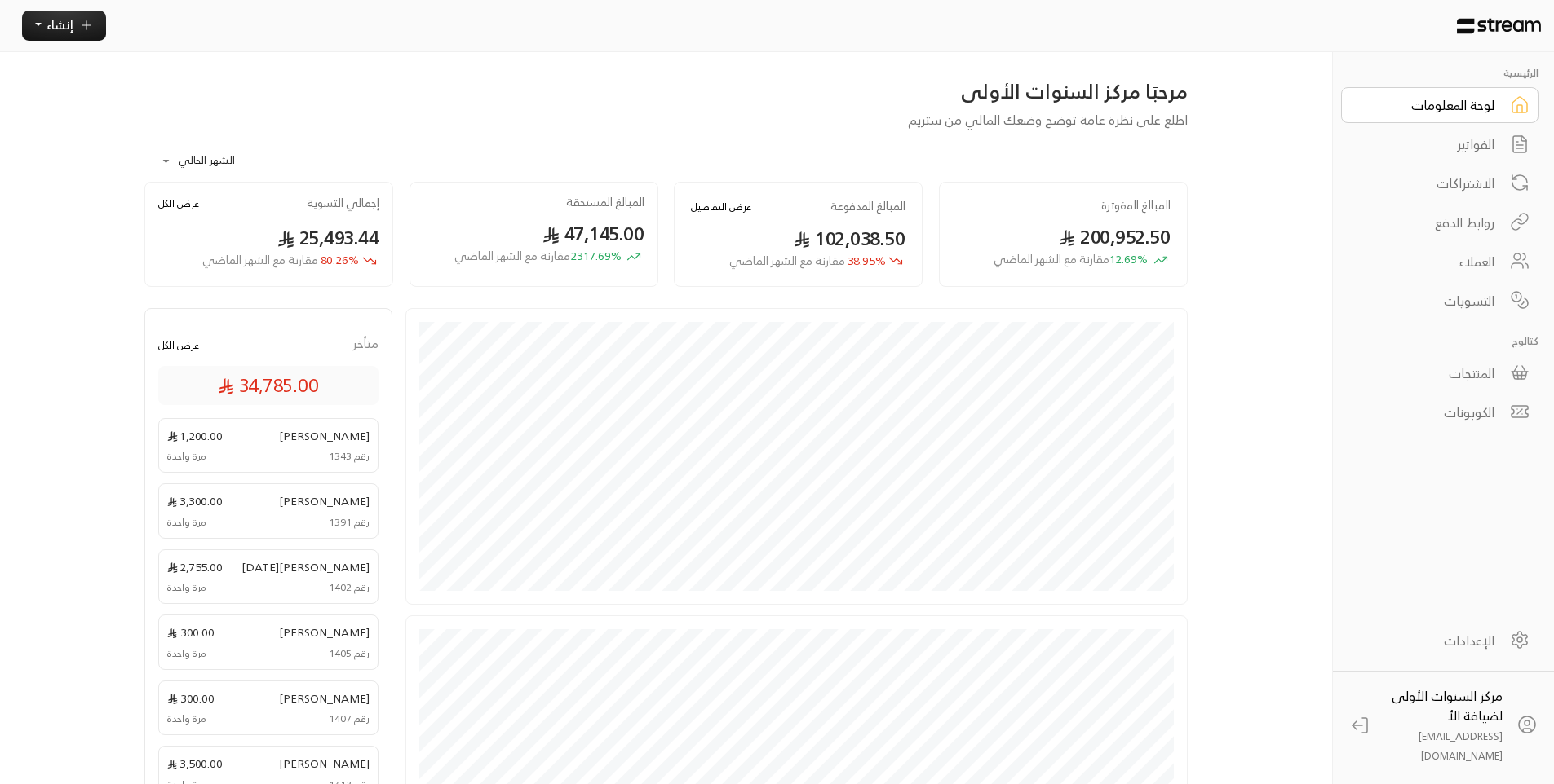
click at [748, 143] on div "**********" at bounding box center [666, 156] width 1043 height 53
click at [177, 154] on body "**********" at bounding box center [777, 392] width 1554 height 784
click at [1408, 146] on div at bounding box center [783, 392] width 1566 height 784
click at [1473, 139] on div "الفواتير" at bounding box center [1428, 144] width 132 height 19
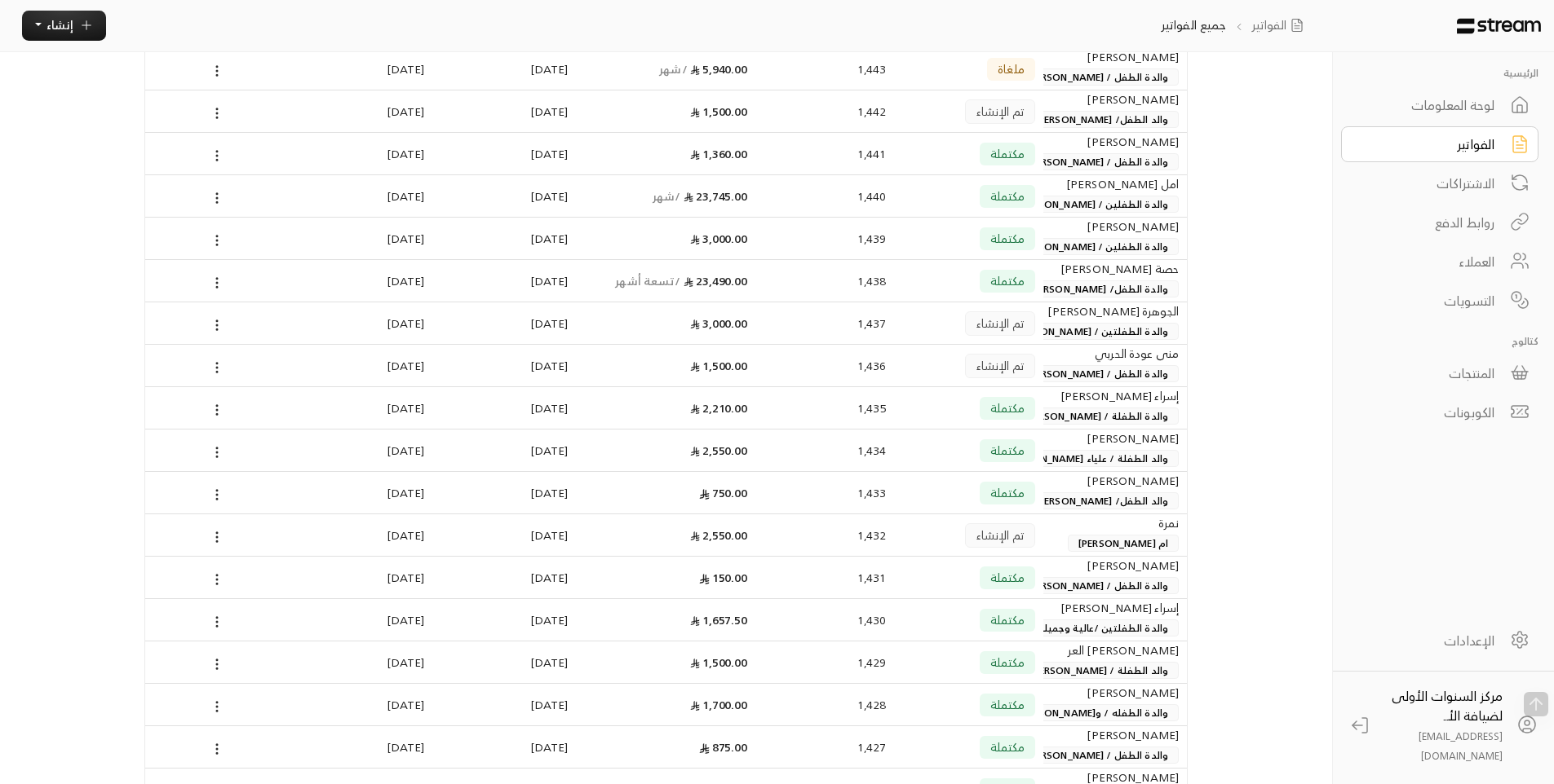
scroll to position [1223, 0]
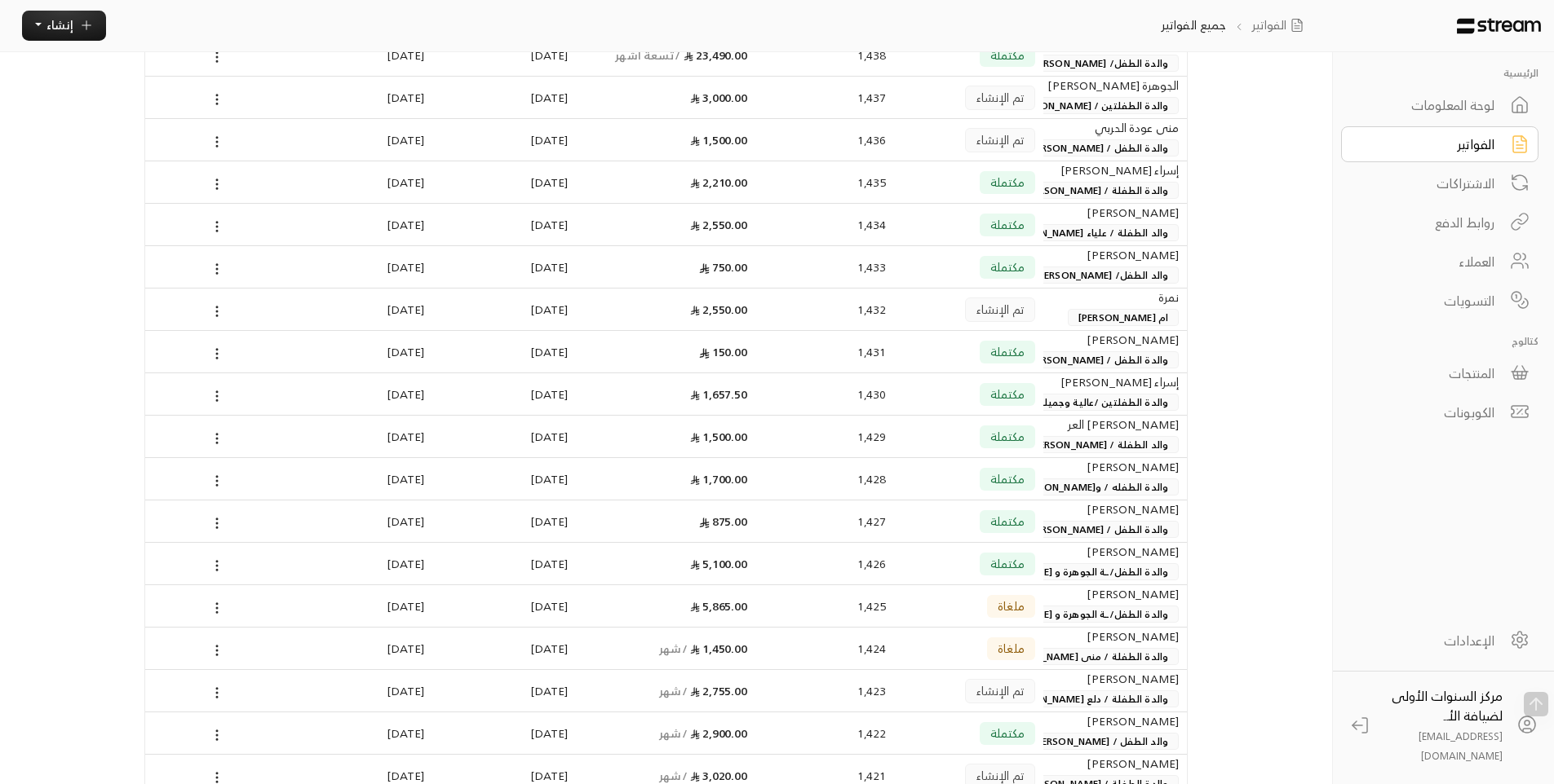
click at [1447, 110] on div "لوحة المعلومات" at bounding box center [1428, 105] width 132 height 19
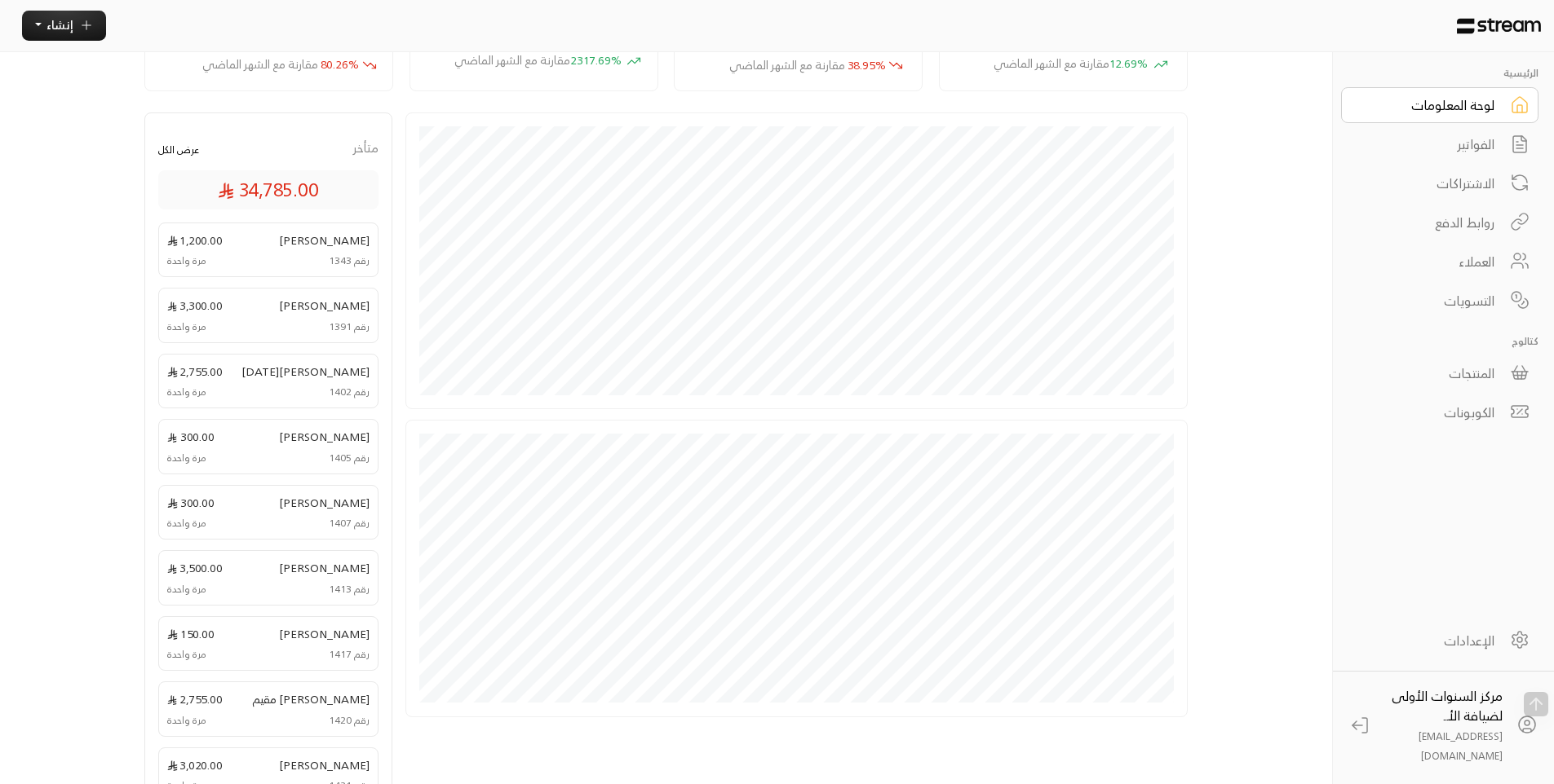
scroll to position [245, 0]
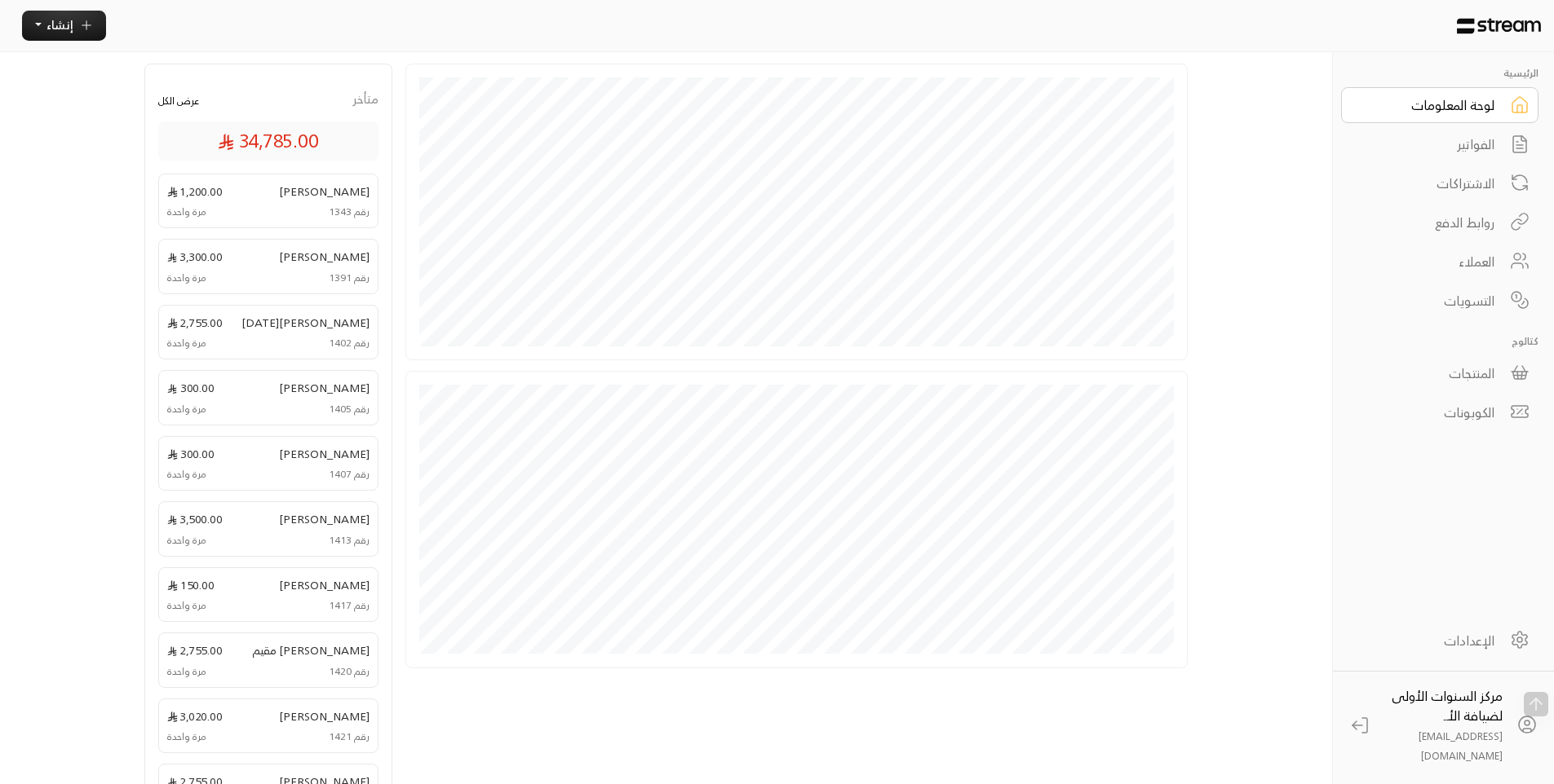
click at [1340, 87] on link "لوحة المعلومات" at bounding box center [1439, 105] width 197 height 36
